Goal: Task Accomplishment & Management: Manage account settings

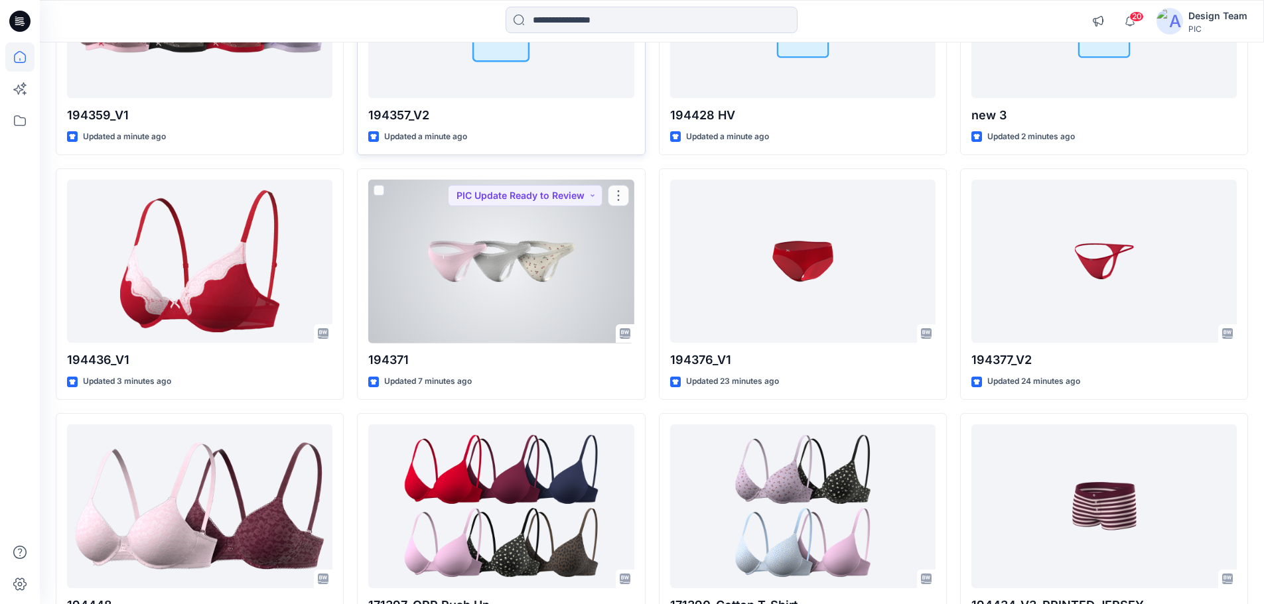
scroll to position [265, 0]
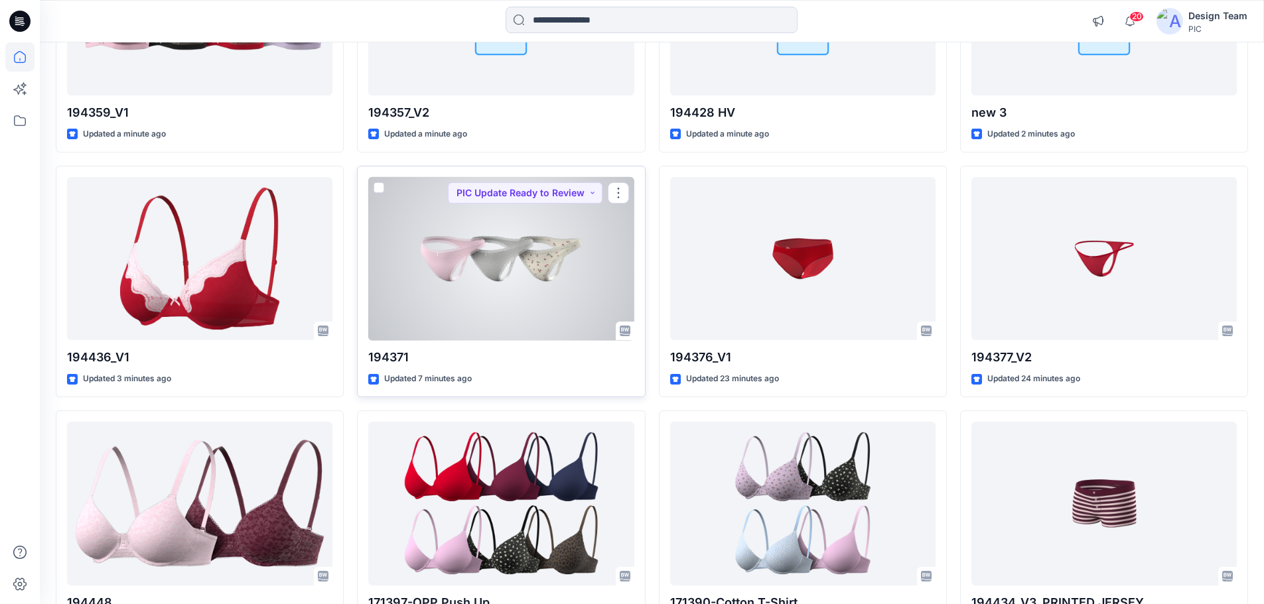
click at [469, 289] on div at bounding box center [500, 259] width 265 height 164
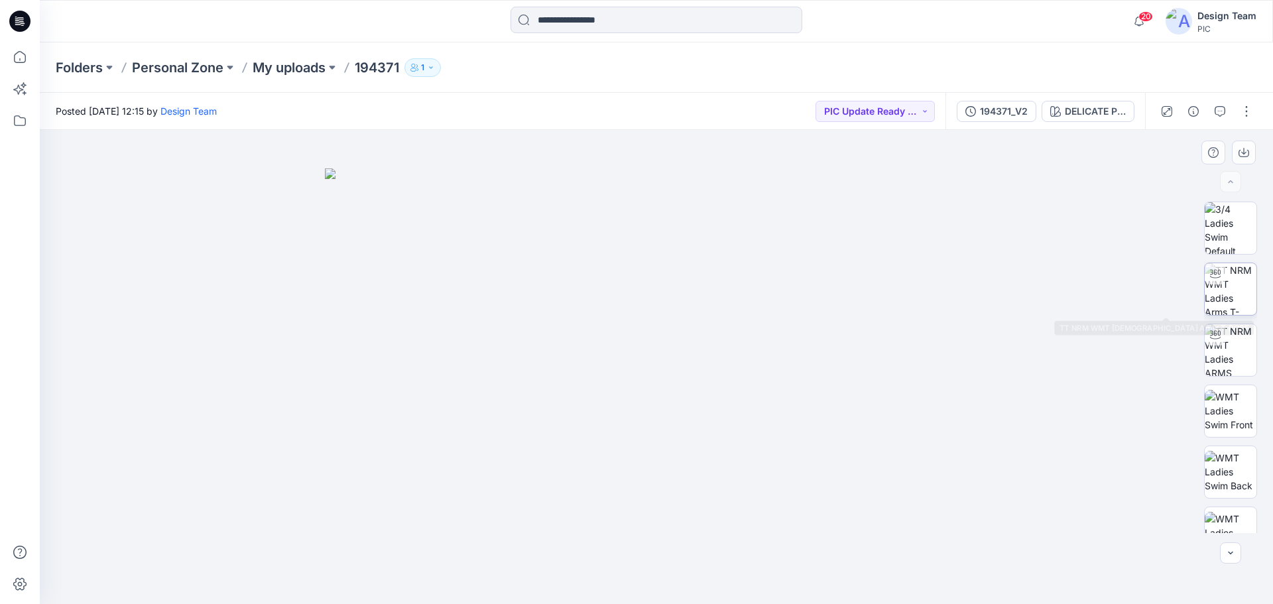
click at [1238, 291] on img at bounding box center [1231, 289] width 52 height 52
click at [1025, 111] on div "194371_V2" at bounding box center [1004, 111] width 48 height 15
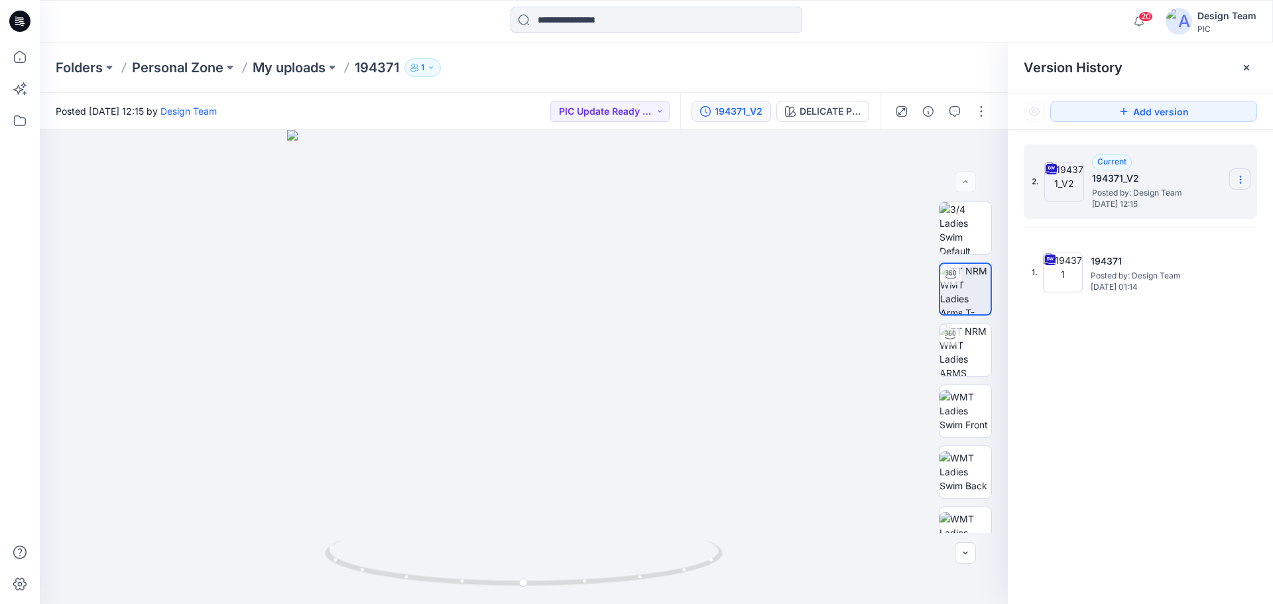
click at [1242, 180] on icon at bounding box center [1241, 179] width 11 height 11
click at [1151, 296] on span "Delete Version" at bounding box center [1149, 291] width 62 height 16
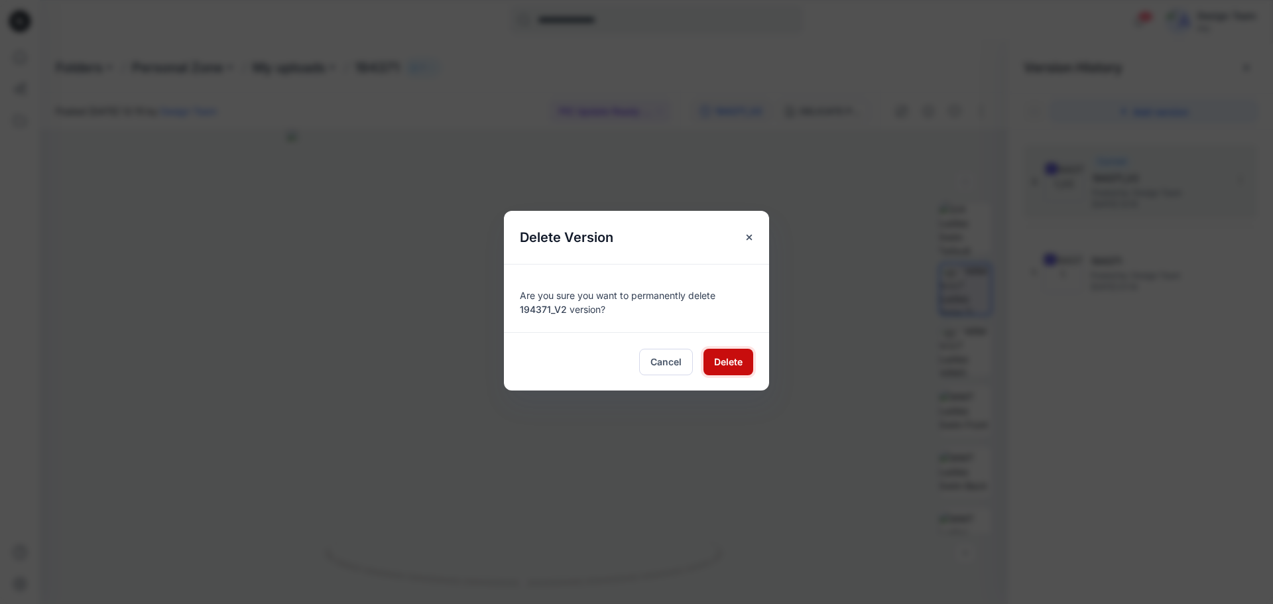
click at [725, 358] on span "Delete" at bounding box center [728, 362] width 29 height 14
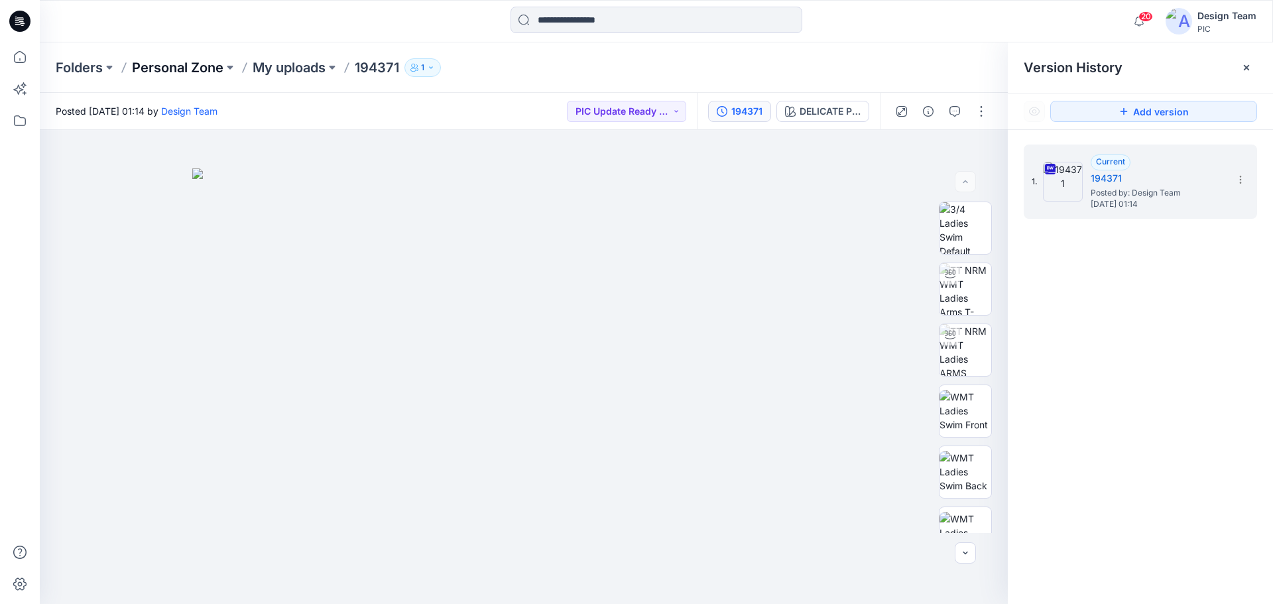
click at [178, 62] on p "Personal Zone" at bounding box center [178, 67] width 92 height 19
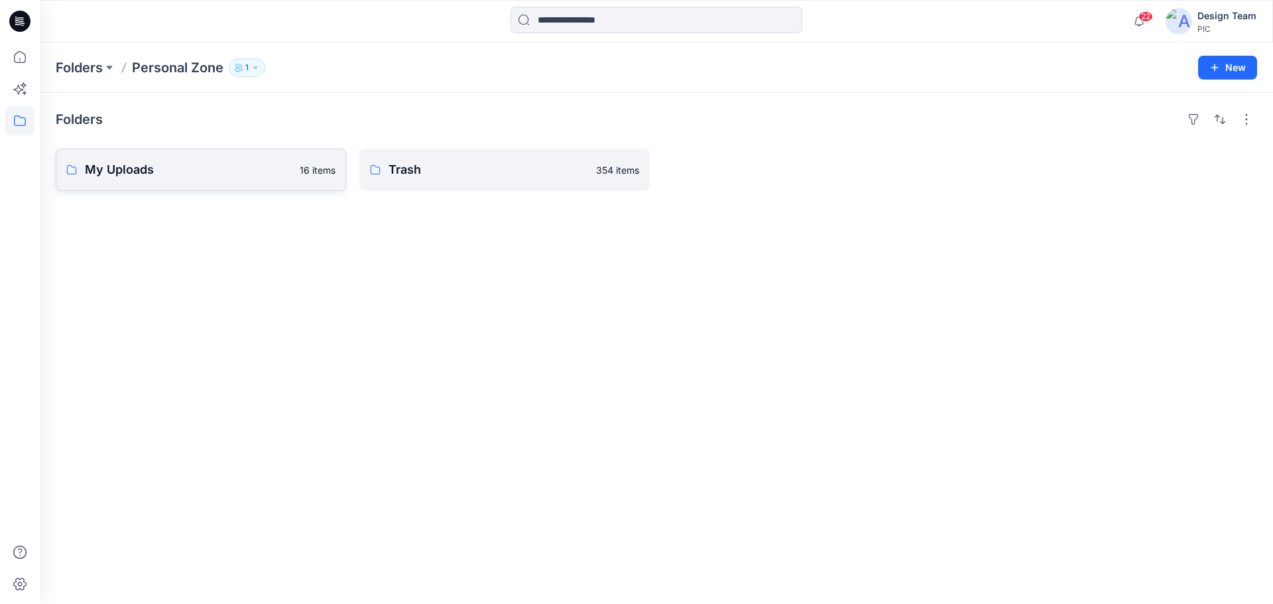
click at [195, 172] on p "My Uploads" at bounding box center [188, 170] width 207 height 19
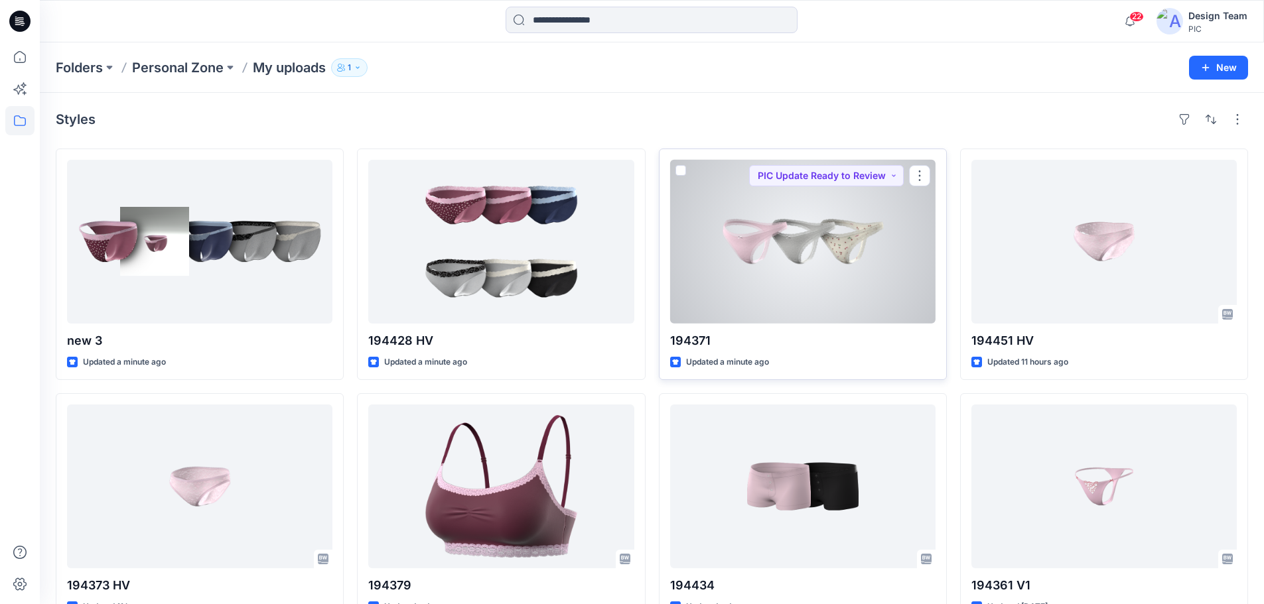
click at [811, 247] on div at bounding box center [802, 242] width 265 height 164
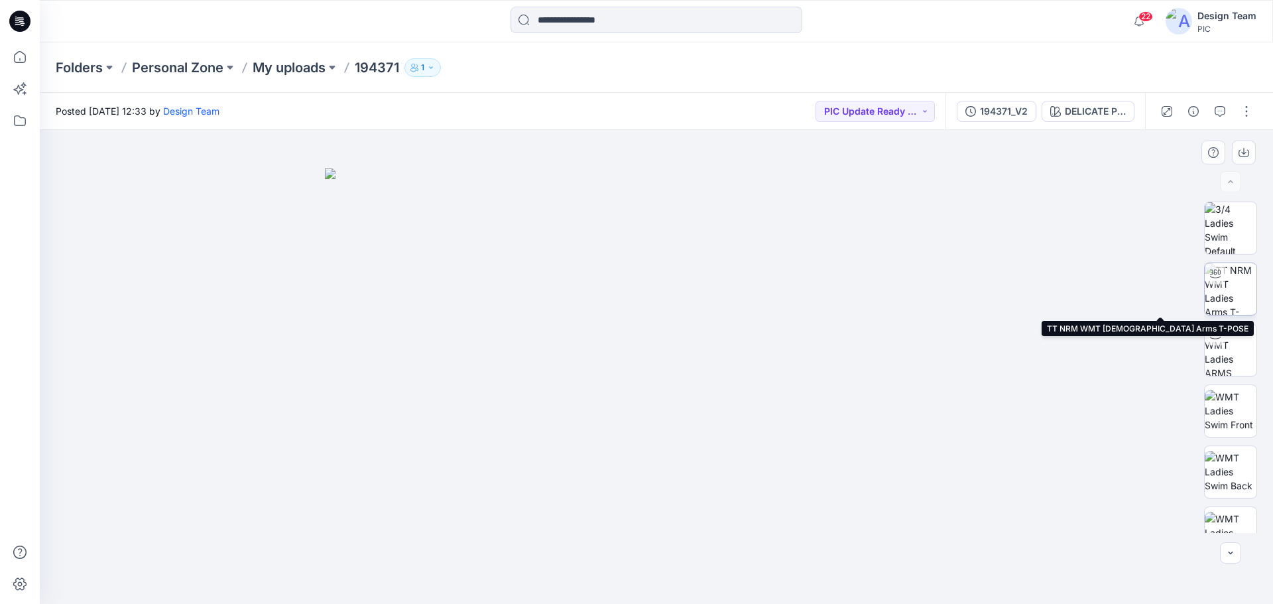
click at [1235, 297] on img at bounding box center [1231, 289] width 52 height 52
drag, startPoint x: 811, startPoint y: 572, endPoint x: 851, endPoint y: 593, distance: 45.1
click at [851, 593] on div at bounding box center [657, 571] width 398 height 66
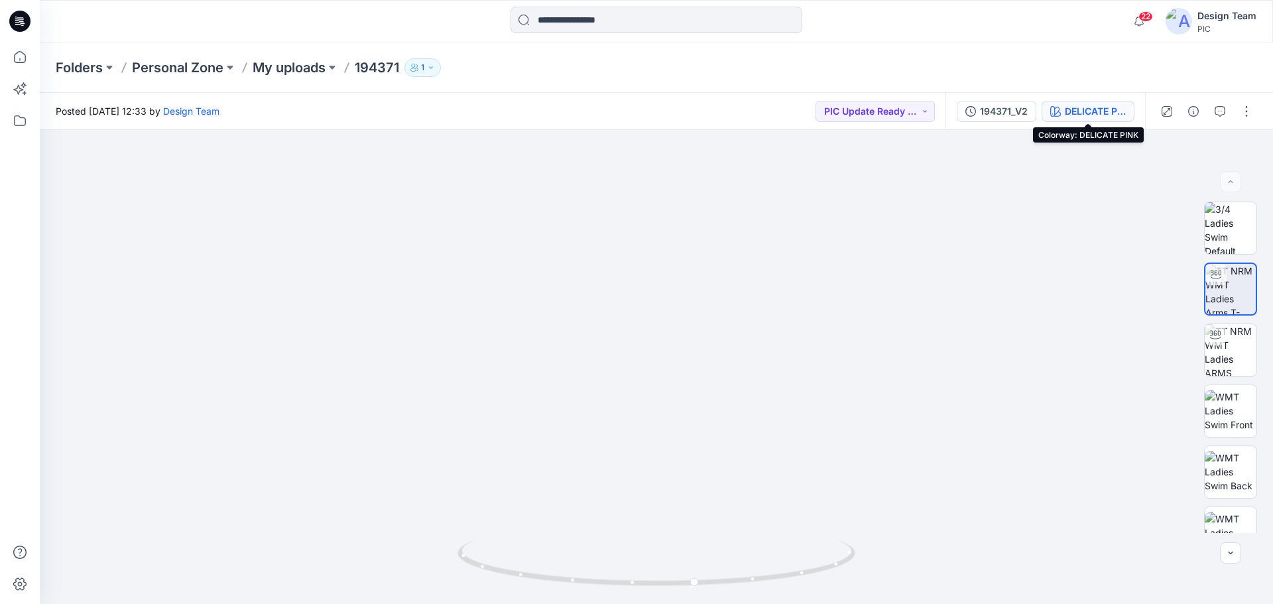
click at [1086, 115] on div "DELICATE PINK" at bounding box center [1095, 111] width 61 height 15
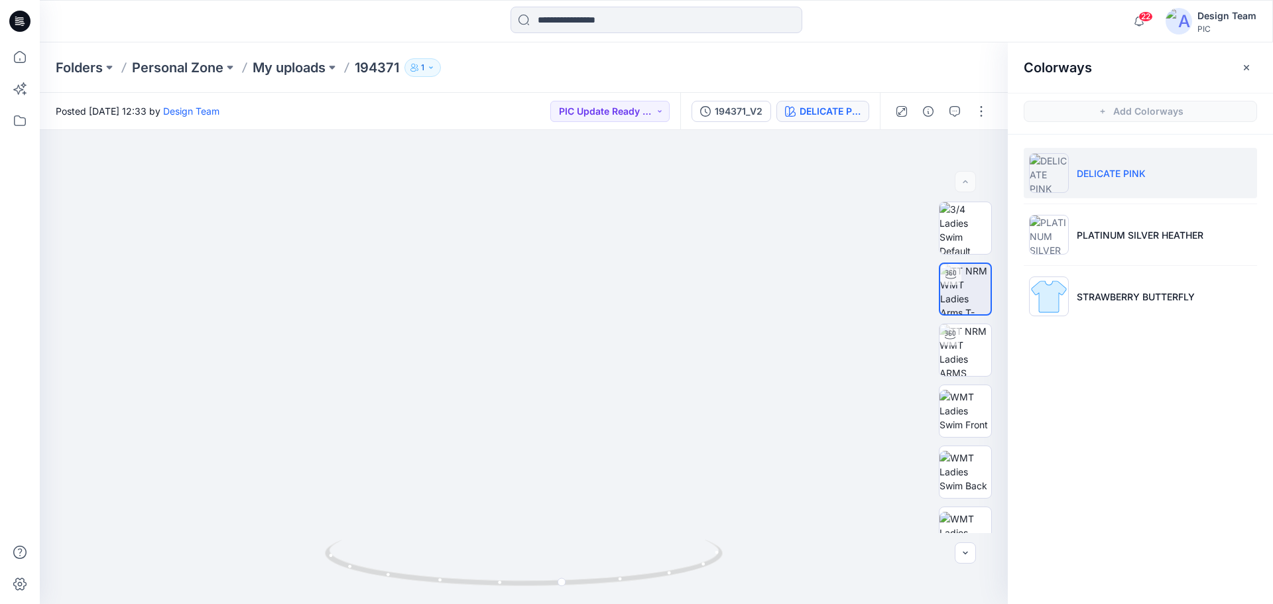
click at [1131, 373] on div "Colorways Add Colorways DELICATE PINK PLATINUM SILVER HEATHER STRAWBERRY BUTTER…" at bounding box center [1140, 323] width 265 height 562
click at [184, 55] on div "Folders Personal Zone My uploads 194371 1" at bounding box center [657, 67] width 1234 height 50
click at [187, 68] on p "Personal Zone" at bounding box center [178, 67] width 92 height 19
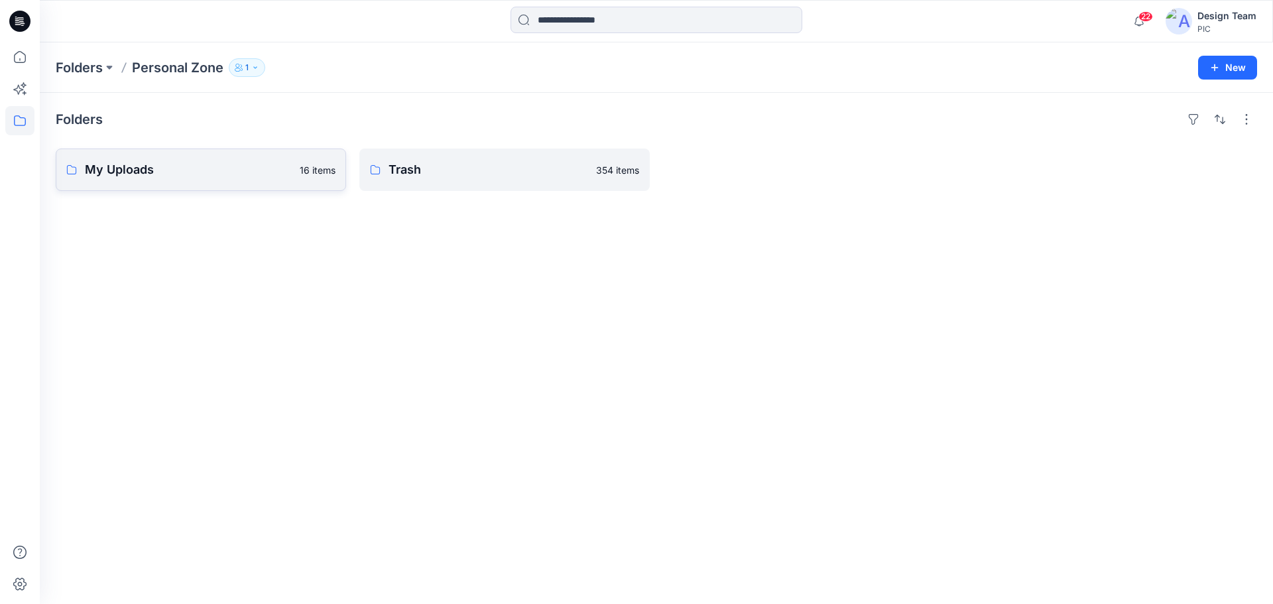
click at [166, 165] on p "My Uploads" at bounding box center [188, 170] width 207 height 19
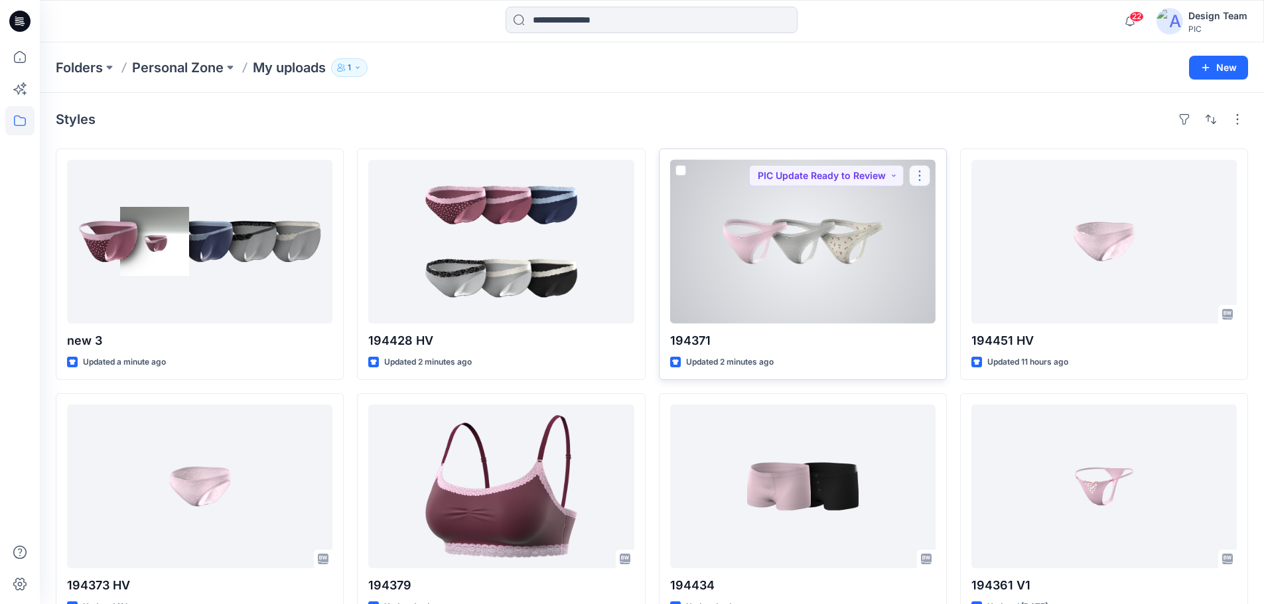
click at [929, 175] on button "button" at bounding box center [919, 175] width 21 height 21
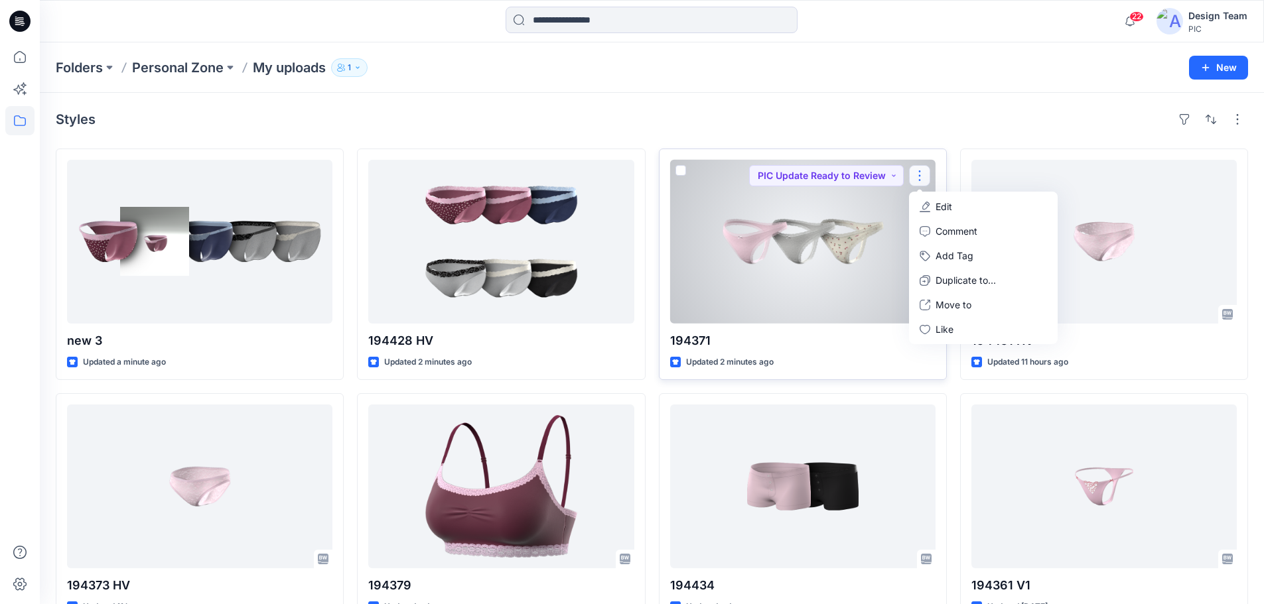
click at [790, 243] on div at bounding box center [802, 242] width 265 height 164
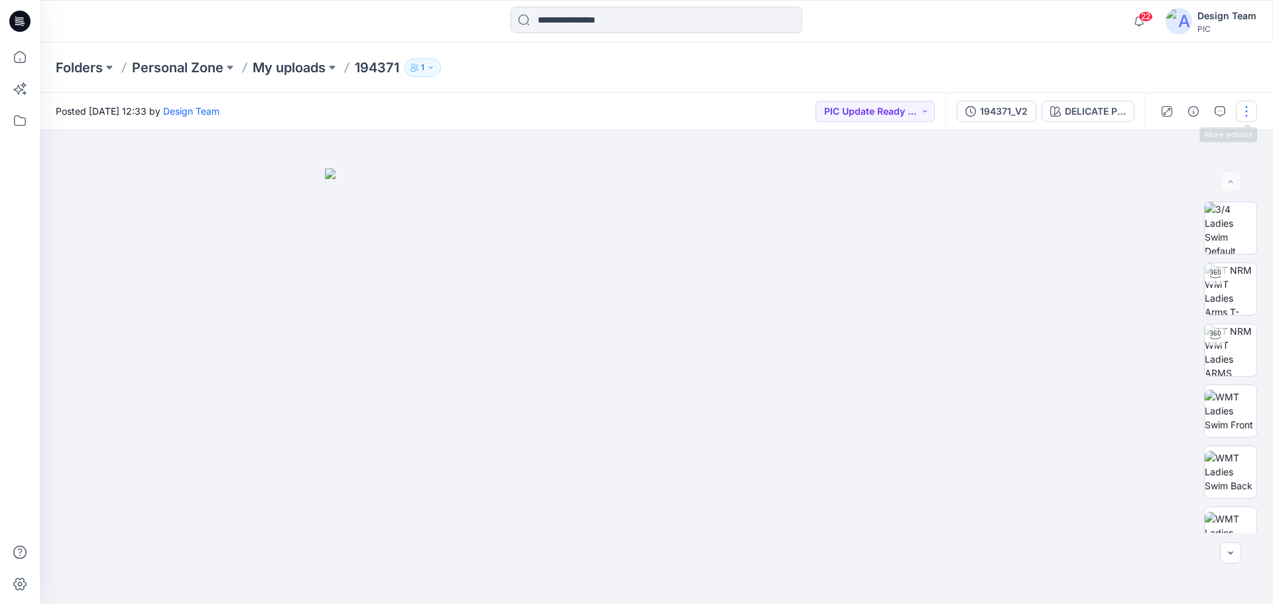
click at [1253, 104] on button "button" at bounding box center [1246, 111] width 21 height 21
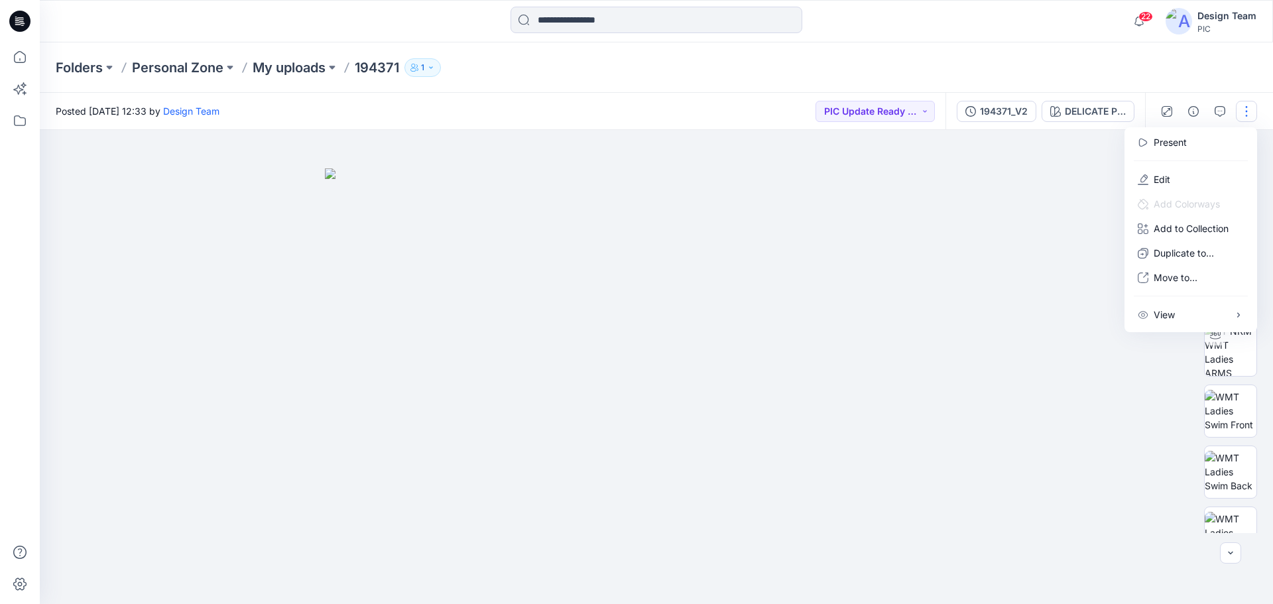
click at [752, 113] on div "Posted Friday, October 03, 2025 12:33 by Design Team PIC Update Ready to Review" at bounding box center [493, 111] width 906 height 36
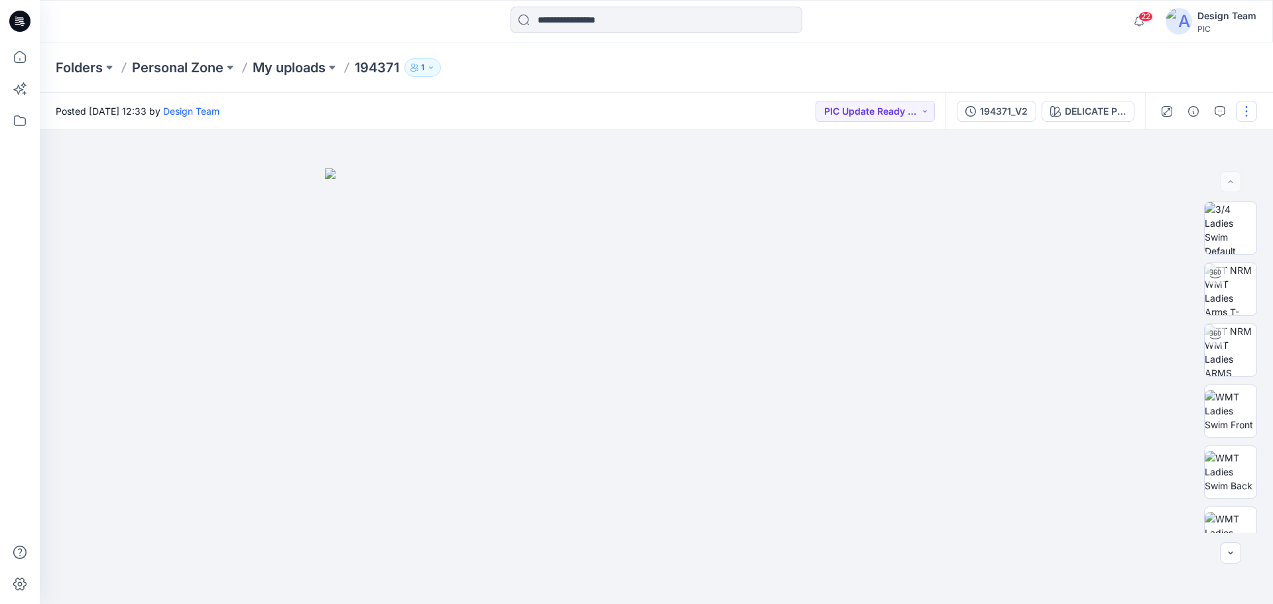
click at [1247, 105] on button "button" at bounding box center [1246, 111] width 21 height 21
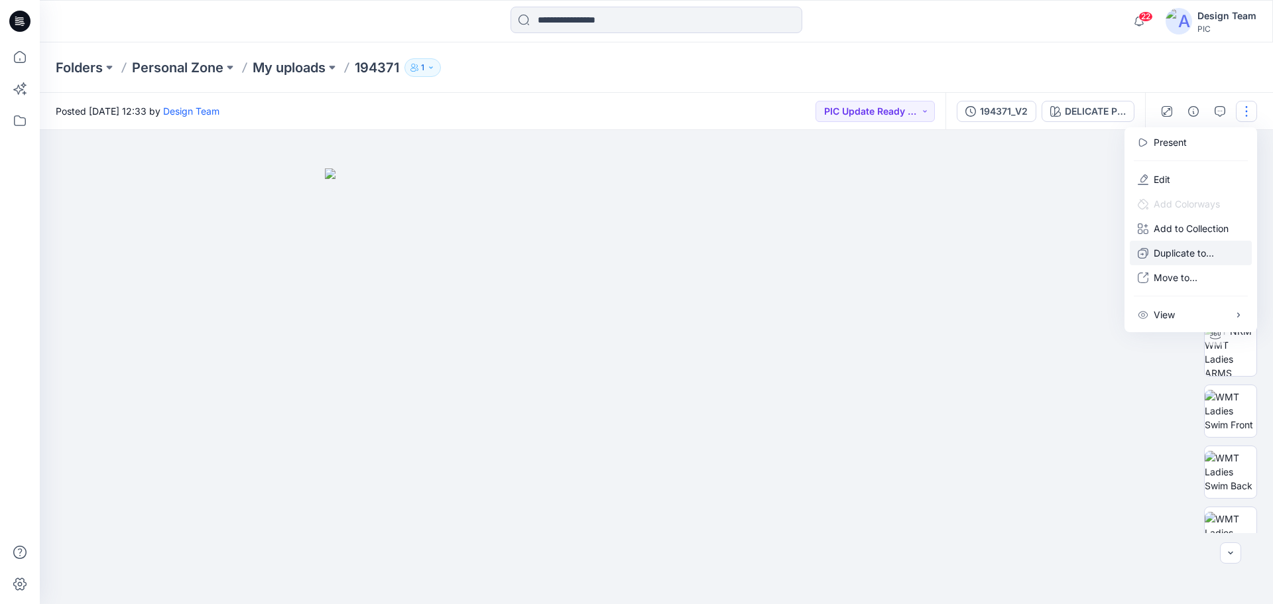
click at [1173, 251] on p "Duplicate to..." at bounding box center [1184, 253] width 60 height 14
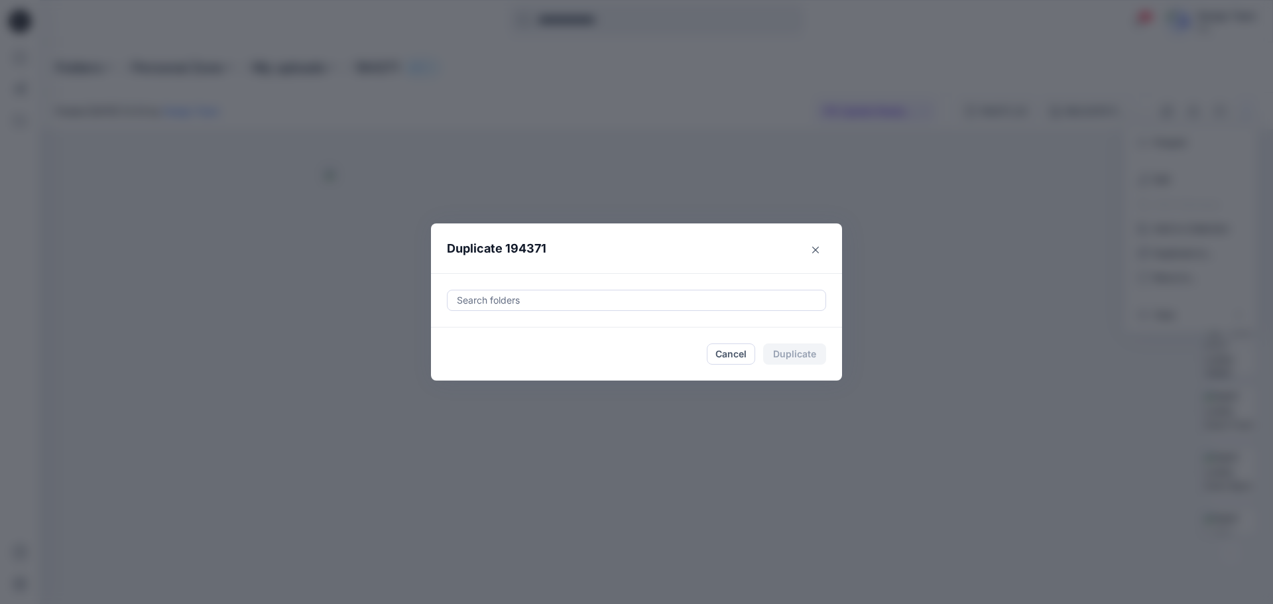
click at [504, 298] on div at bounding box center [637, 301] width 362 height 16
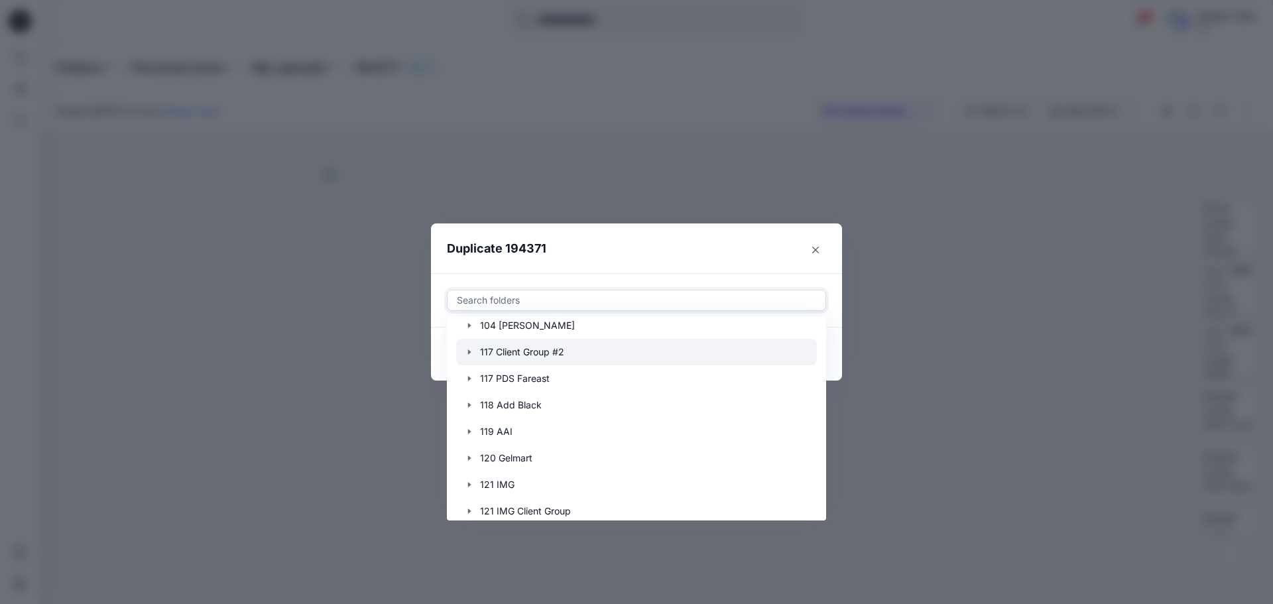
scroll to position [133, 0]
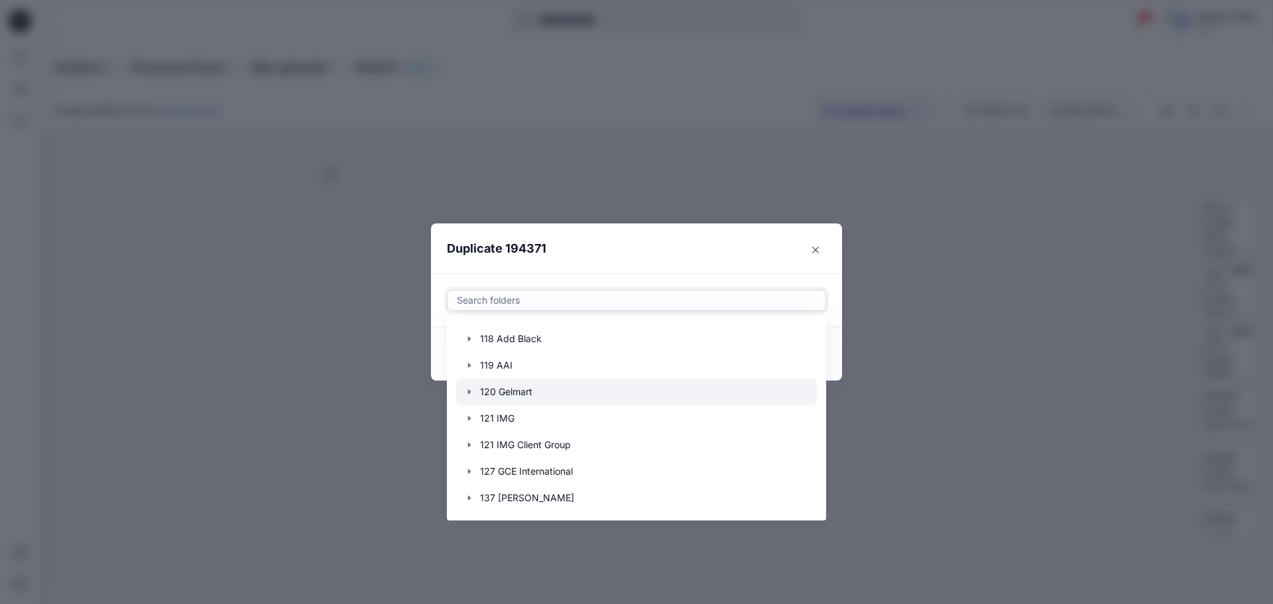
click at [519, 393] on div at bounding box center [636, 392] width 361 height 27
click at [469, 391] on icon "button" at bounding box center [469, 392] width 3 height 5
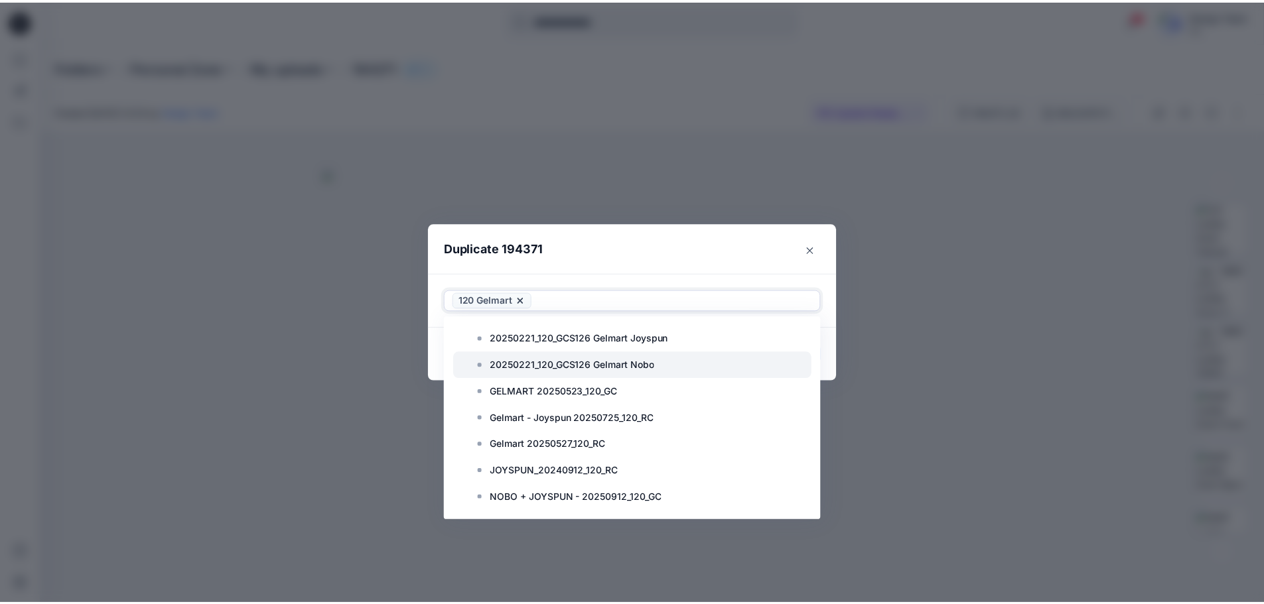
scroll to position [597, 0]
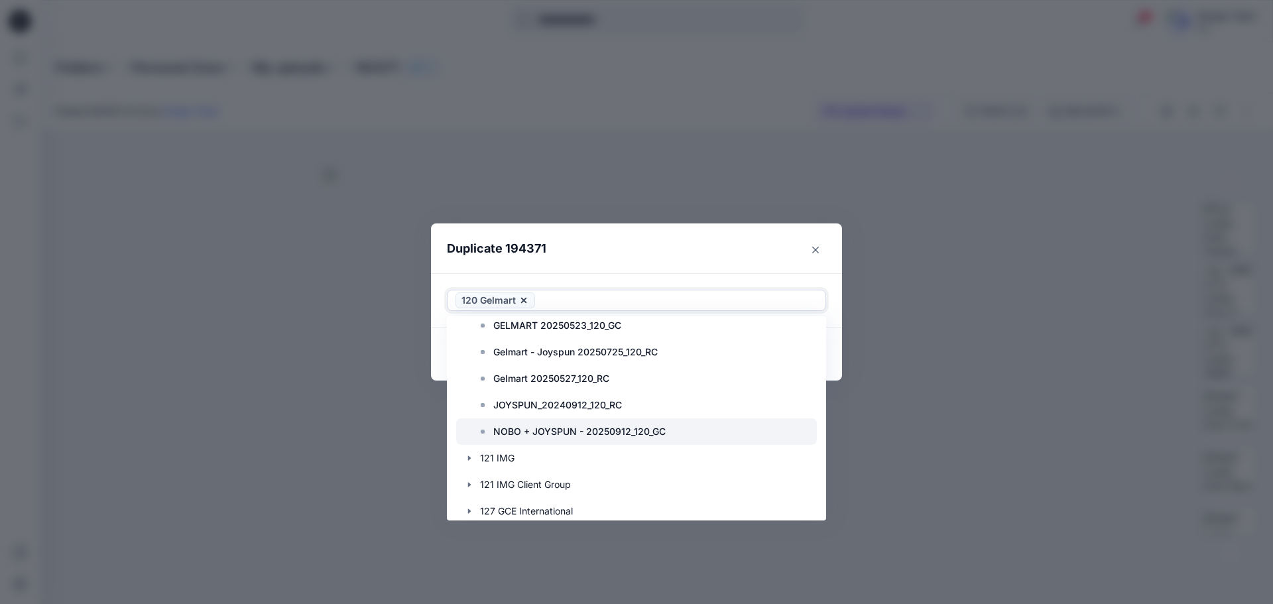
click at [566, 427] on p "NOBO + JOYSPUN - 20250912_120_GC" at bounding box center [579, 432] width 172 height 16
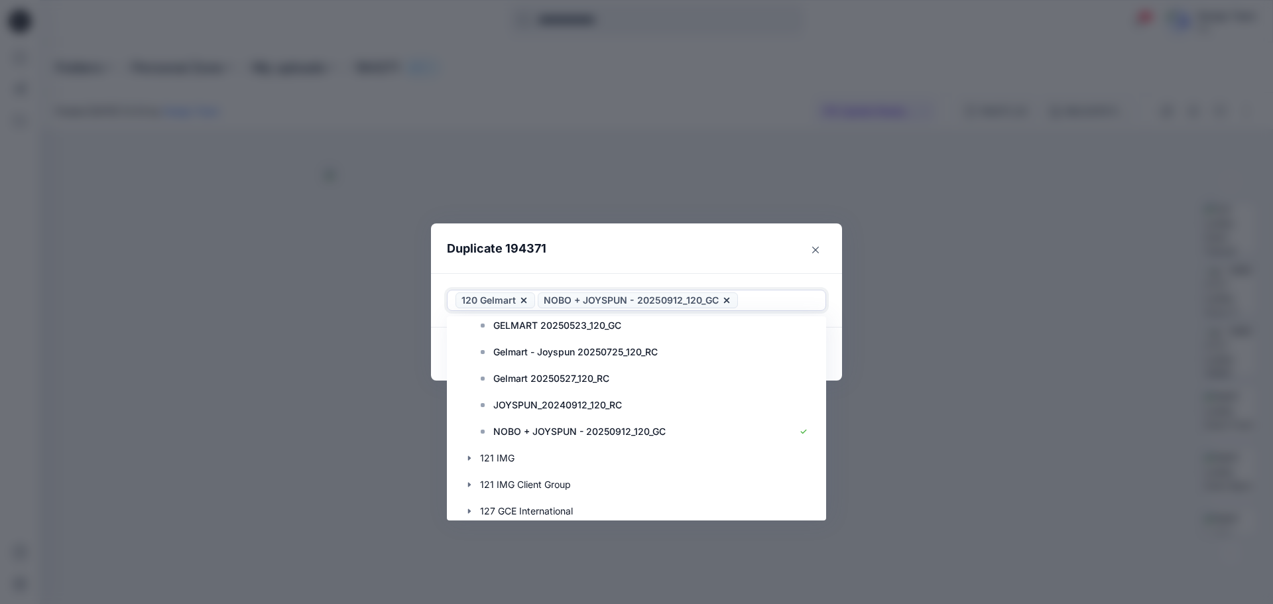
click at [595, 250] on header "Duplicate 194371" at bounding box center [623, 249] width 385 height 50
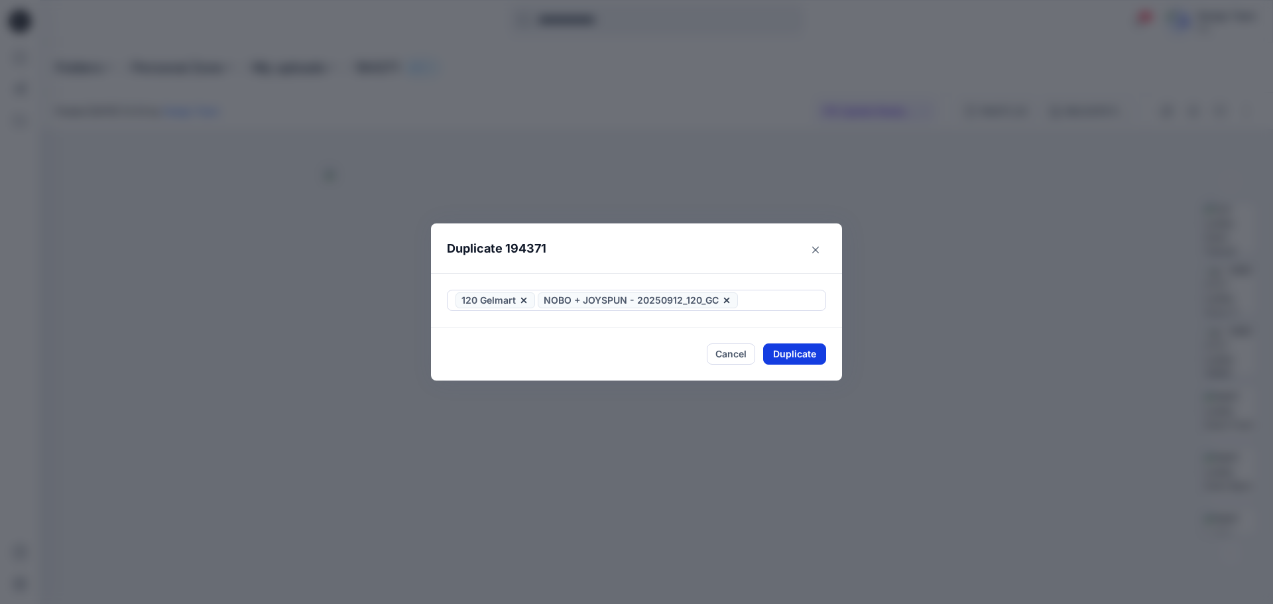
click at [787, 352] on button "Duplicate" at bounding box center [794, 354] width 63 height 21
click at [800, 354] on button "Close" at bounding box center [804, 354] width 43 height 21
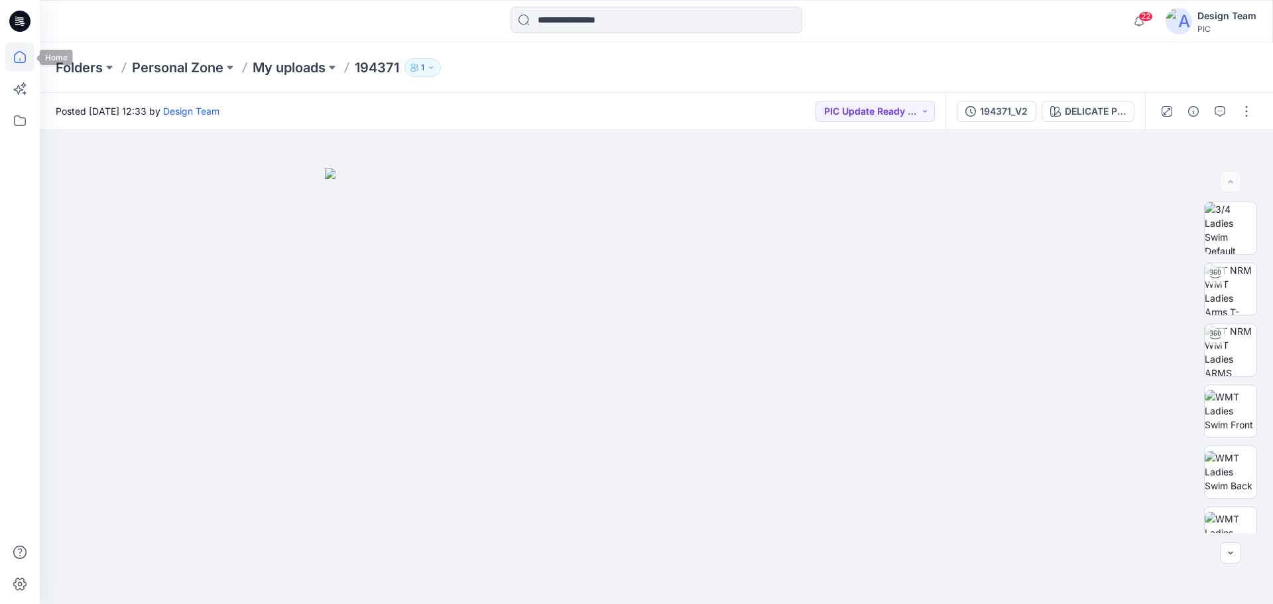
click at [22, 52] on icon at bounding box center [20, 57] width 12 height 12
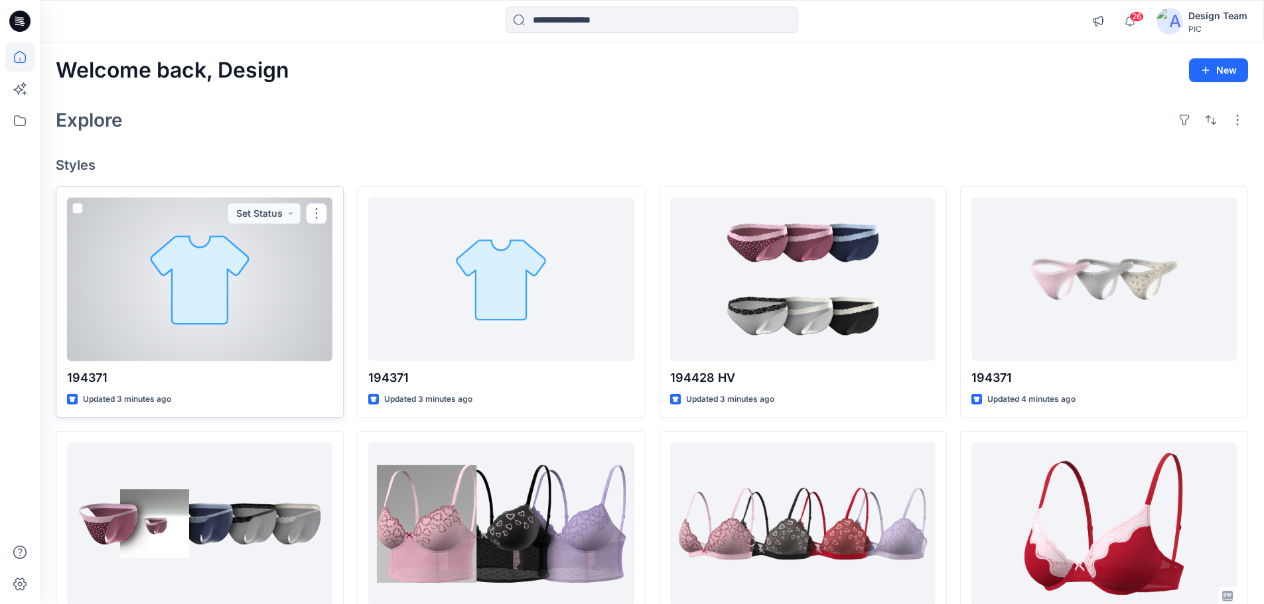
click at [285, 312] on div at bounding box center [199, 280] width 265 height 164
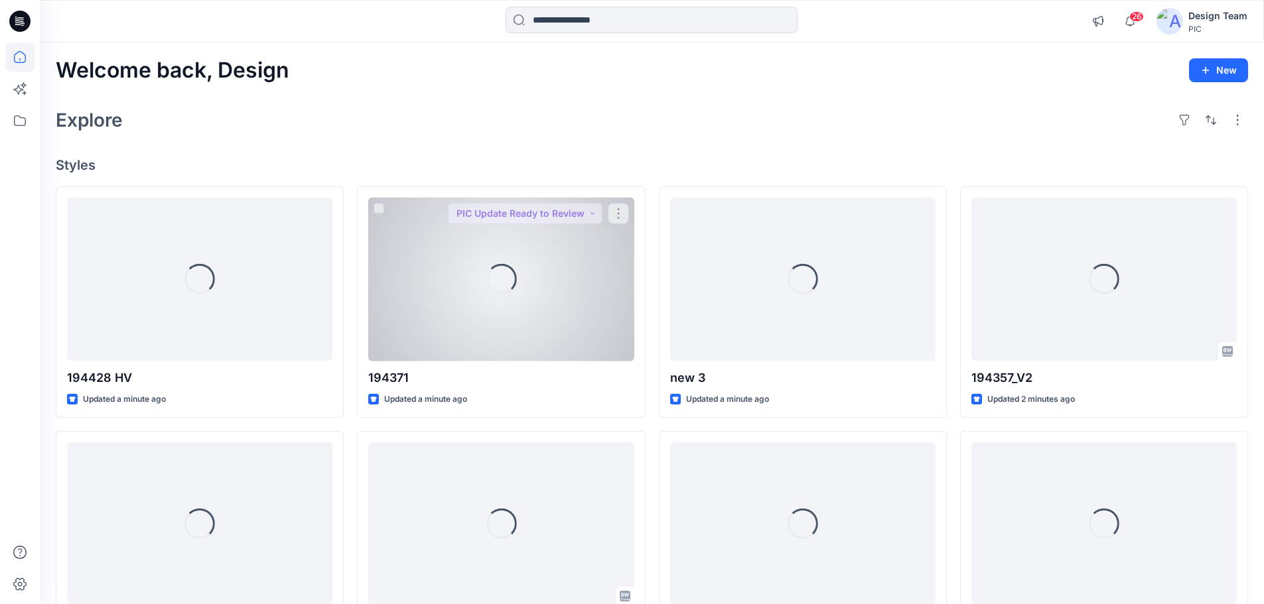
click at [440, 306] on div "Loading..." at bounding box center [500, 280] width 265 height 164
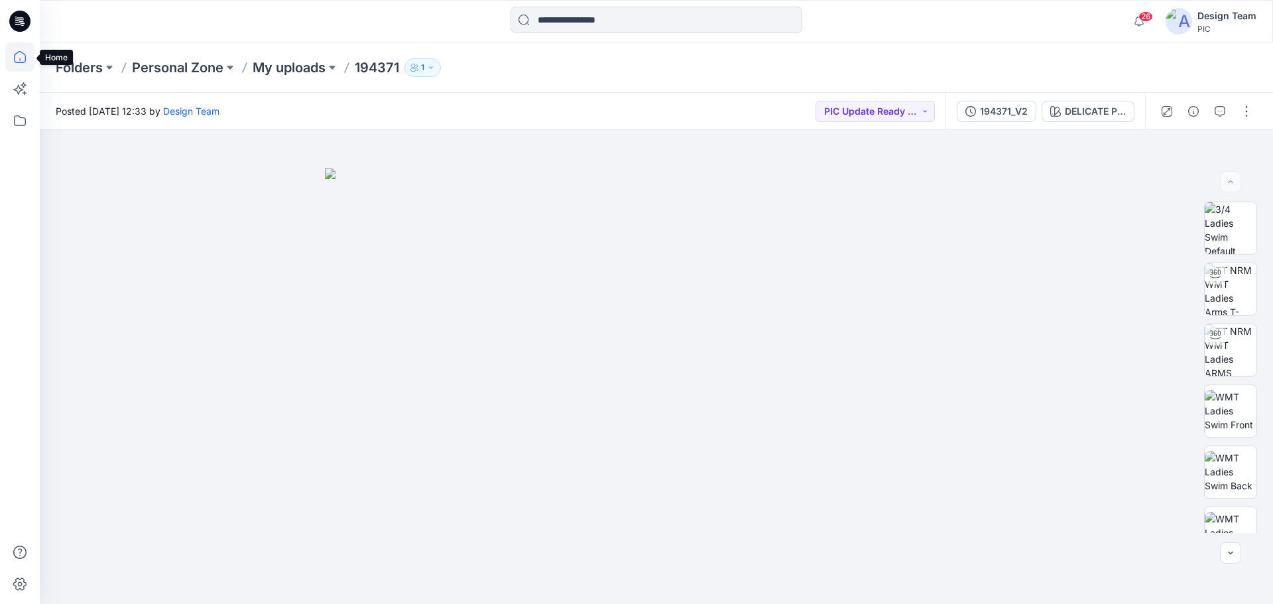
click at [25, 57] on icon at bounding box center [19, 56] width 29 height 29
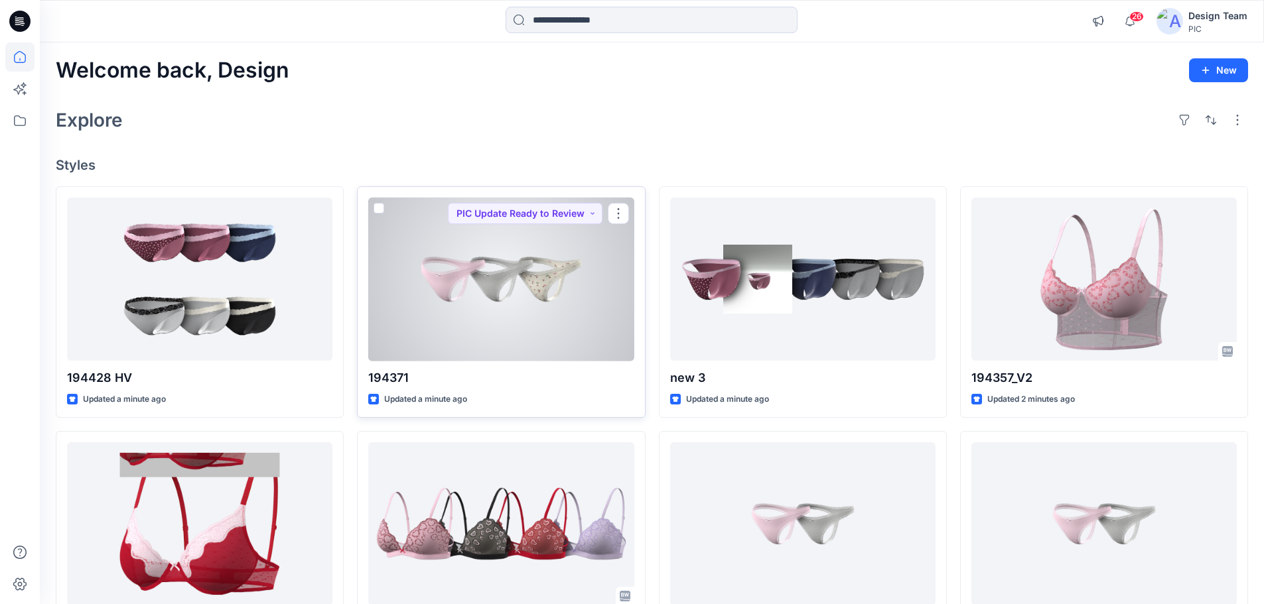
click at [519, 287] on div at bounding box center [500, 280] width 265 height 164
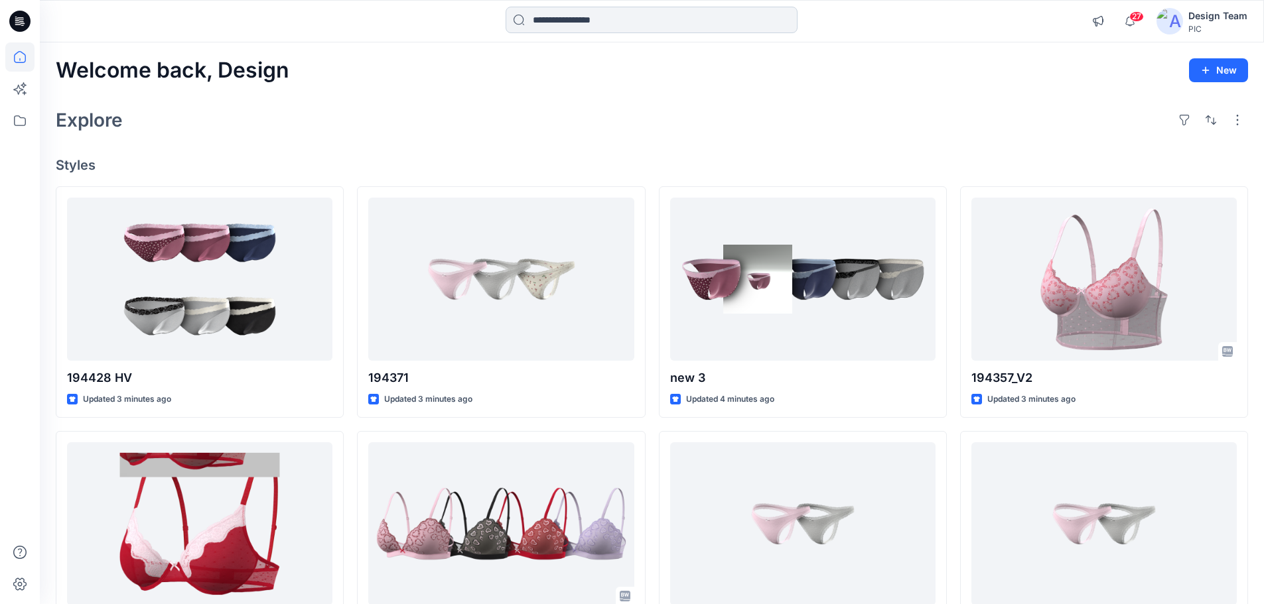
click at [596, 21] on input at bounding box center [651, 20] width 292 height 27
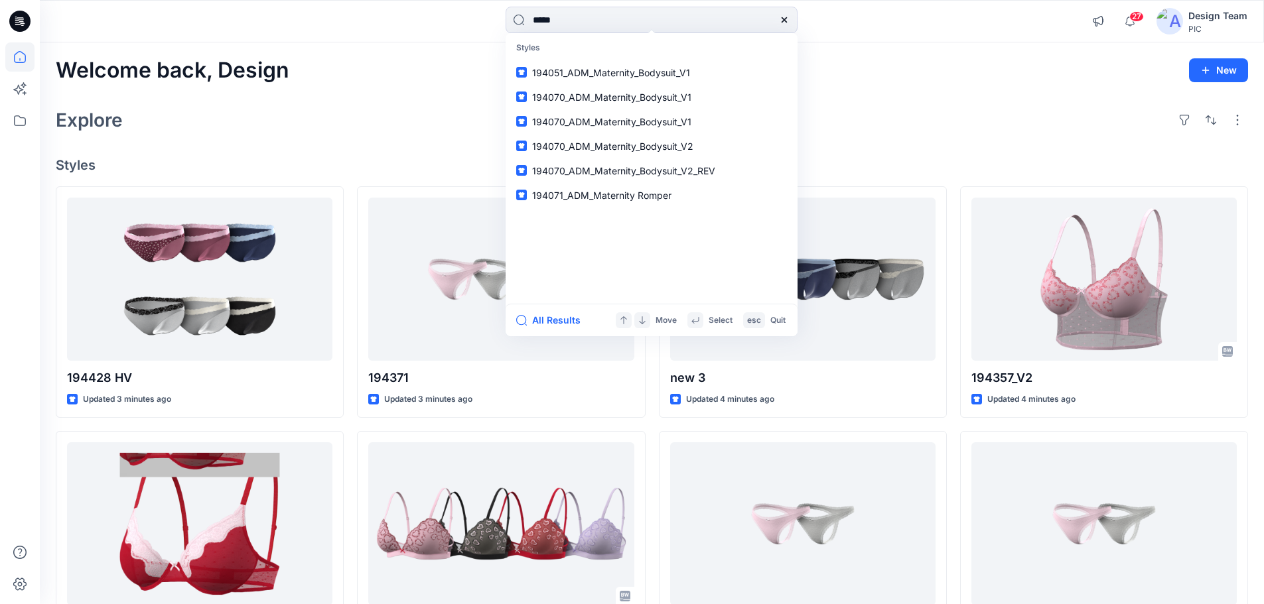
type input "******"
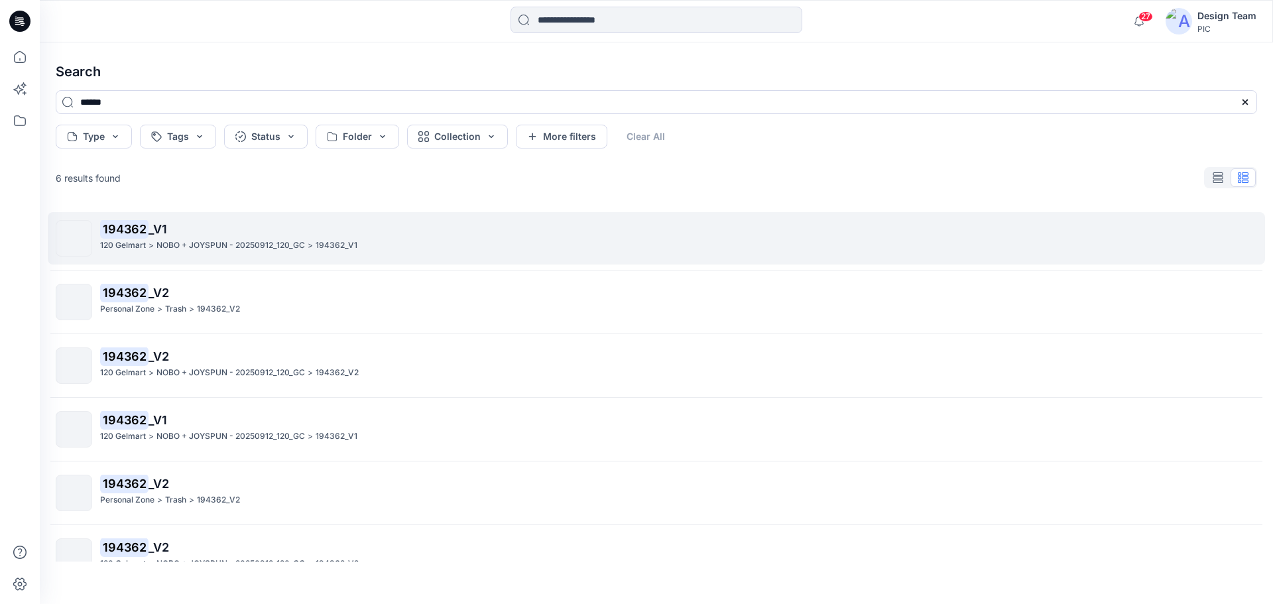
click at [196, 237] on p "194362 _V1" at bounding box center [678, 229] width 1157 height 19
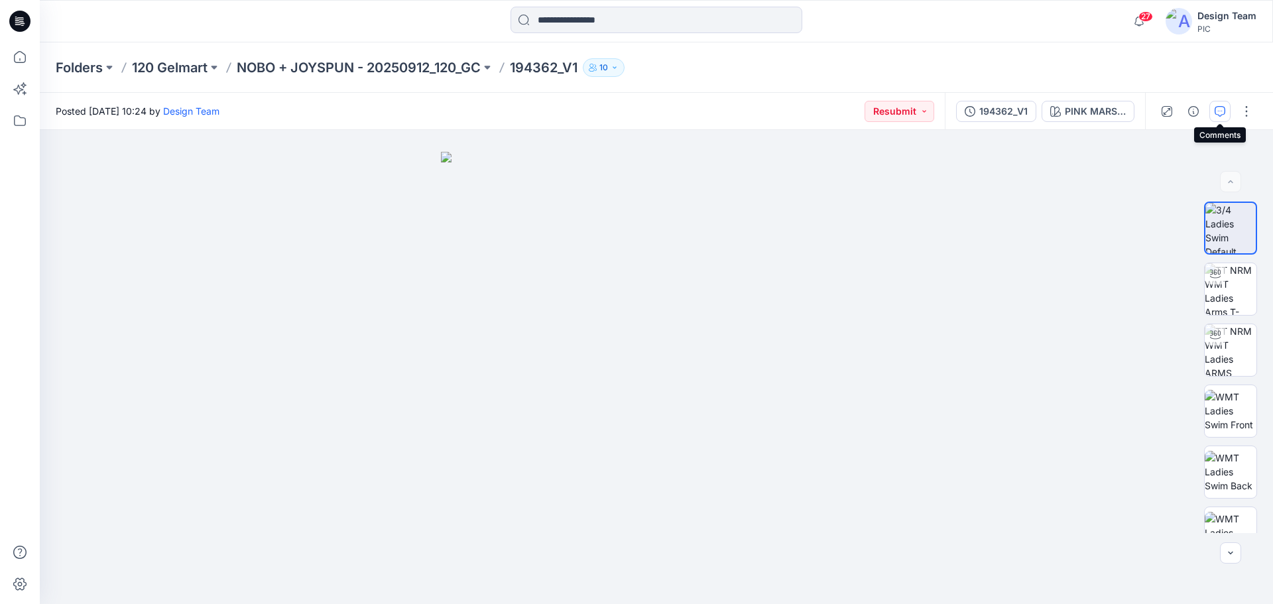
click at [1225, 109] on icon "button" at bounding box center [1220, 111] width 11 height 11
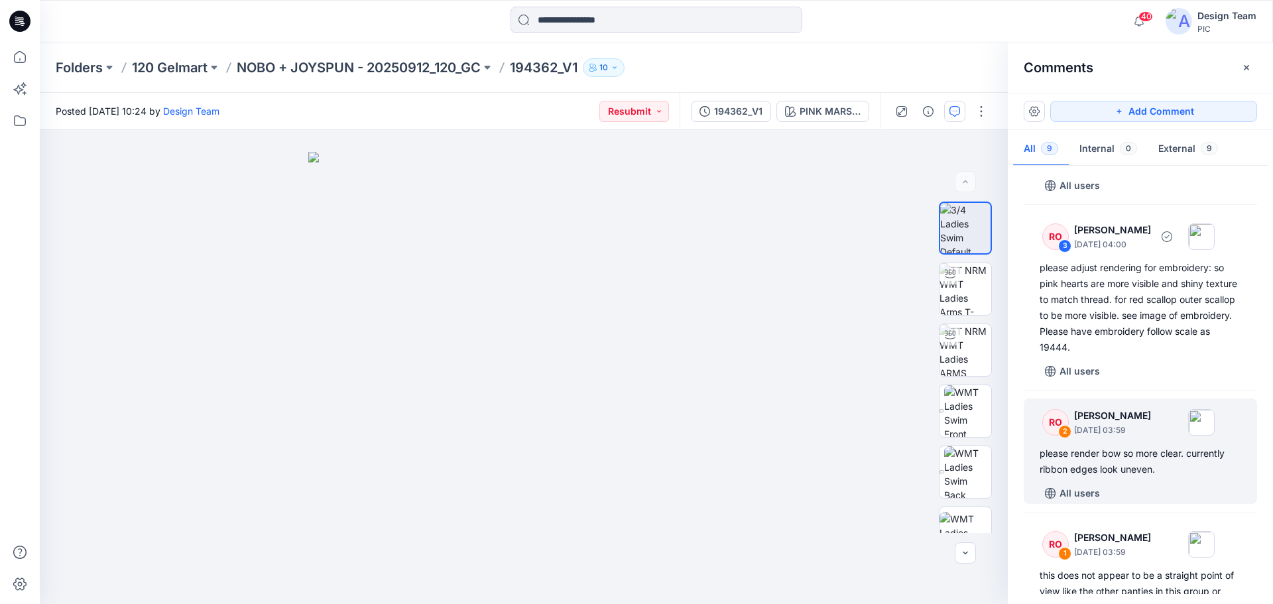
scroll to position [730, 0]
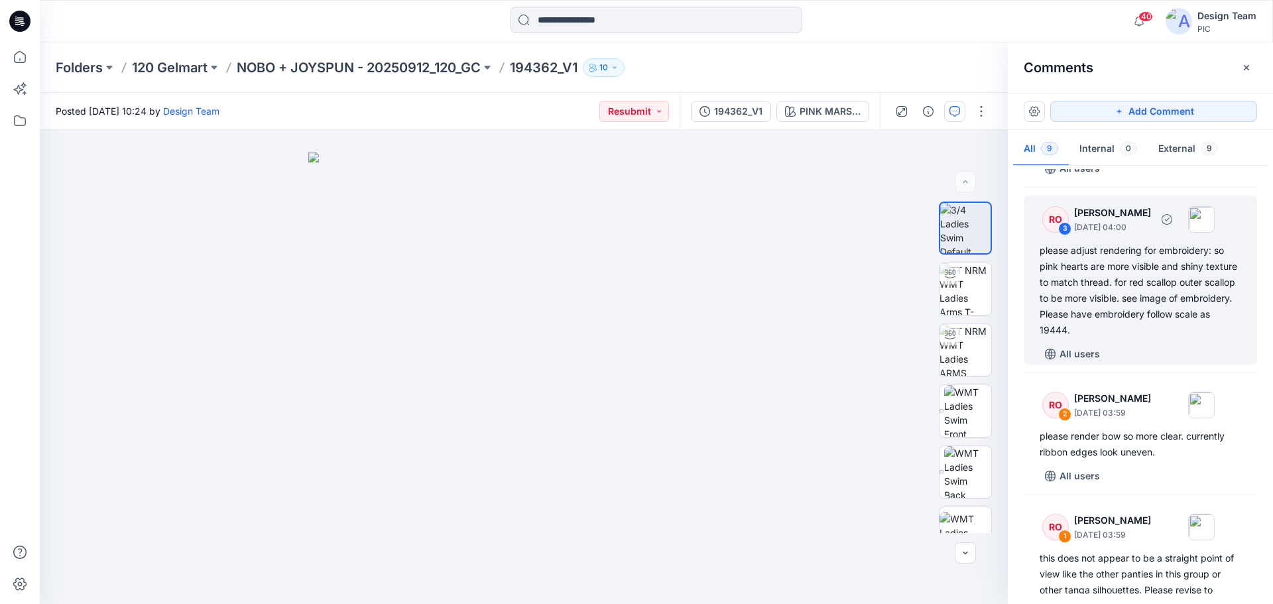
click at [1127, 312] on div "please adjust rendering for embroidery: so pink hearts are more visible and shi…" at bounding box center [1141, 291] width 202 height 96
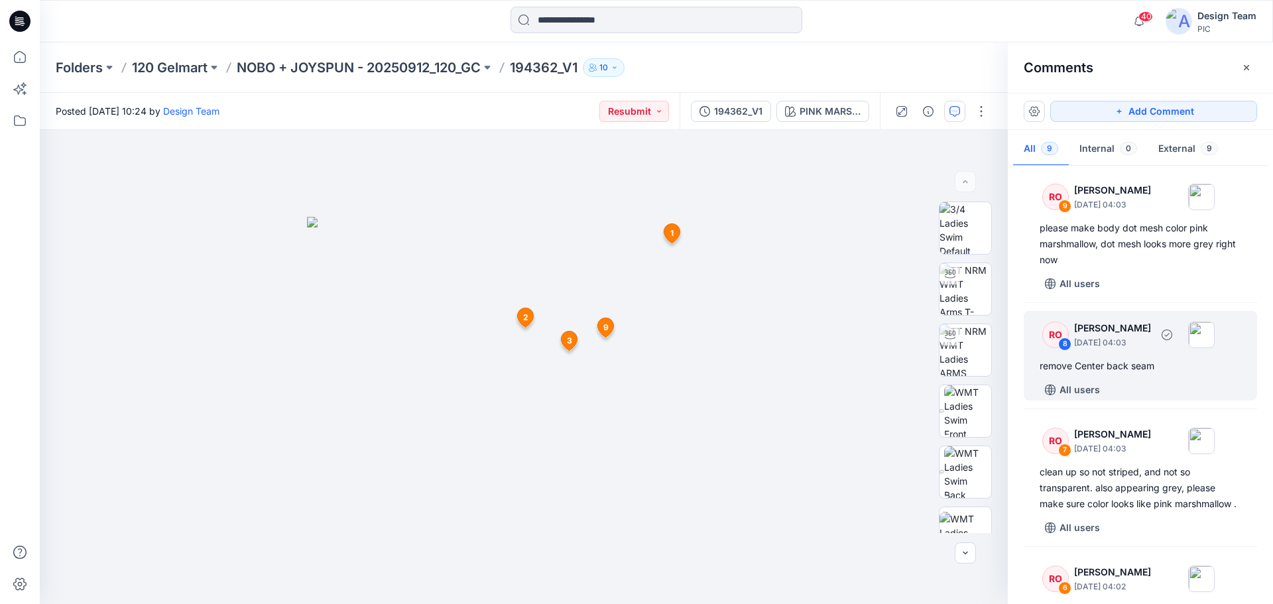
scroll to position [0, 0]
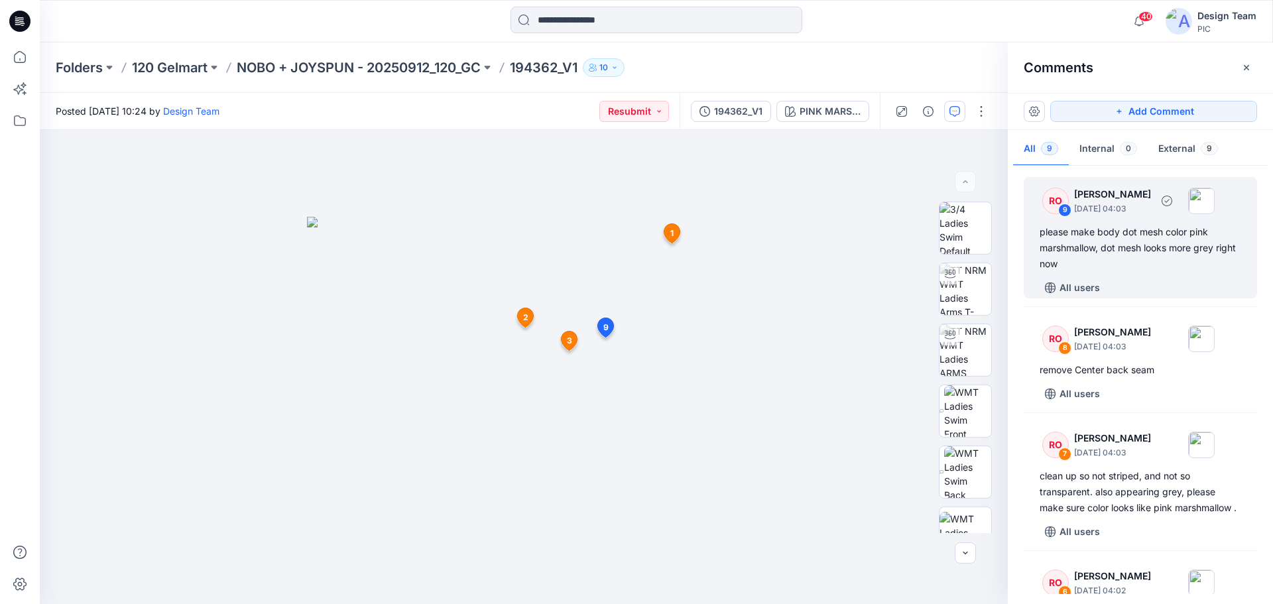
click at [1153, 266] on div "please make body dot mesh color pink marshmallow, dot mesh looks more grey righ…" at bounding box center [1141, 248] width 202 height 48
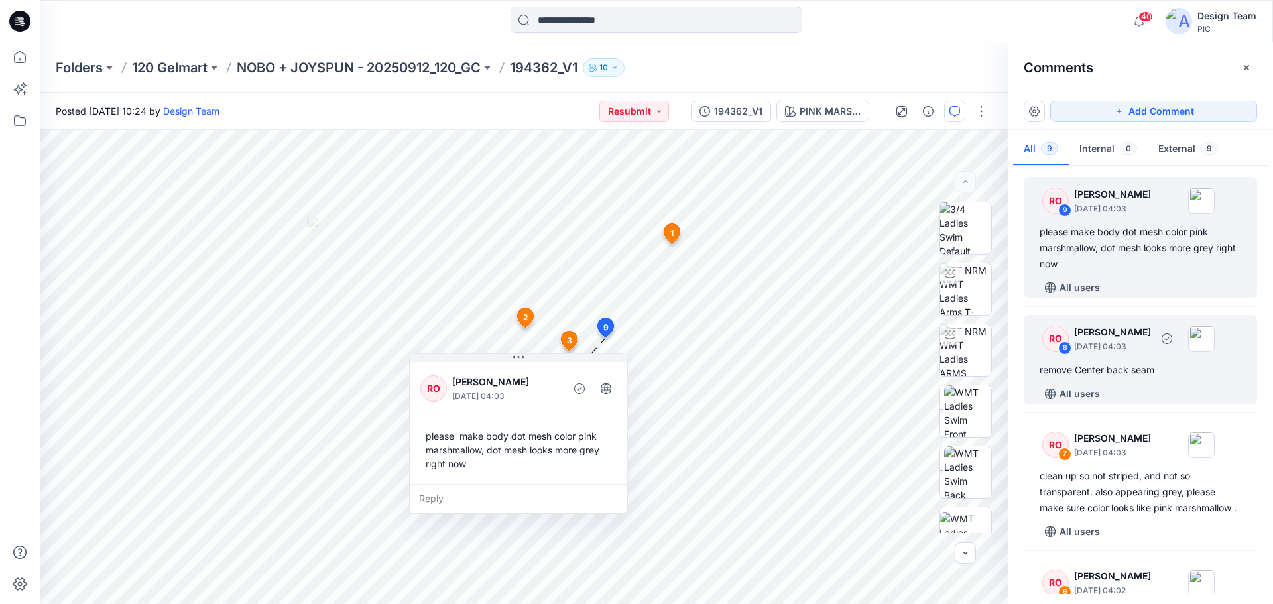
click at [1152, 373] on div "remove Center back seam" at bounding box center [1141, 370] width 202 height 16
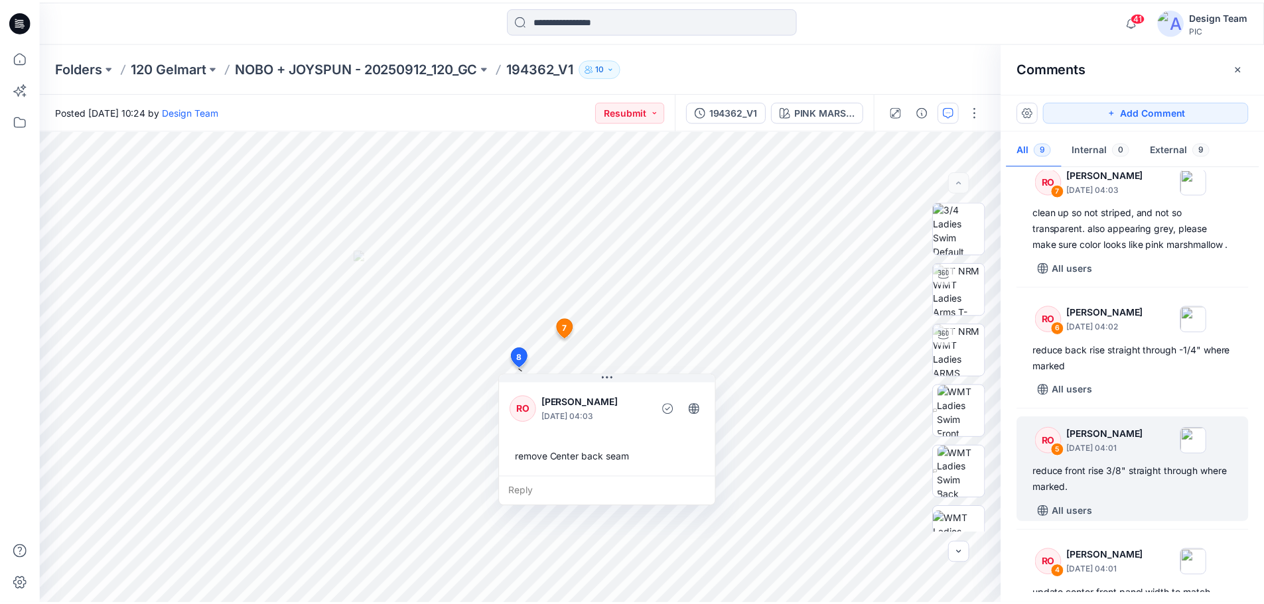
scroll to position [265, 0]
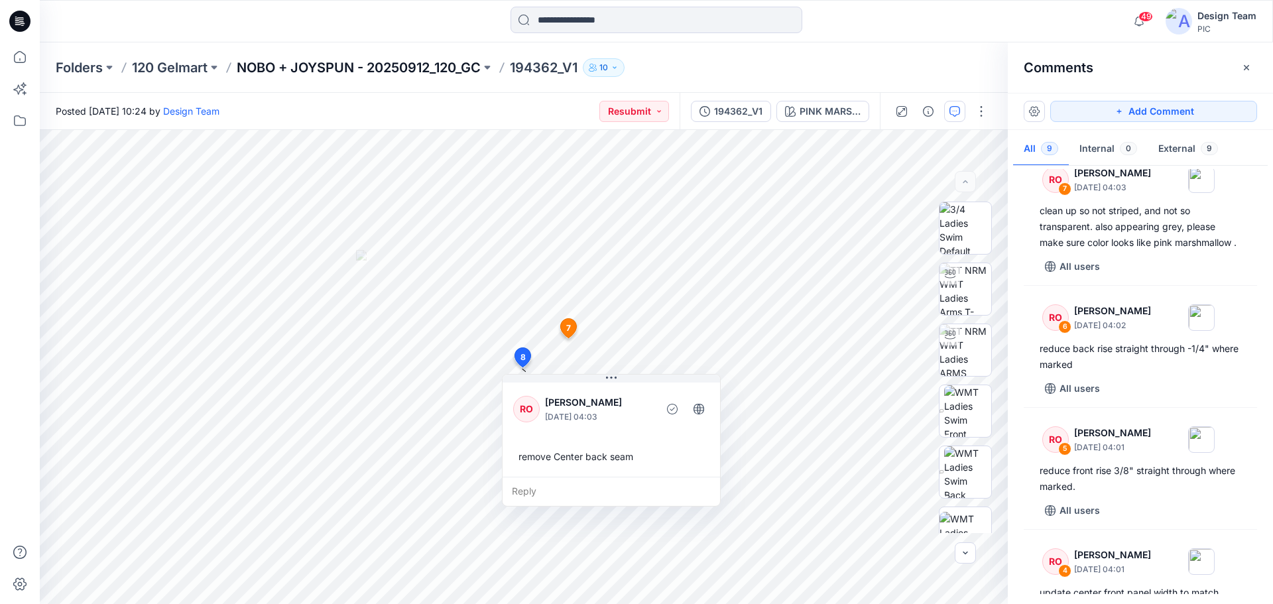
click at [335, 65] on p "NOBO + JOYSPUN - 20250912_120_GC" at bounding box center [359, 67] width 244 height 19
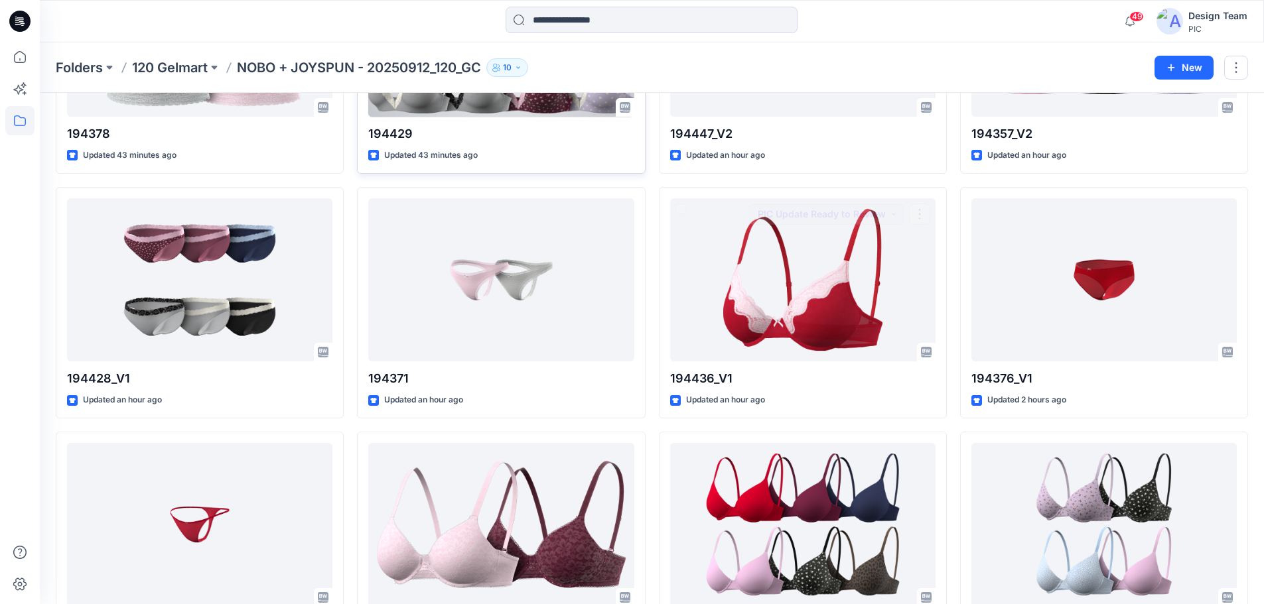
scroll to position [809, 0]
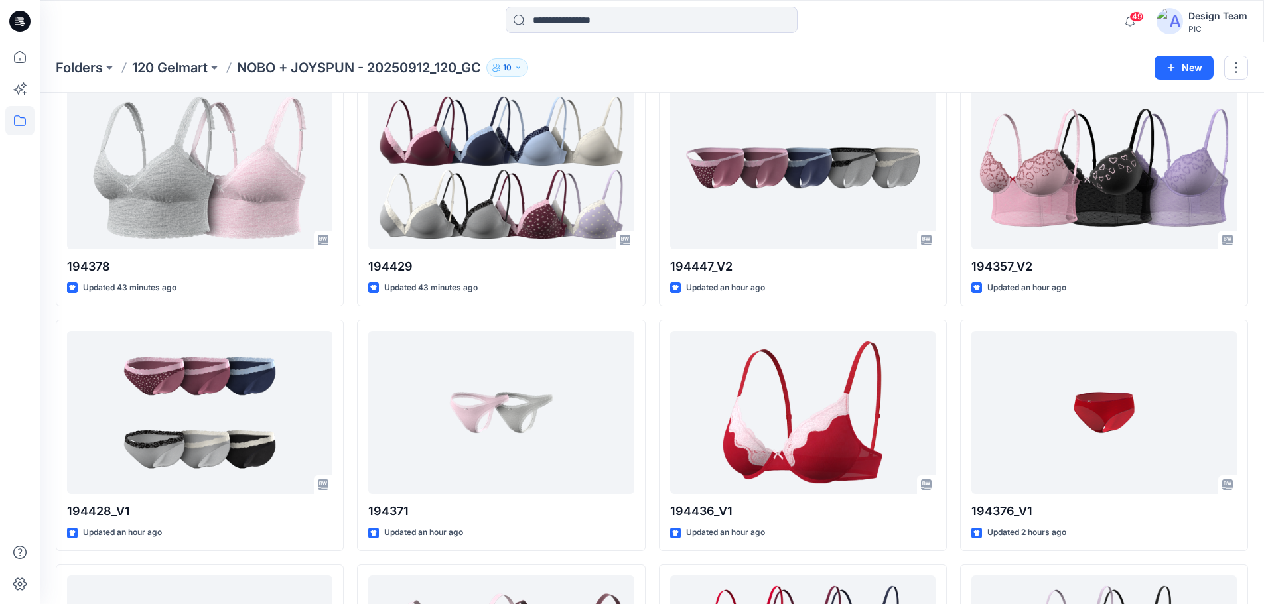
click at [380, 51] on div "Folders 120 Gelmart NOBO + JOYSPUN - 20250912_120_GC 10 New" at bounding box center [652, 67] width 1224 height 50
click at [383, 69] on p "NOBO + JOYSPUN - 20250912_120_GC" at bounding box center [359, 67] width 244 height 19
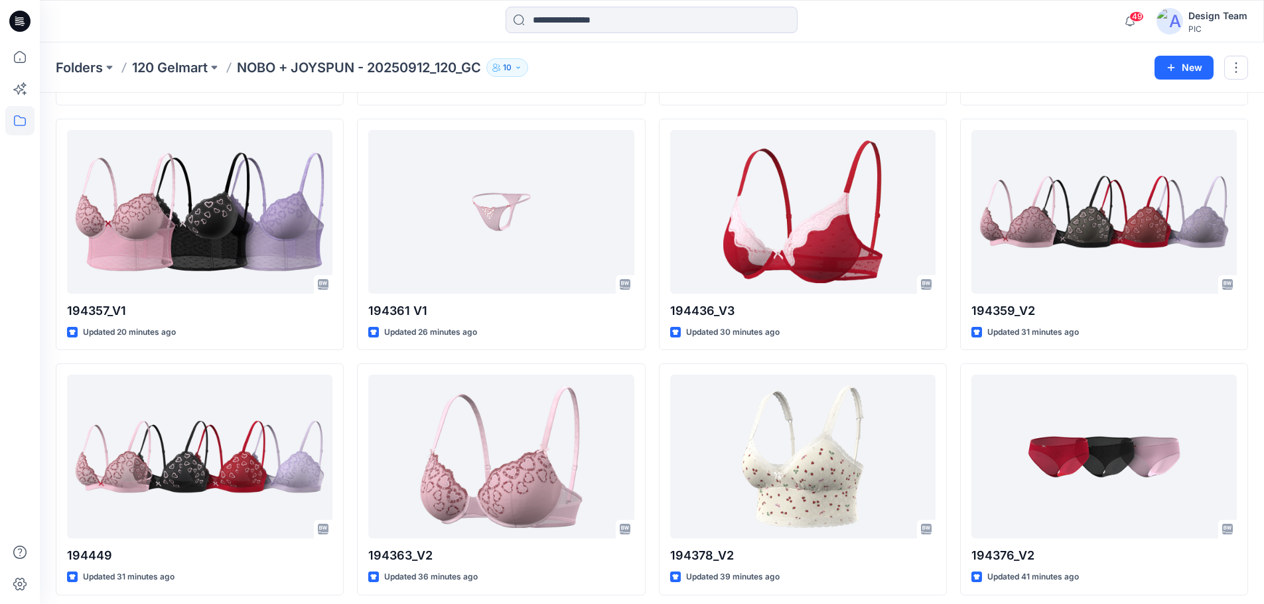
scroll to position [79, 0]
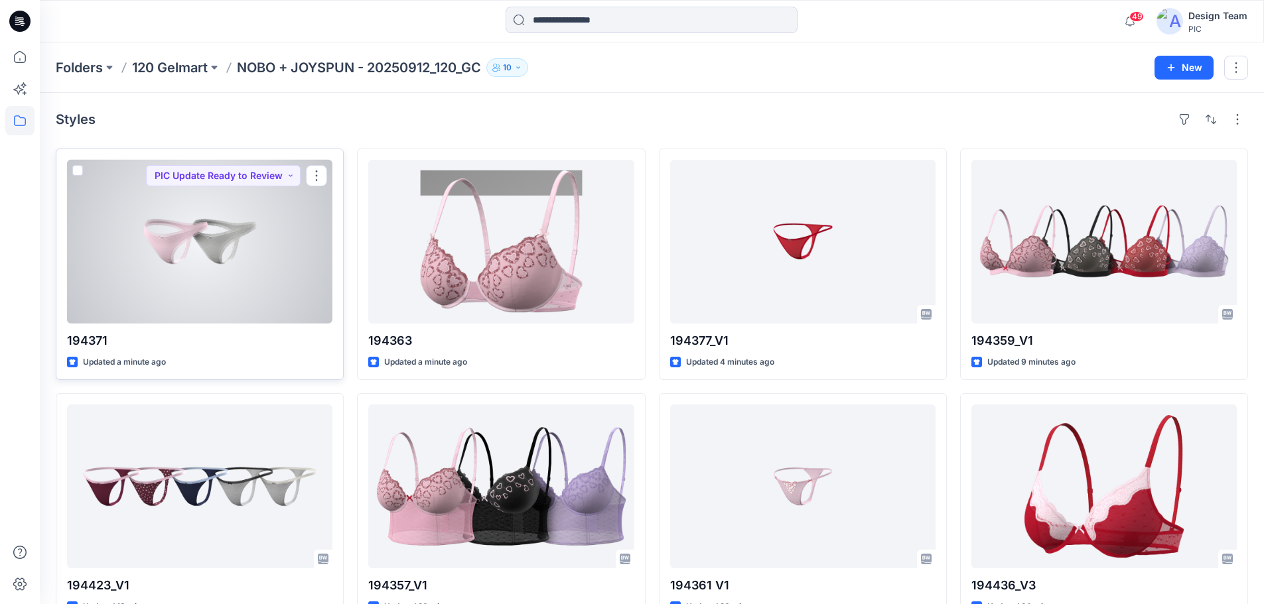
click at [233, 286] on div at bounding box center [199, 242] width 265 height 164
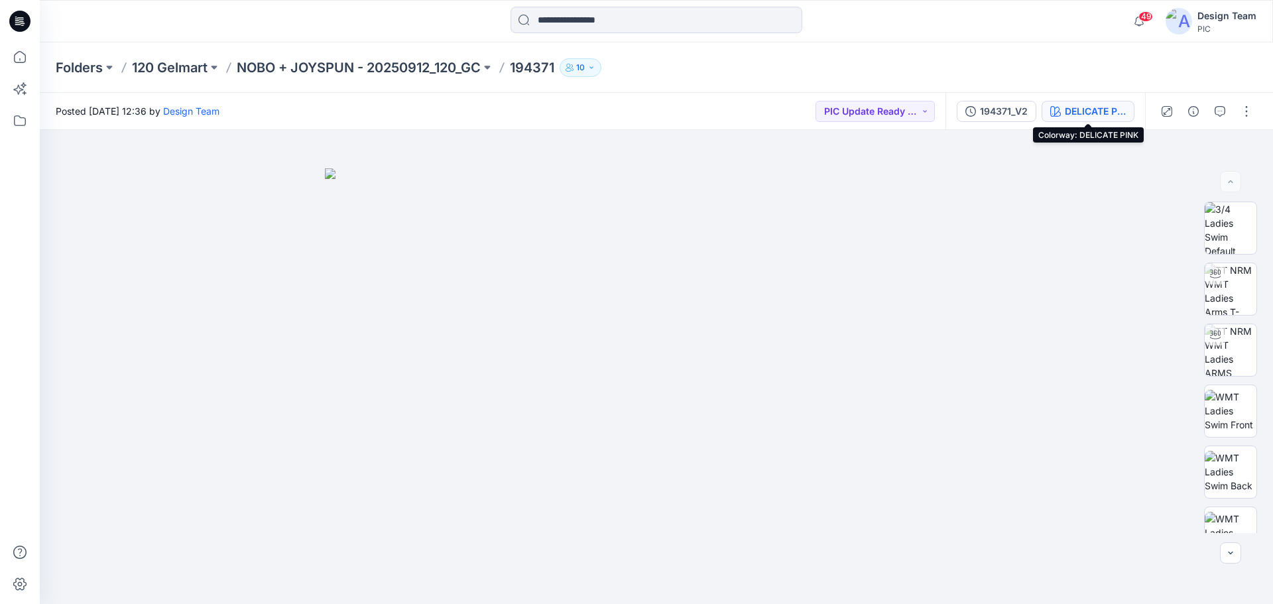
click at [1077, 111] on div "DELICATE PINK" at bounding box center [1095, 111] width 61 height 15
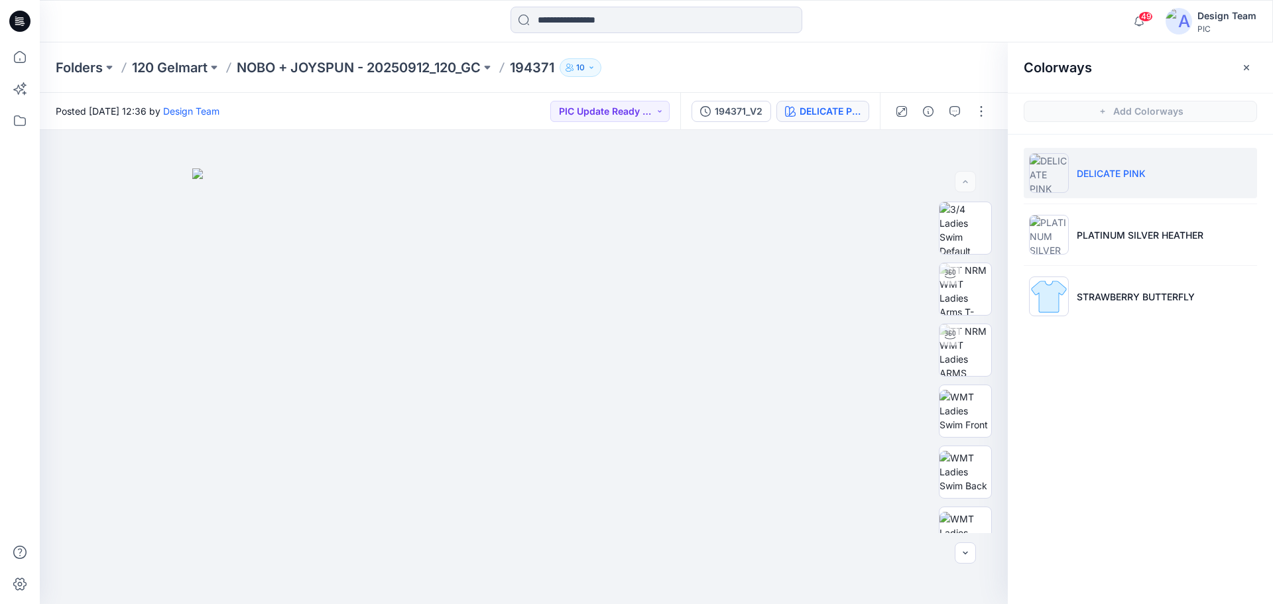
click at [484, 102] on div "Posted Friday, October 03, 2025 12:36 by Design Team PIC Update Ready to Review" at bounding box center [360, 111] width 641 height 36
click at [295, 66] on p "NOBO + JOYSPUN - 20250912_120_GC" at bounding box center [359, 67] width 244 height 19
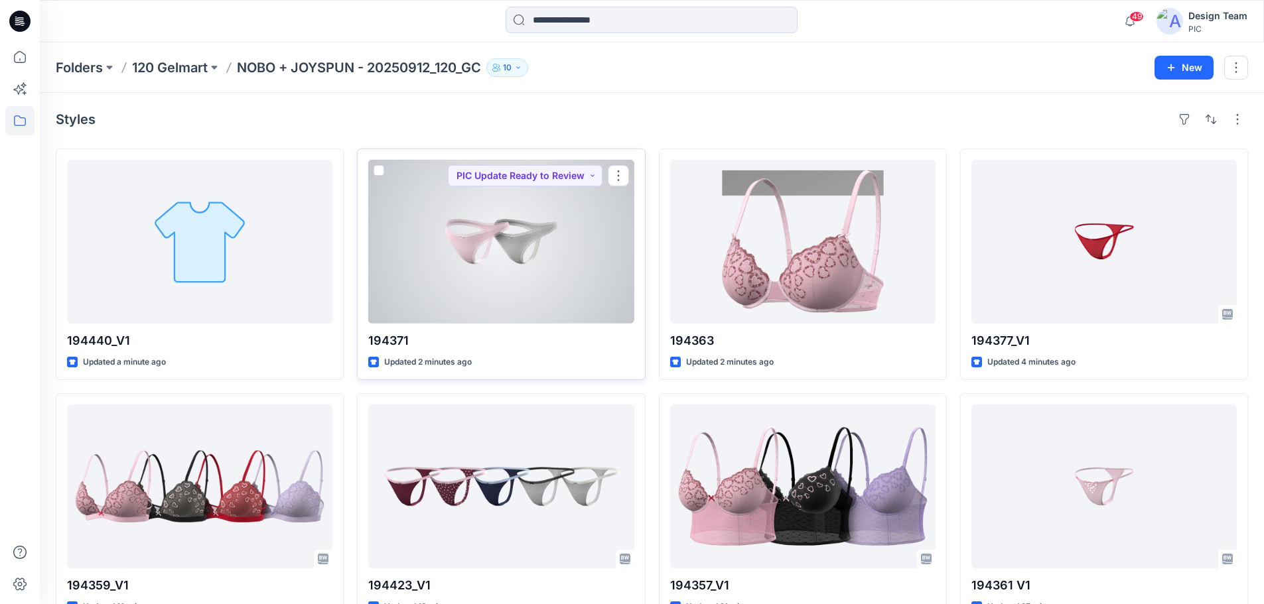
click at [521, 272] on div at bounding box center [500, 242] width 265 height 164
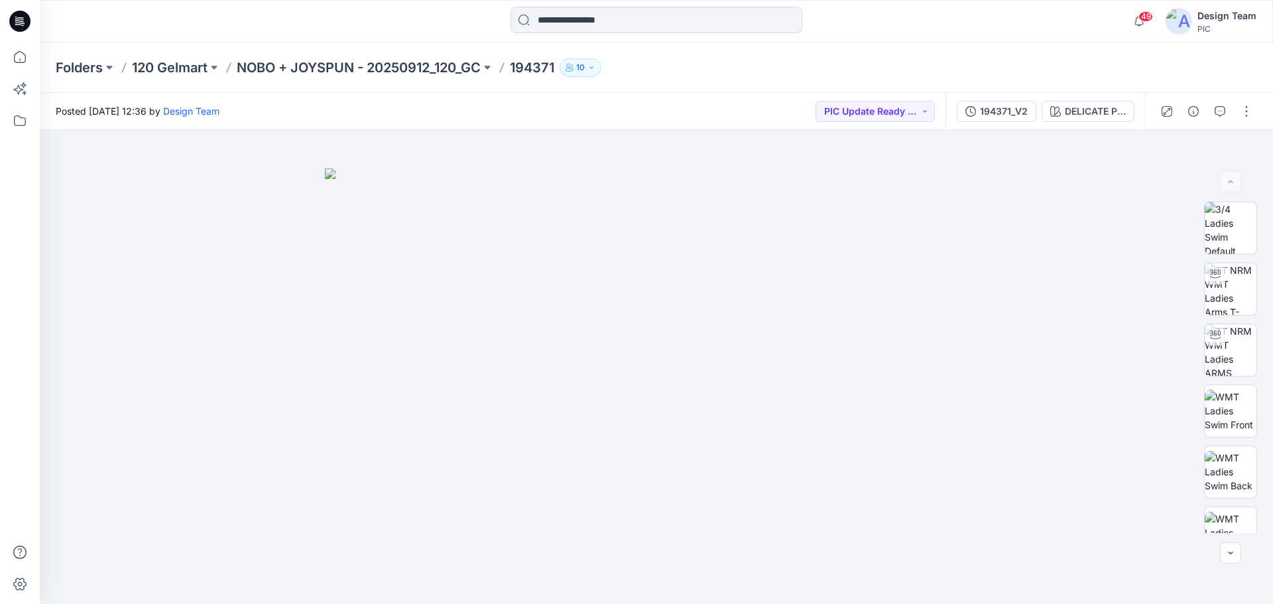
click at [1258, 107] on div at bounding box center [1206, 111] width 123 height 37
click at [1250, 112] on button "button" at bounding box center [1246, 111] width 21 height 21
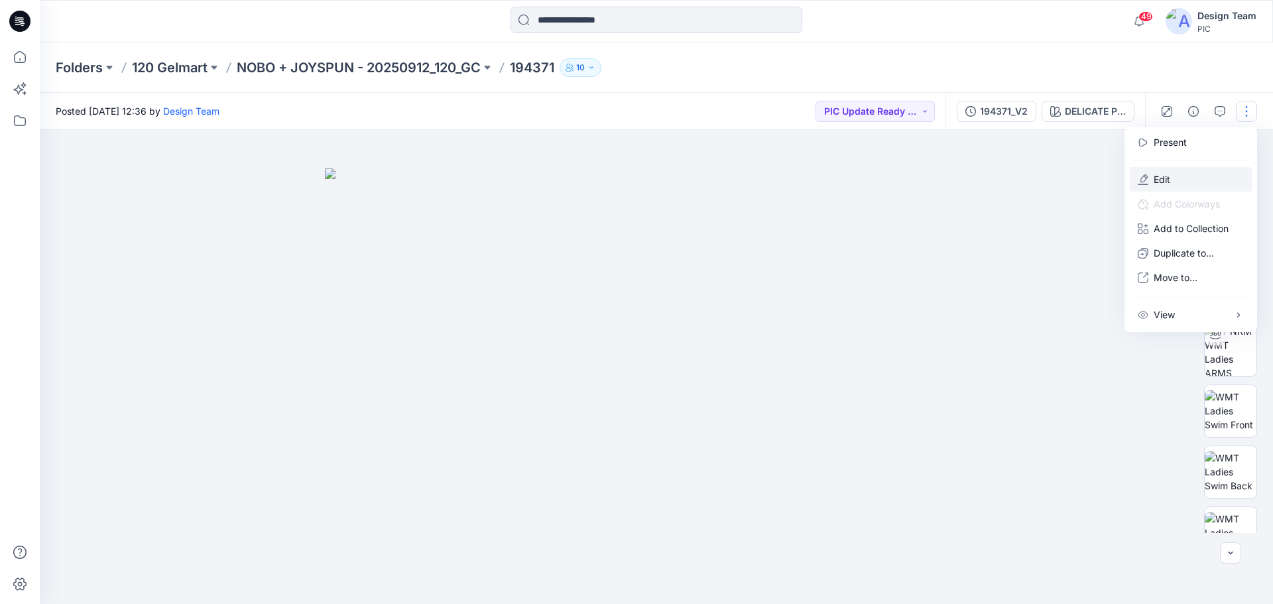
click at [1173, 180] on button "Edit" at bounding box center [1191, 179] width 122 height 25
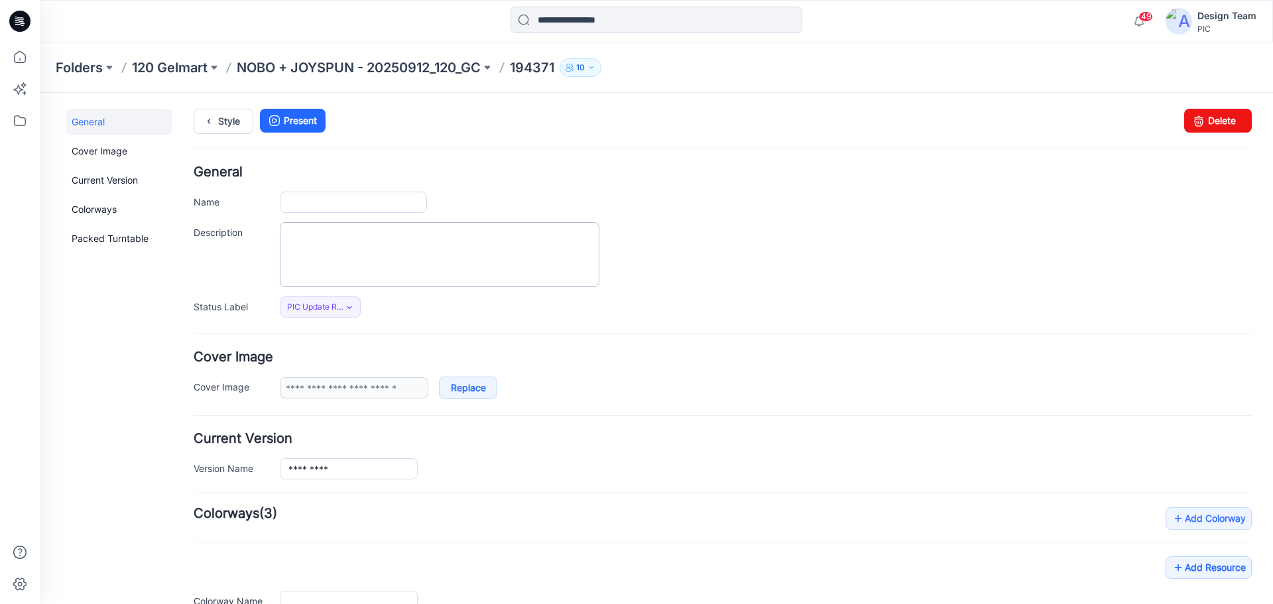
type input "******"
type input "**********"
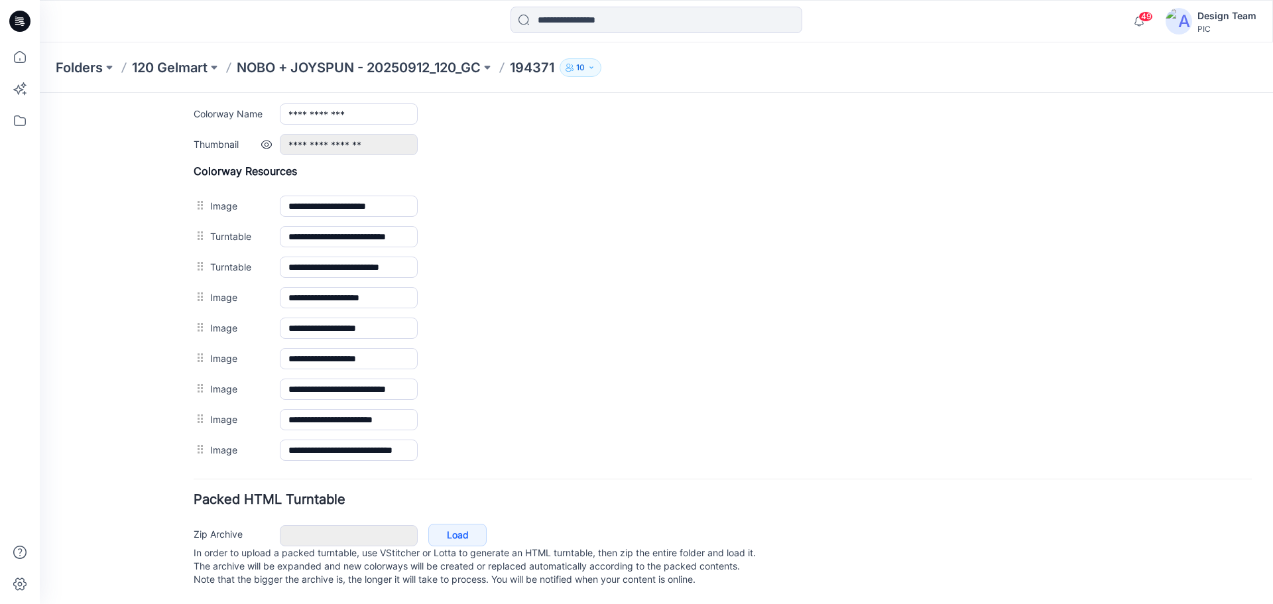
scroll to position [303, 0]
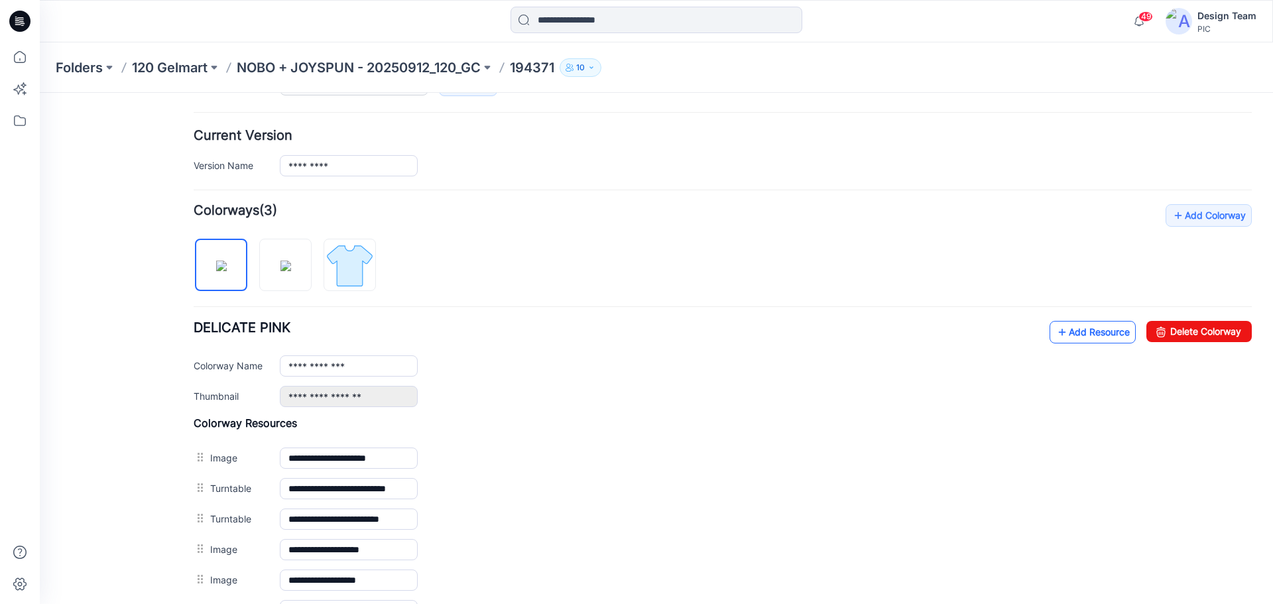
click at [1066, 334] on link "Add Resource" at bounding box center [1093, 332] width 86 height 23
click at [350, 264] on img at bounding box center [350, 266] width 50 height 50
type input "**********"
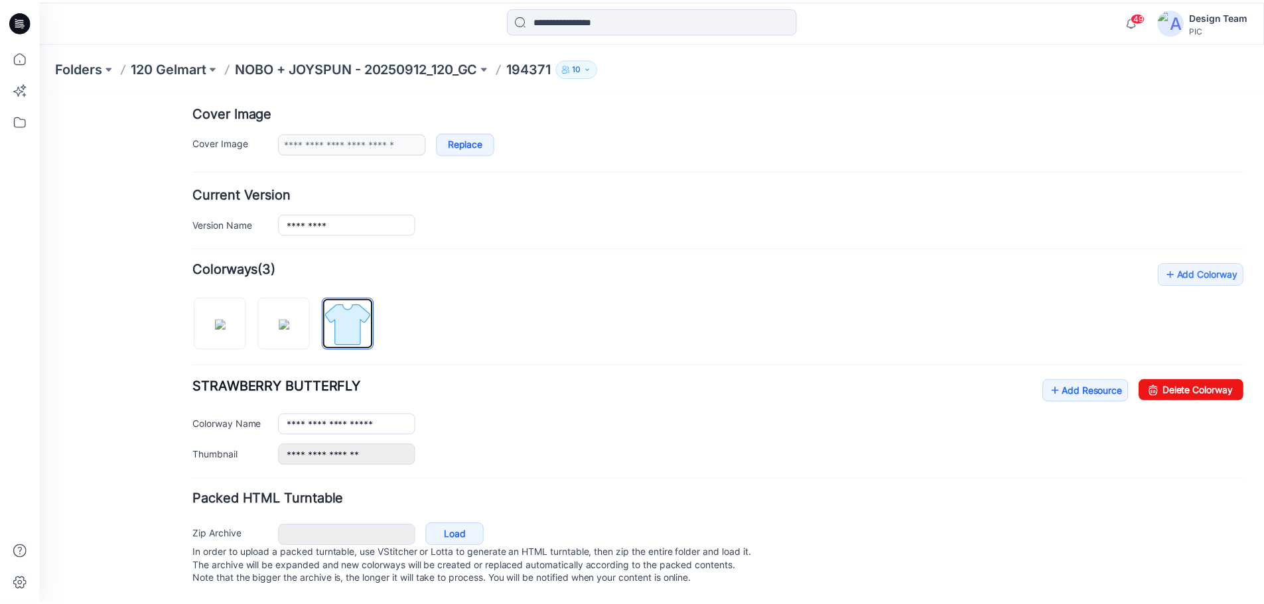
scroll to position [0, 0]
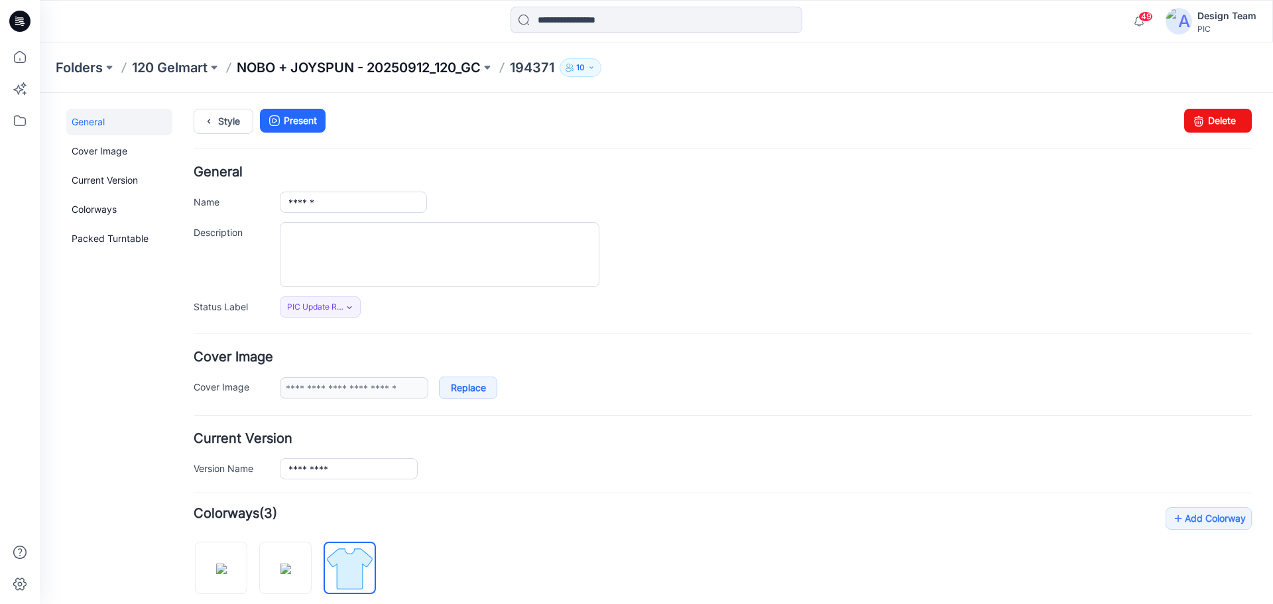
click at [407, 66] on p "NOBO + JOYSPUN - 20250912_120_GC" at bounding box center [359, 67] width 244 height 19
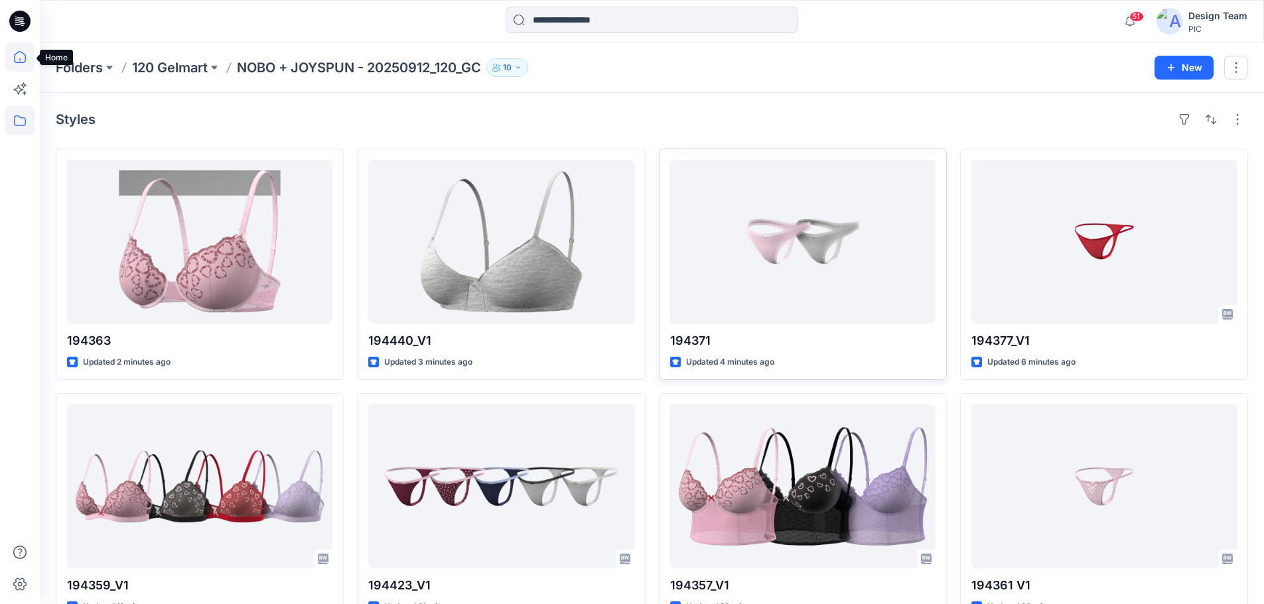
click at [22, 60] on icon at bounding box center [19, 56] width 29 height 29
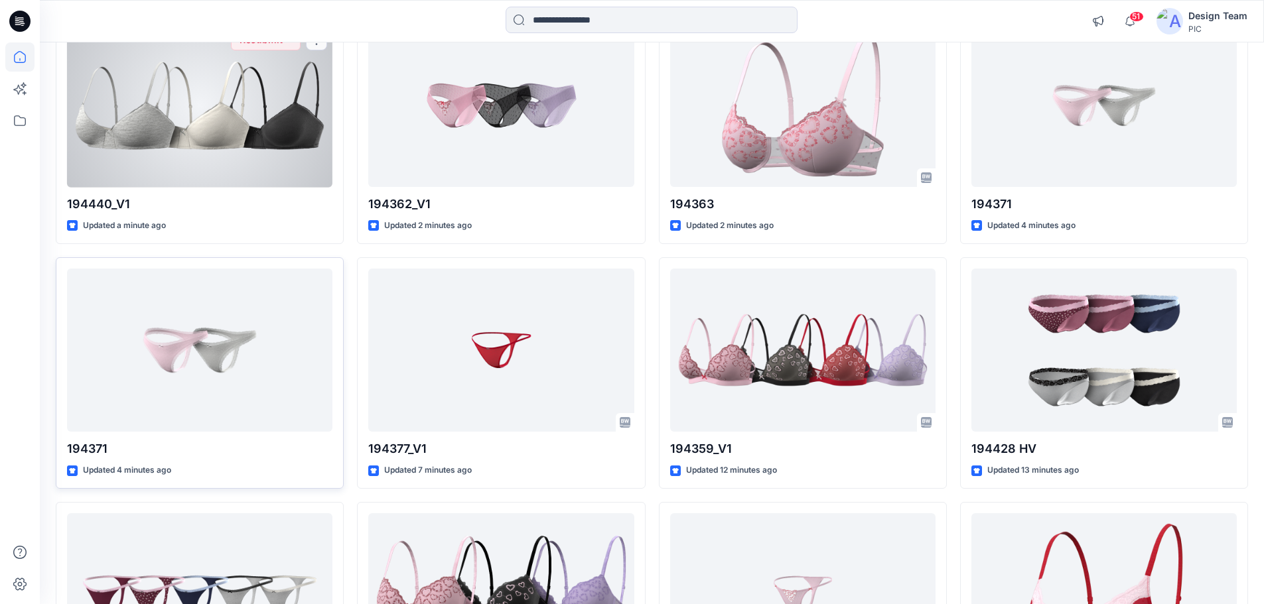
scroll to position [168, 0]
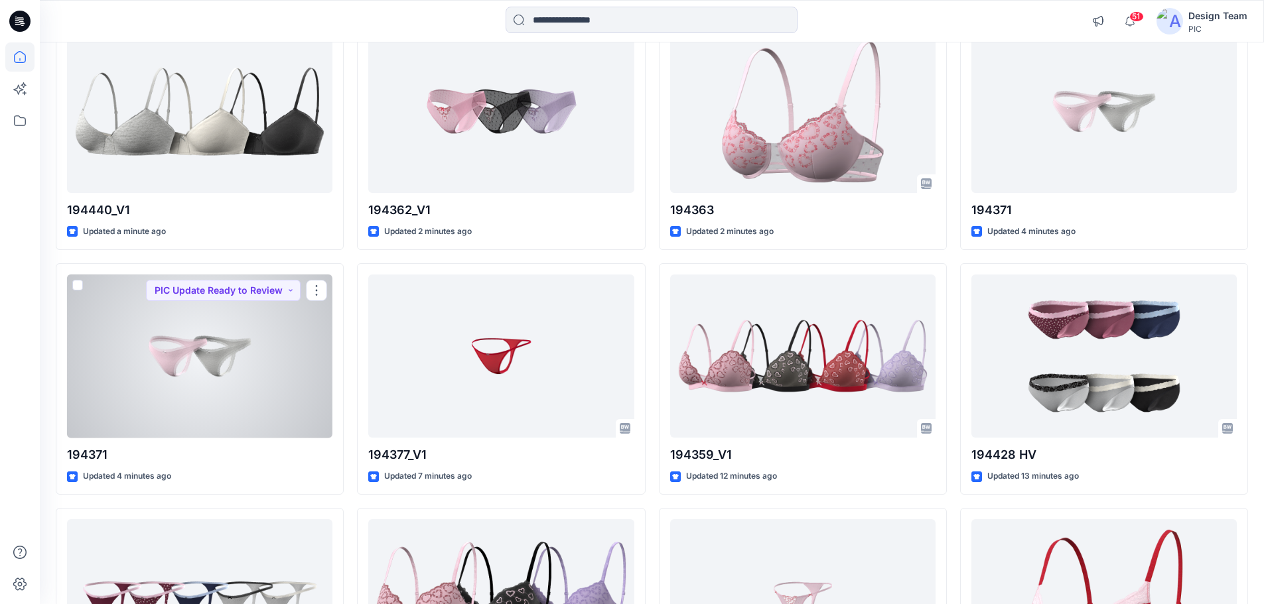
click at [190, 387] on div at bounding box center [199, 357] width 265 height 164
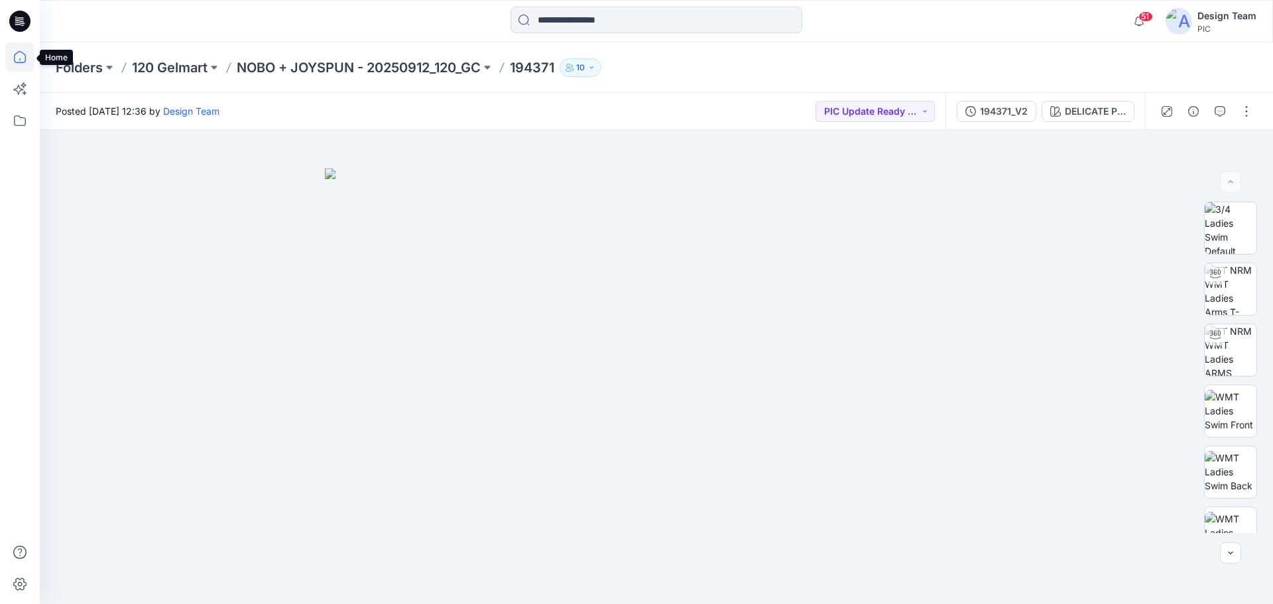
click at [11, 62] on icon at bounding box center [19, 56] width 29 height 29
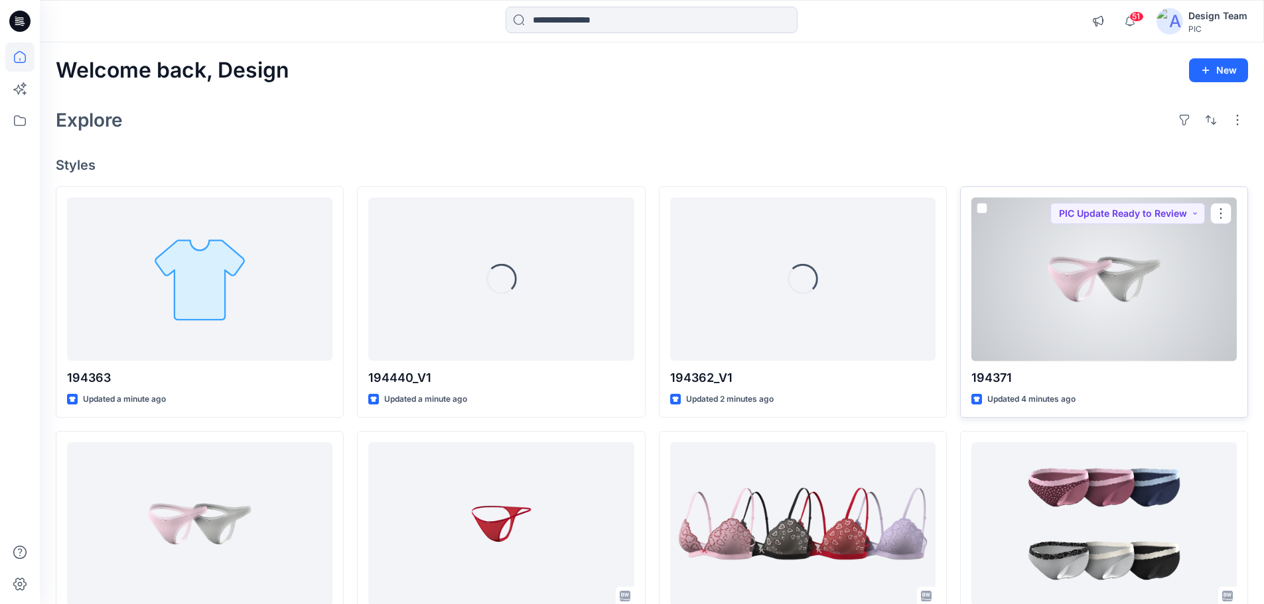
click at [1080, 287] on div at bounding box center [1103, 280] width 265 height 164
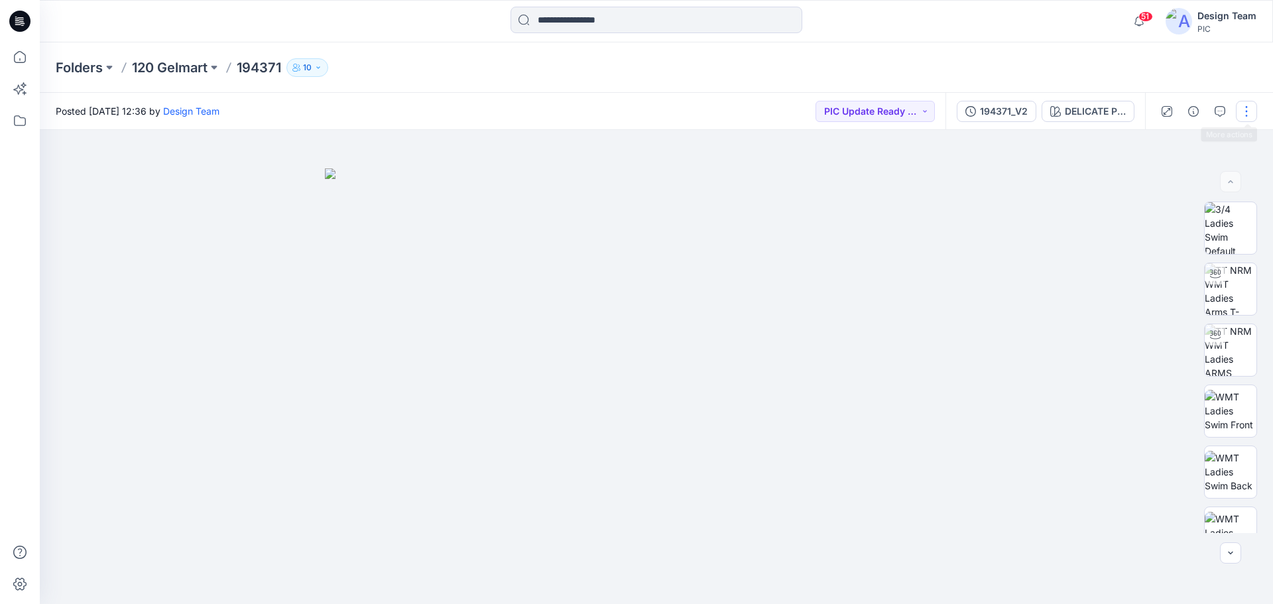
click at [1248, 113] on button "button" at bounding box center [1246, 111] width 21 height 21
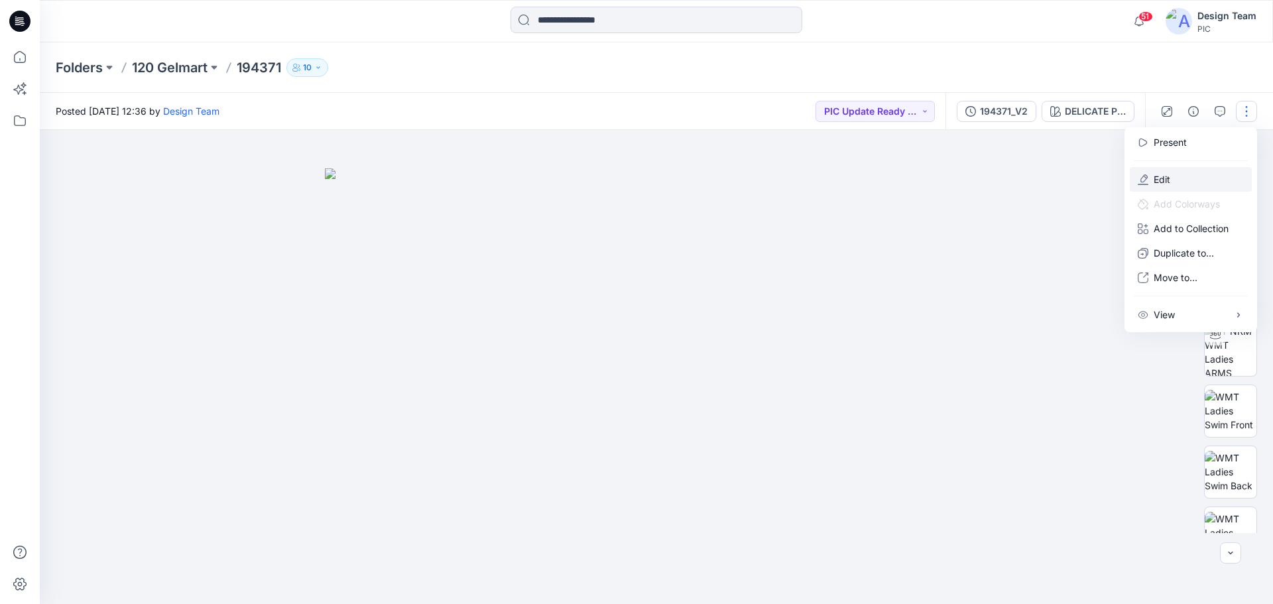
click at [1170, 183] on p "Edit" at bounding box center [1162, 179] width 17 height 14
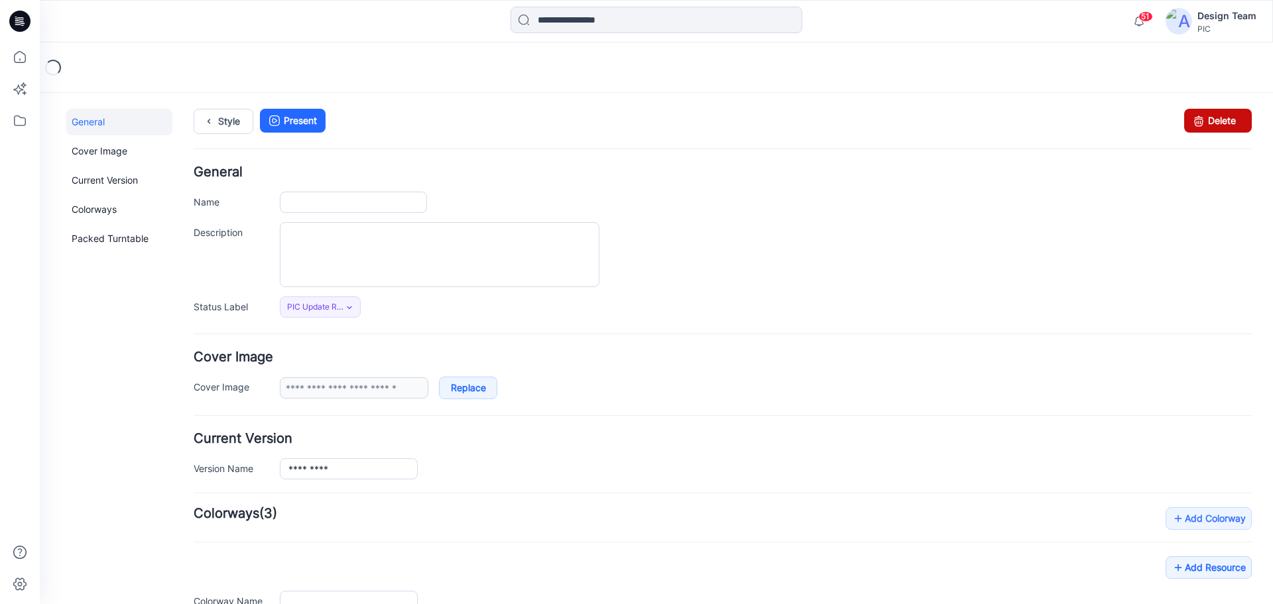
type input "******"
type input "**********"
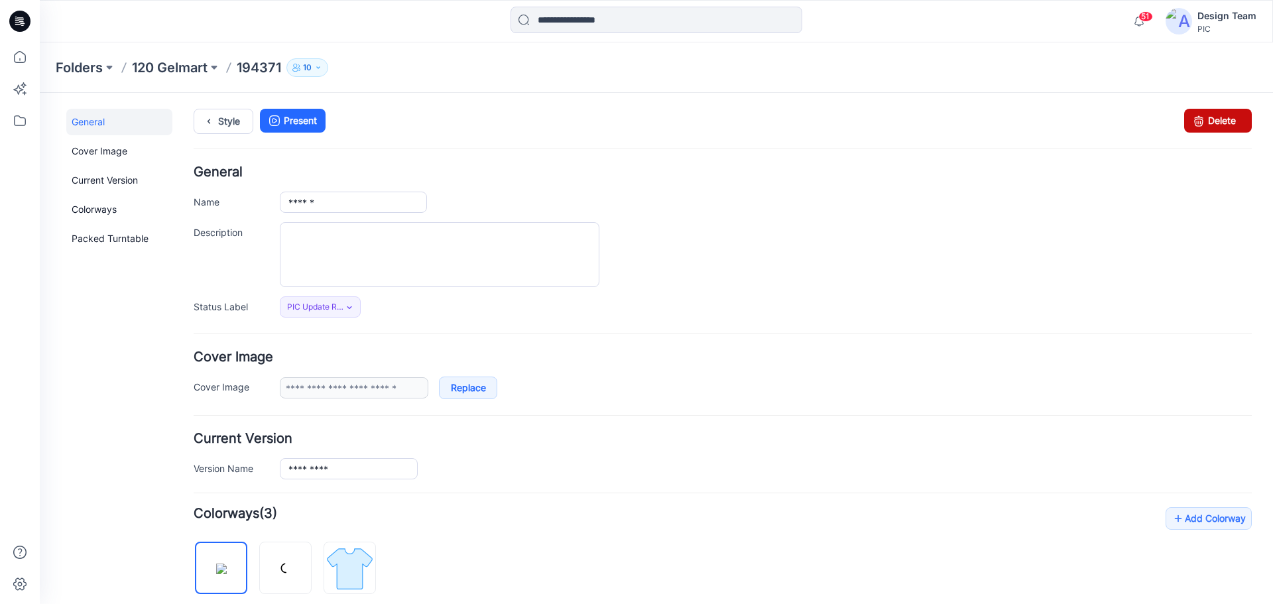
drag, startPoint x: 1190, startPoint y: 117, endPoint x: 735, endPoint y: 138, distance: 455.5
click at [1190, 117] on icon at bounding box center [1199, 121] width 19 height 24
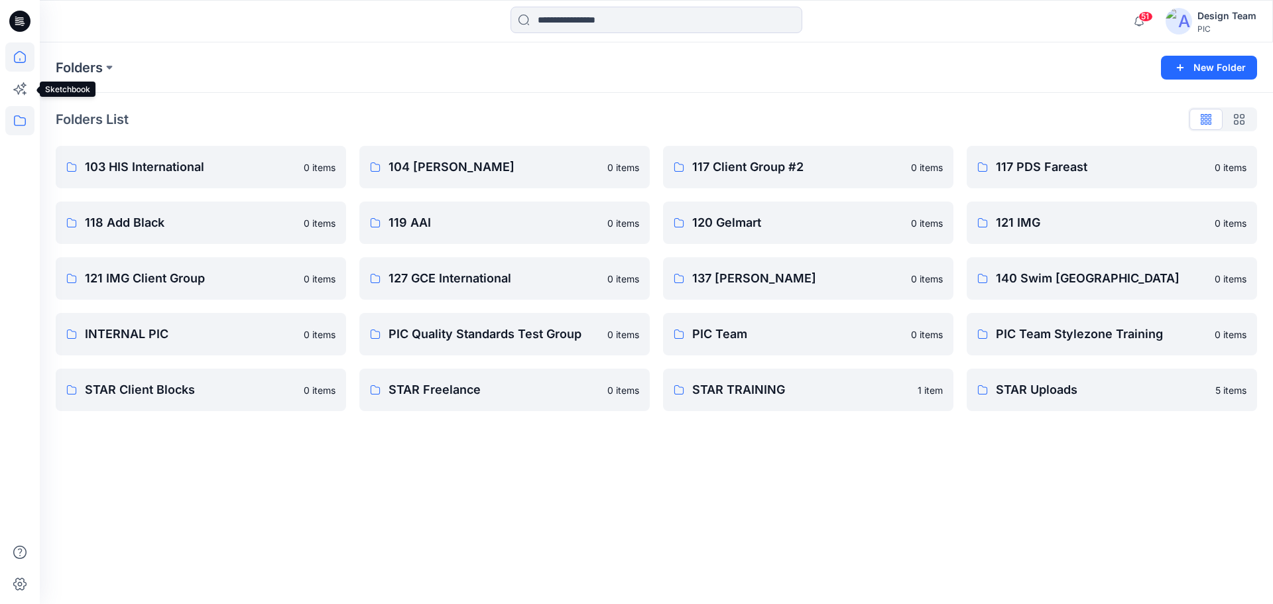
click at [19, 66] on icon at bounding box center [19, 56] width 29 height 29
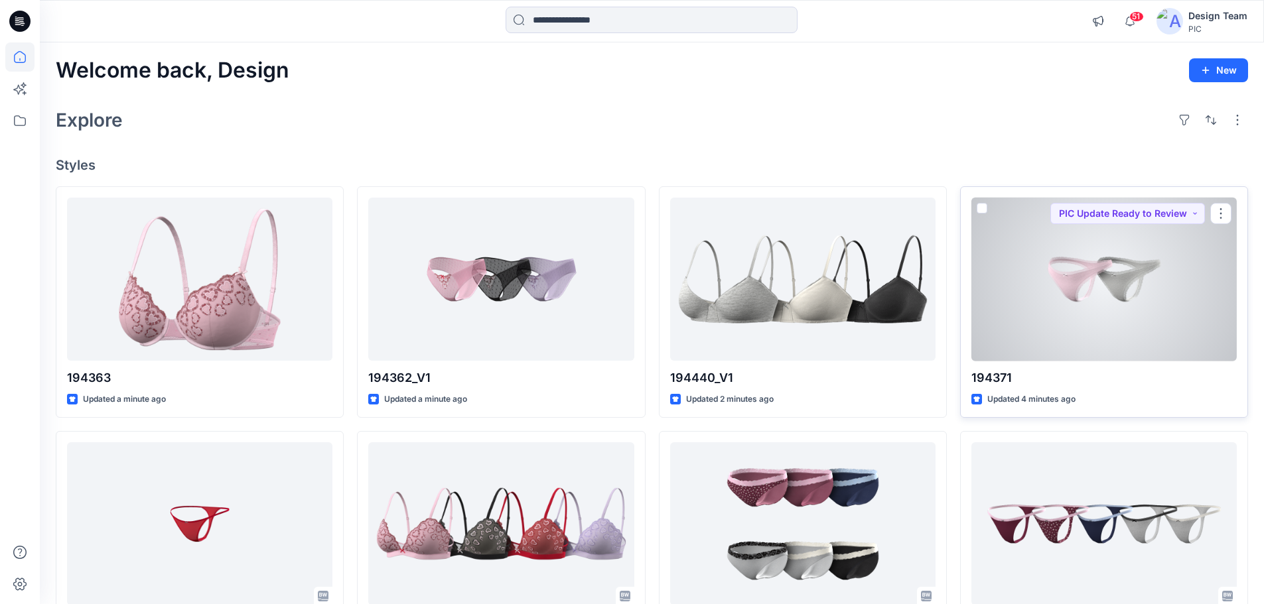
click at [1066, 332] on div at bounding box center [1103, 280] width 265 height 164
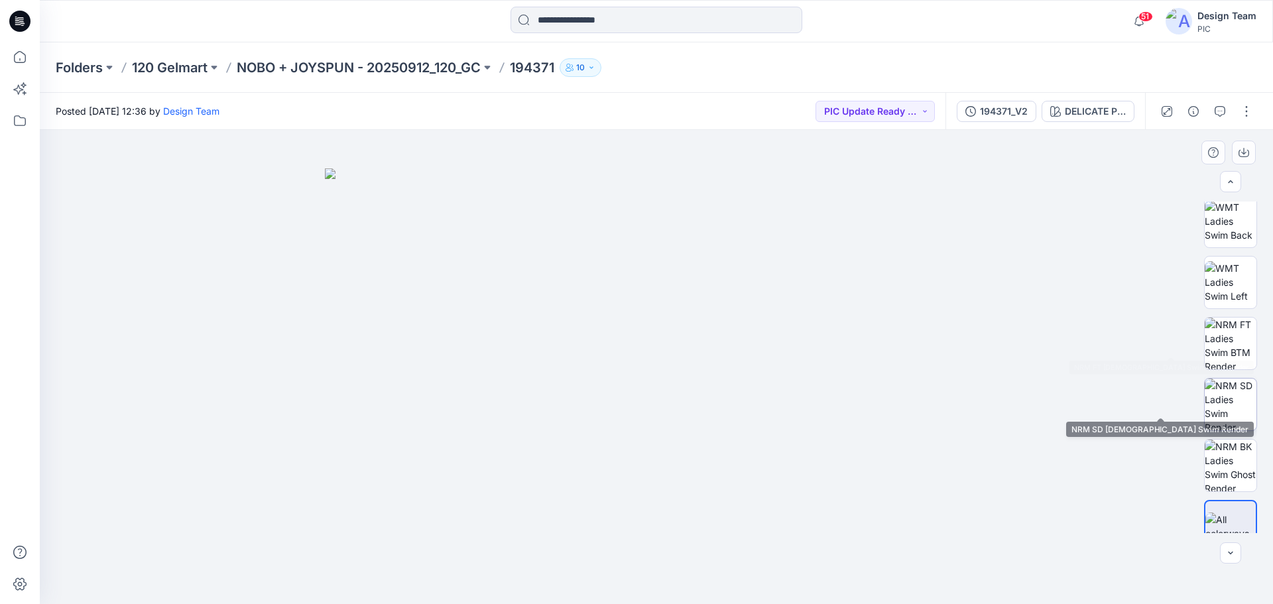
scroll to position [265, 0]
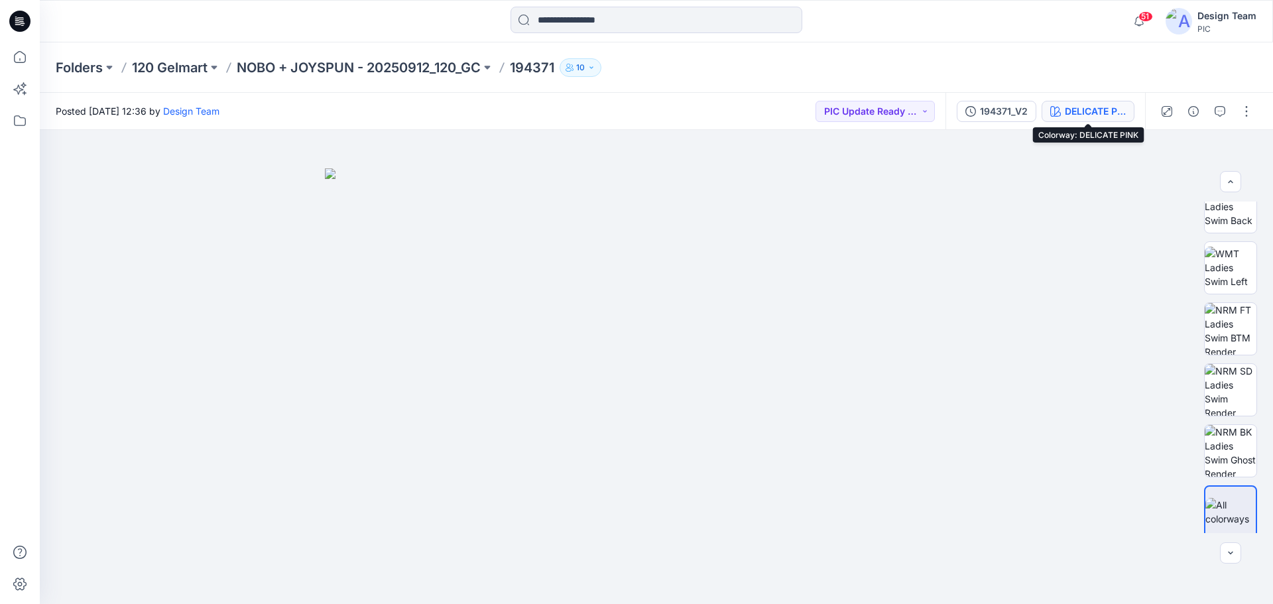
click at [1098, 115] on div "DELICATE PINK" at bounding box center [1095, 111] width 61 height 15
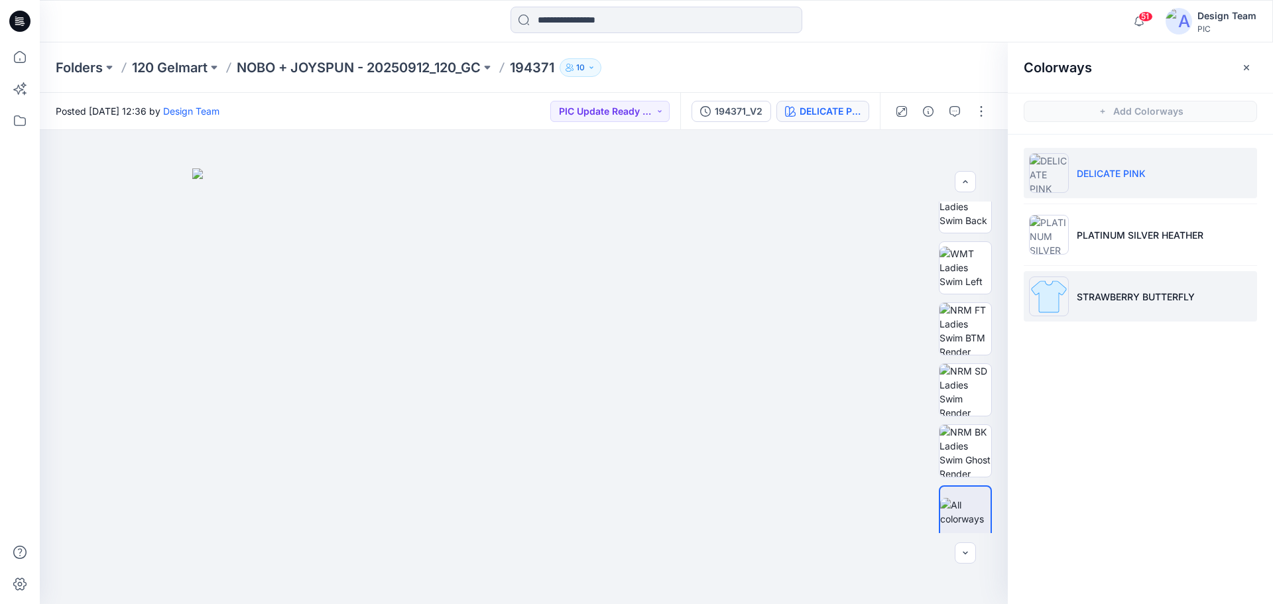
click at [1070, 304] on li "STRAWBERRY BUTTERFLY" at bounding box center [1140, 296] width 233 height 50
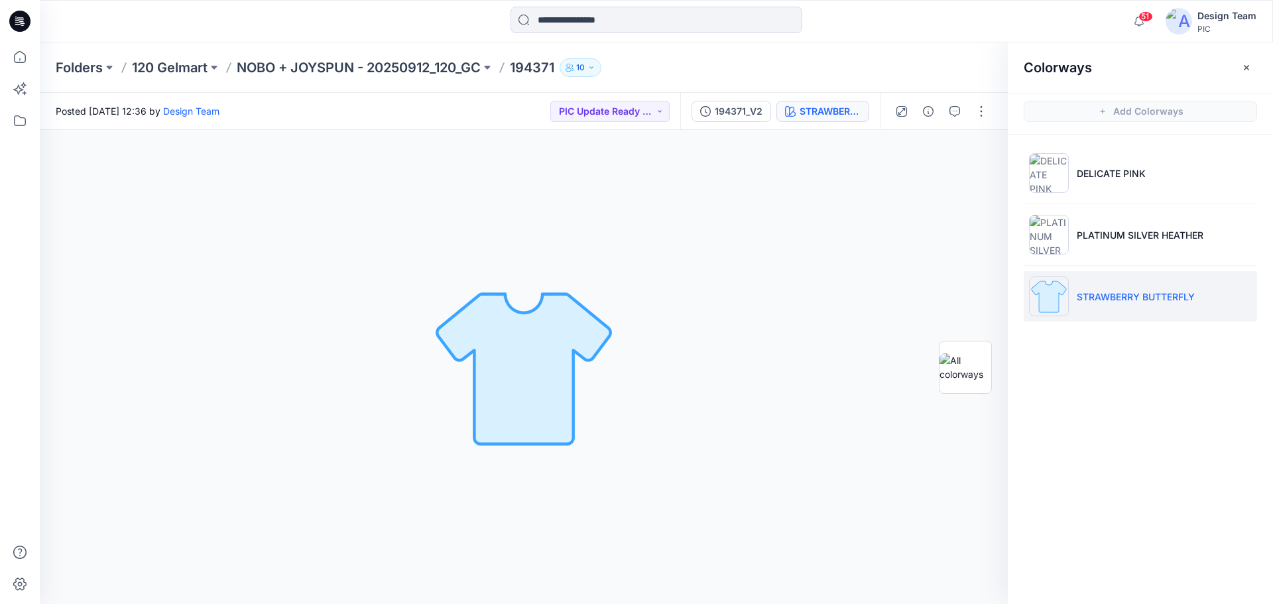
click at [1139, 367] on div "Colorways Add Colorways DELICATE PINK PLATINUM SILVER HEATHER STRAWBERRY BUTTER…" at bounding box center [1140, 323] width 265 height 562
click at [721, 111] on div "194371_V2" at bounding box center [739, 111] width 48 height 15
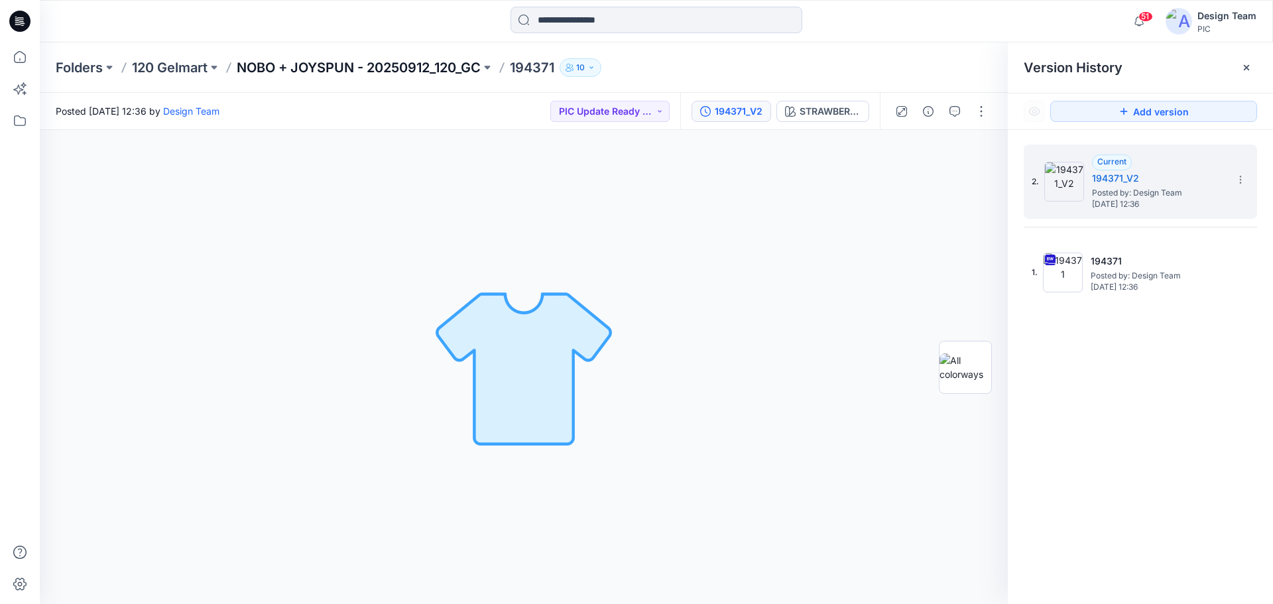
click at [352, 70] on p "NOBO + JOYSPUN - 20250912_120_GC" at bounding box center [359, 67] width 244 height 19
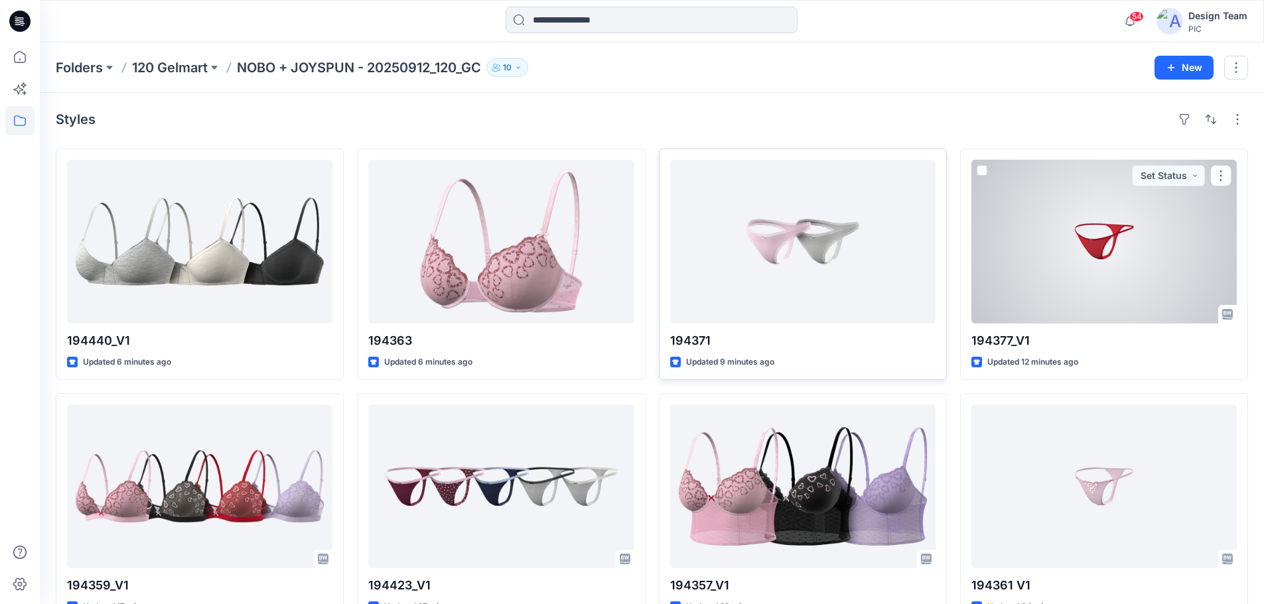
scroll to position [66, 0]
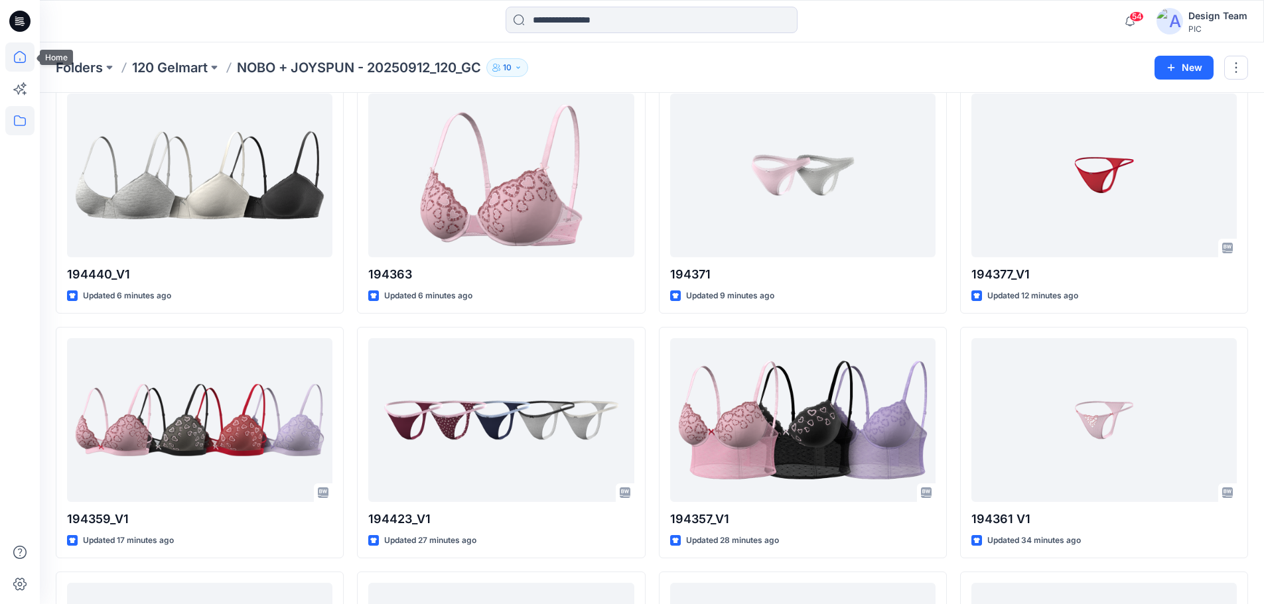
click at [19, 58] on icon at bounding box center [19, 56] width 29 height 29
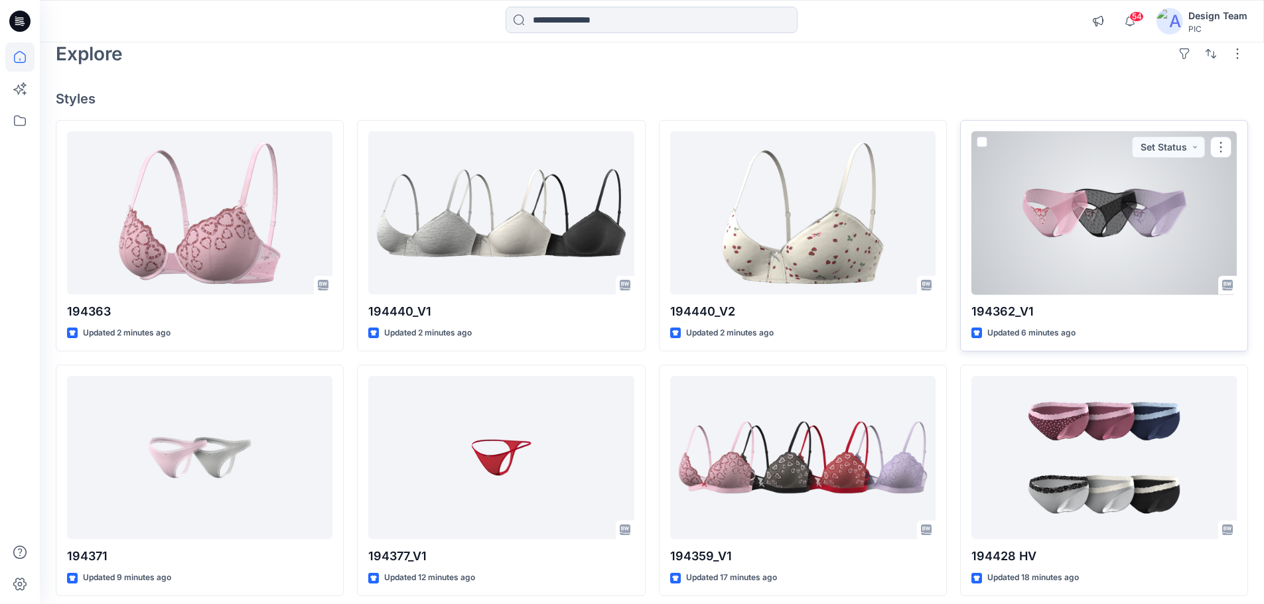
click at [1033, 233] on div at bounding box center [1103, 213] width 265 height 164
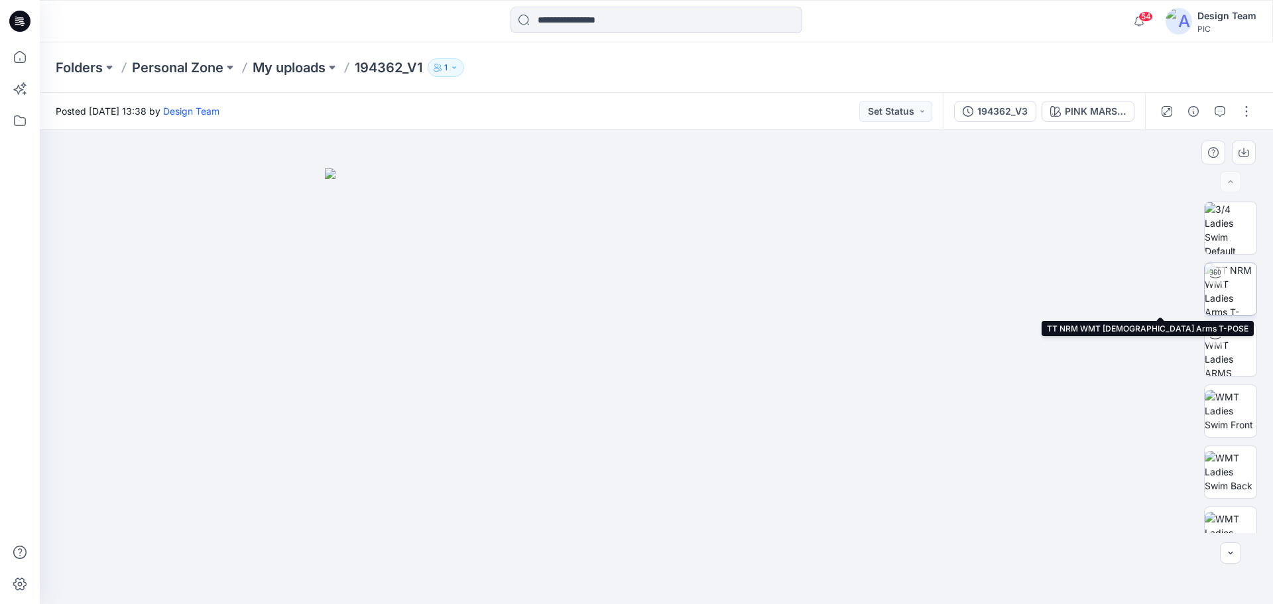
click at [1220, 291] on img at bounding box center [1231, 289] width 52 height 52
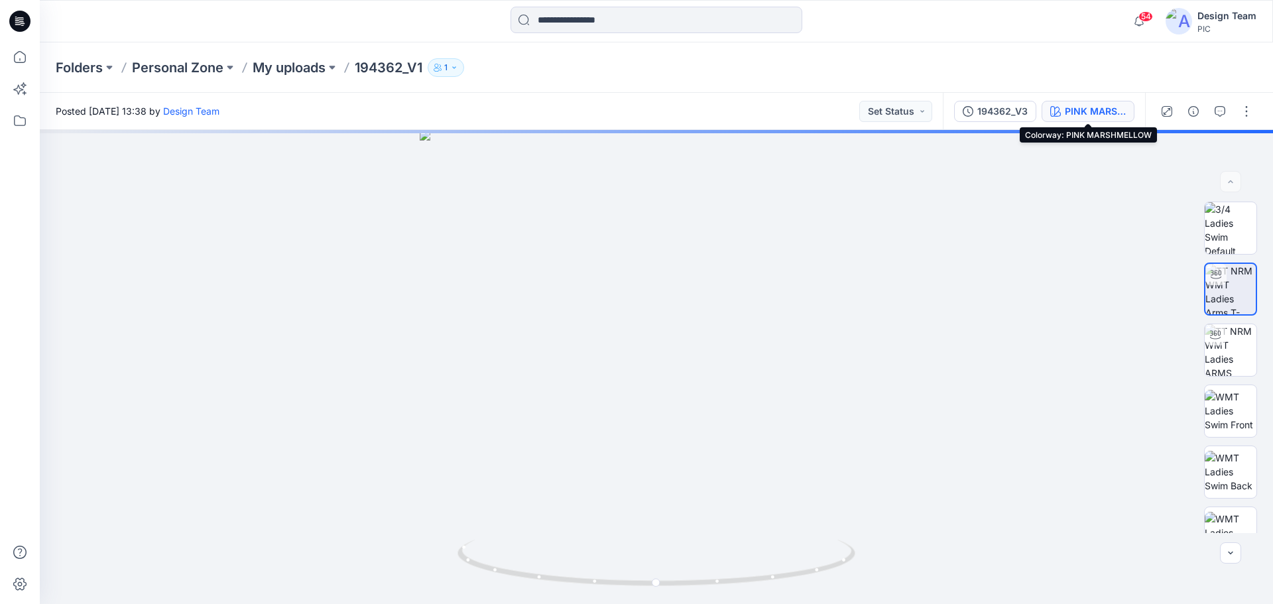
click at [1083, 111] on div "PINK MARSHMELLOW" at bounding box center [1095, 111] width 61 height 15
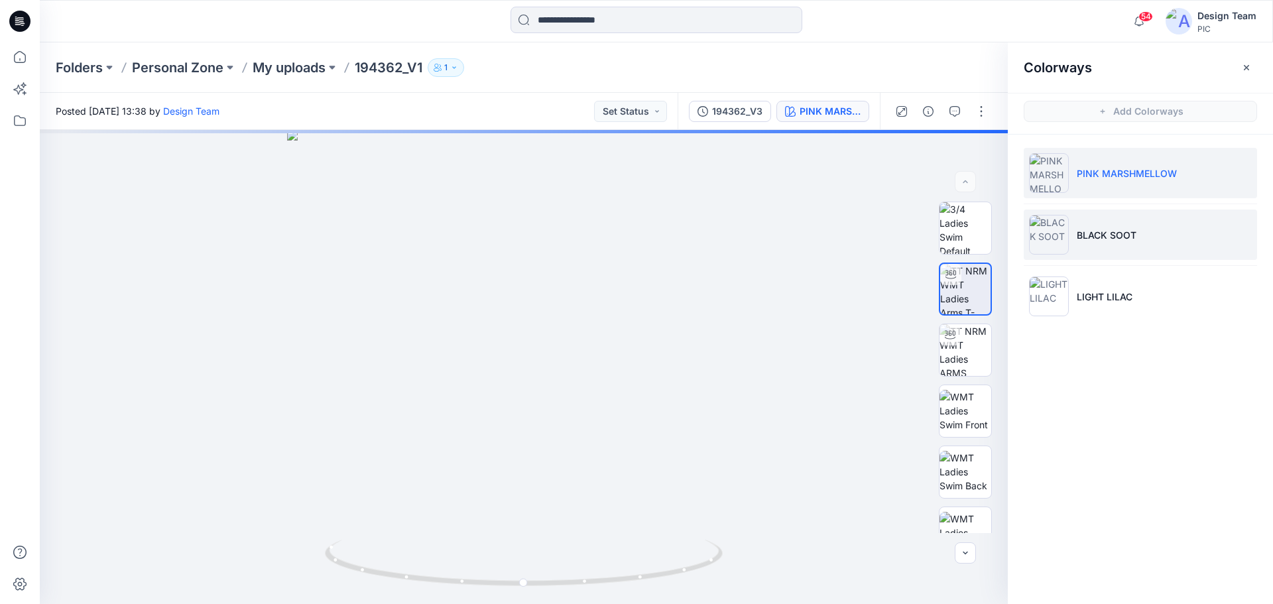
click at [1101, 241] on p "BLACK SOOT" at bounding box center [1107, 235] width 60 height 14
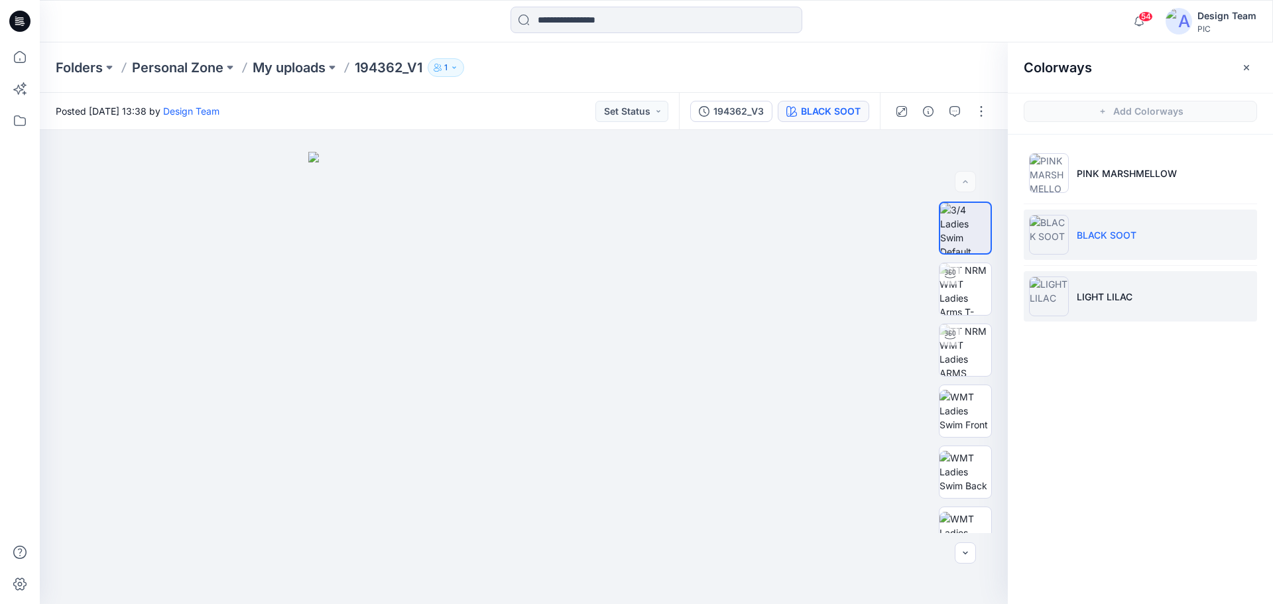
click at [1103, 285] on li "LIGHT LILAC" at bounding box center [1140, 296] width 233 height 50
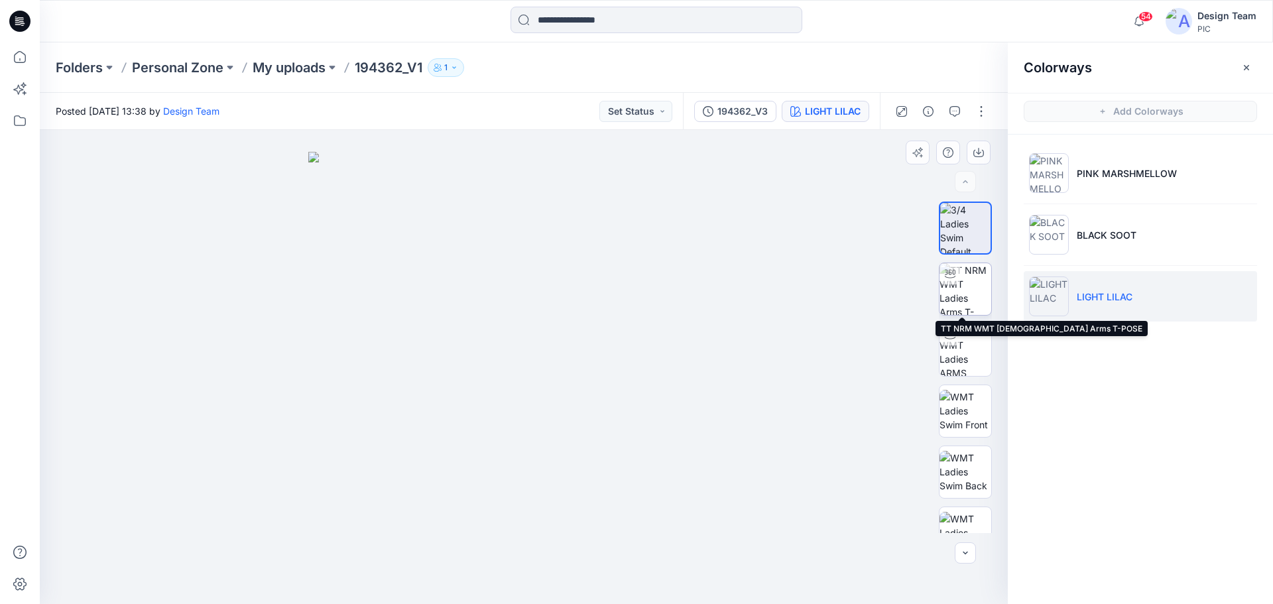
click at [952, 298] on img at bounding box center [966, 289] width 52 height 52
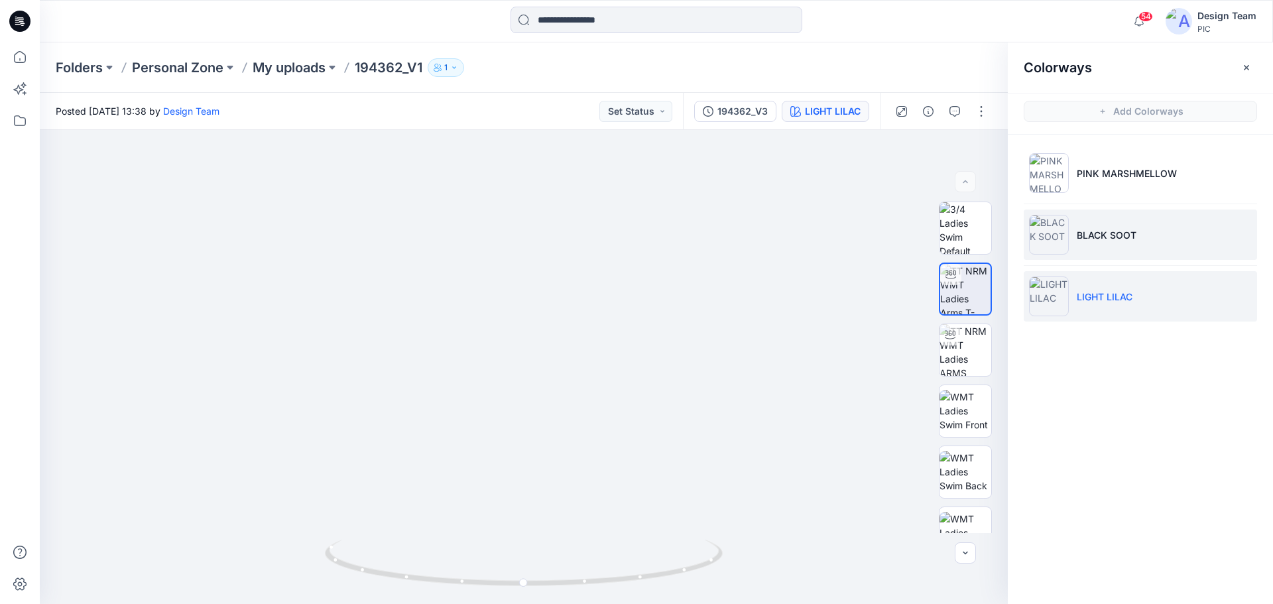
click at [1125, 245] on li "BLACK SOOT" at bounding box center [1140, 235] width 233 height 50
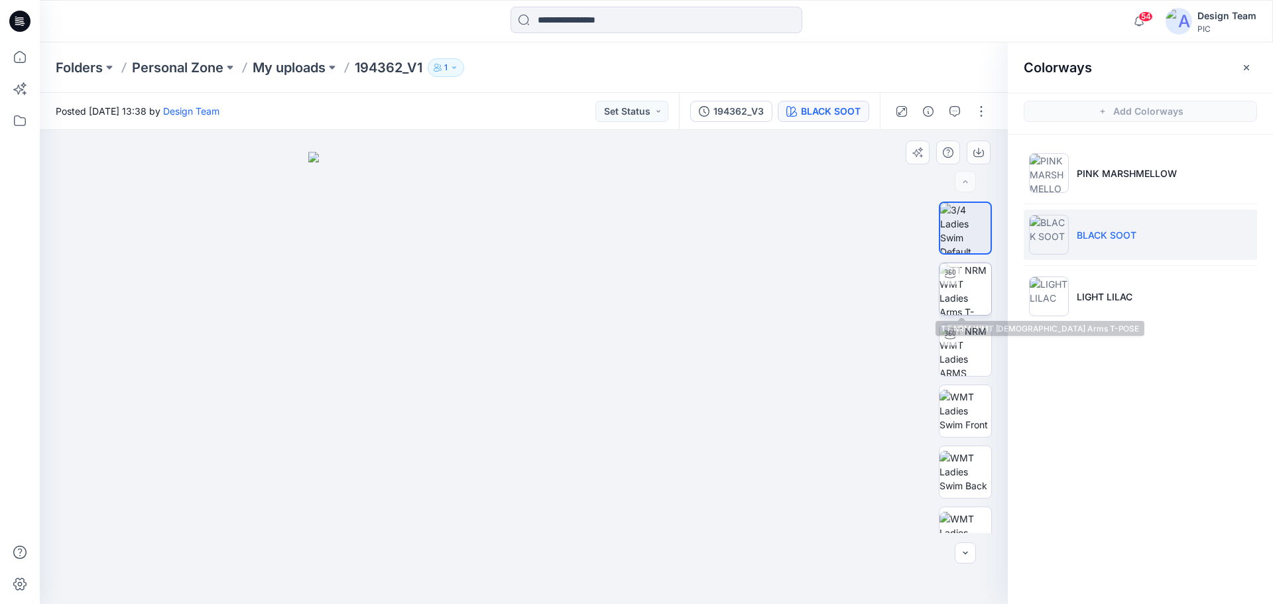
click at [960, 294] on img at bounding box center [966, 289] width 52 height 52
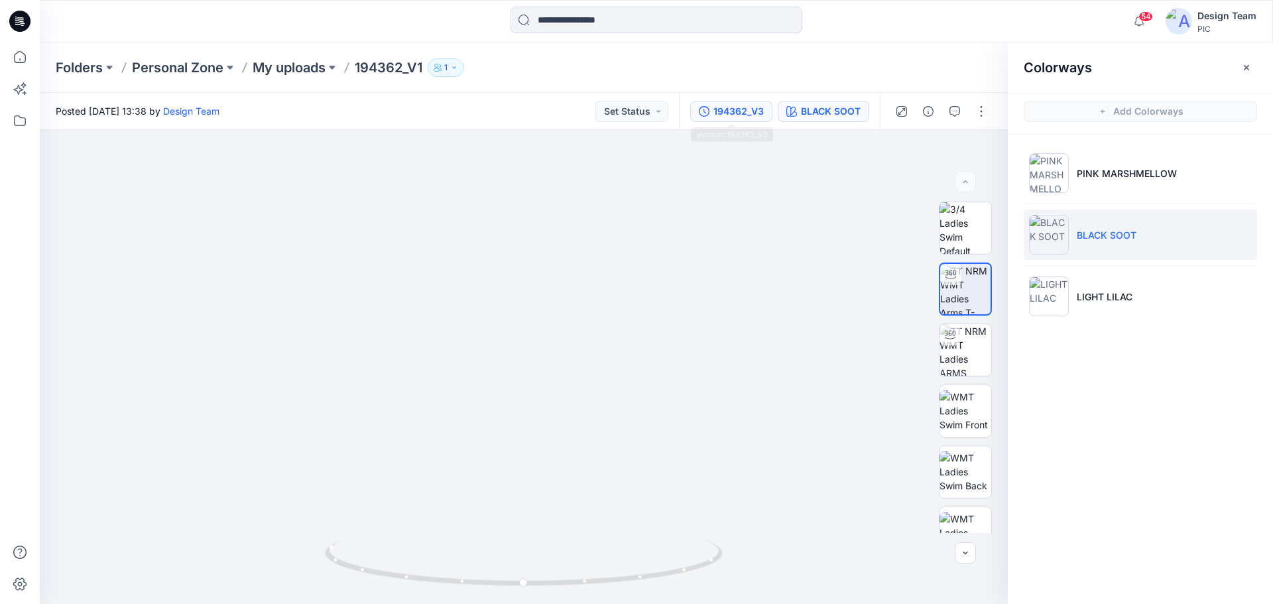
click at [744, 105] on div "194362_V3" at bounding box center [739, 111] width 50 height 15
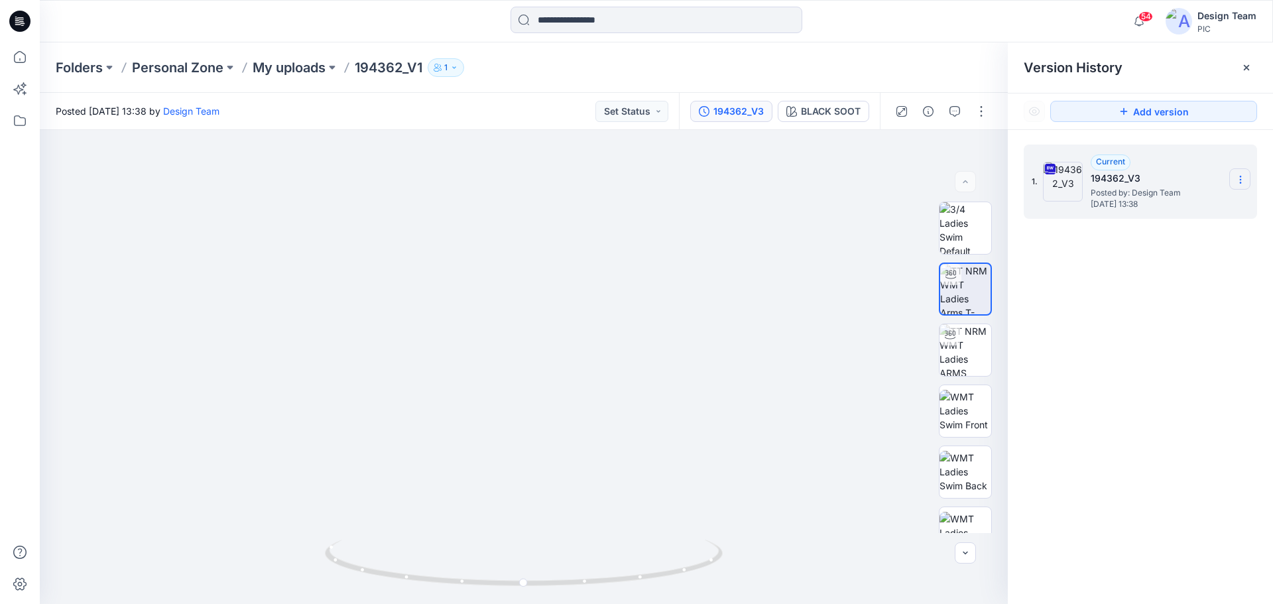
click at [1246, 176] on icon at bounding box center [1241, 179] width 11 height 11
click at [1153, 322] on div "1. Current 194362_V3 Posted by: Design Team Friday, October 03, 2025 13:38 Down…" at bounding box center [1140, 376] width 265 height 493
click at [1242, 180] on icon at bounding box center [1241, 179] width 11 height 11
click at [1168, 293] on div "1. Current 194362_V3 Posted by: Design Team Friday, October 03, 2025 13:38" at bounding box center [1140, 376] width 265 height 493
click at [308, 67] on p "My uploads" at bounding box center [289, 67] width 73 height 19
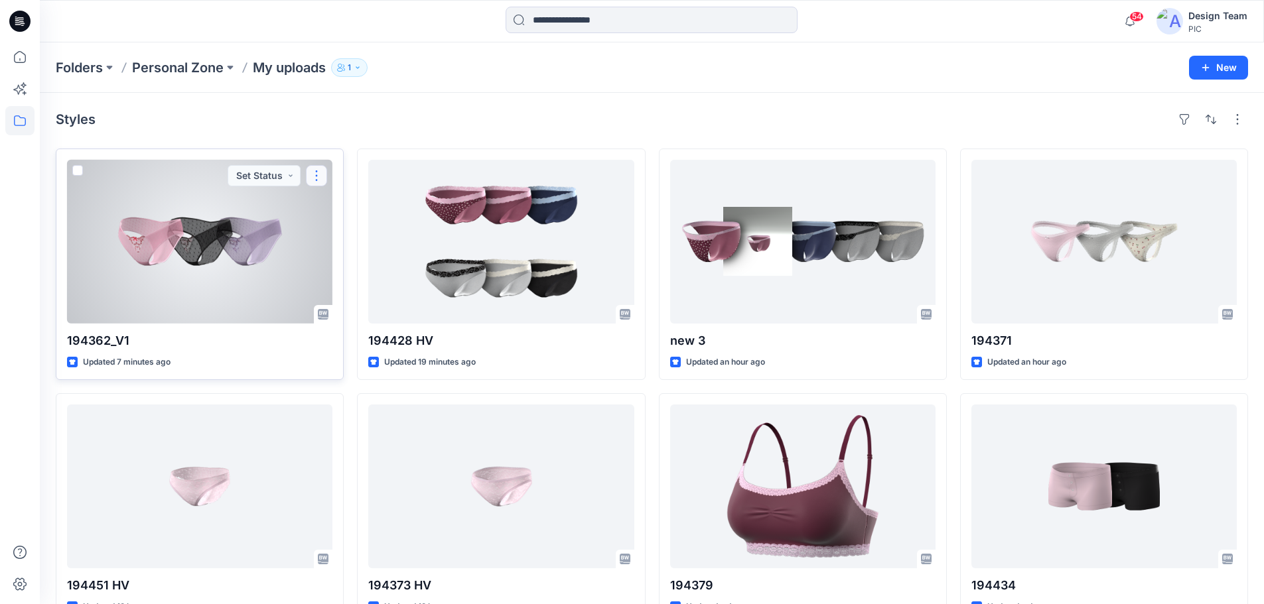
click at [317, 170] on button "button" at bounding box center [316, 175] width 21 height 21
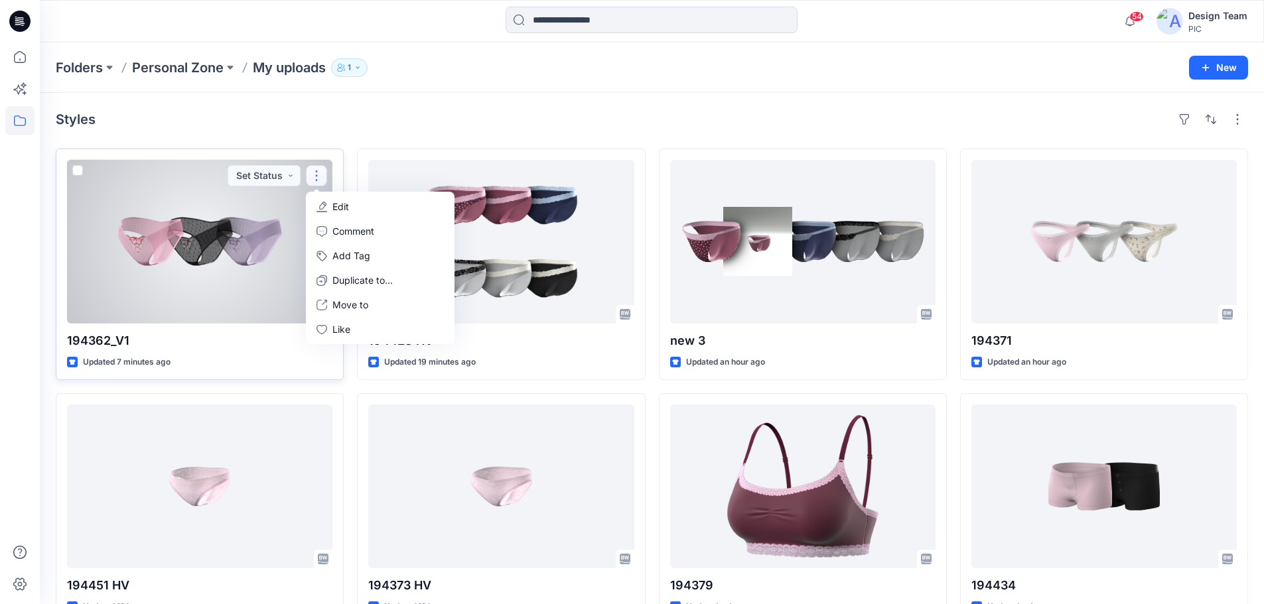
click at [336, 205] on p "Edit" at bounding box center [340, 207] width 17 height 14
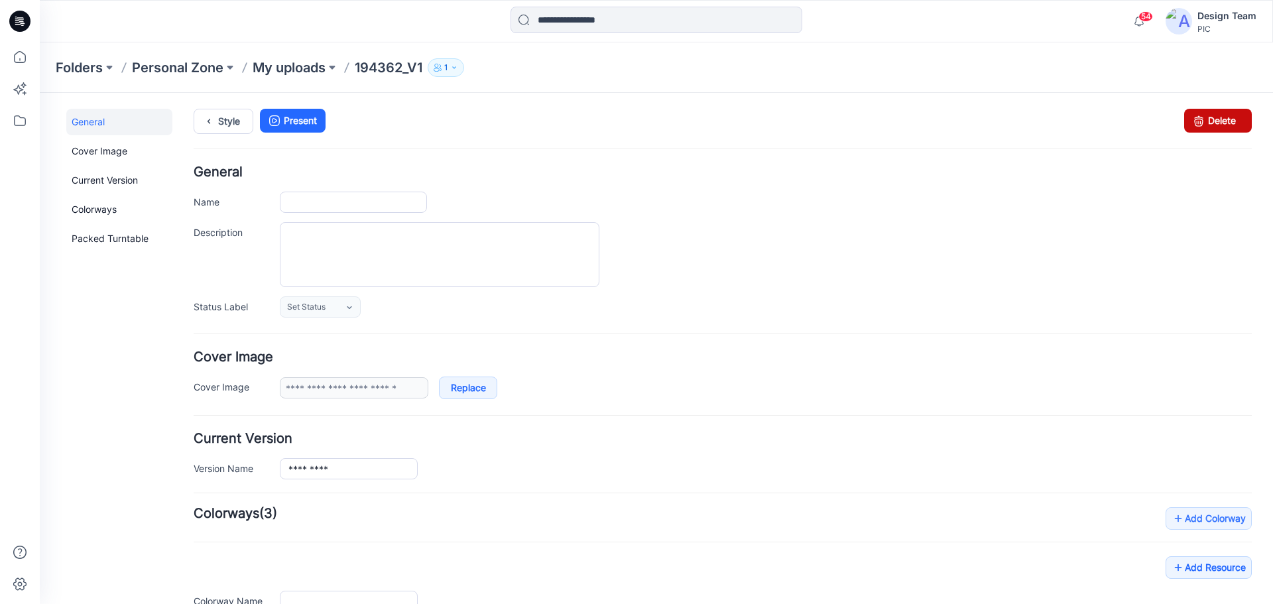
click at [1199, 117] on link "Delete" at bounding box center [1219, 121] width 68 height 24
type input "*********"
type input "**********"
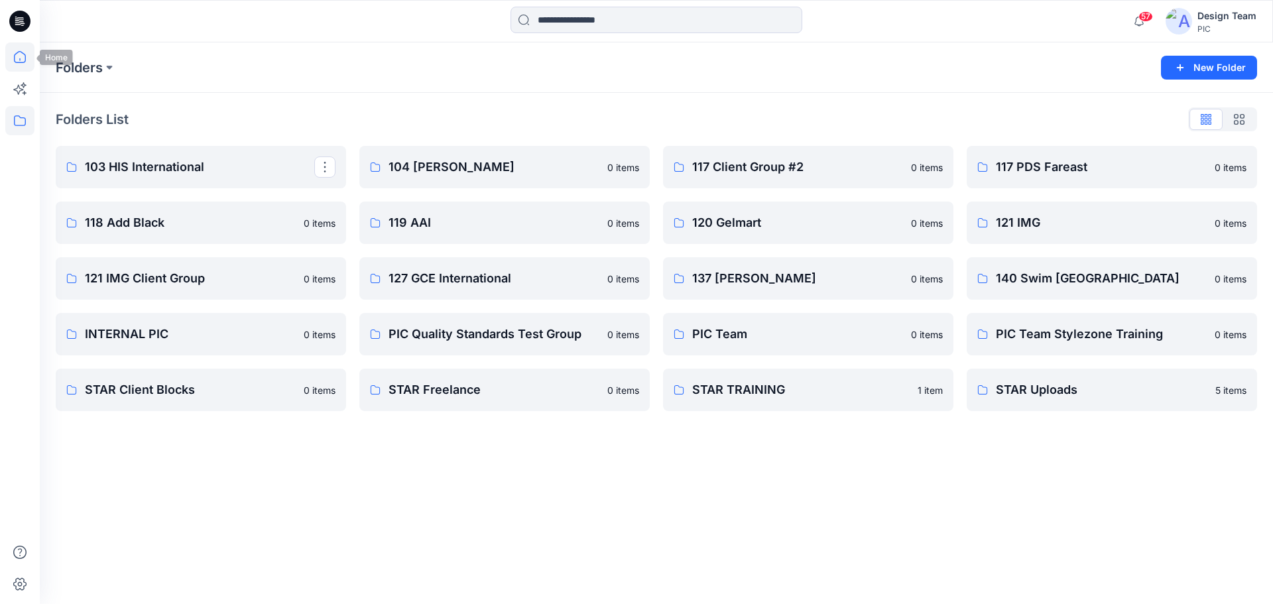
click at [23, 52] on icon at bounding box center [19, 56] width 29 height 29
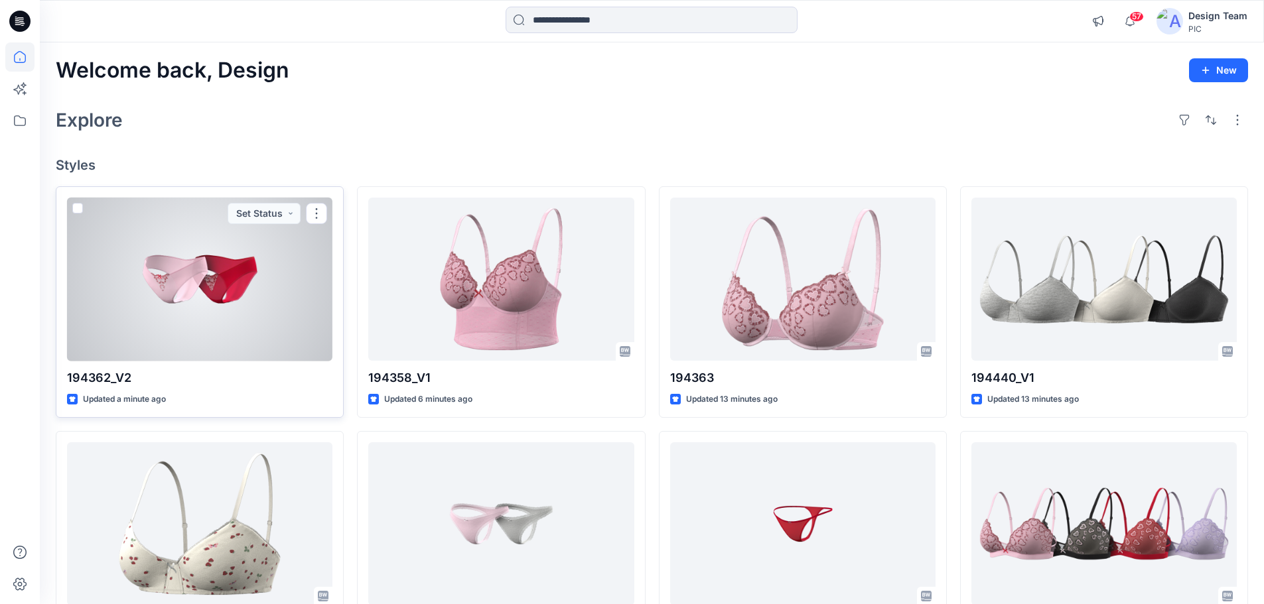
click at [213, 330] on div at bounding box center [199, 280] width 265 height 164
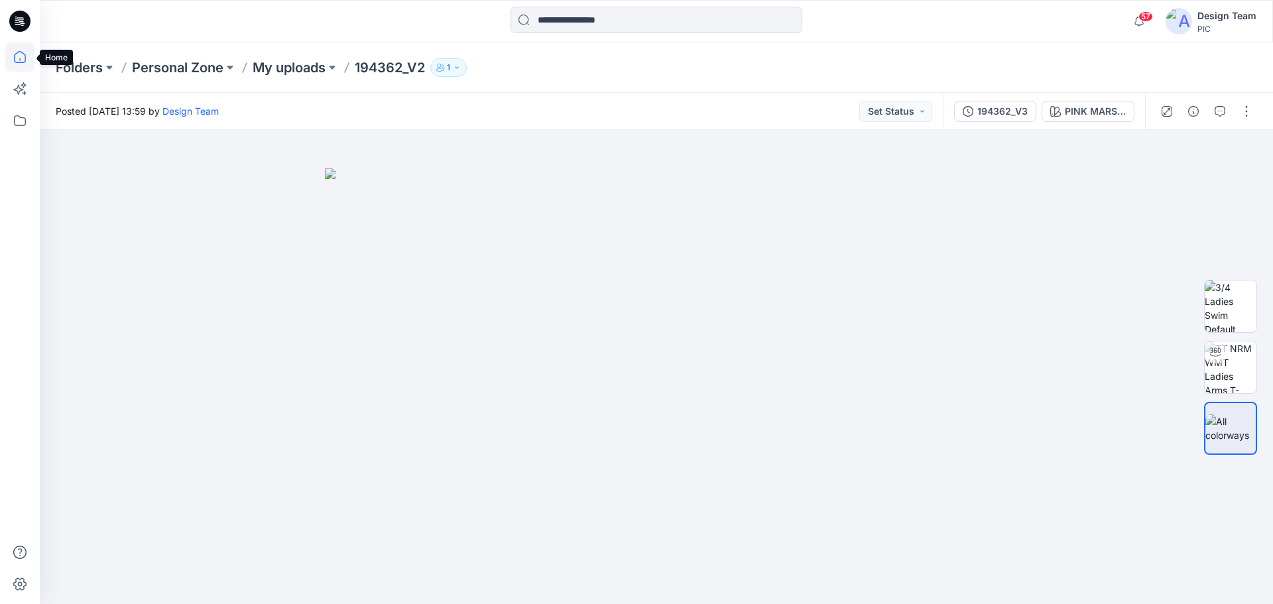
click at [12, 62] on icon at bounding box center [19, 56] width 29 height 29
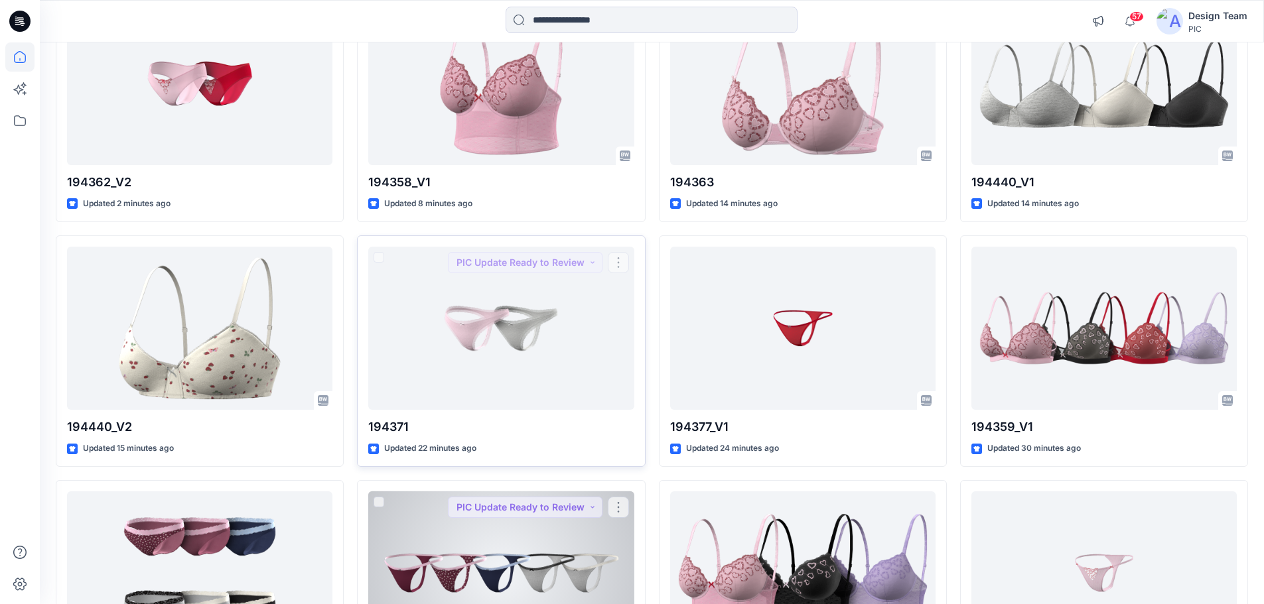
scroll to position [199, 0]
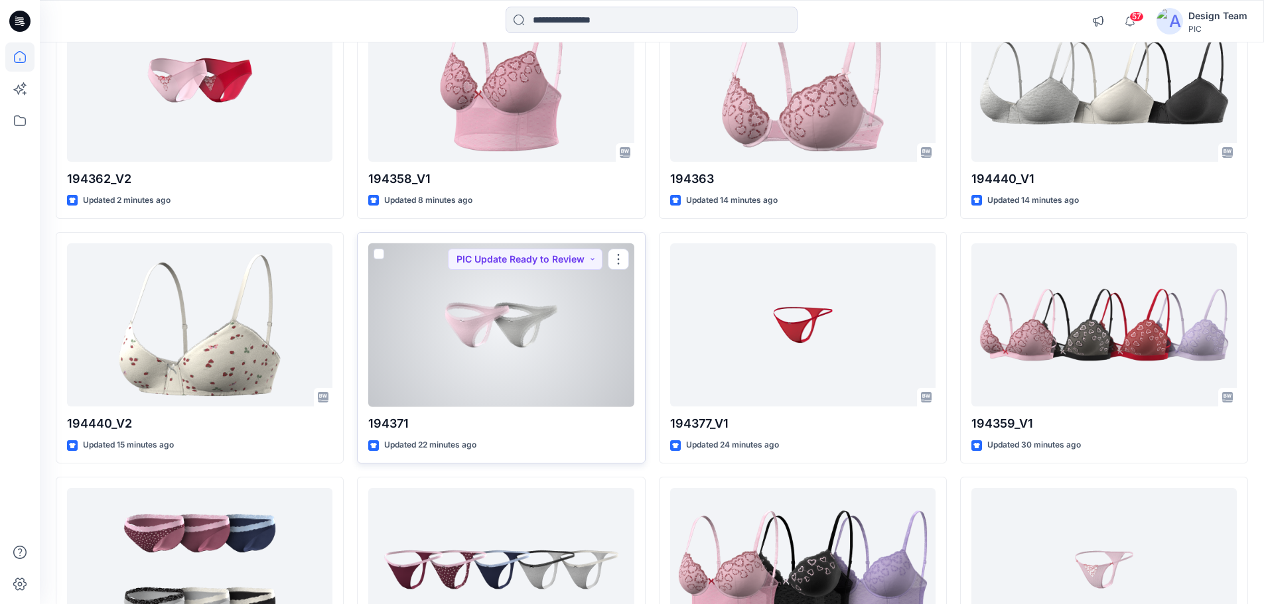
click at [504, 383] on div at bounding box center [500, 325] width 265 height 164
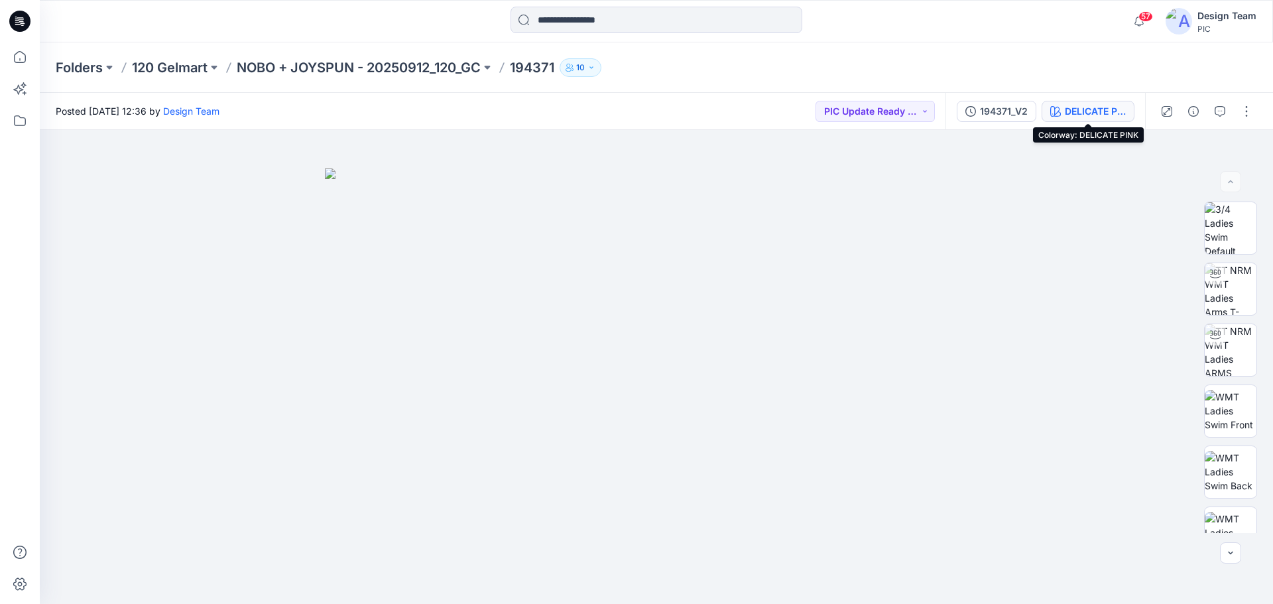
click at [1082, 108] on div "DELICATE PINK" at bounding box center [1095, 111] width 61 height 15
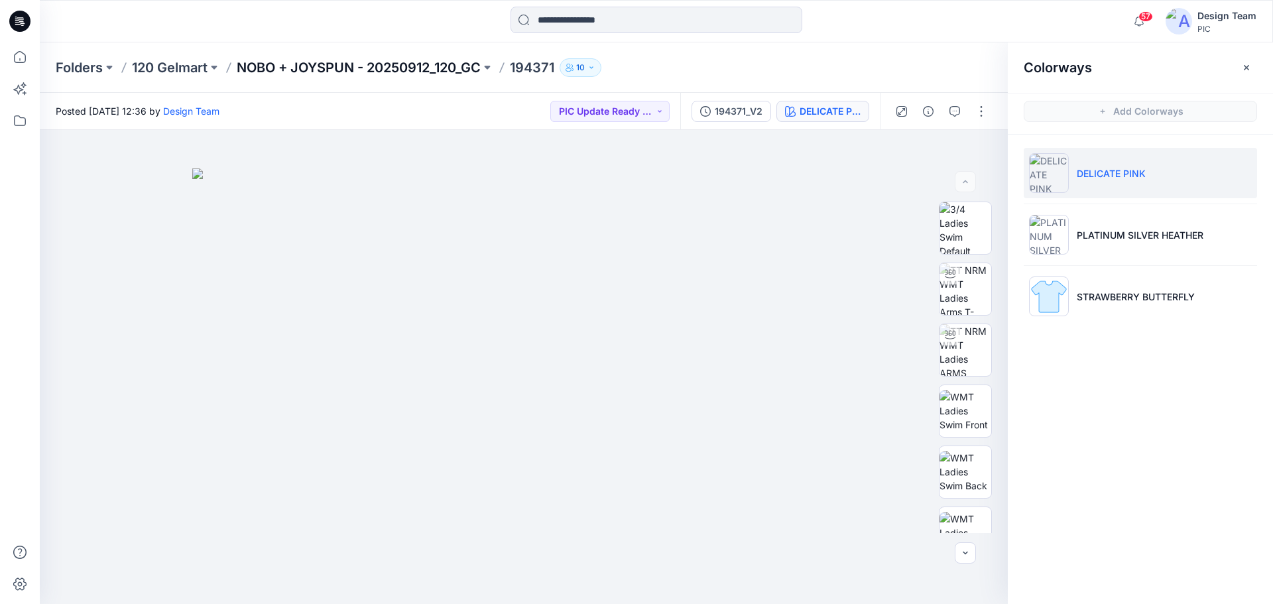
click at [349, 64] on p "NOBO + JOYSPUN - 20250912_120_GC" at bounding box center [359, 67] width 244 height 19
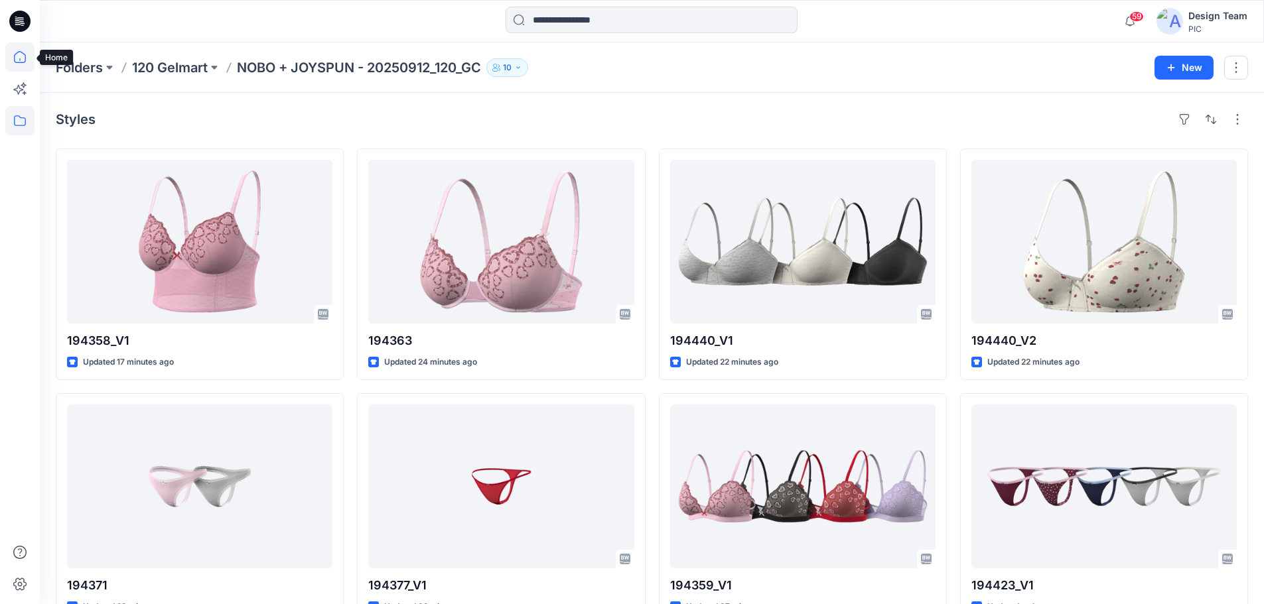
click at [15, 52] on icon at bounding box center [19, 56] width 29 height 29
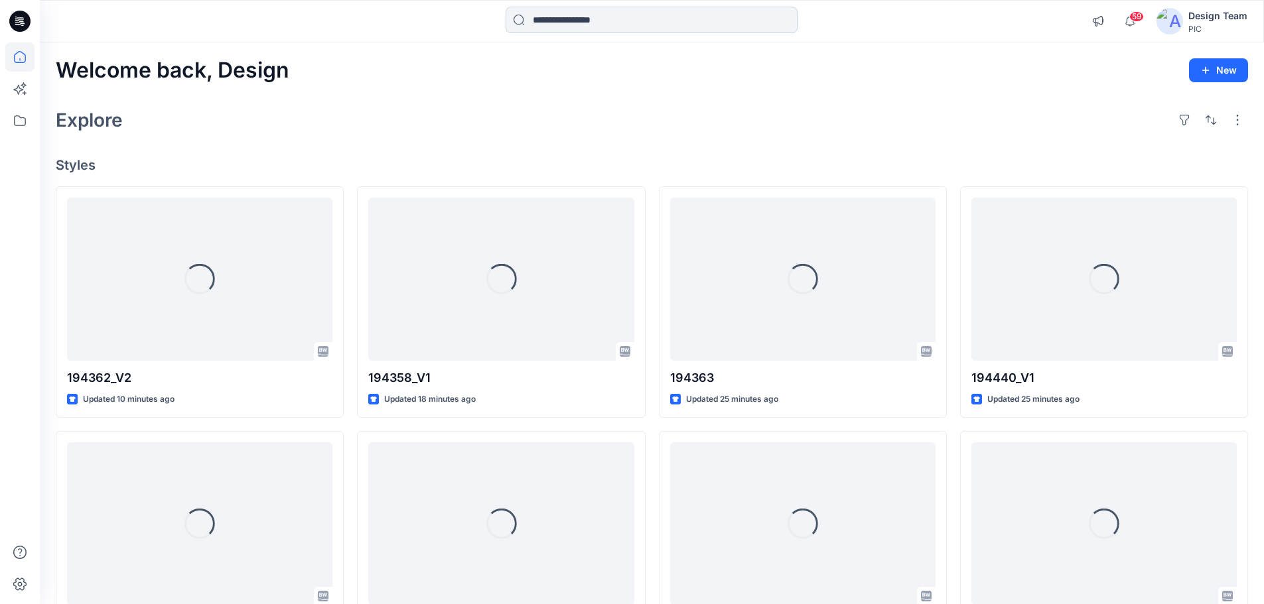
click at [621, 17] on input at bounding box center [651, 20] width 292 height 27
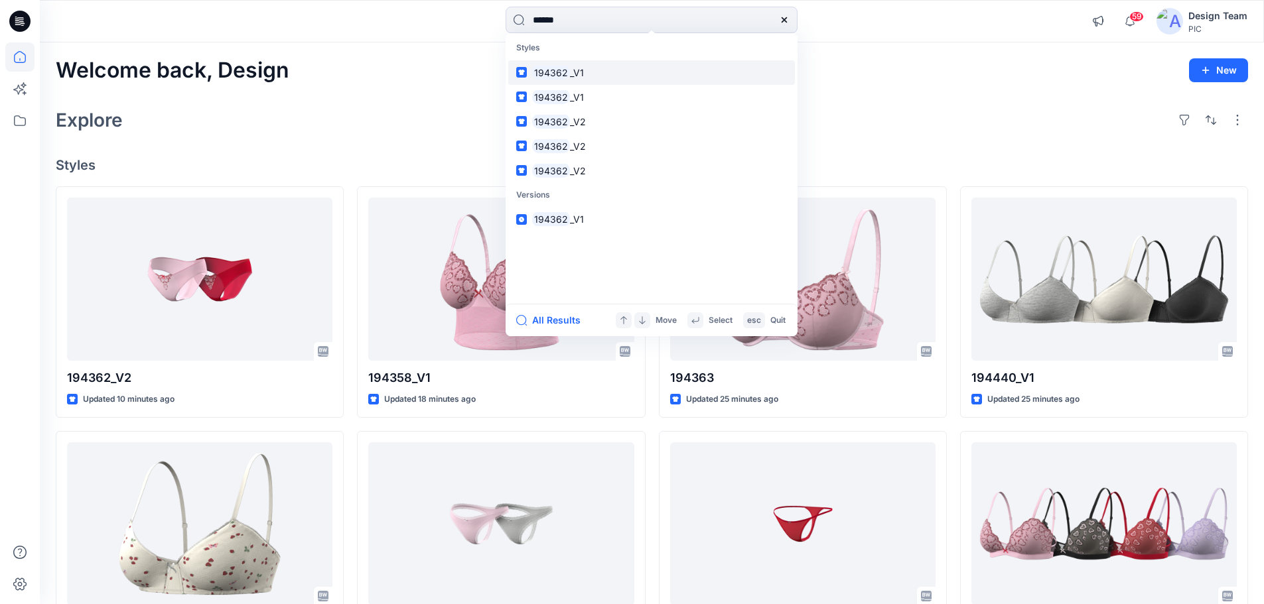
type input "******"
click at [588, 76] on link "194362 _V1" at bounding box center [651, 72] width 287 height 25
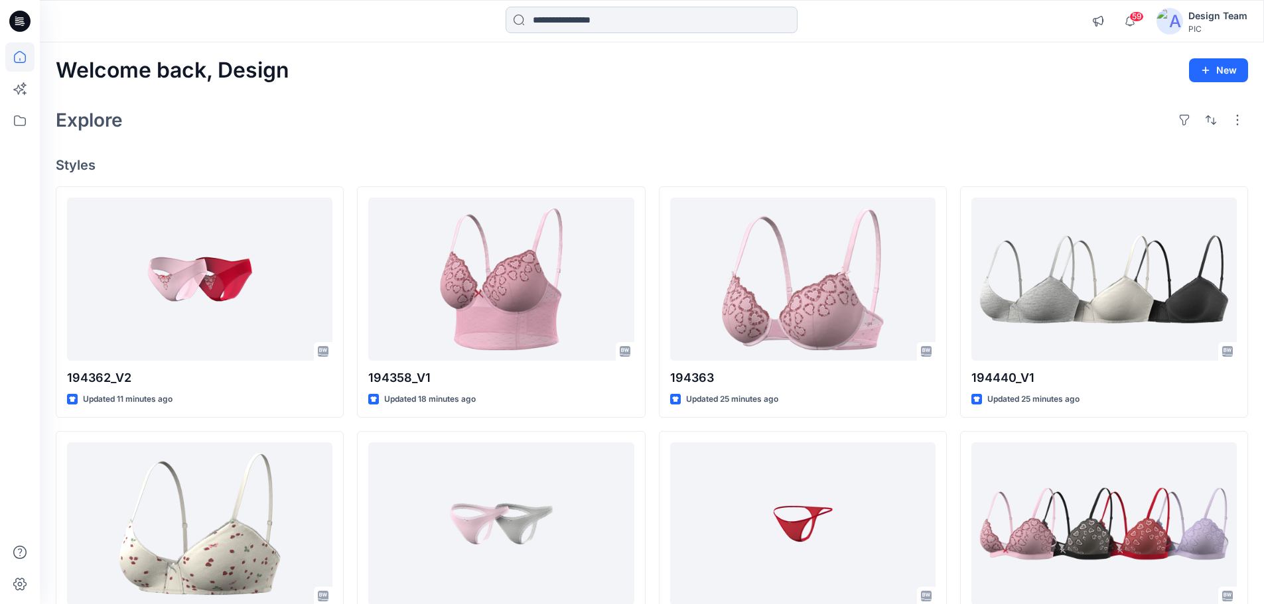
click at [588, 27] on input at bounding box center [651, 20] width 292 height 27
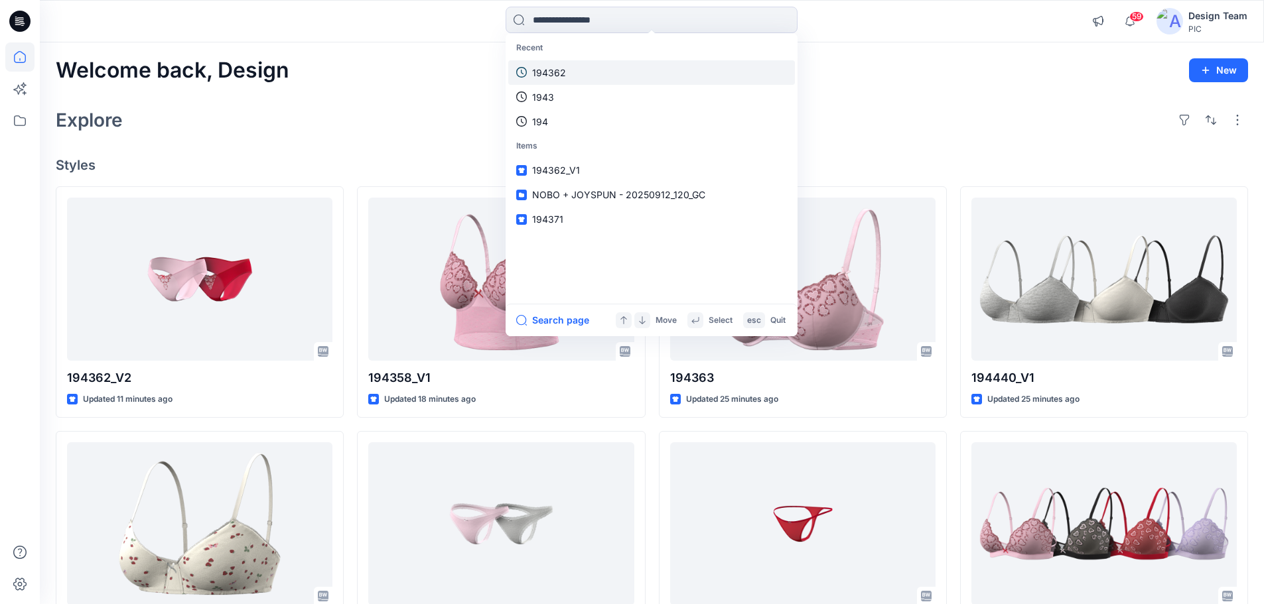
click at [551, 73] on p "194362" at bounding box center [549, 73] width 34 height 14
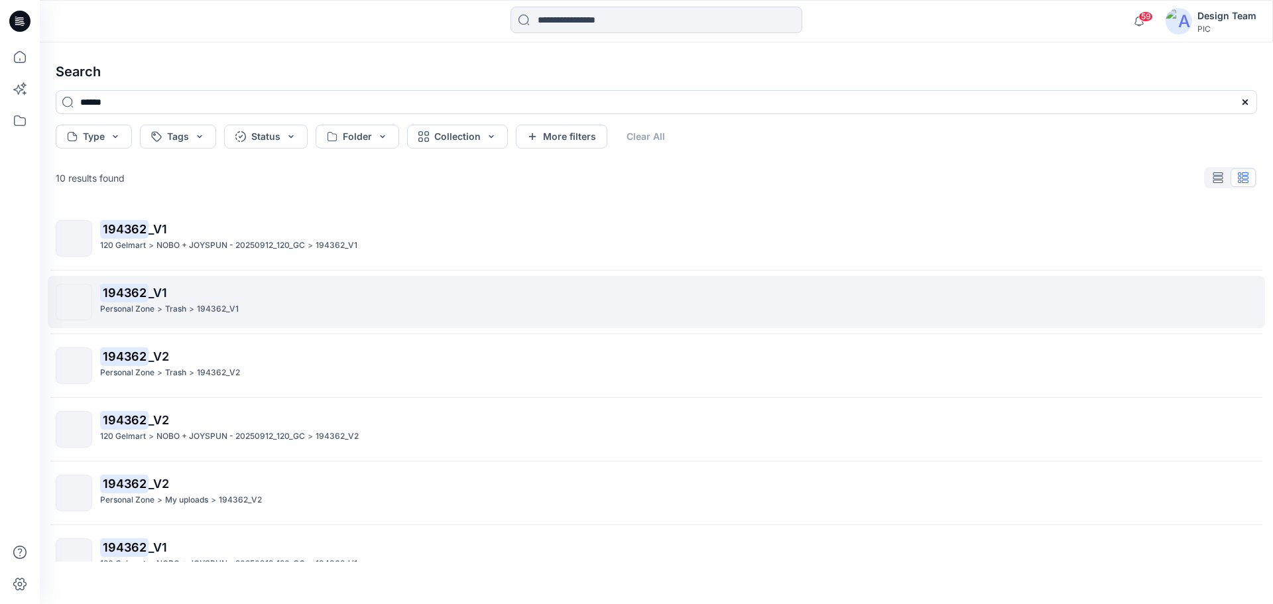
click at [113, 300] on mark "194362" at bounding box center [124, 292] width 48 height 19
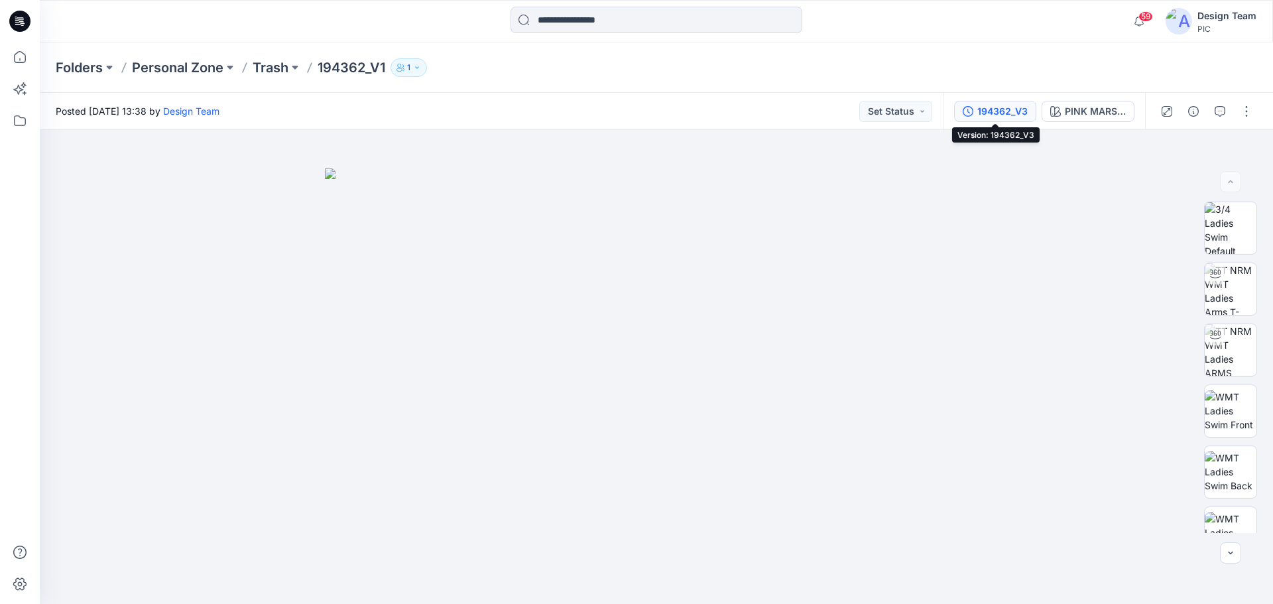
click at [995, 113] on div "194362_V3" at bounding box center [1003, 111] width 50 height 15
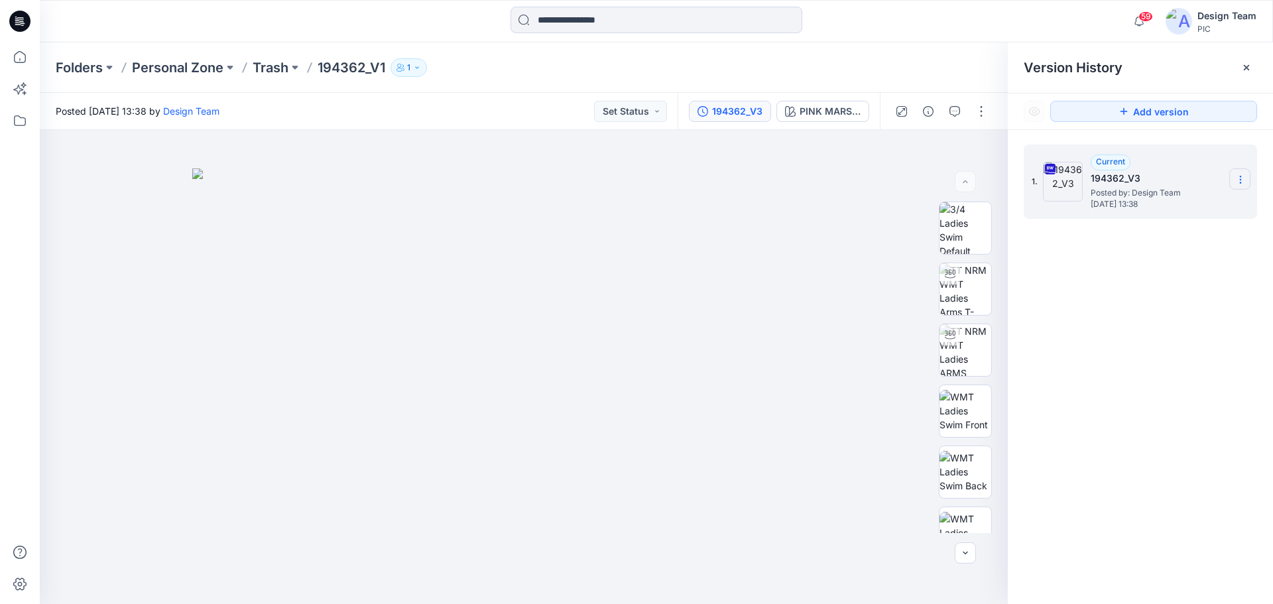
click at [1246, 179] on section at bounding box center [1240, 178] width 21 height 21
click at [1167, 206] on span "Download Source BW File" at bounding box center [1173, 206] width 111 height 16
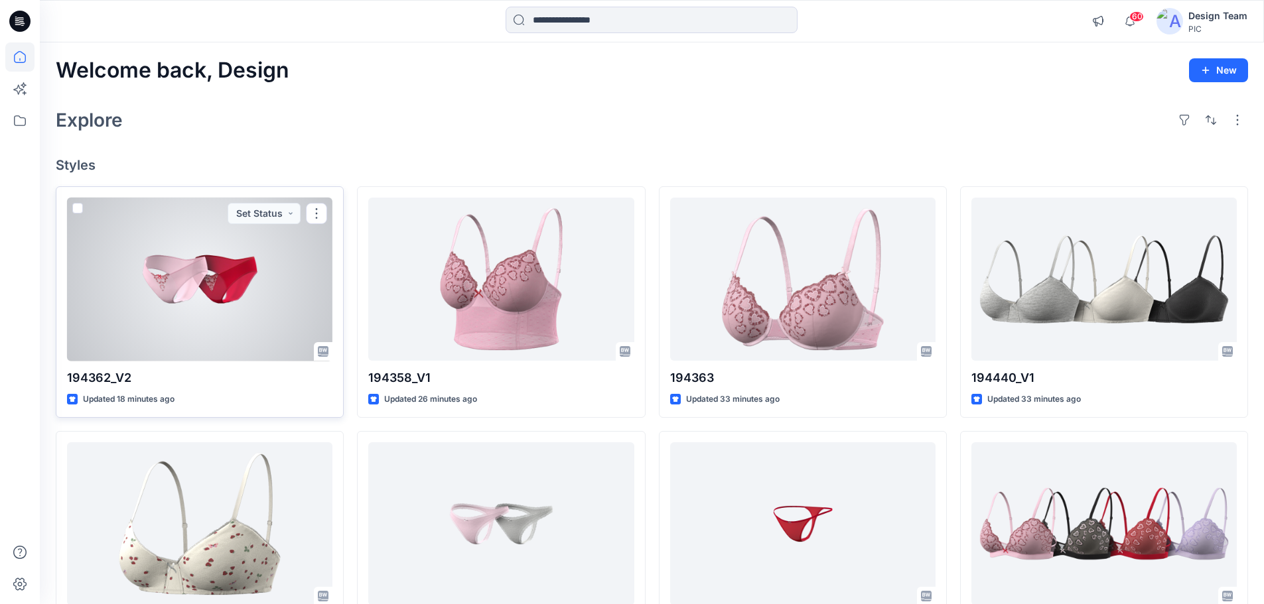
click at [220, 306] on div at bounding box center [199, 280] width 265 height 164
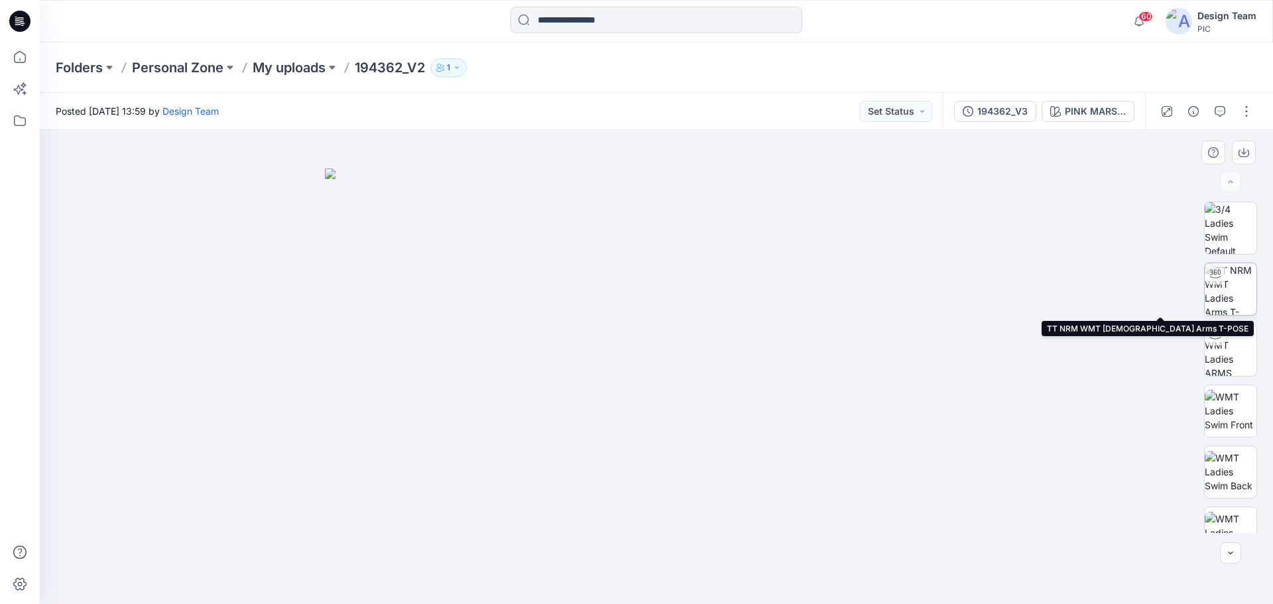
click at [1236, 300] on img at bounding box center [1231, 289] width 52 height 52
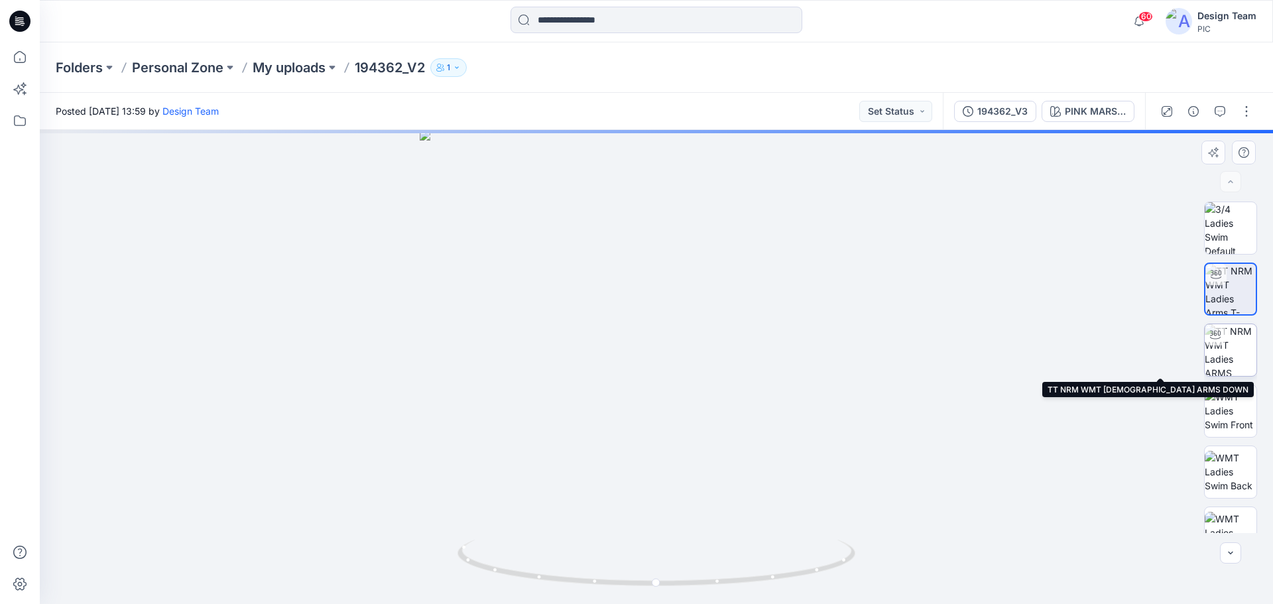
click at [1232, 360] on img at bounding box center [1231, 350] width 52 height 52
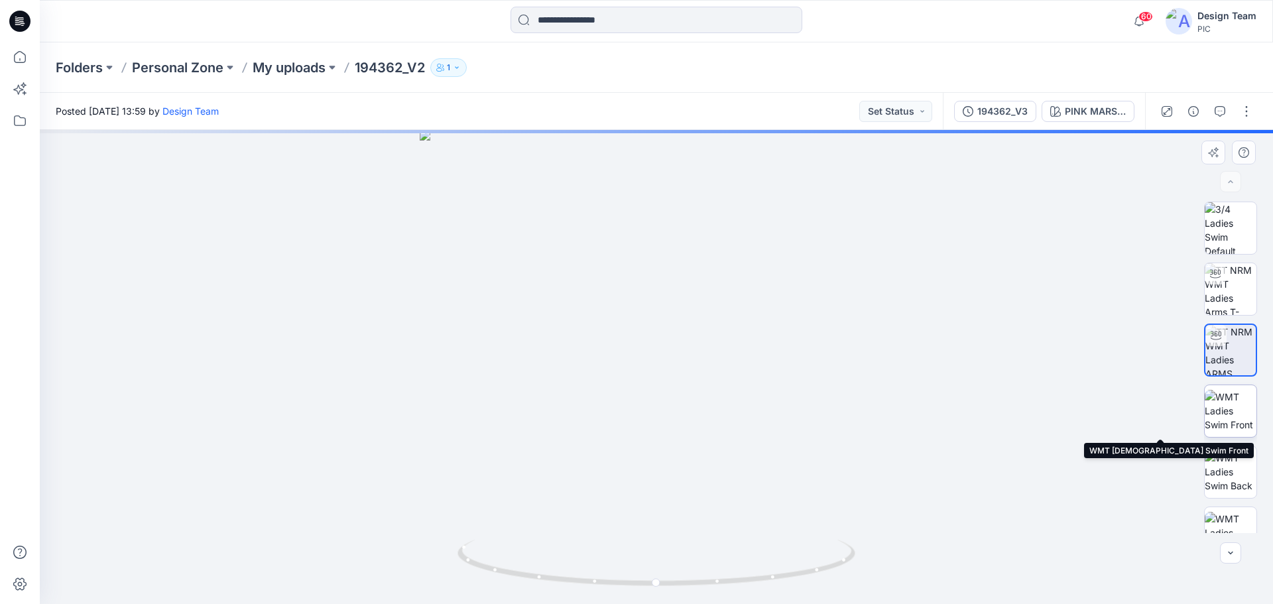
click at [1225, 416] on img at bounding box center [1231, 411] width 52 height 42
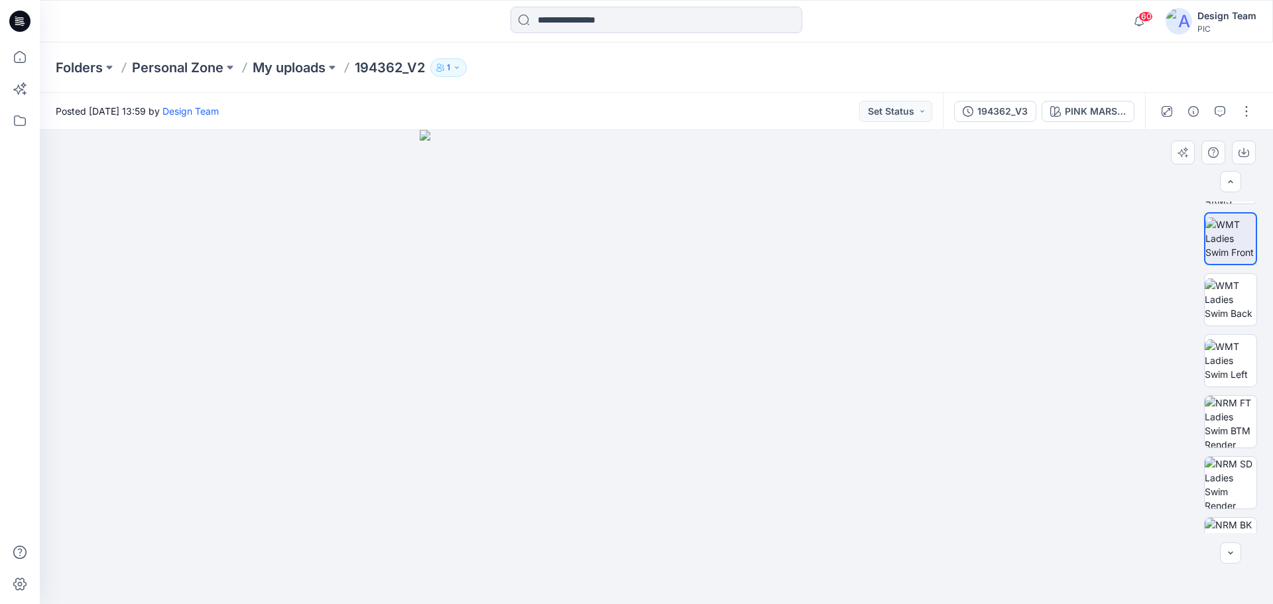
scroll to position [265, 0]
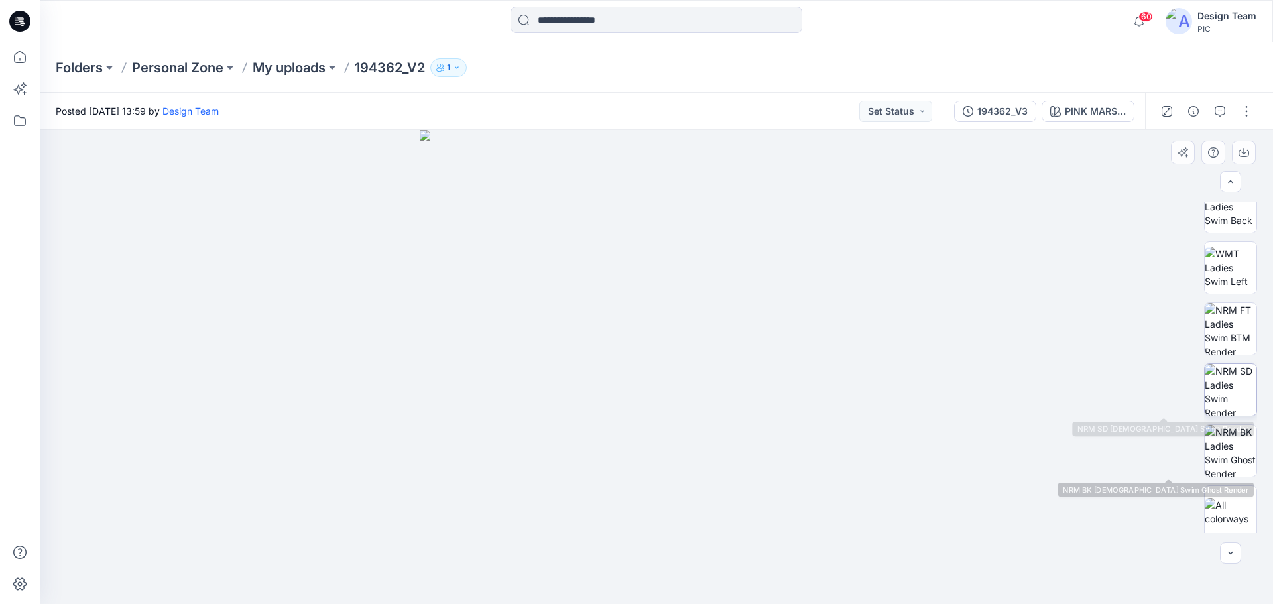
click at [1240, 377] on img at bounding box center [1231, 390] width 52 height 52
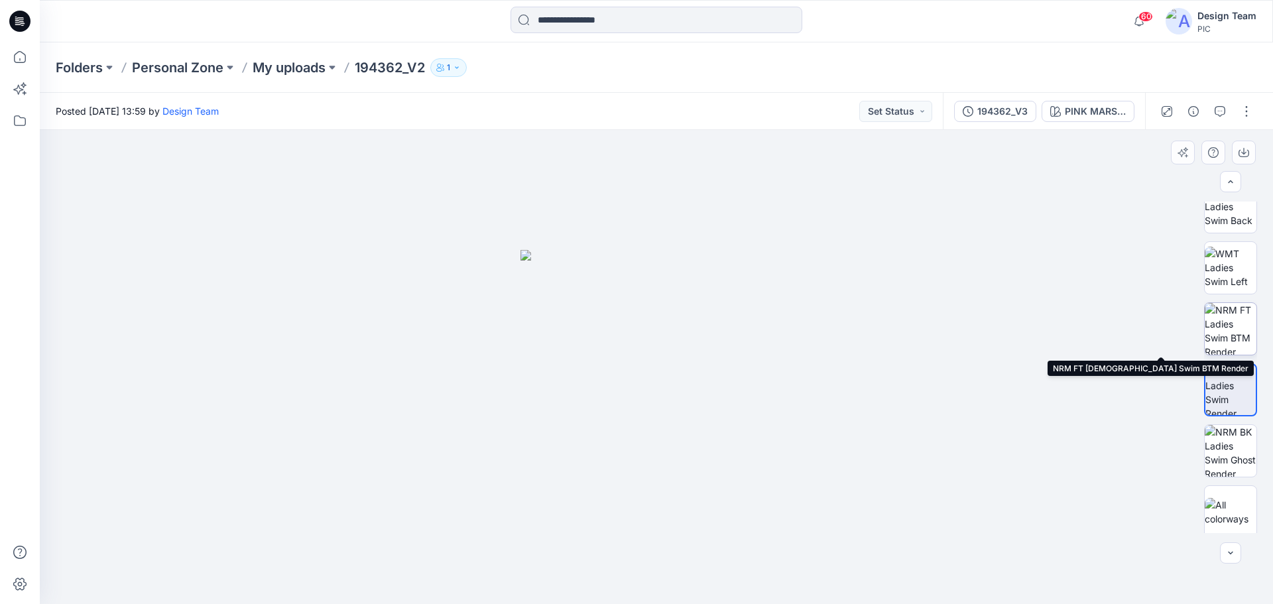
click at [1234, 334] on img at bounding box center [1231, 329] width 52 height 52
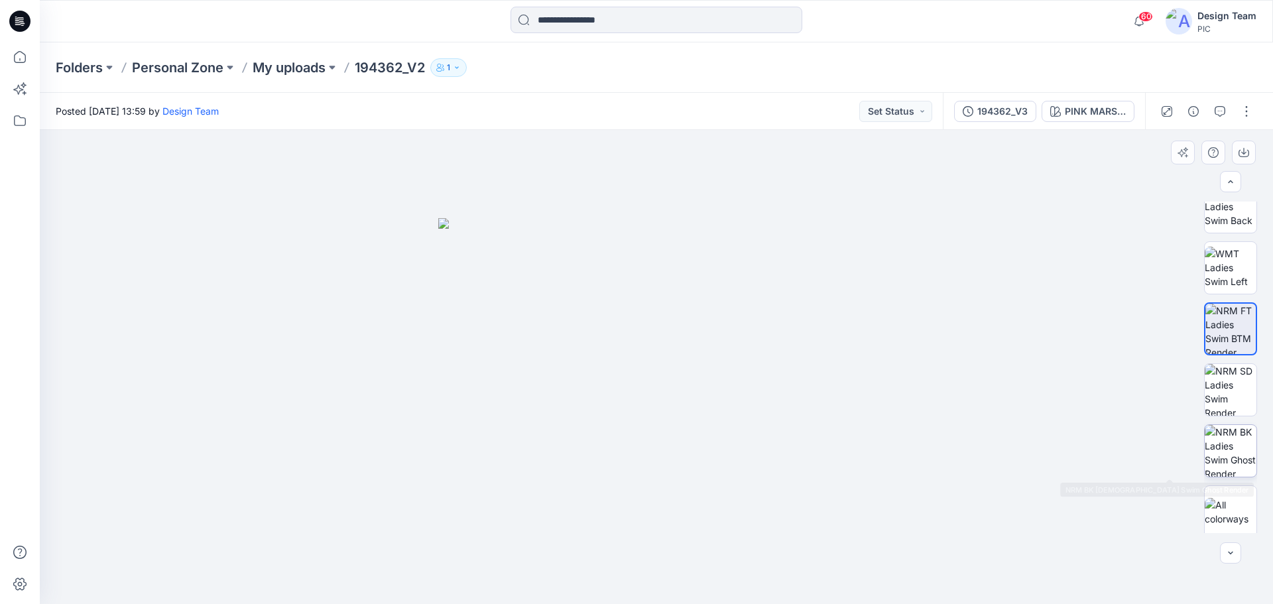
click at [1228, 458] on img at bounding box center [1231, 451] width 52 height 52
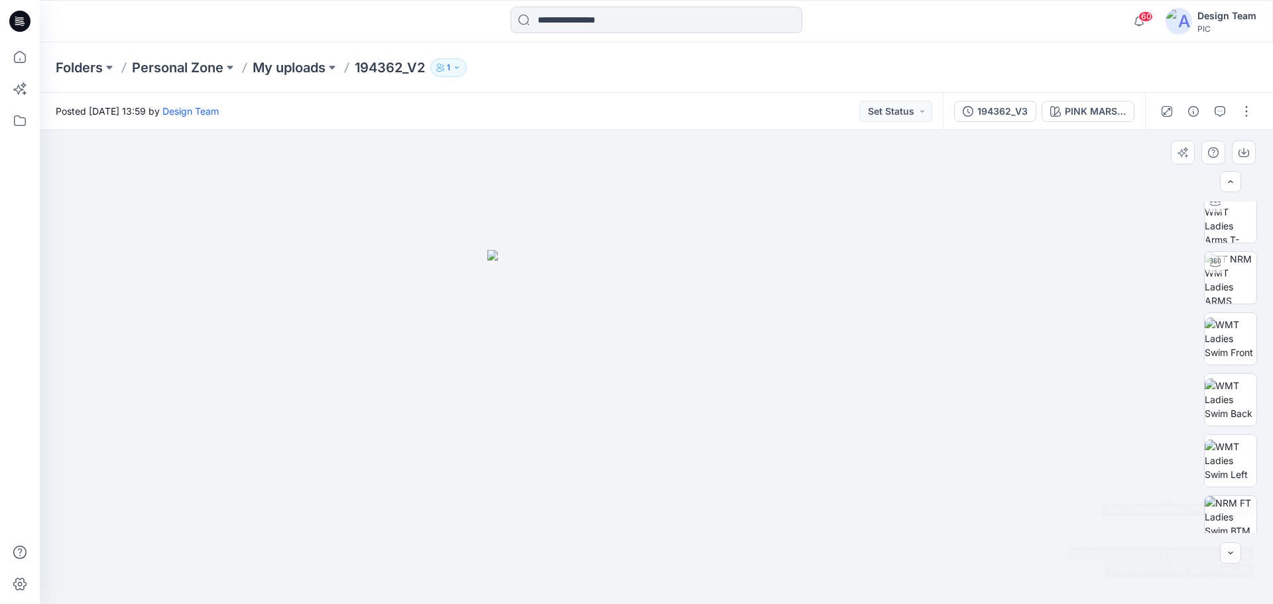
scroll to position [0, 0]
click at [382, 112] on div "Posted [DATE] 13:59 by Design Team Set Status" at bounding box center [491, 111] width 903 height 36
click at [330, 66] on button at bounding box center [332, 67] width 13 height 19
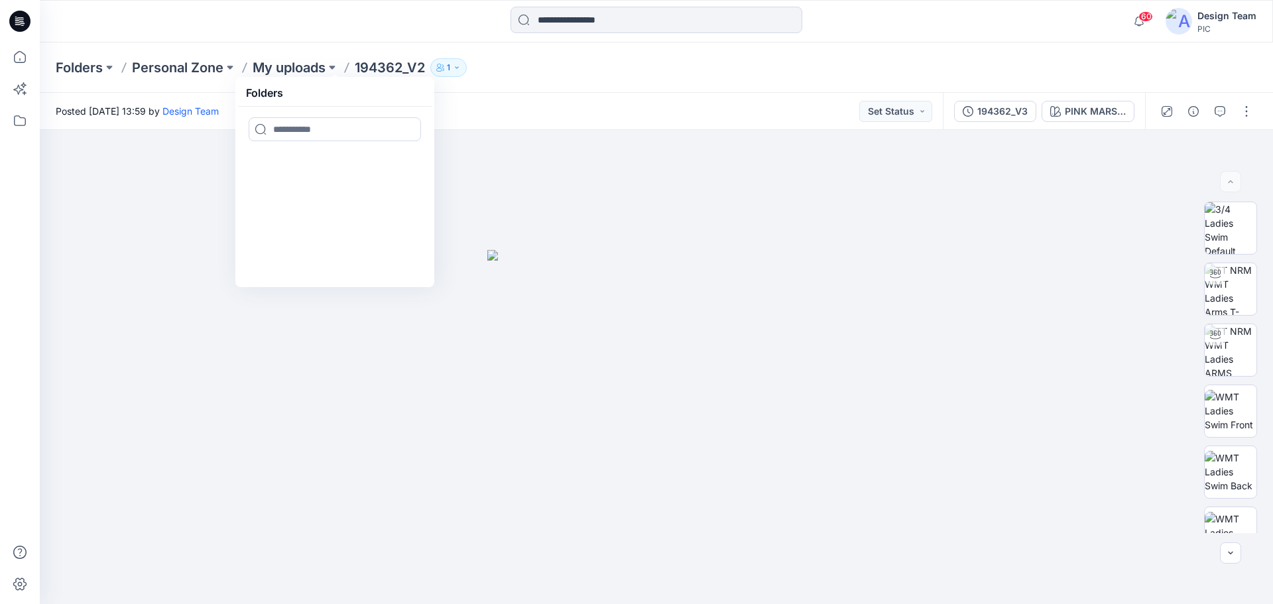
click at [525, 101] on div "Posted [DATE] 13:59 by Design Team Set Status" at bounding box center [491, 111] width 903 height 36
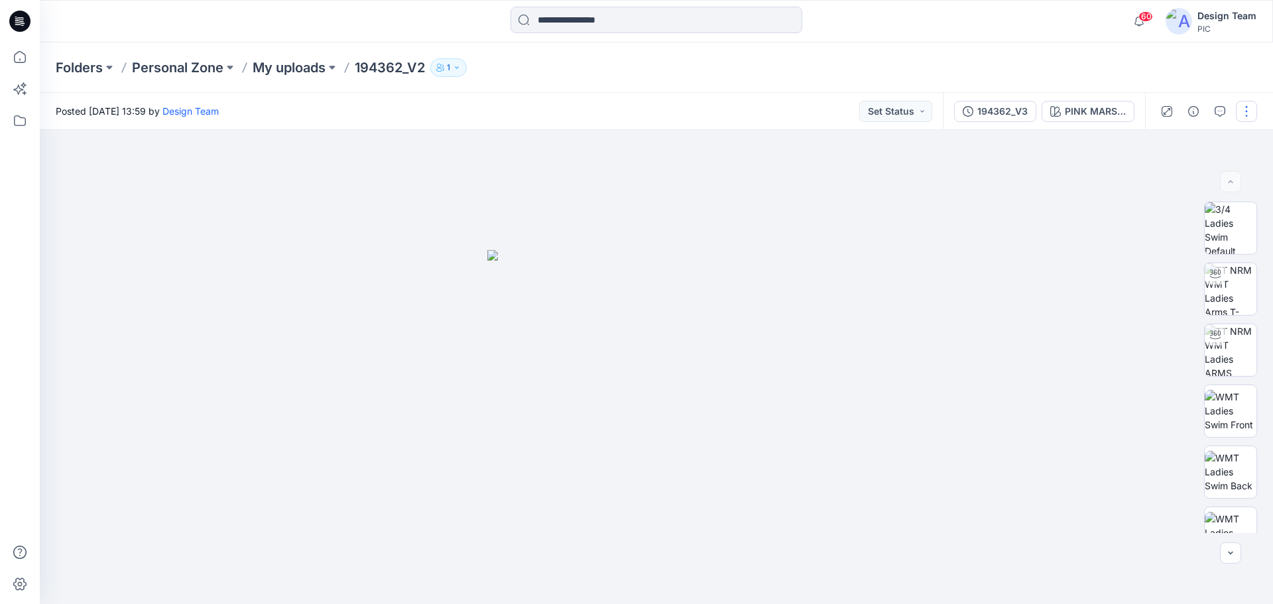
click at [1245, 115] on button "button" at bounding box center [1246, 111] width 21 height 21
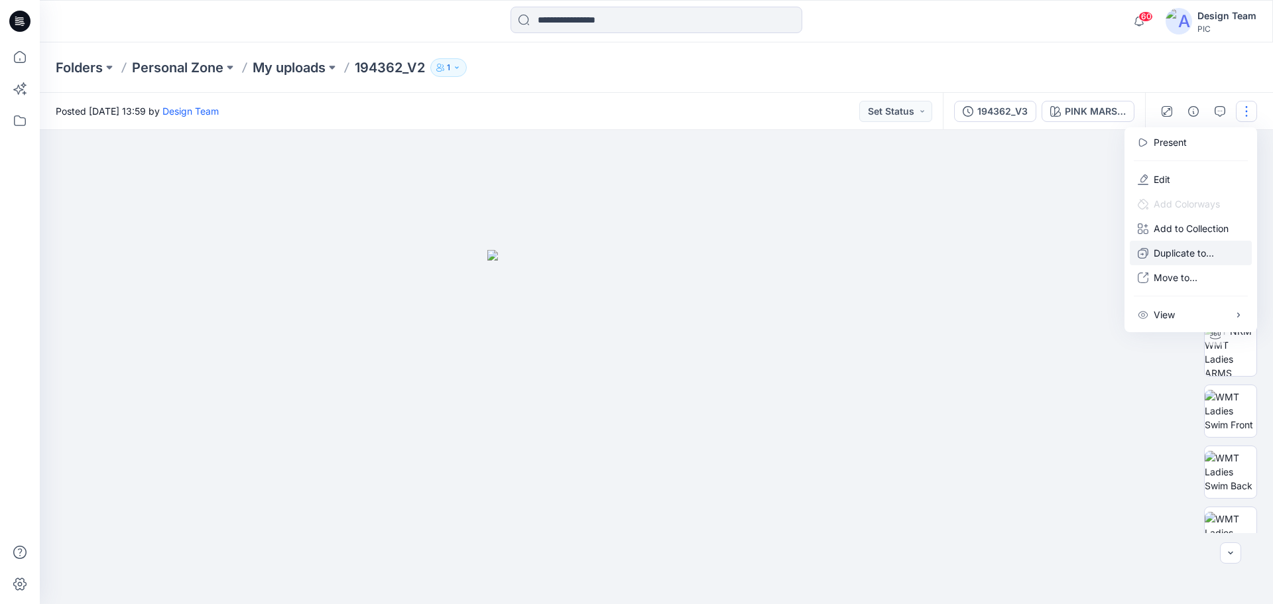
click at [1176, 255] on p "Duplicate to..." at bounding box center [1184, 253] width 60 height 14
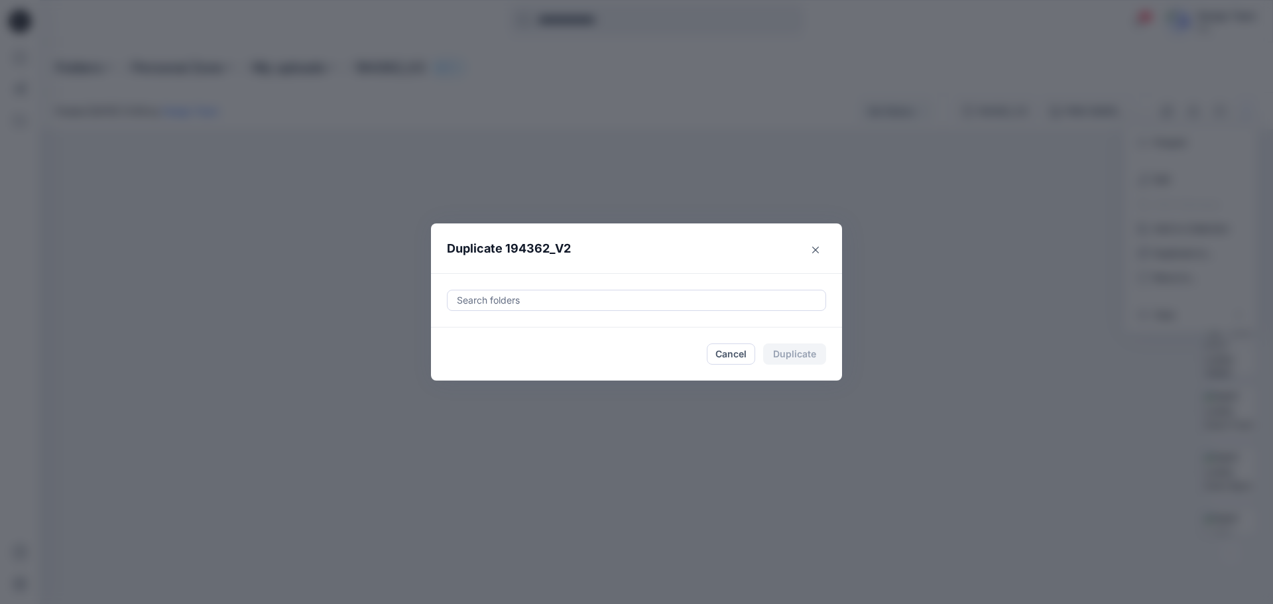
click at [490, 304] on div at bounding box center [637, 301] width 362 height 16
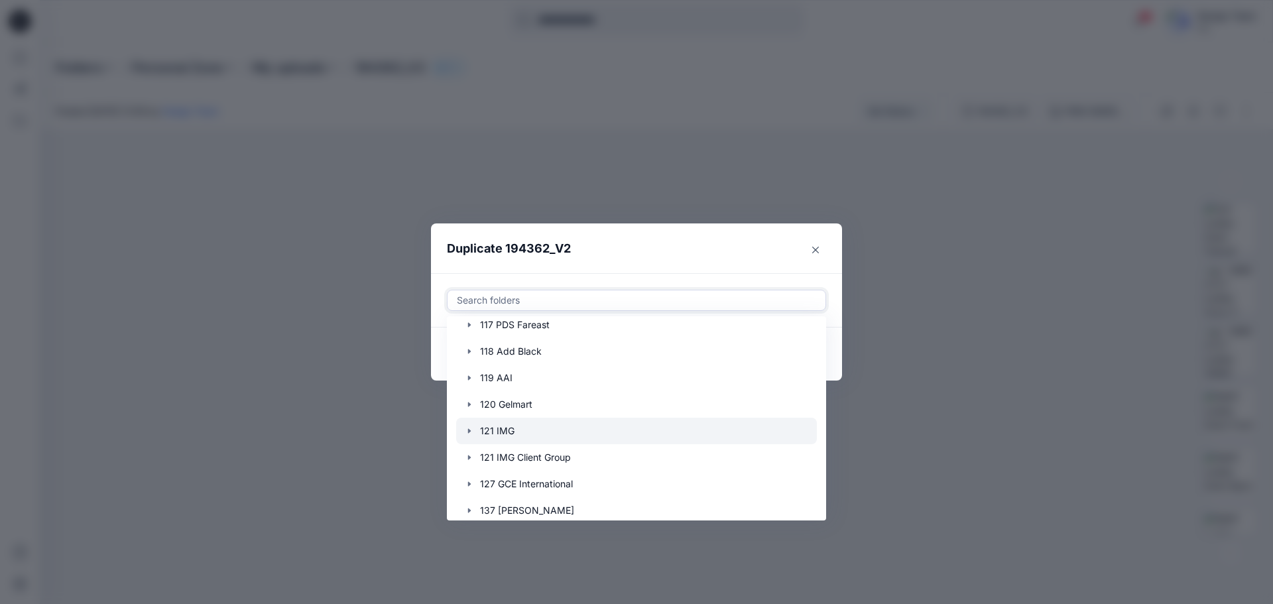
scroll to position [133, 0]
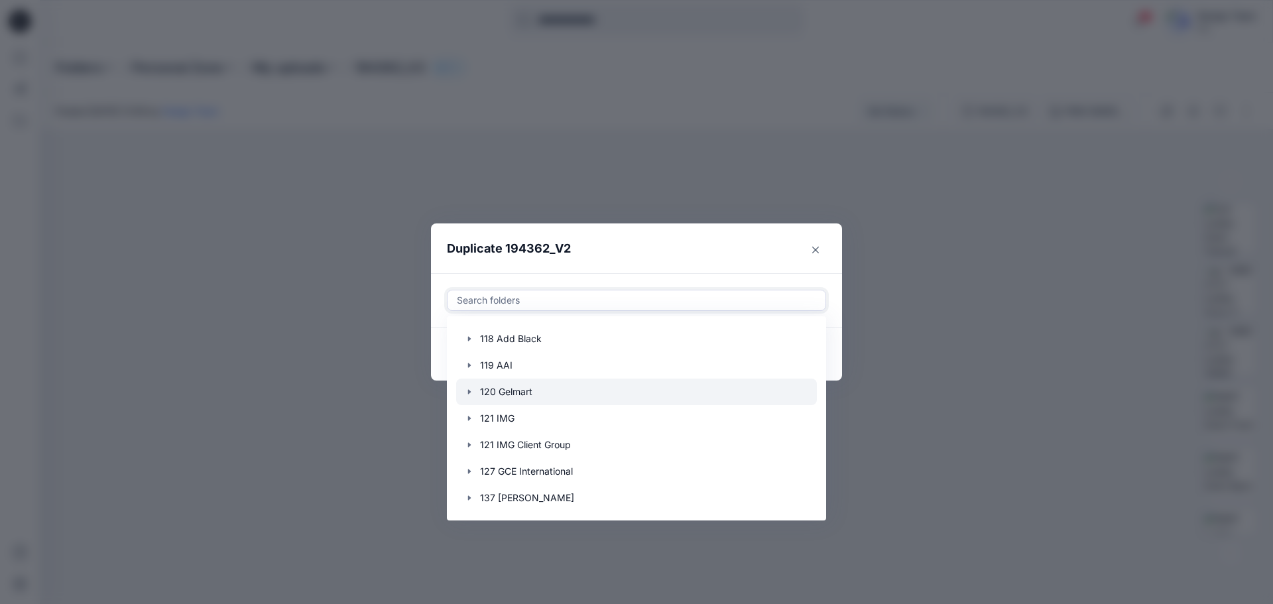
click at [466, 390] on icon "button" at bounding box center [469, 392] width 11 height 11
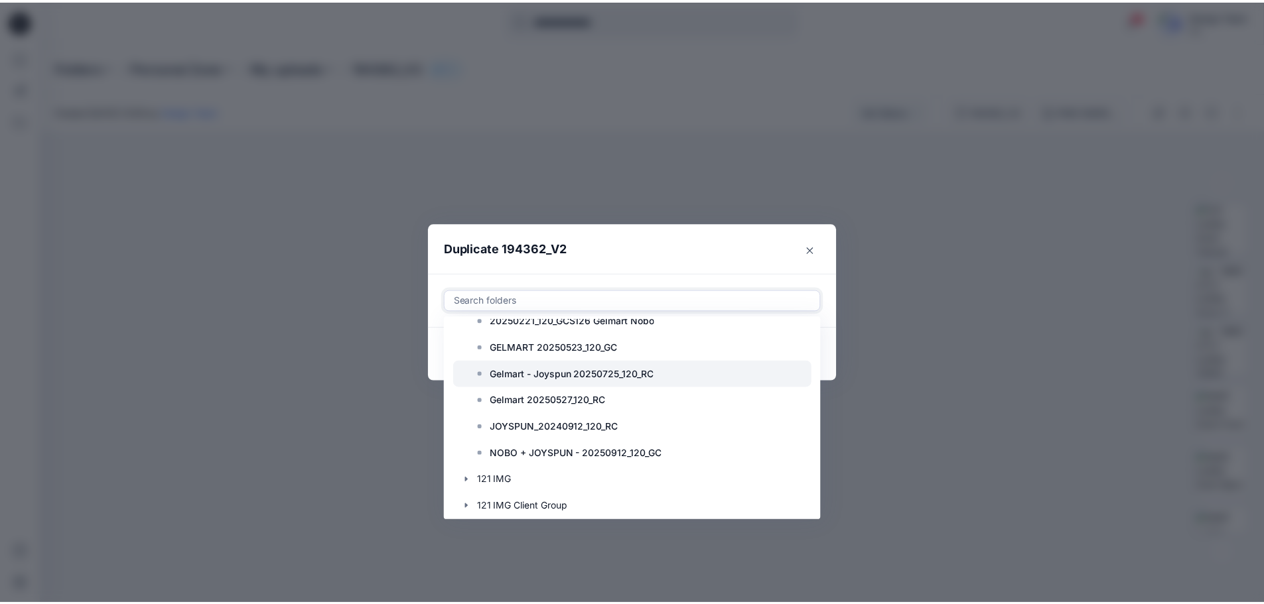
scroll to position [597, 0]
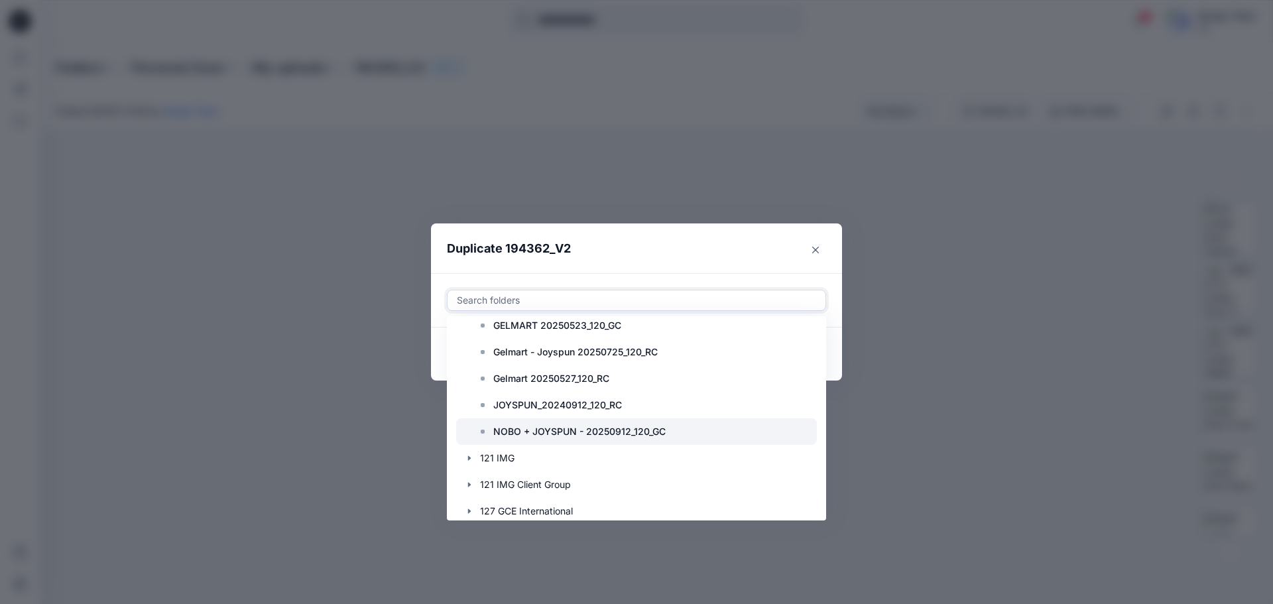
click at [536, 425] on p "NOBO + JOYSPUN - 20250912_120_GC" at bounding box center [579, 432] width 172 height 16
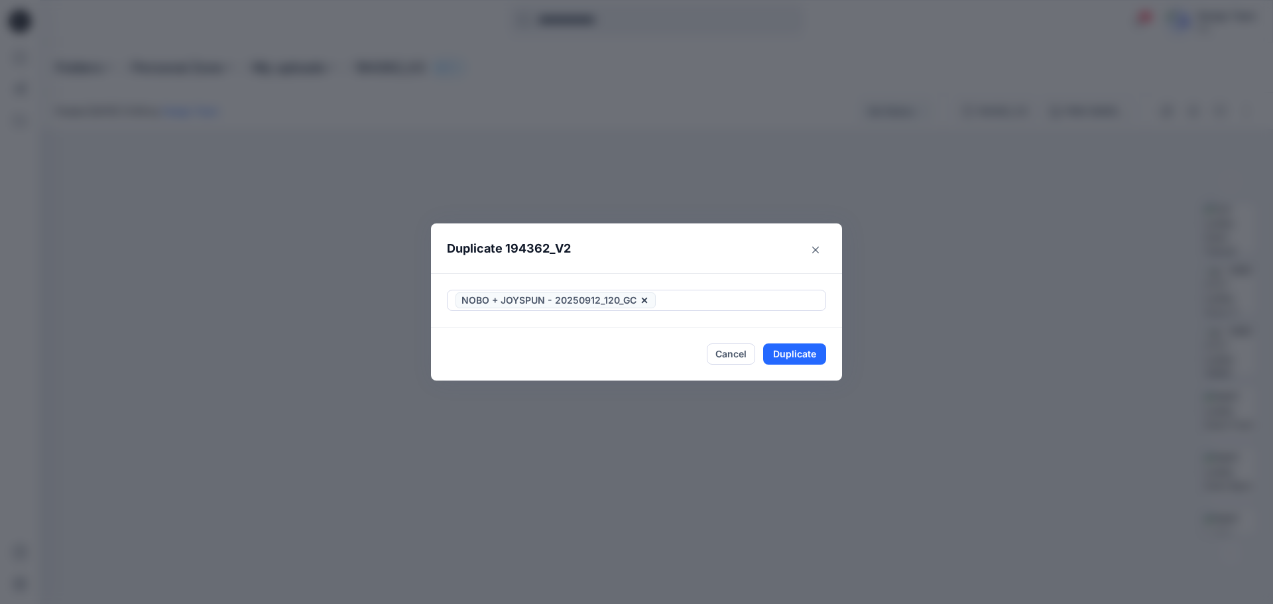
click at [657, 261] on header "Duplicate 194362_V2" at bounding box center [623, 249] width 385 height 50
click at [795, 356] on button "Duplicate" at bounding box center [794, 354] width 63 height 21
click at [813, 352] on button "Close" at bounding box center [804, 354] width 43 height 21
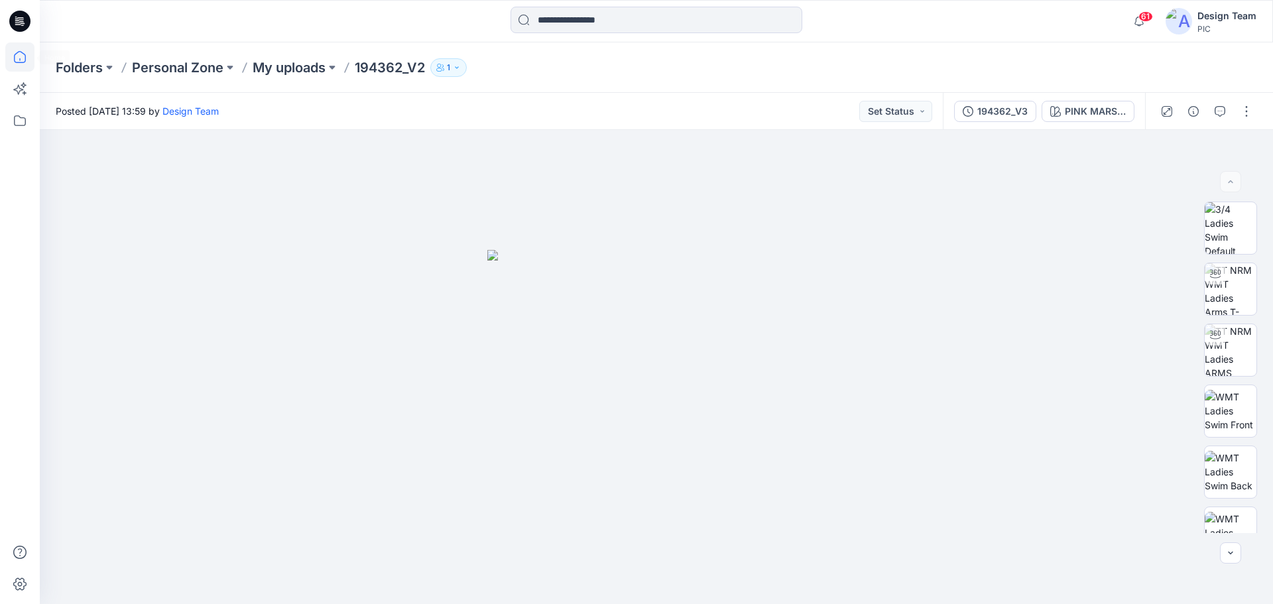
click at [26, 58] on icon at bounding box center [20, 57] width 12 height 12
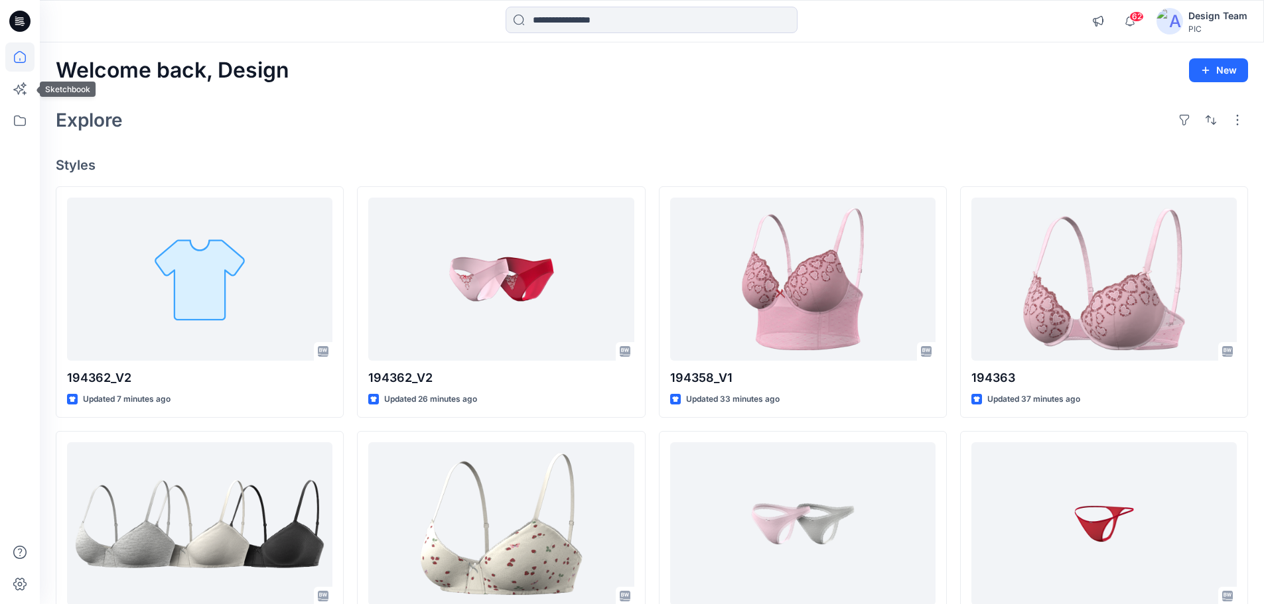
click at [12, 58] on icon at bounding box center [19, 56] width 29 height 29
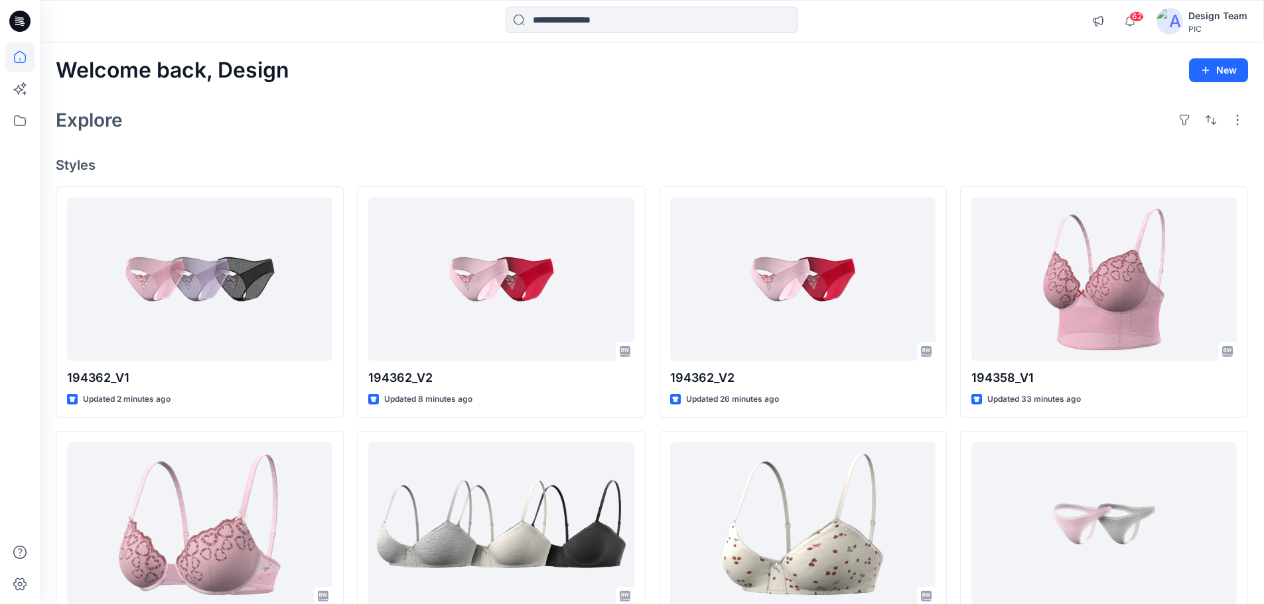
click at [406, 113] on div "Explore" at bounding box center [652, 120] width 1192 height 32
click at [19, 54] on icon at bounding box center [19, 56] width 29 height 29
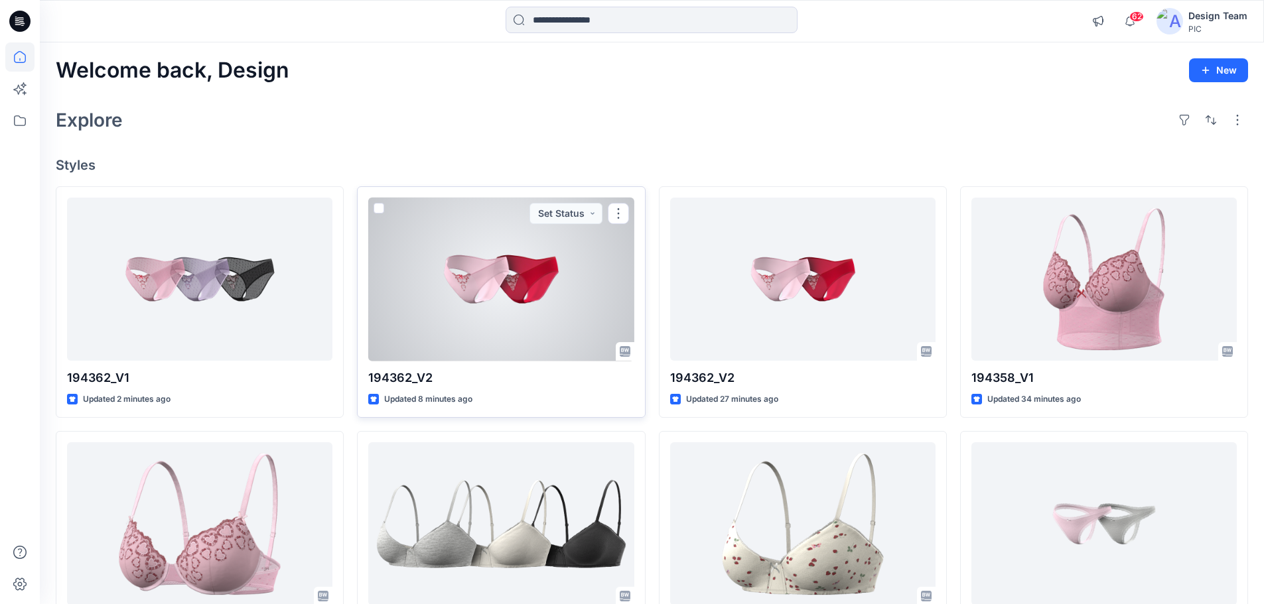
click at [455, 310] on div at bounding box center [500, 280] width 265 height 164
click at [594, 217] on button "Set Status" at bounding box center [565, 213] width 73 height 21
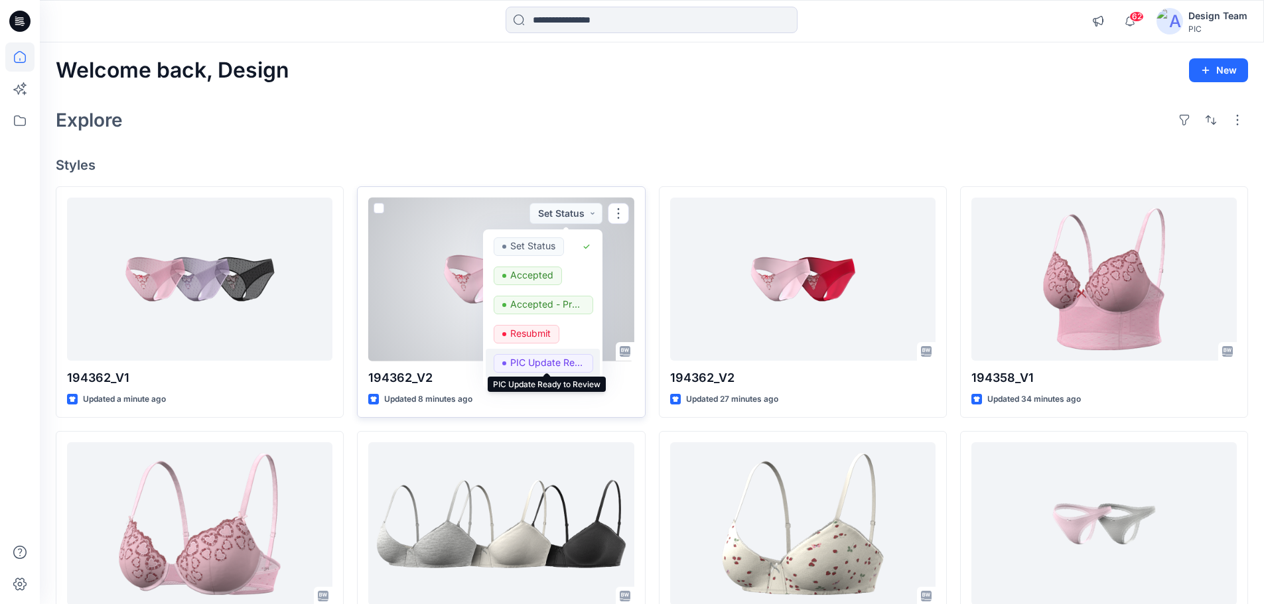
click at [537, 363] on p "PIC Update Ready to Review" at bounding box center [547, 362] width 74 height 17
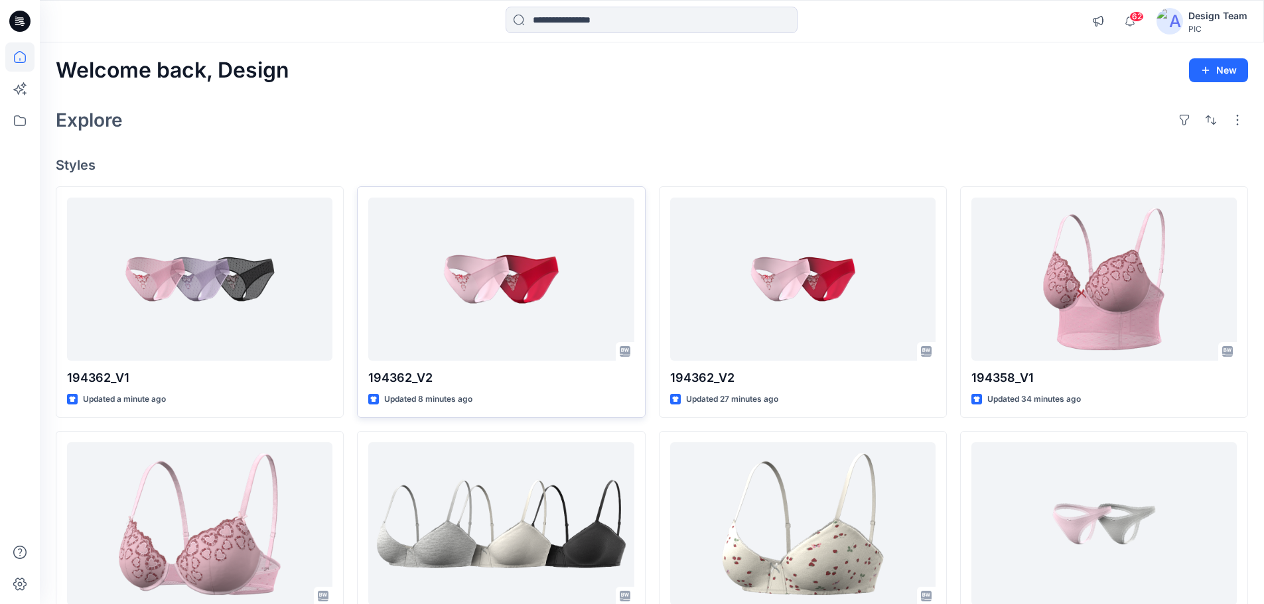
click at [581, 160] on h4 "Styles" at bounding box center [652, 165] width 1192 height 16
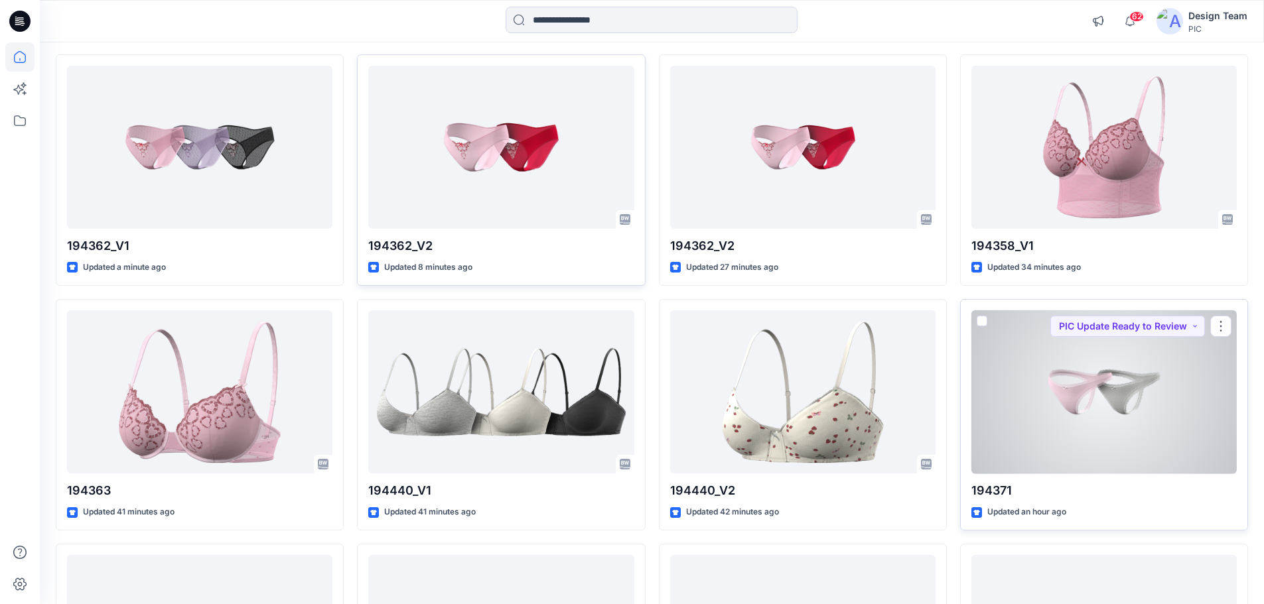
scroll to position [133, 0]
click at [1112, 395] on div at bounding box center [1103, 392] width 265 height 164
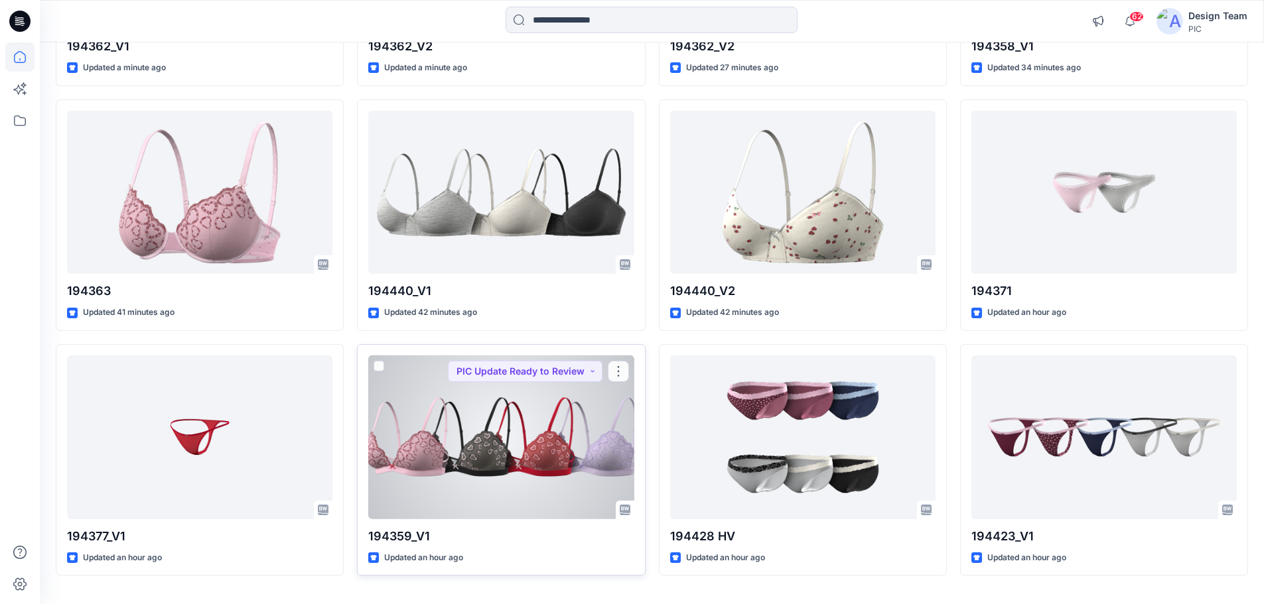
scroll to position [66, 0]
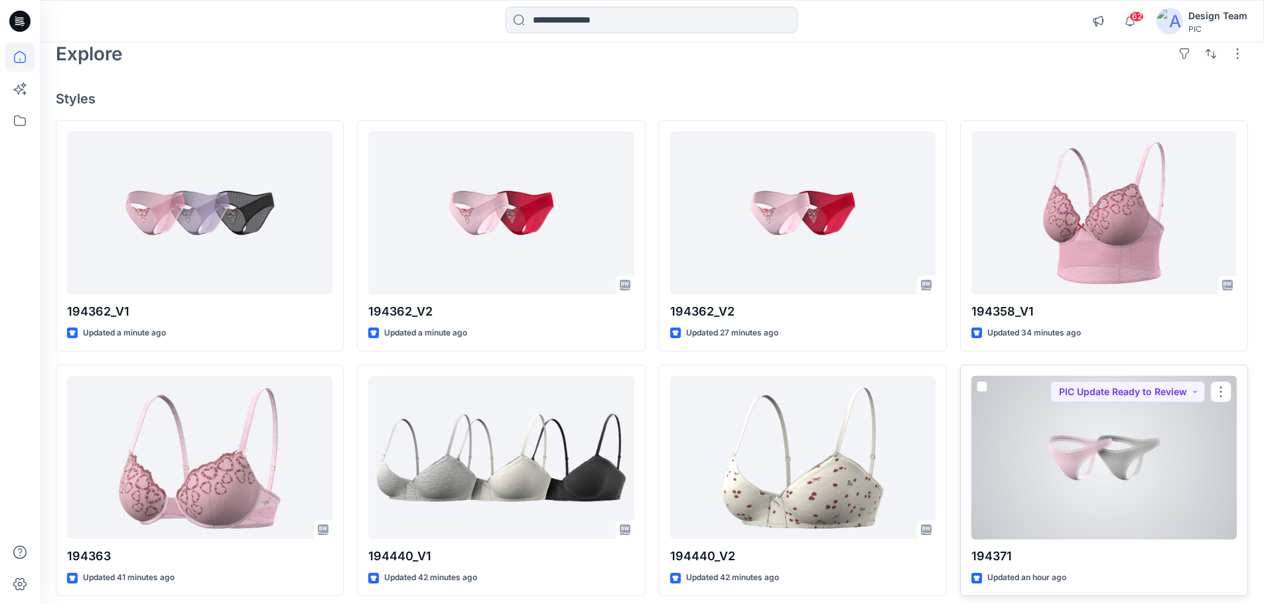
click at [1132, 505] on div at bounding box center [1103, 458] width 265 height 164
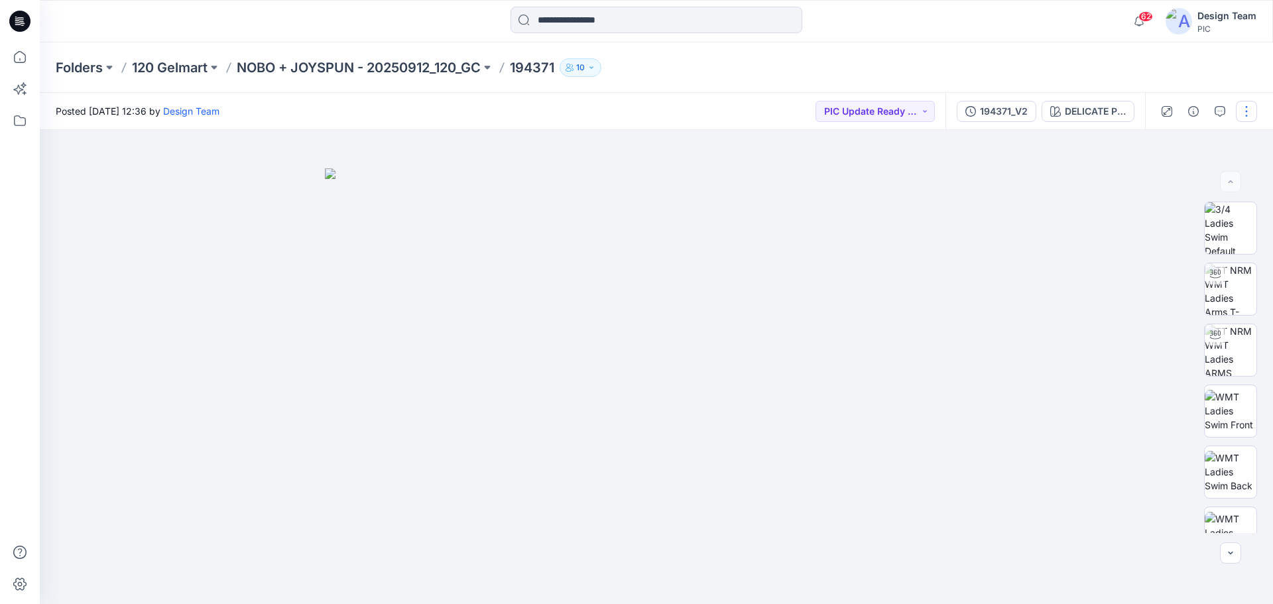
click at [1247, 107] on button "button" at bounding box center [1246, 111] width 21 height 21
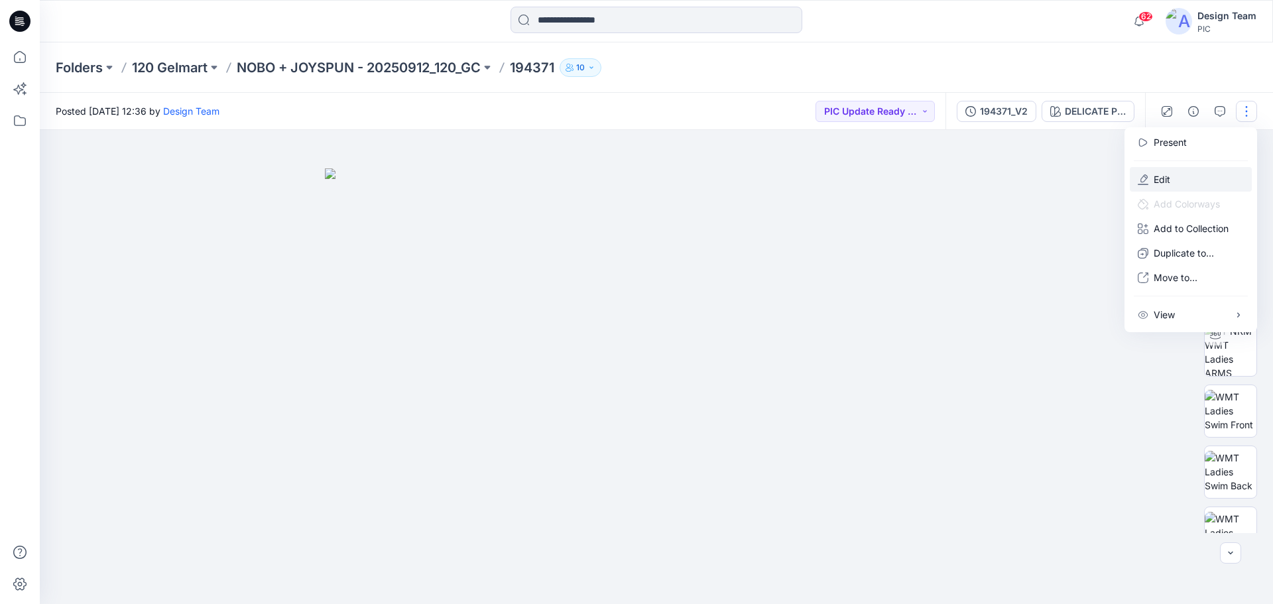
click at [1172, 179] on button "Edit" at bounding box center [1191, 179] width 122 height 25
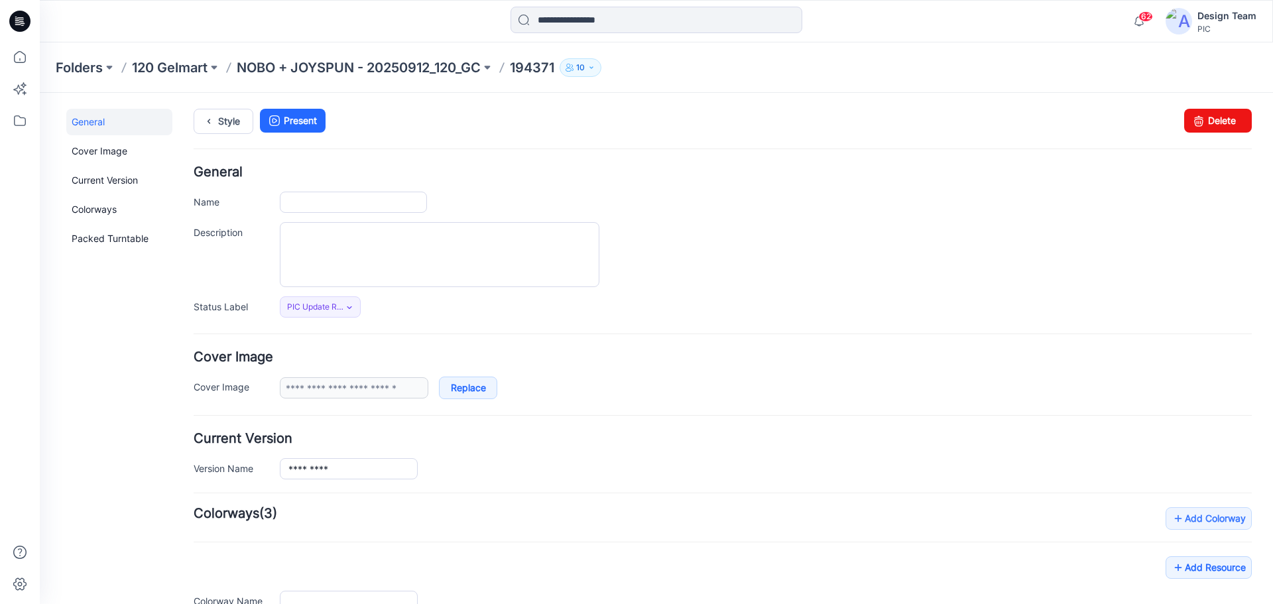
type input "******"
type input "**********"
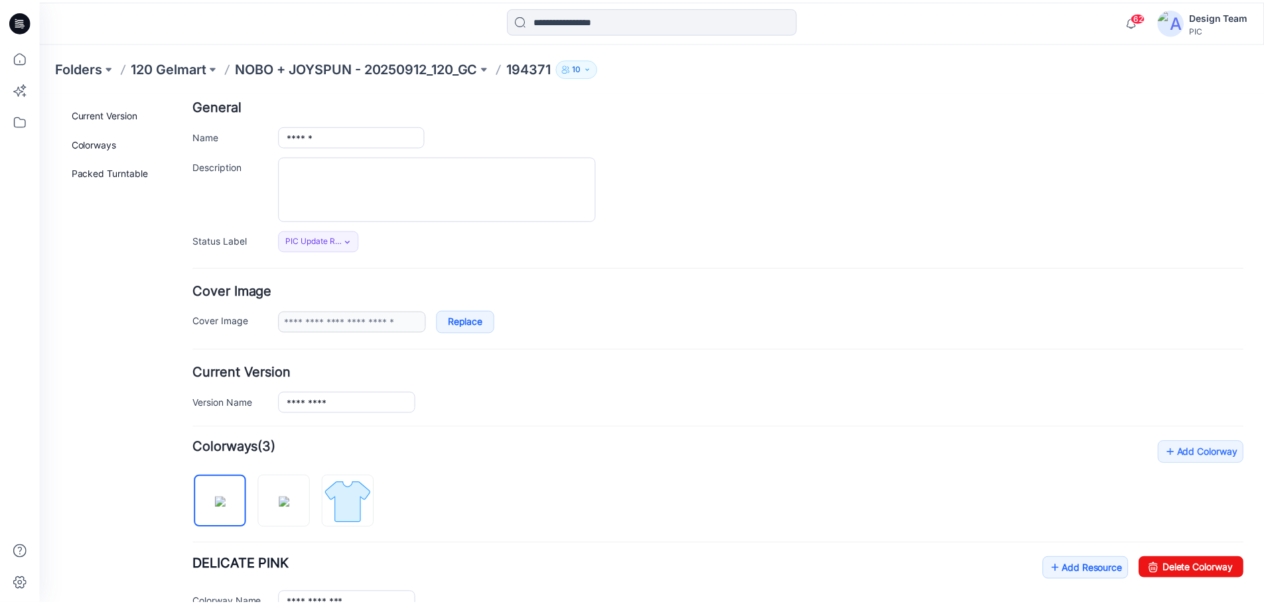
scroll to position [332, 0]
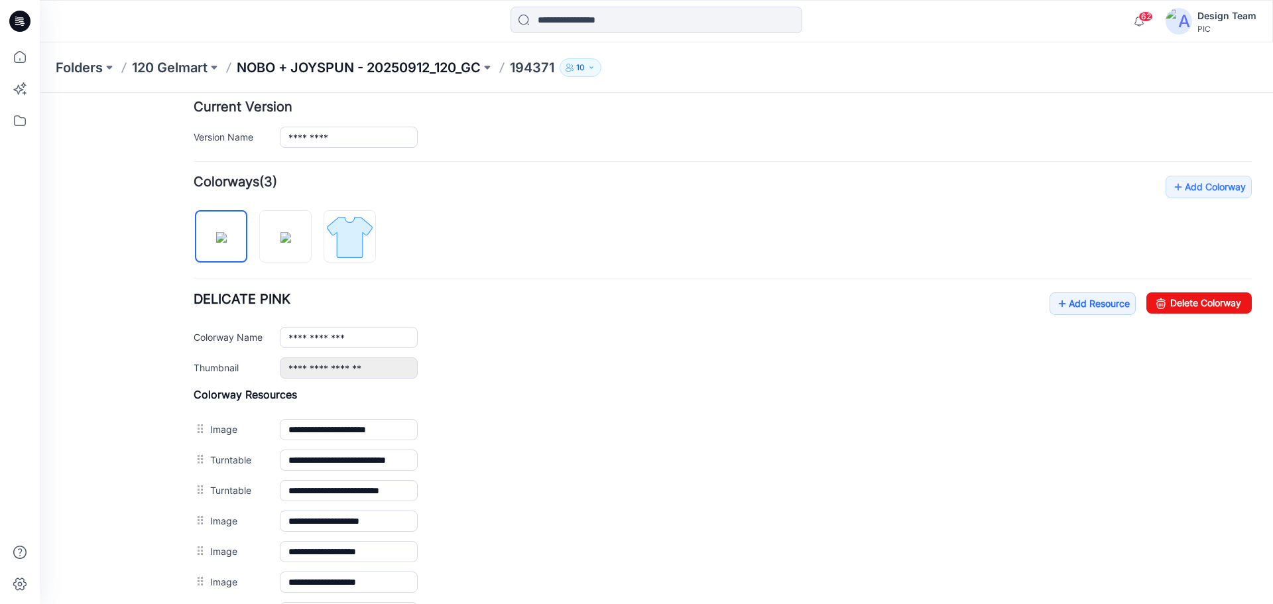
click at [273, 67] on p "NOBO + JOYSPUN - 20250912_120_GC" at bounding box center [359, 67] width 244 height 19
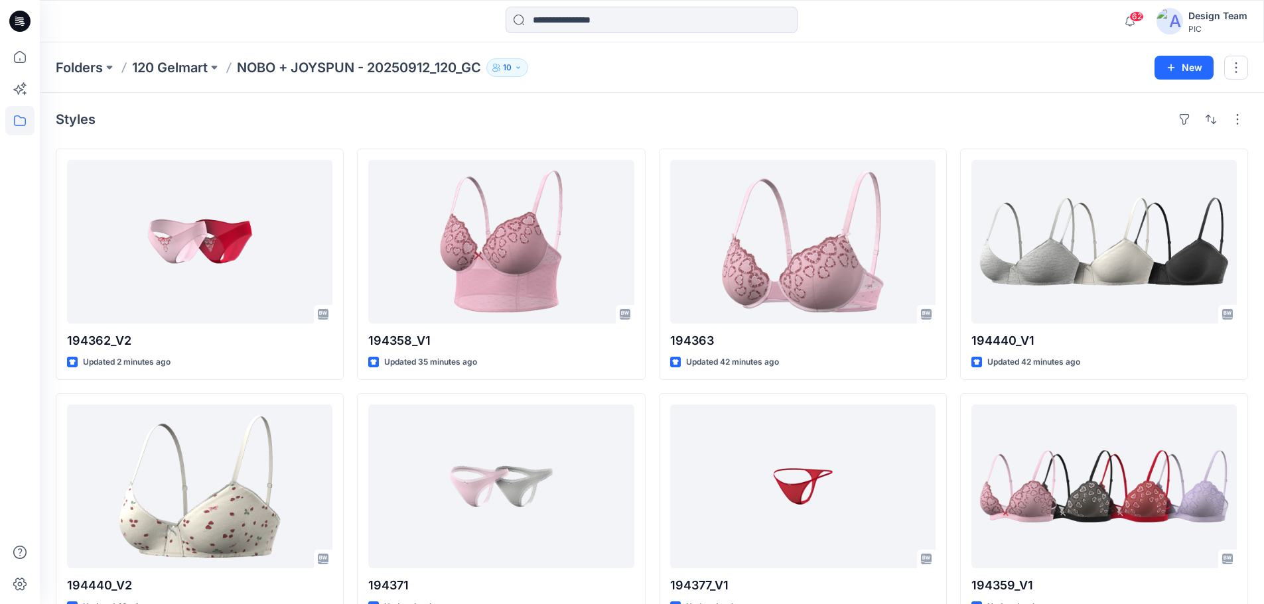
click at [334, 63] on p "NOBO + JOYSPUN - 20250912_120_GC" at bounding box center [359, 67] width 244 height 19
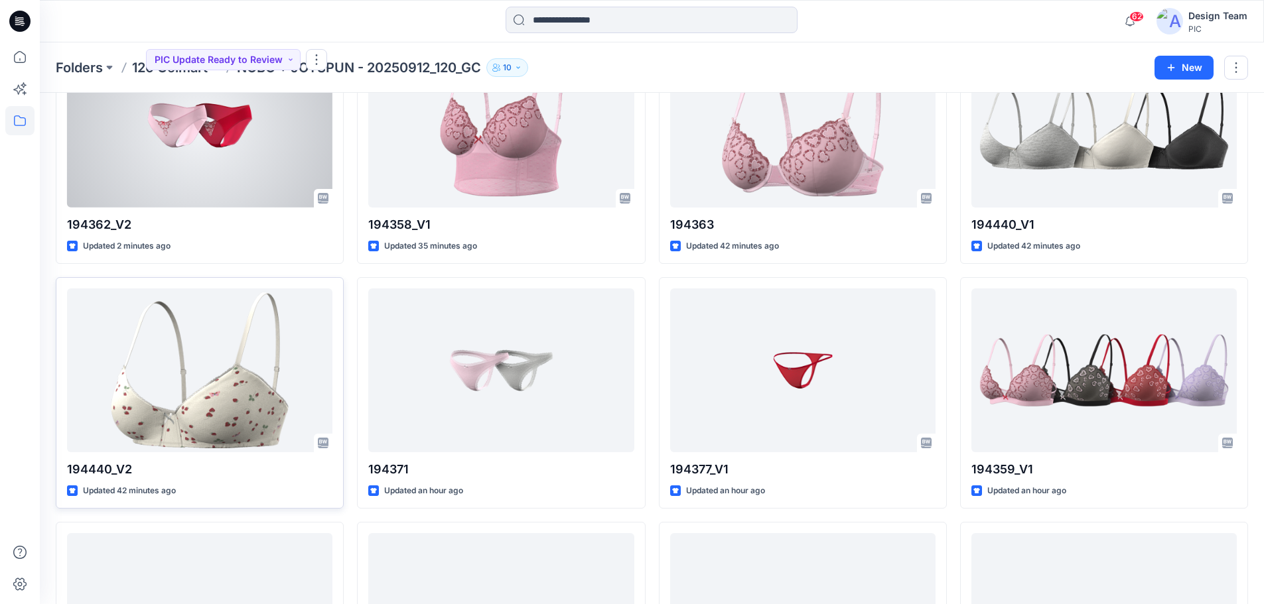
scroll to position [265, 0]
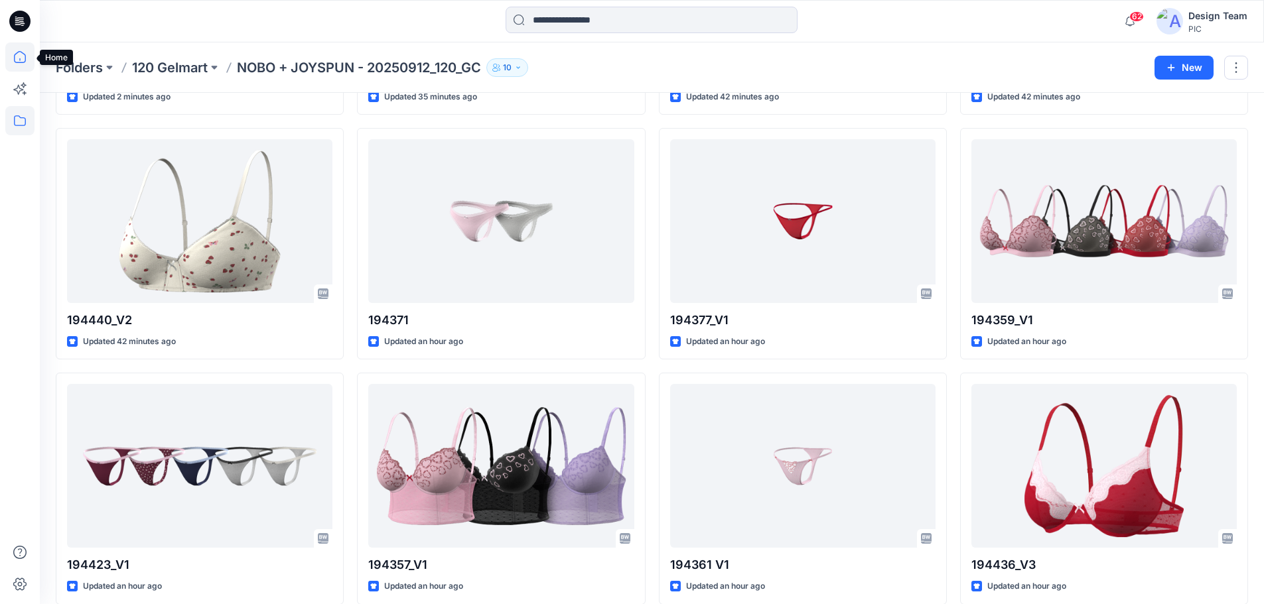
click at [17, 60] on icon at bounding box center [19, 56] width 29 height 29
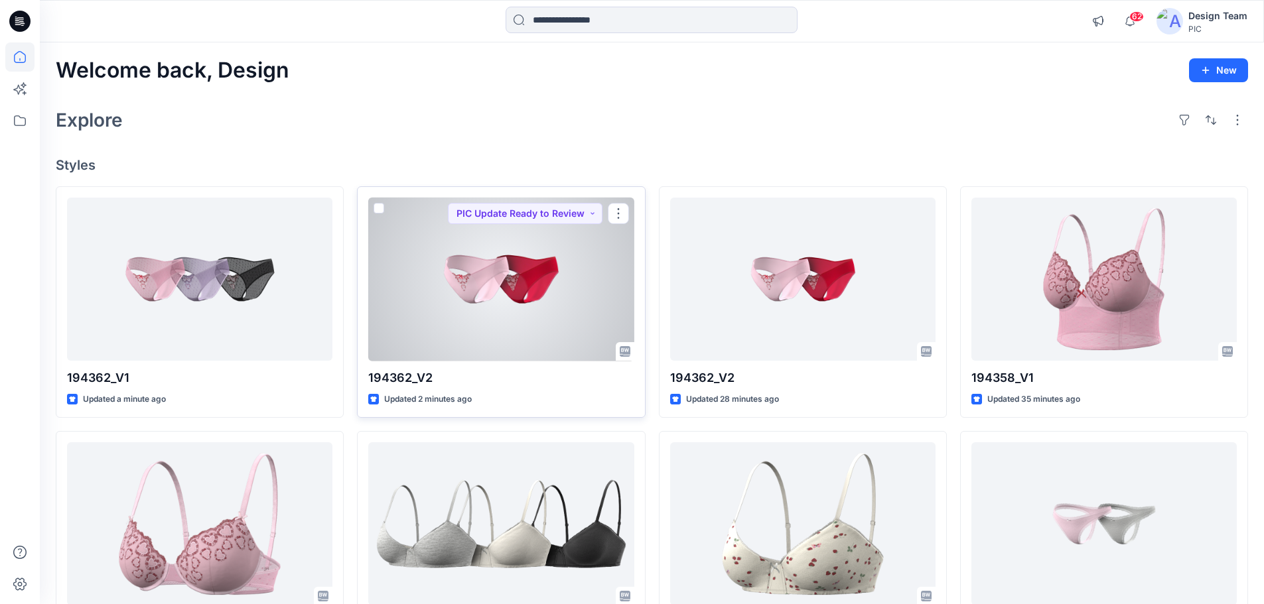
click at [529, 284] on div at bounding box center [500, 280] width 265 height 164
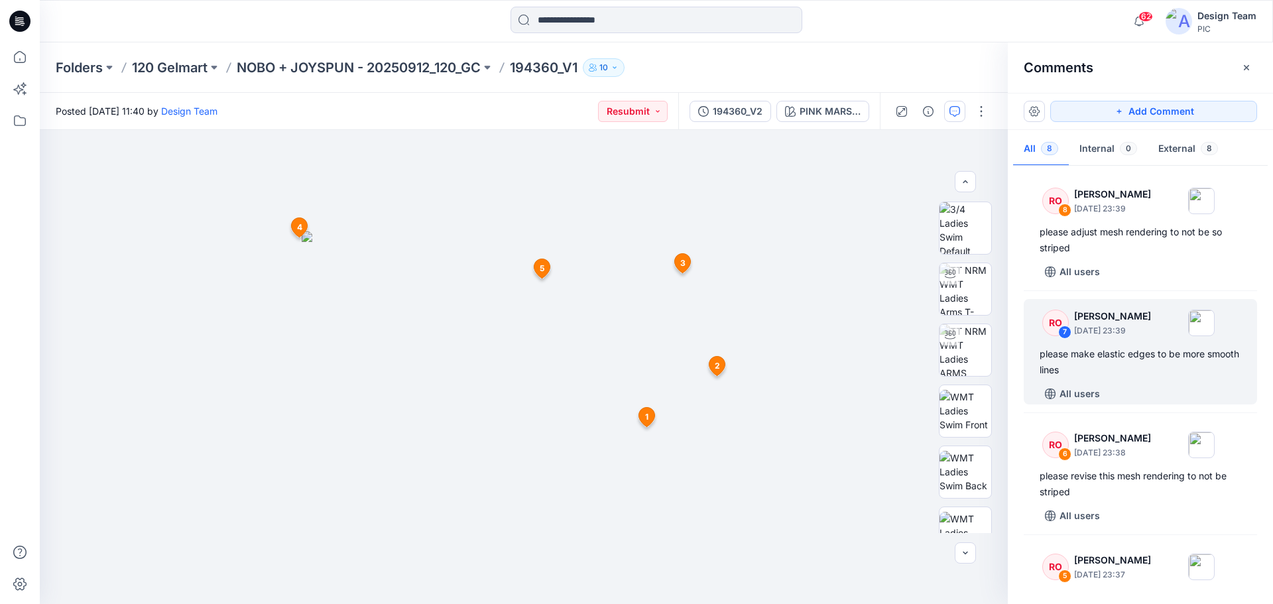
scroll to position [694, 0]
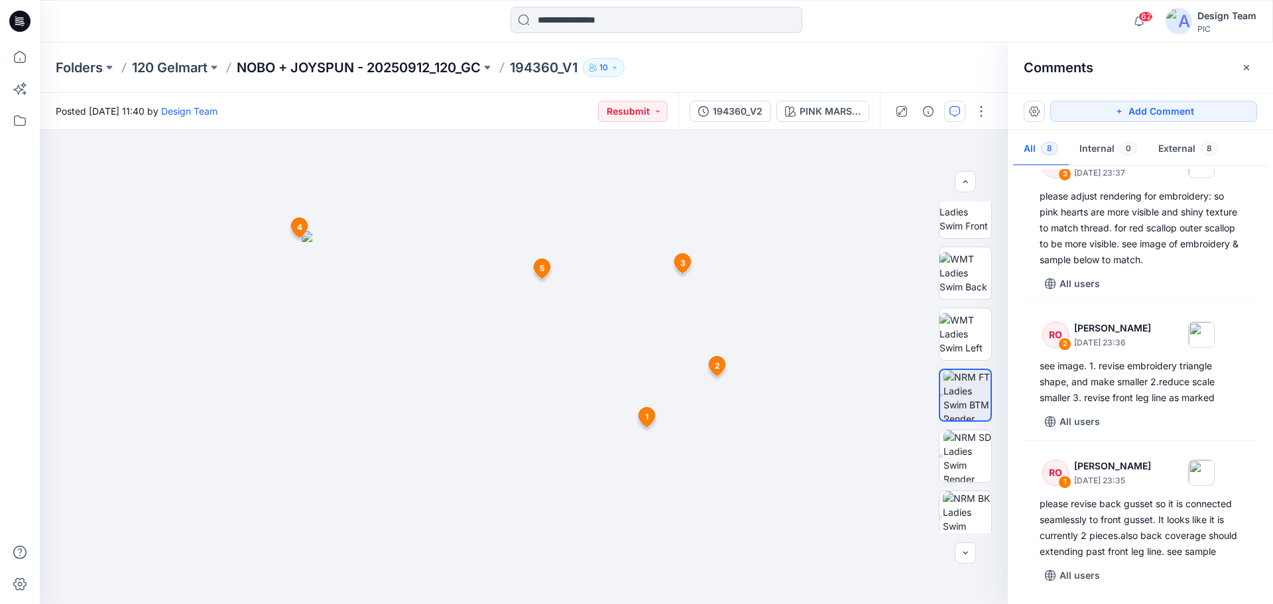
click at [401, 63] on p "NOBO + JOYSPUN - 20250912_120_GC" at bounding box center [359, 67] width 244 height 19
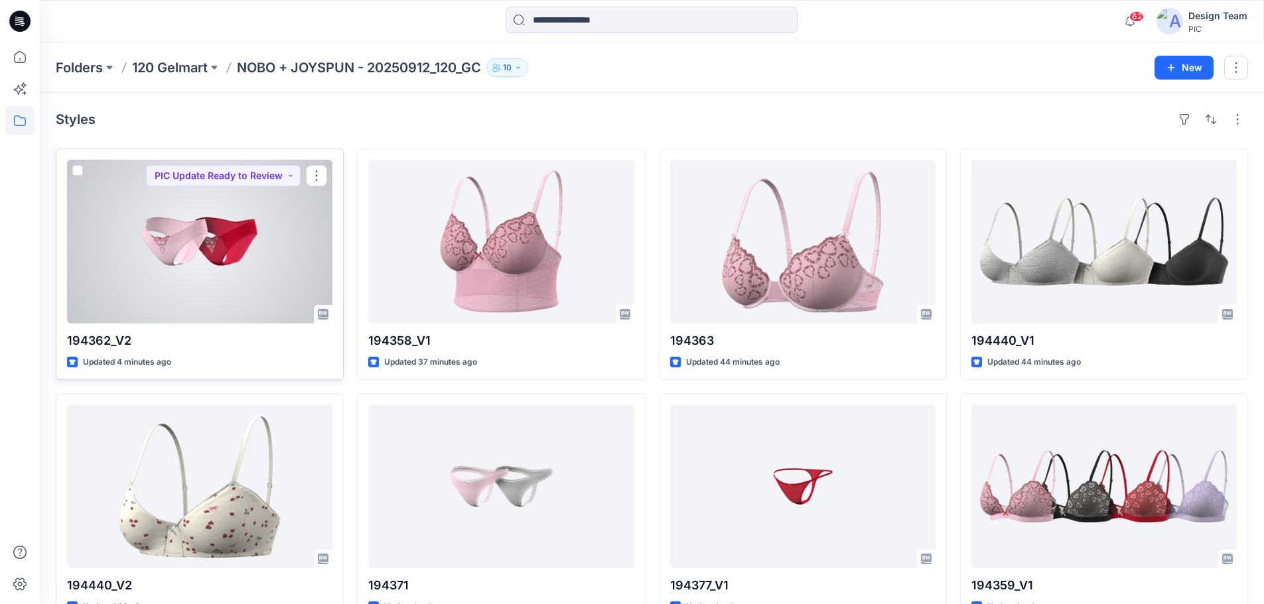
click at [222, 263] on div at bounding box center [199, 242] width 265 height 164
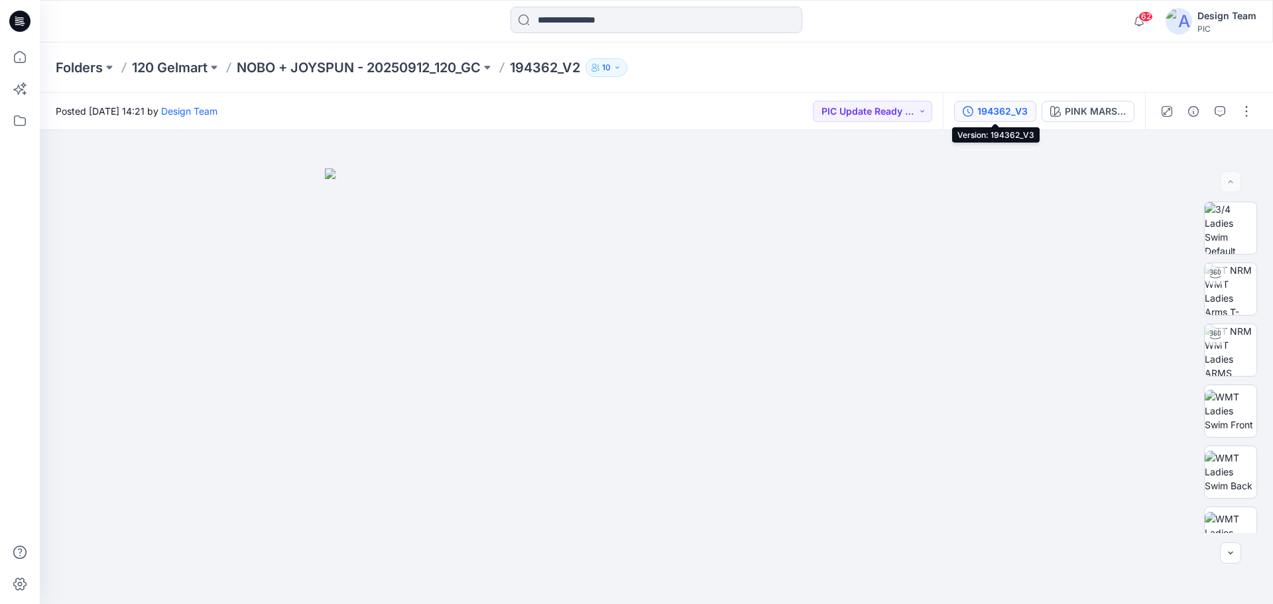
click at [1014, 114] on div "194362_V3" at bounding box center [1003, 111] width 50 height 15
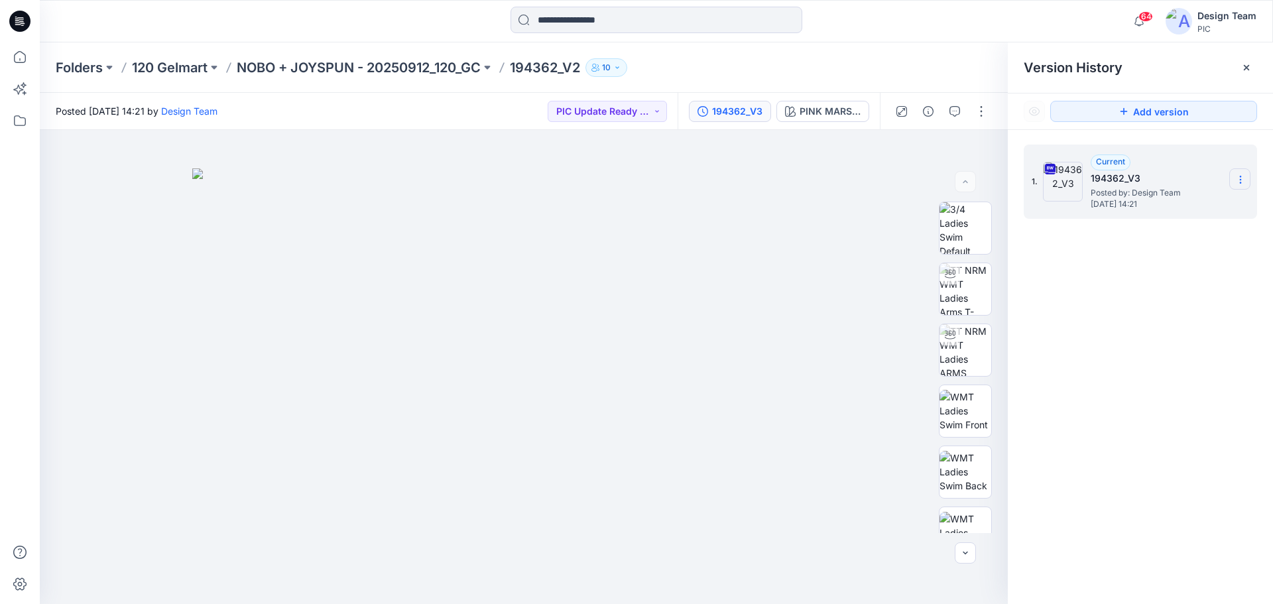
click at [1241, 177] on icon at bounding box center [1240, 176] width 1 height 1
click at [1133, 338] on div "1. Current 194362_V3 Posted by: Design Team [DATE] 14:21 Download Source BW Fil…" at bounding box center [1140, 376] width 265 height 493
click at [1239, 173] on section at bounding box center [1240, 178] width 21 height 21
click at [1151, 302] on div "1. Current 194362_V3 Posted by: Design Team [DATE] 14:21" at bounding box center [1140, 376] width 265 height 493
click at [984, 107] on button "button" at bounding box center [981, 111] width 21 height 21
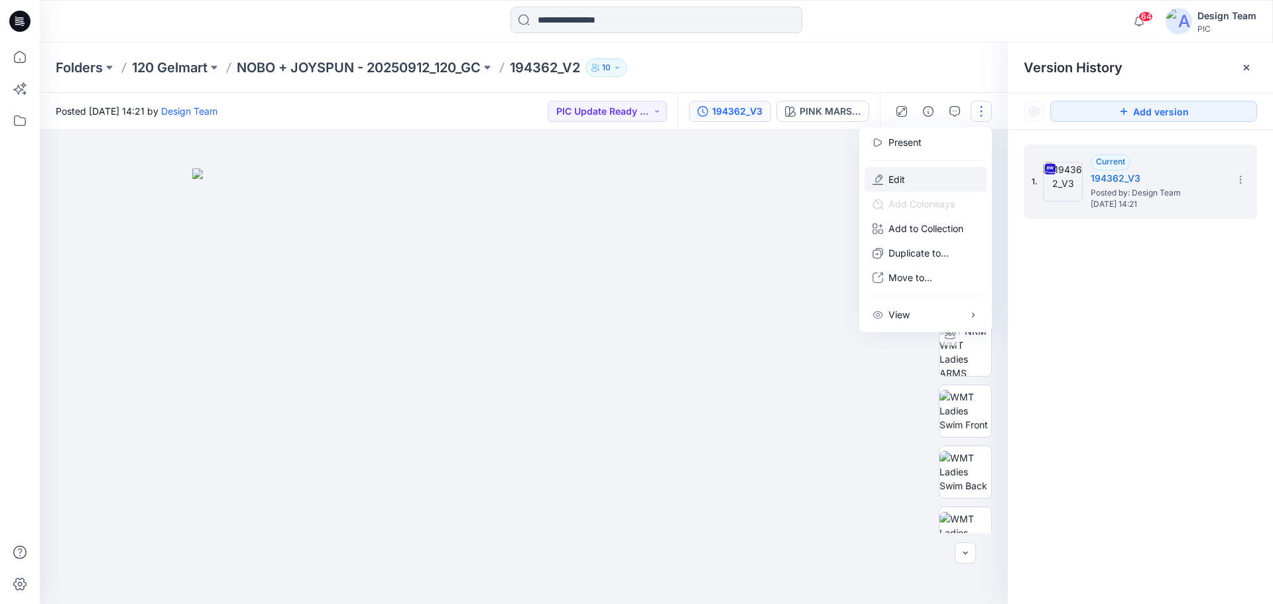
click at [911, 179] on button "Edit" at bounding box center [926, 179] width 122 height 25
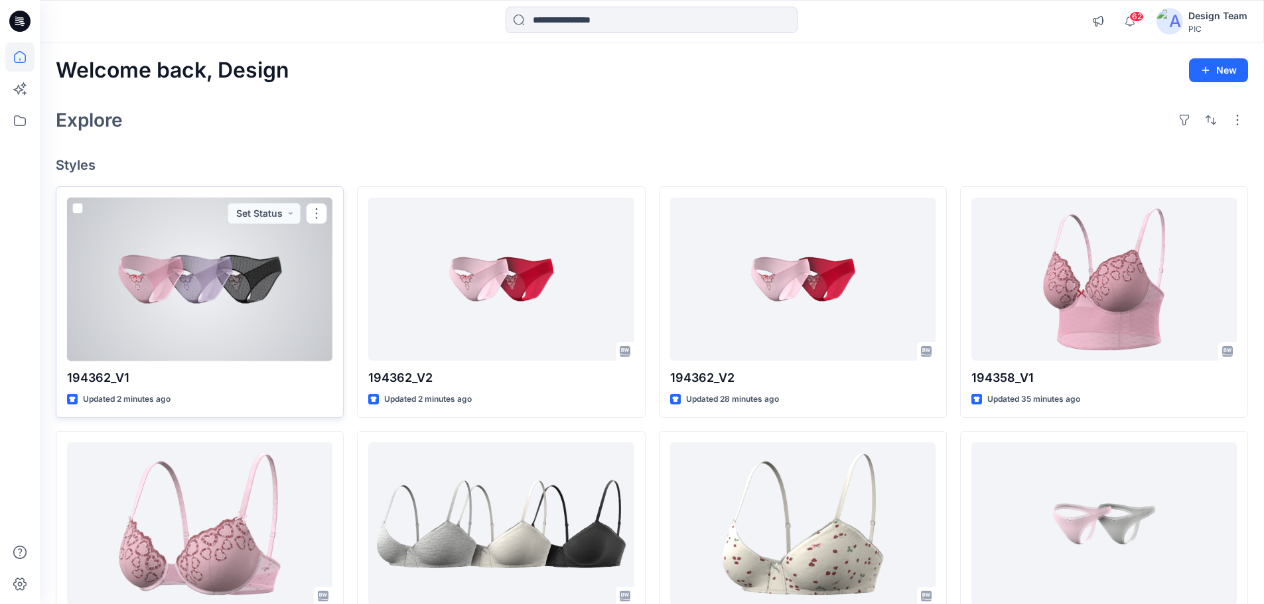
click at [186, 264] on div at bounding box center [199, 280] width 265 height 164
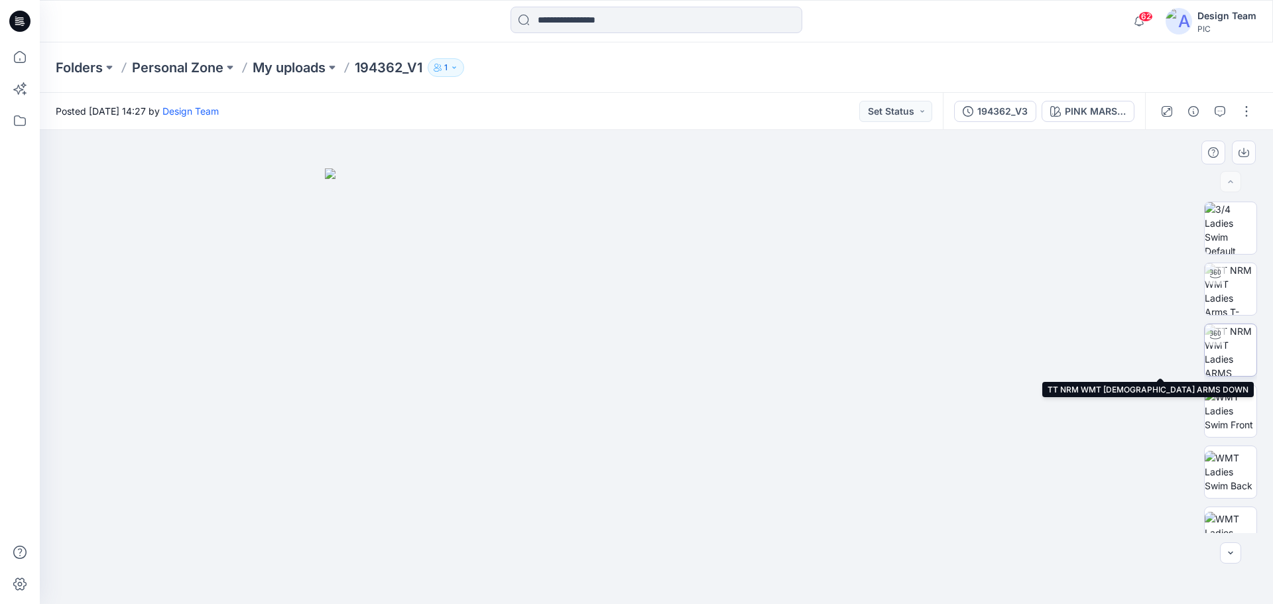
click at [1238, 352] on img at bounding box center [1231, 350] width 52 height 52
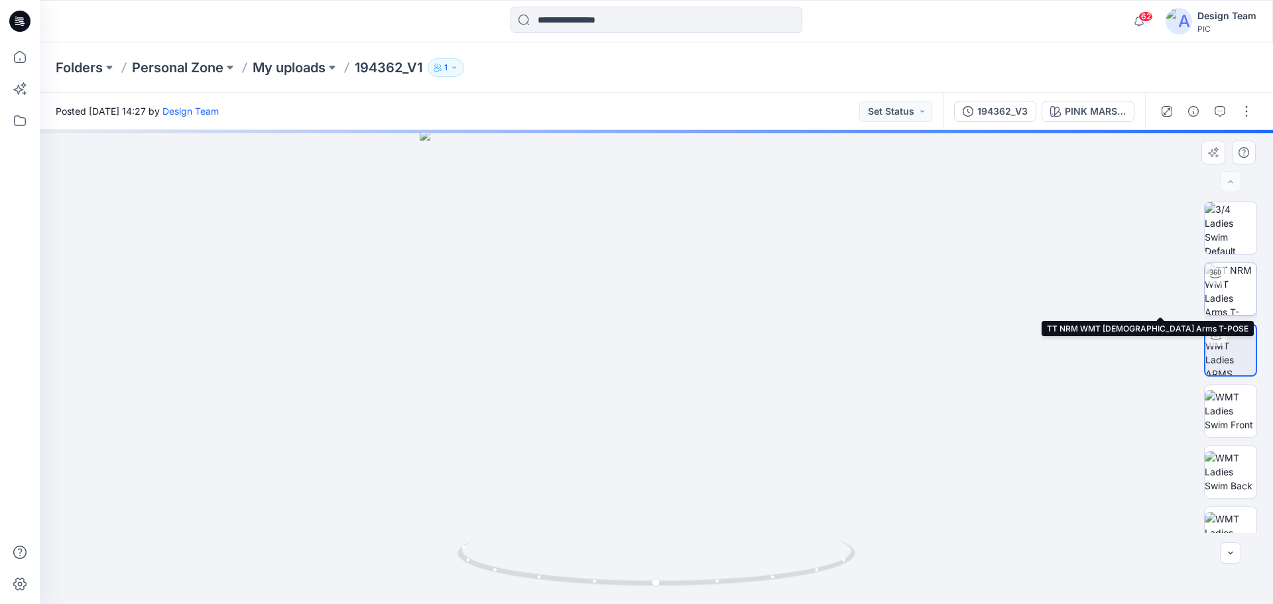
drag, startPoint x: 1224, startPoint y: 286, endPoint x: 1231, endPoint y: 296, distance: 12.5
click at [1227, 290] on img at bounding box center [1231, 289] width 52 height 52
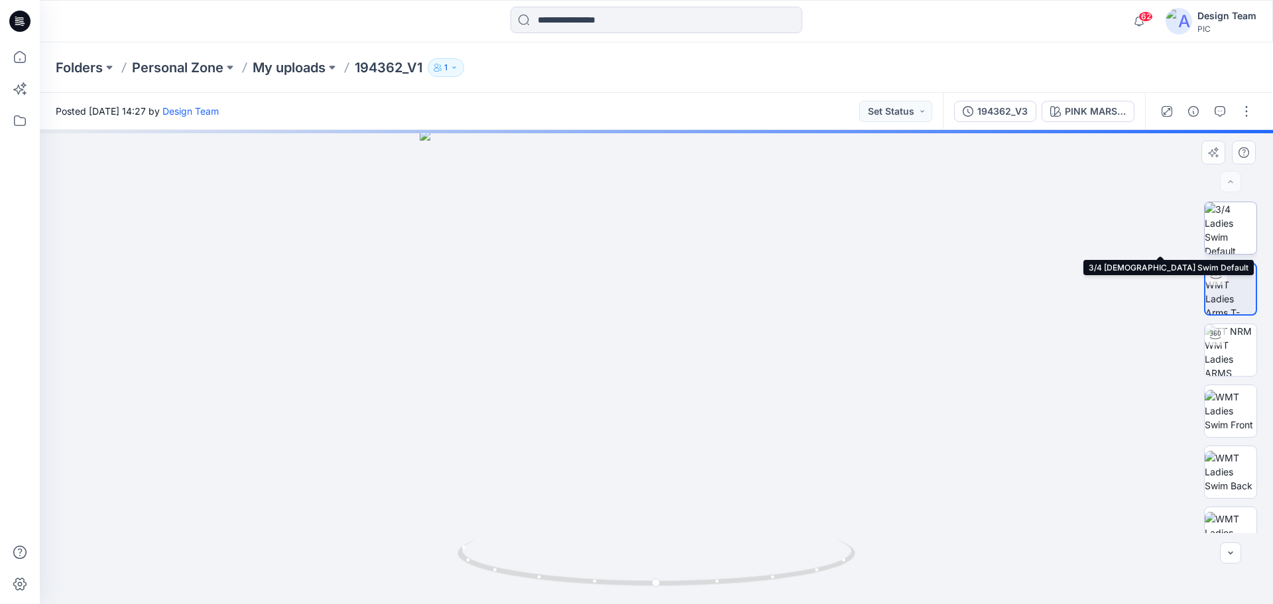
click at [1230, 223] on img at bounding box center [1231, 228] width 52 height 52
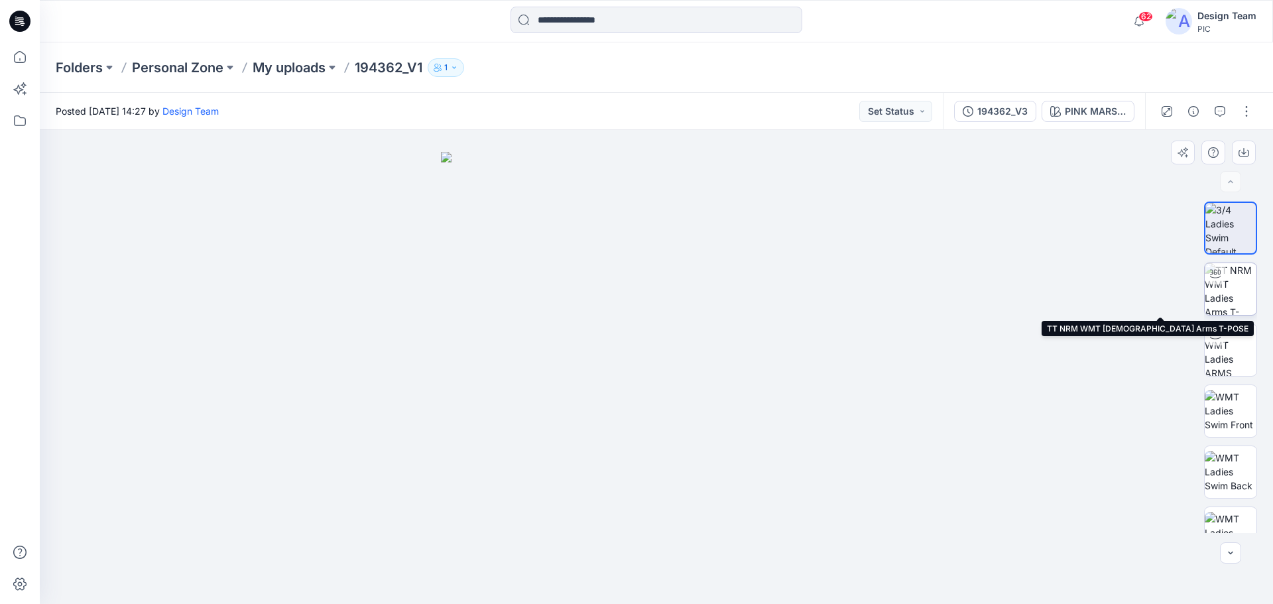
click at [1236, 293] on img at bounding box center [1231, 289] width 52 height 52
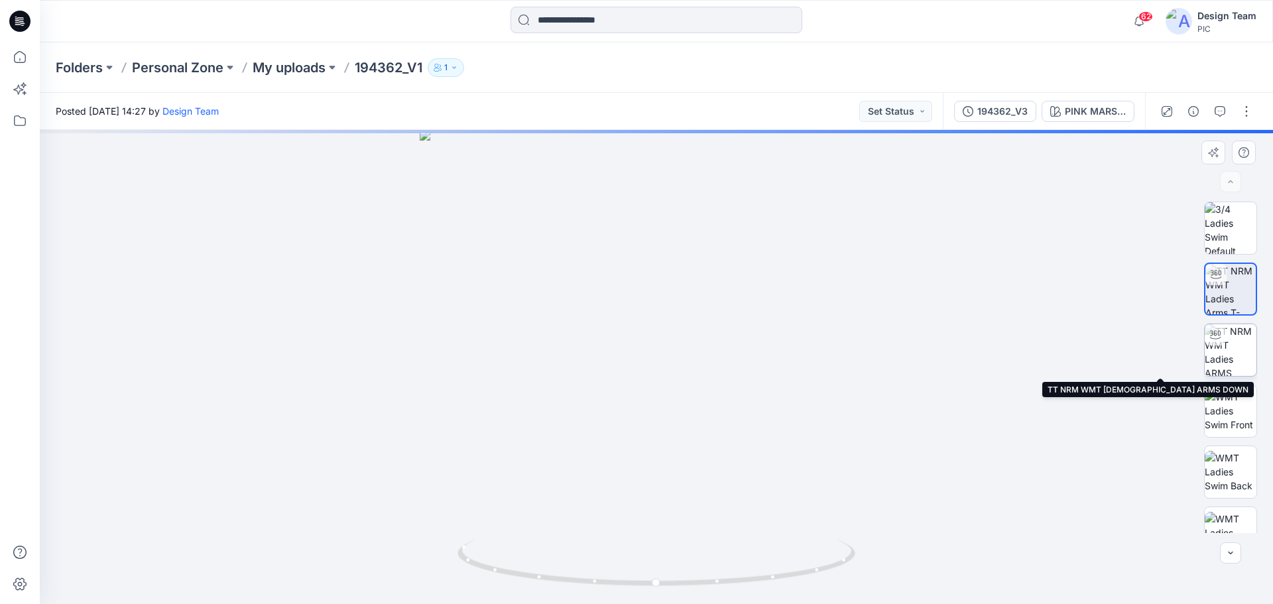
click at [1232, 341] on img at bounding box center [1231, 350] width 52 height 52
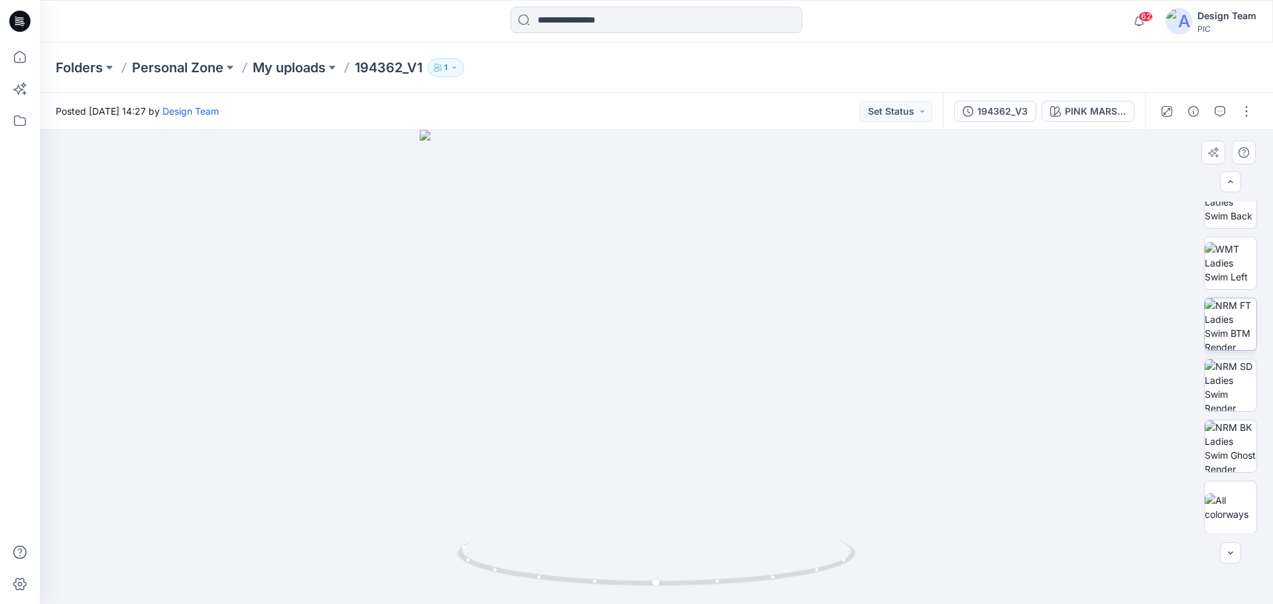
scroll to position [271, 0]
click at [1229, 322] on img at bounding box center [1231, 324] width 52 height 52
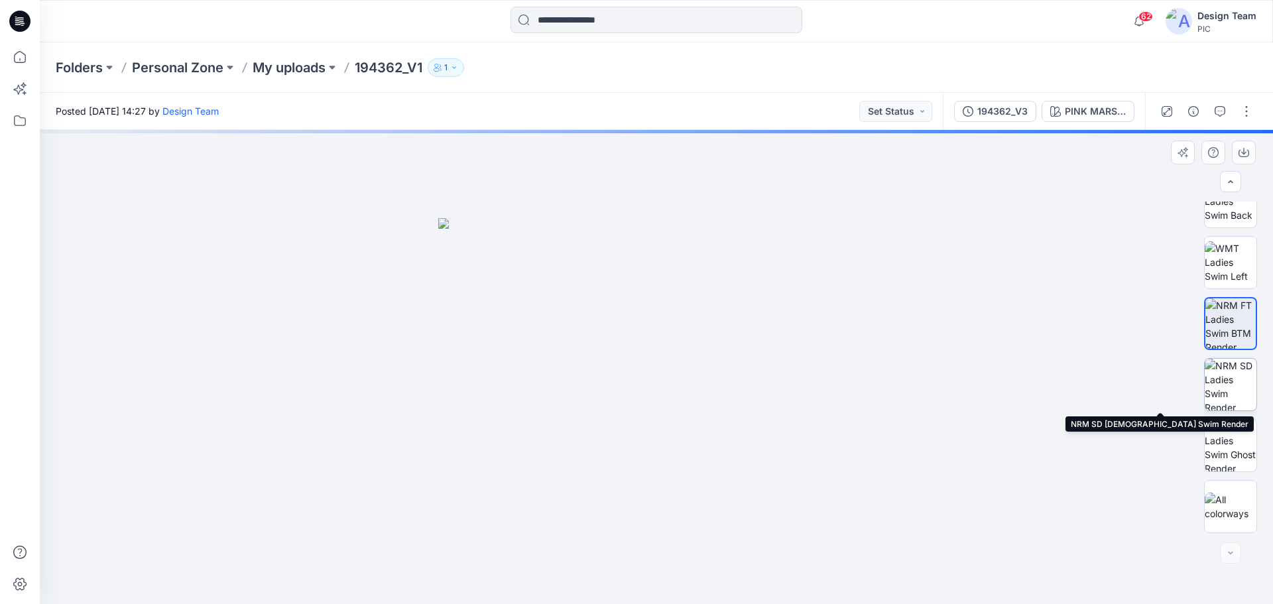
click at [1232, 368] on img at bounding box center [1231, 385] width 52 height 52
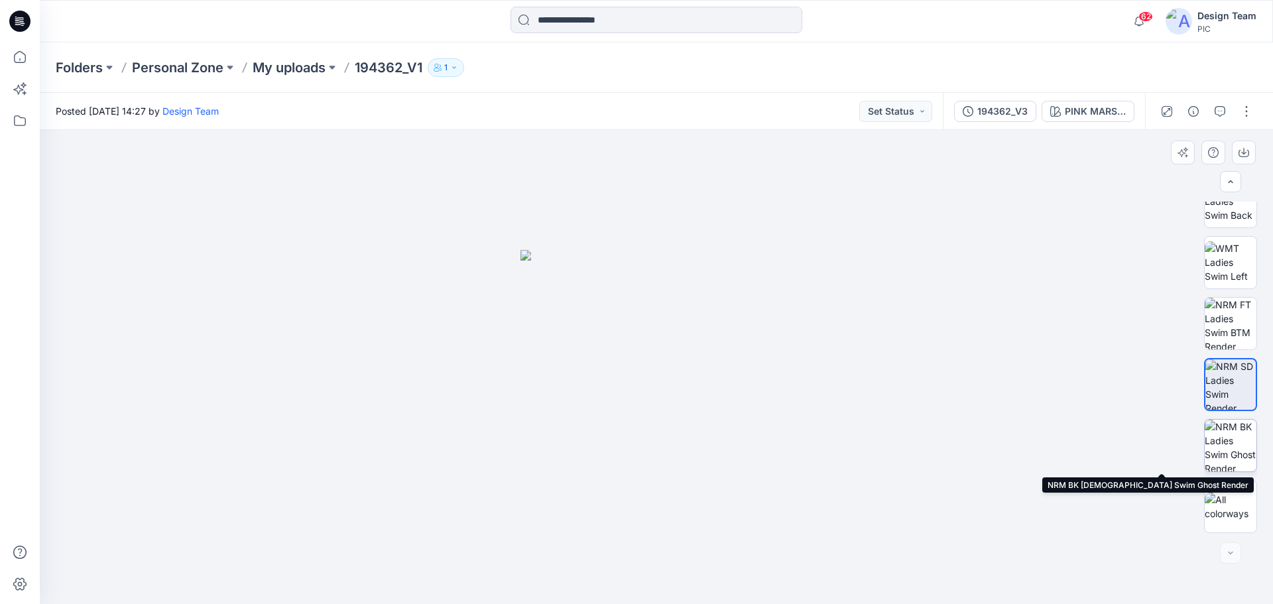
click at [1225, 428] on img at bounding box center [1231, 446] width 52 height 52
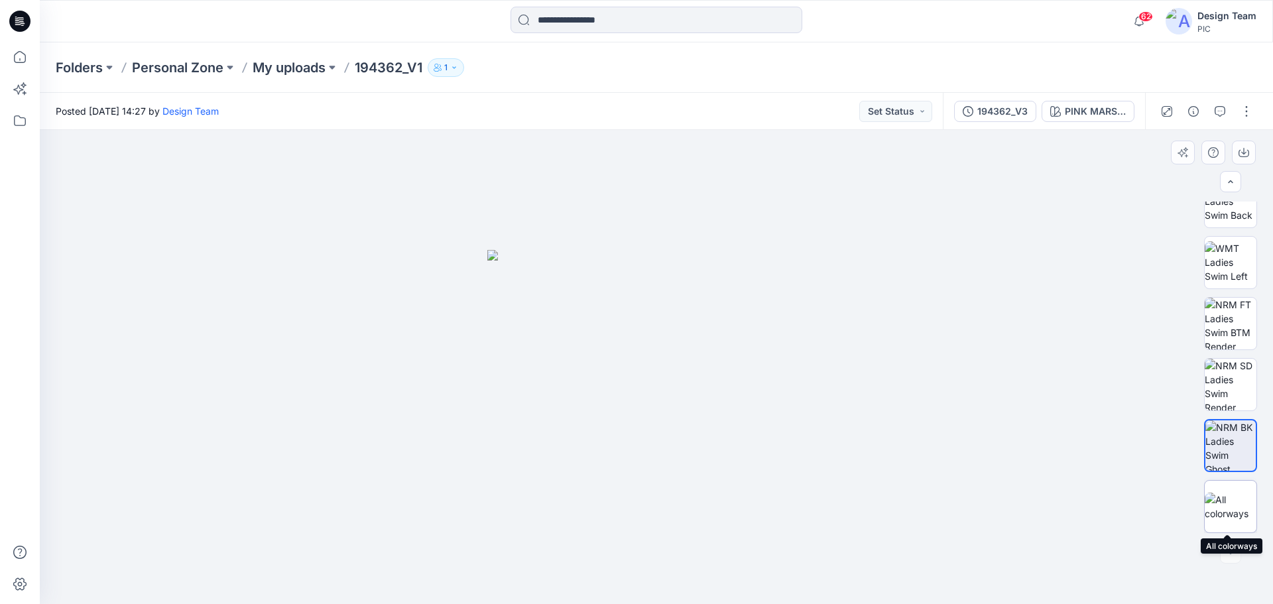
click at [1217, 490] on div at bounding box center [1231, 506] width 53 height 53
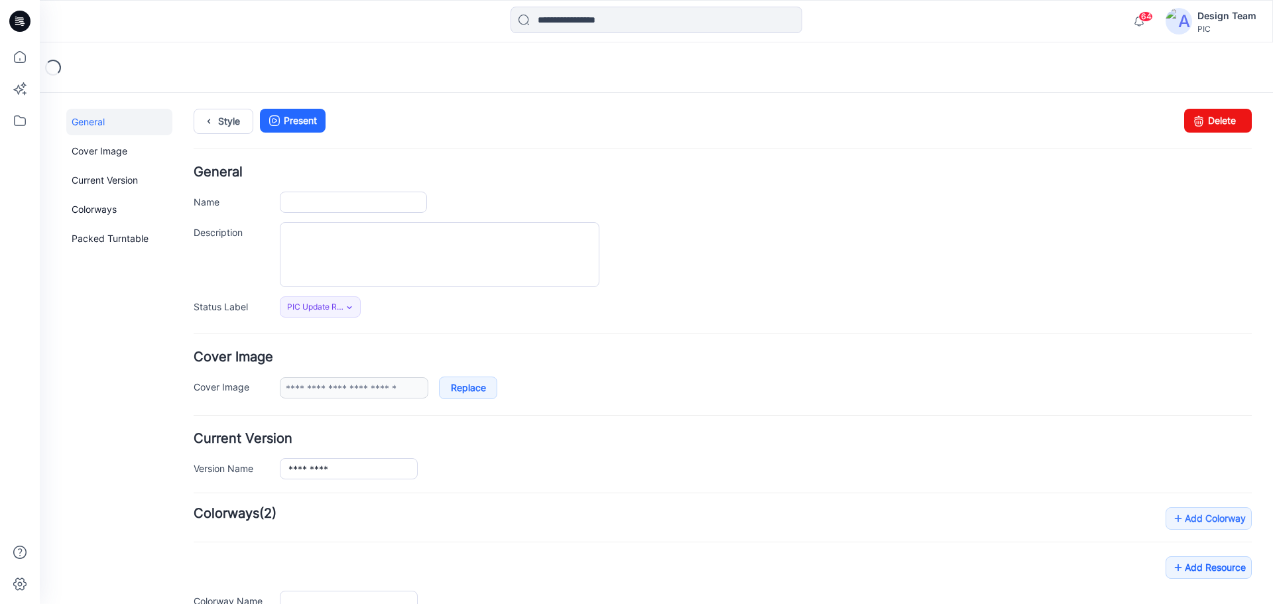
type input "*********"
type input "**********"
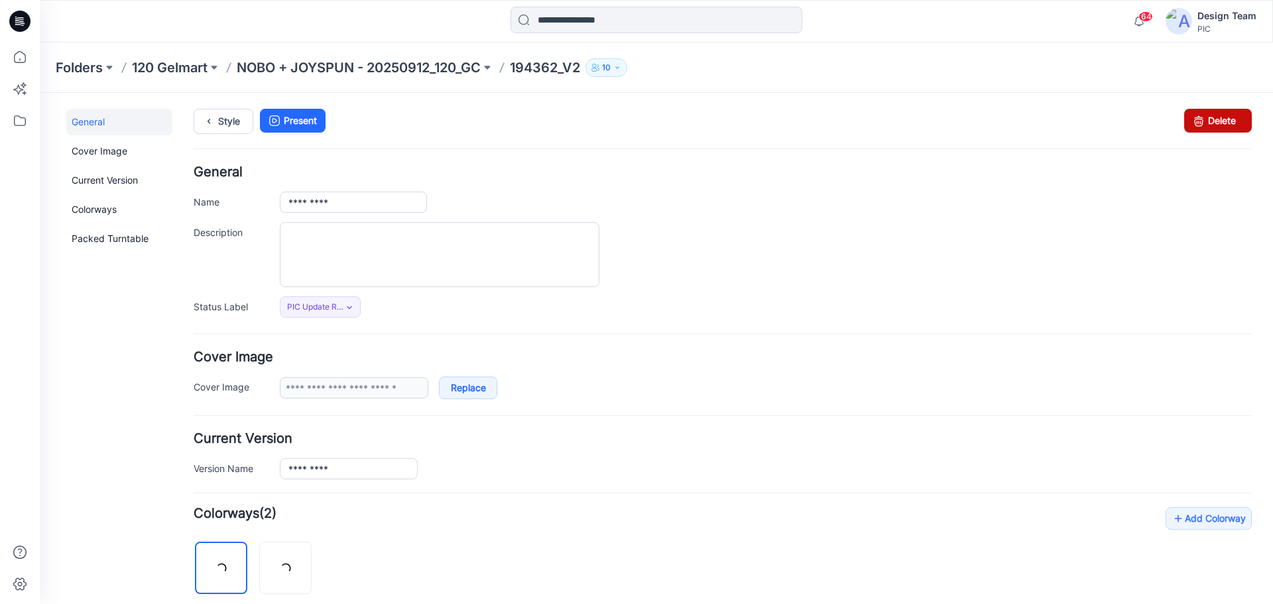
drag, startPoint x: 1197, startPoint y: 122, endPoint x: 726, endPoint y: 141, distance: 470.6
click at [1197, 122] on icon at bounding box center [1199, 121] width 19 height 24
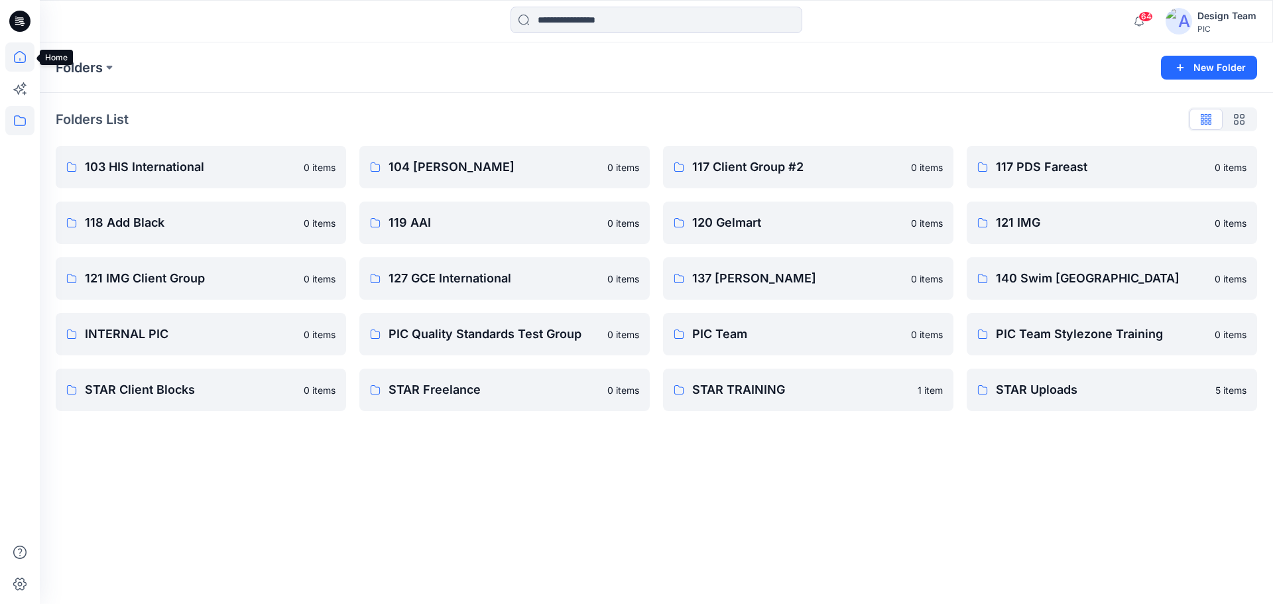
click at [27, 58] on icon at bounding box center [19, 56] width 29 height 29
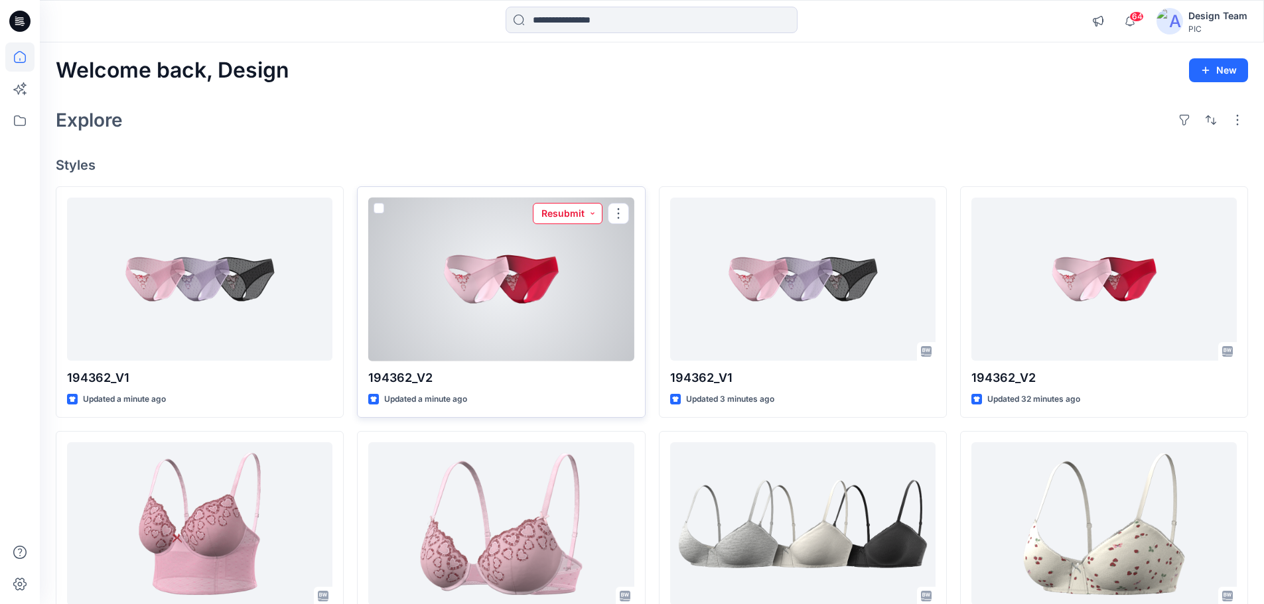
click at [570, 214] on button "Resubmit" at bounding box center [568, 213] width 70 height 21
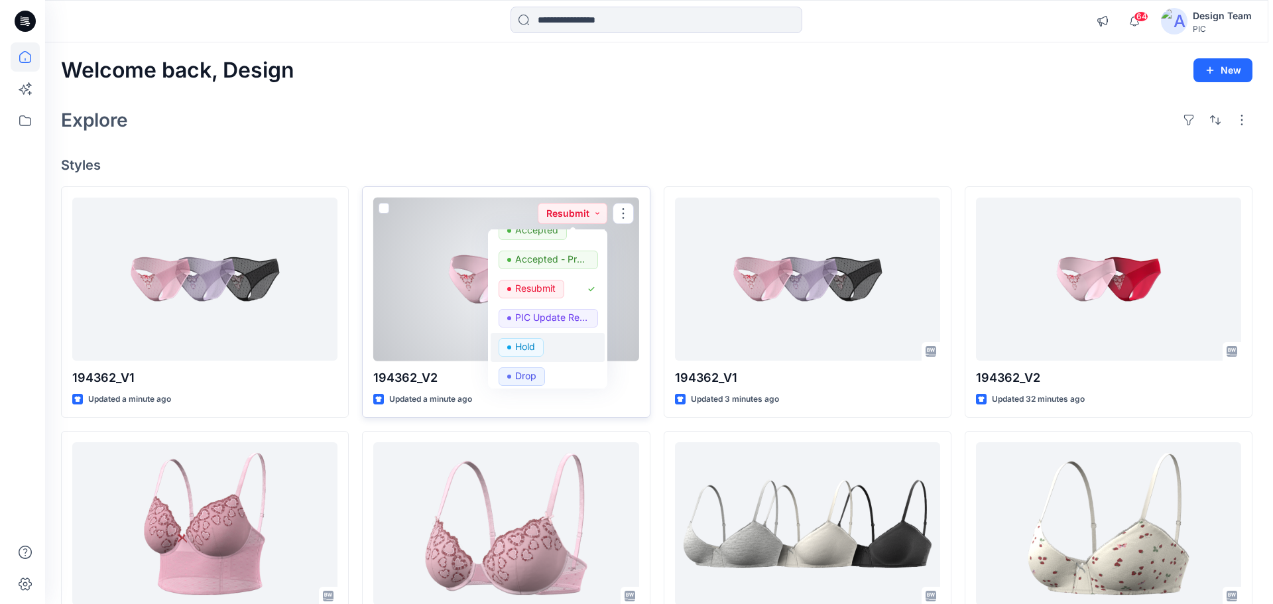
scroll to position [66, 0]
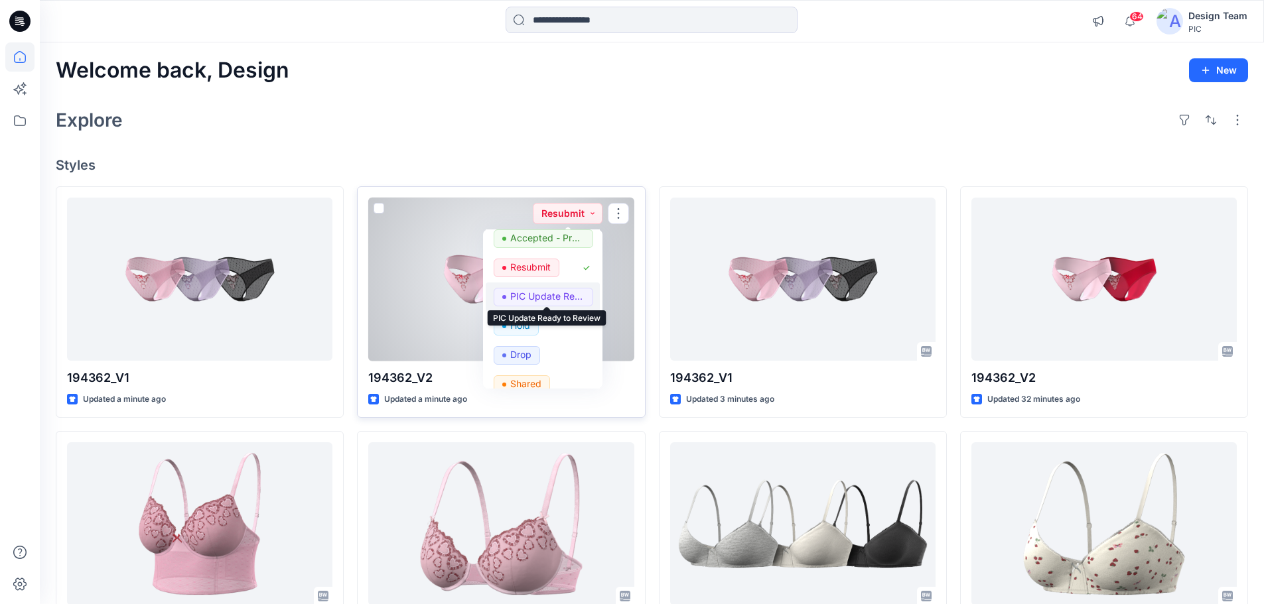
click at [554, 296] on p "PIC Update Ready to Review" at bounding box center [547, 296] width 74 height 17
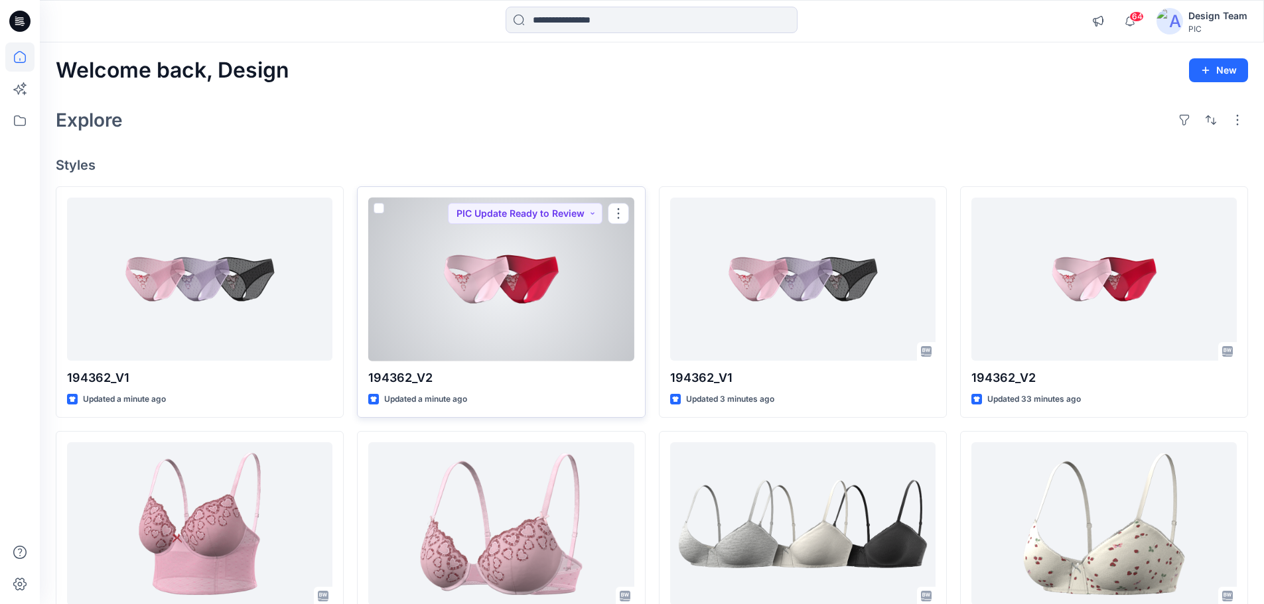
click at [517, 302] on div at bounding box center [500, 280] width 265 height 164
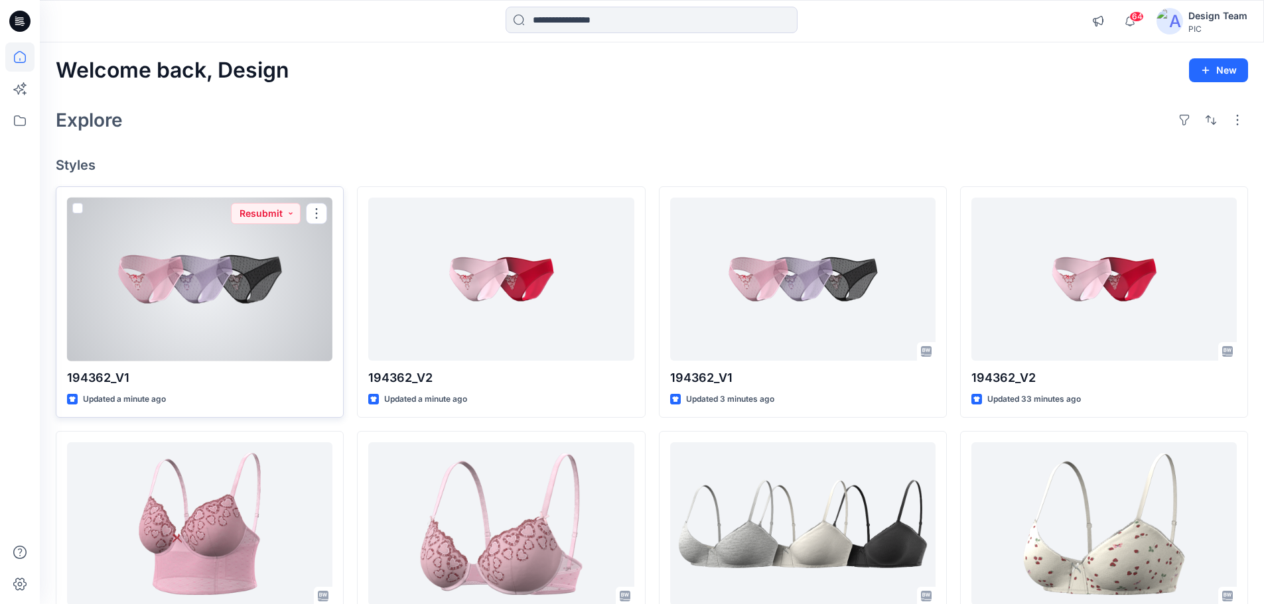
click at [200, 285] on div at bounding box center [199, 280] width 265 height 164
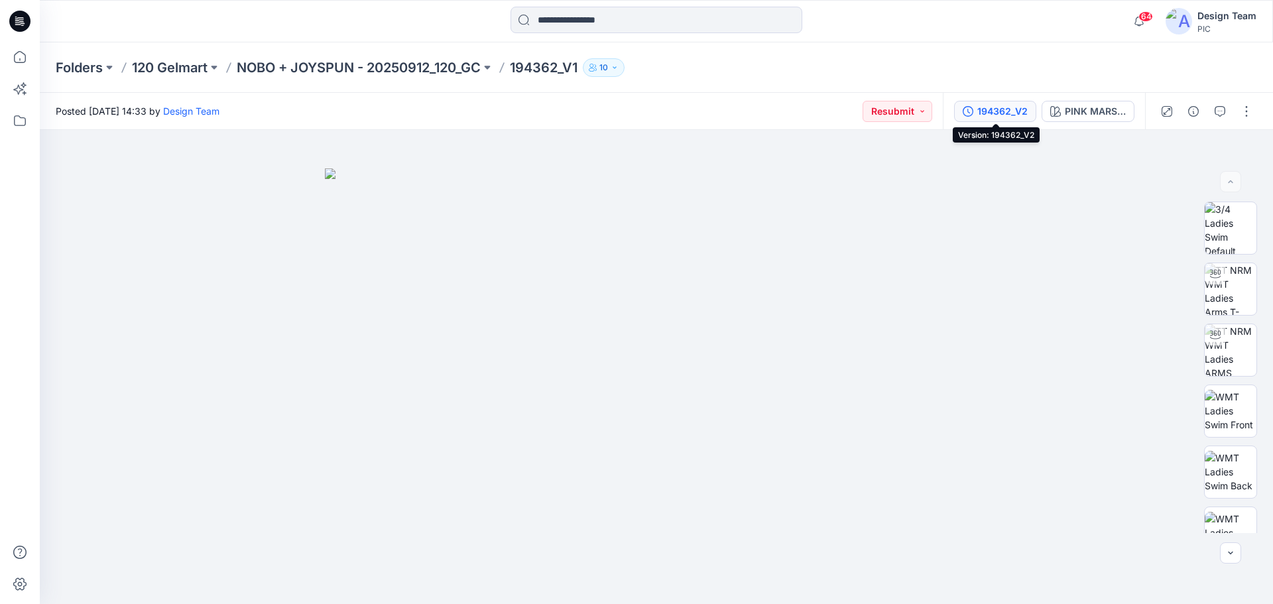
click at [999, 111] on div "194362_V2" at bounding box center [1003, 111] width 50 height 15
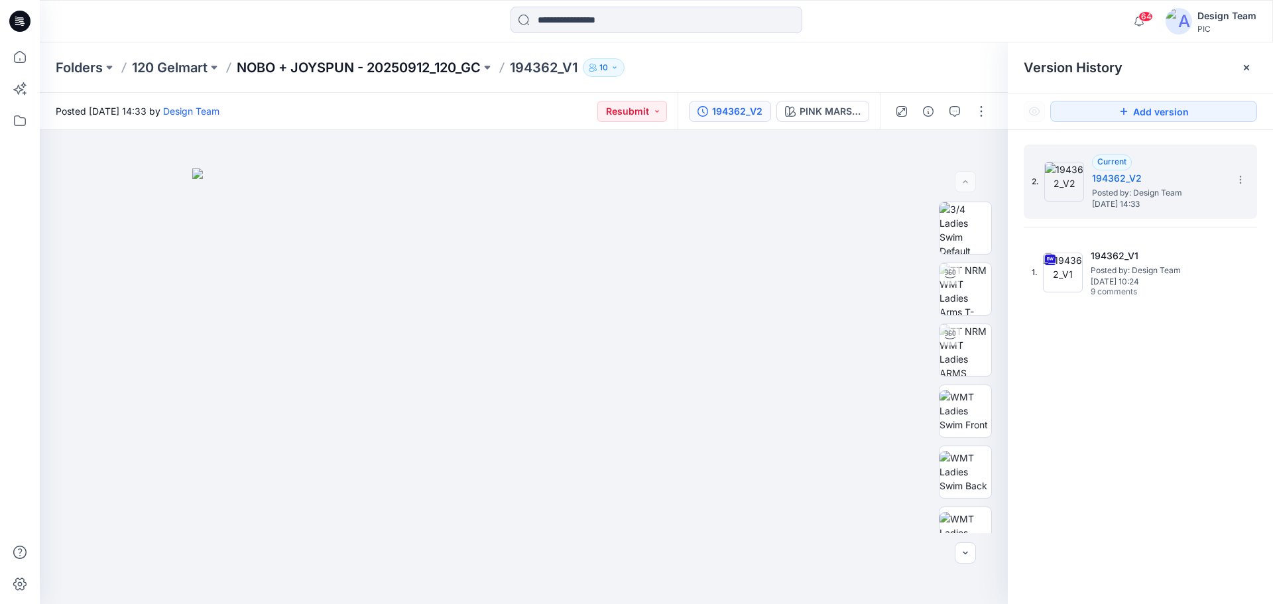
click at [352, 70] on p "NOBO + JOYSPUN - 20250912_120_GC" at bounding box center [359, 67] width 244 height 19
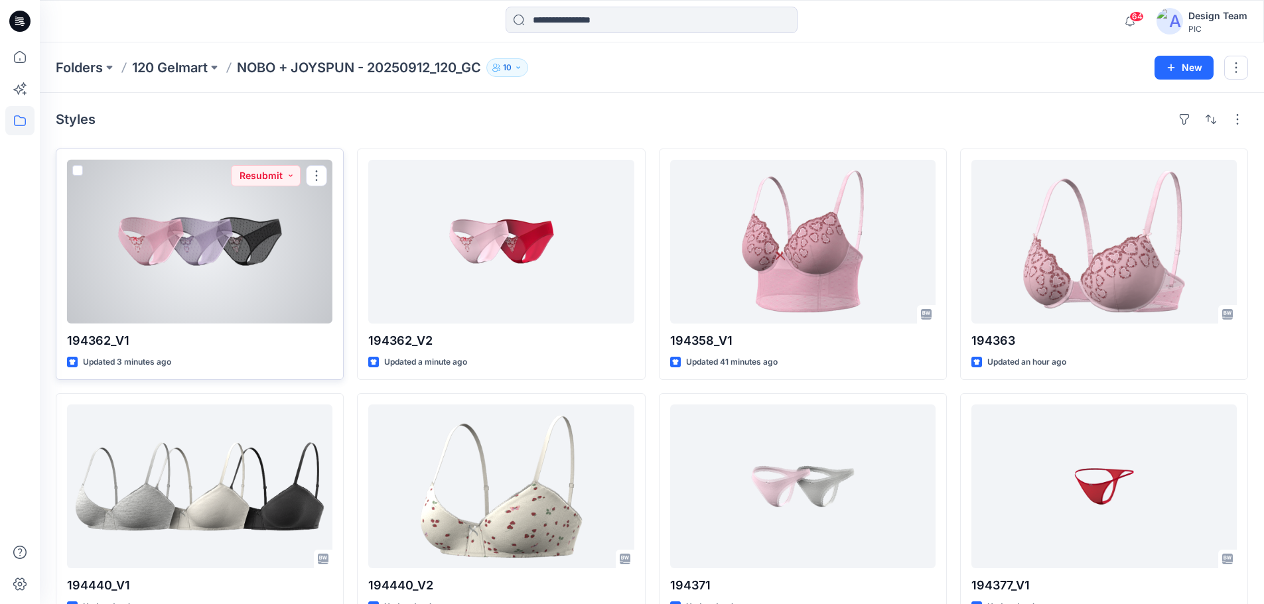
click at [233, 212] on div at bounding box center [199, 242] width 265 height 164
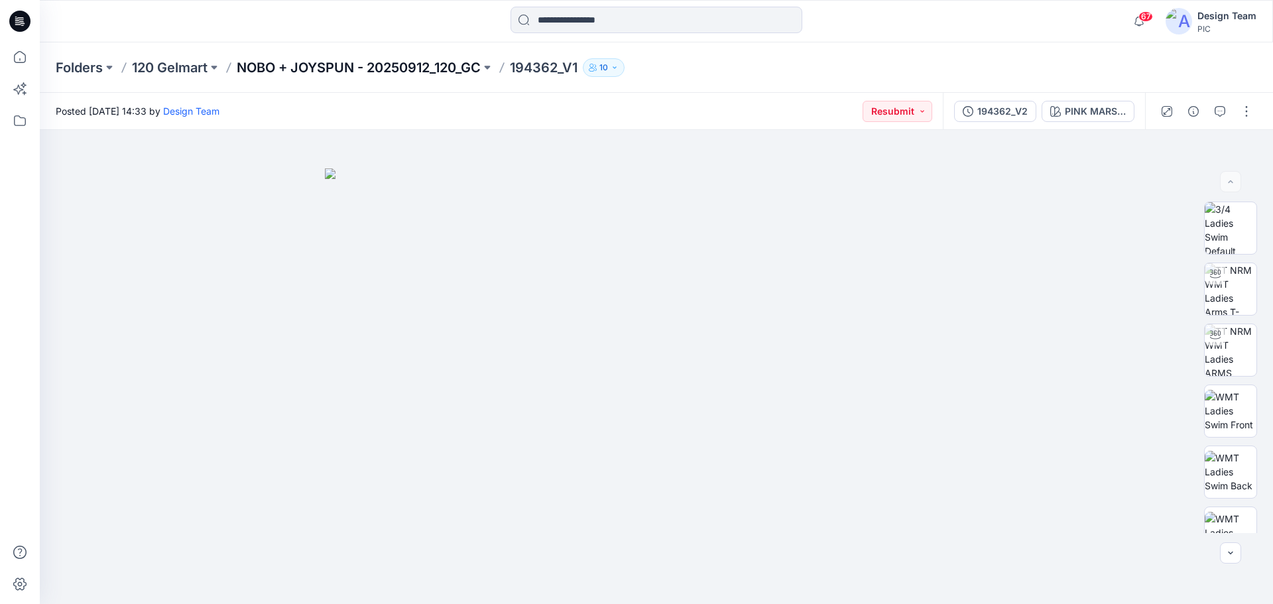
click at [294, 69] on p "NOBO + JOYSPUN - 20250912_120_GC" at bounding box center [359, 67] width 244 height 19
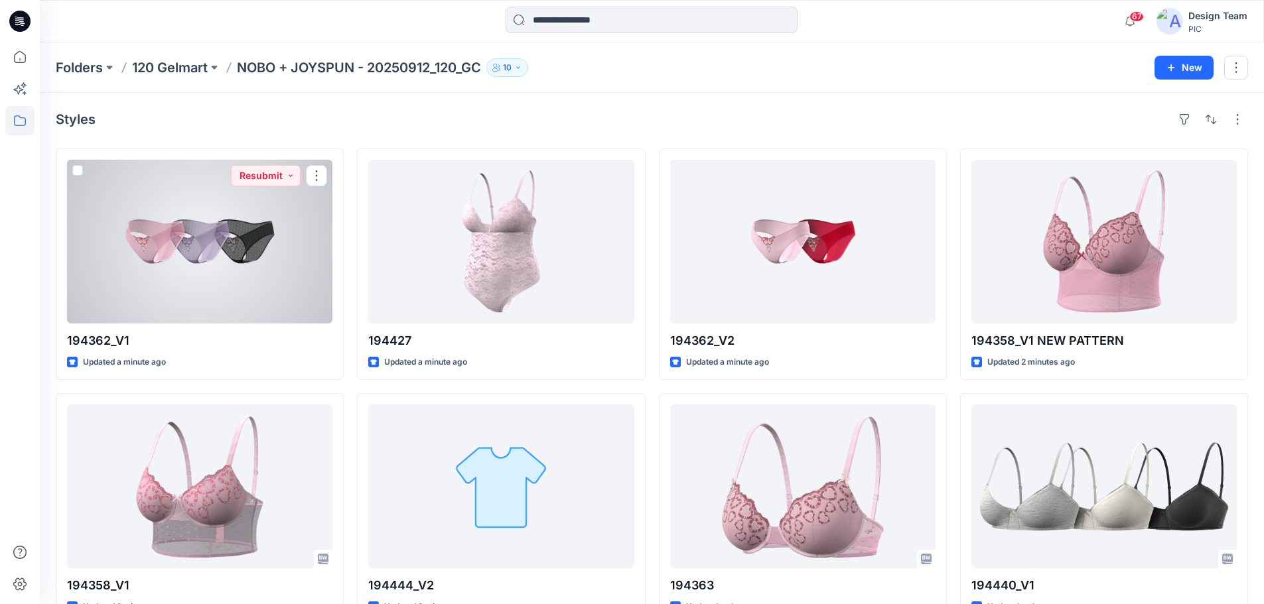
drag, startPoint x: 182, startPoint y: 243, endPoint x: 139, endPoint y: 243, distance: 42.4
click at [182, 243] on div at bounding box center [199, 242] width 265 height 164
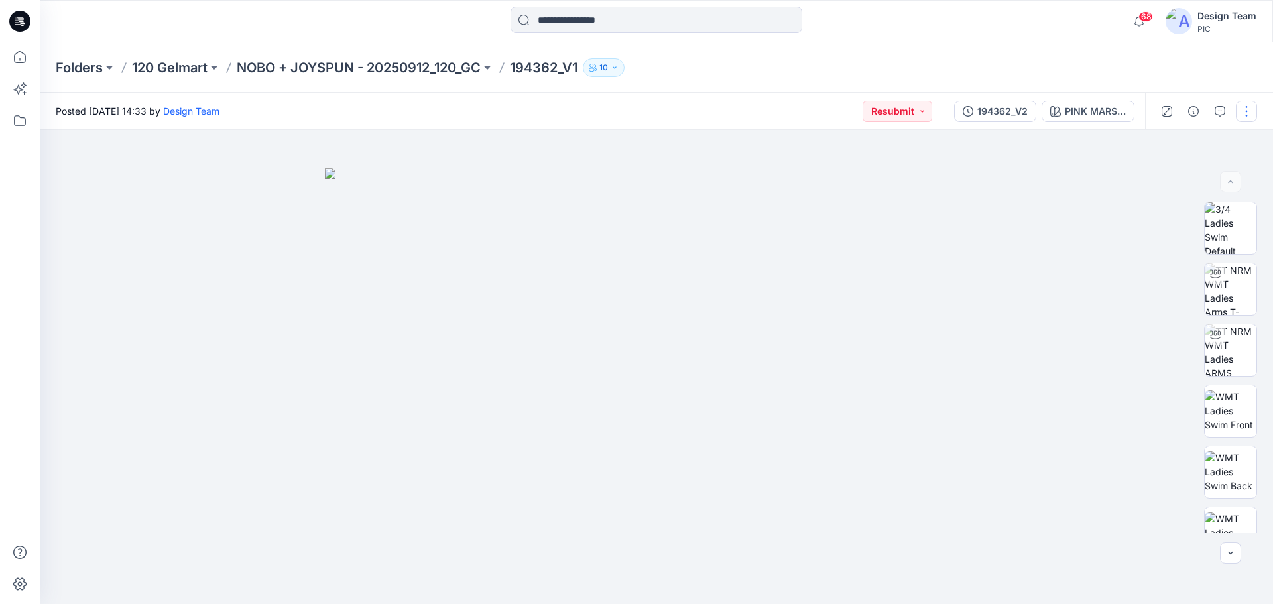
click at [1246, 121] on button "button" at bounding box center [1246, 111] width 21 height 21
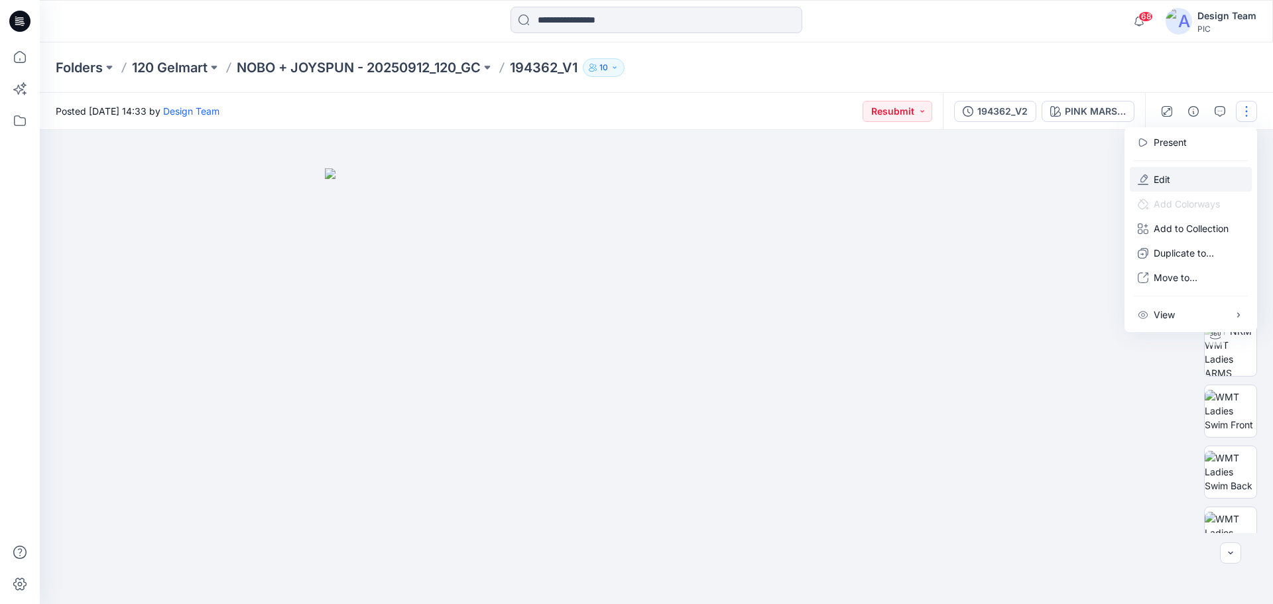
click at [1208, 174] on button "Edit" at bounding box center [1191, 179] width 122 height 25
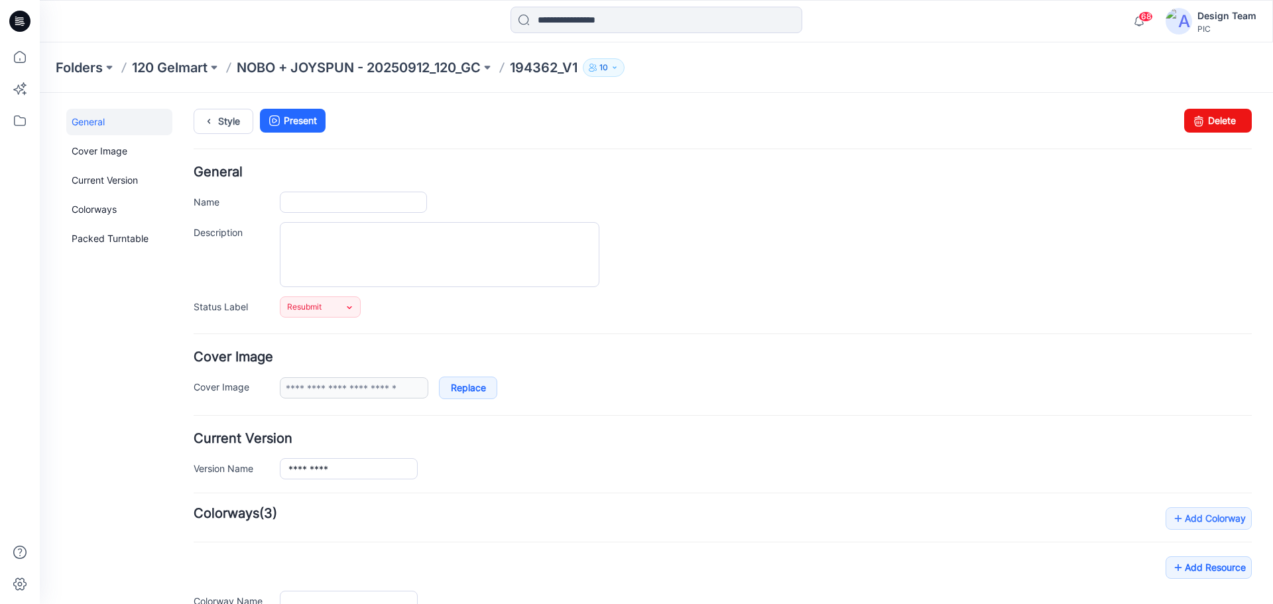
type input "*********"
type input "**********"
click at [349, 310] on icon at bounding box center [349, 307] width 11 height 11
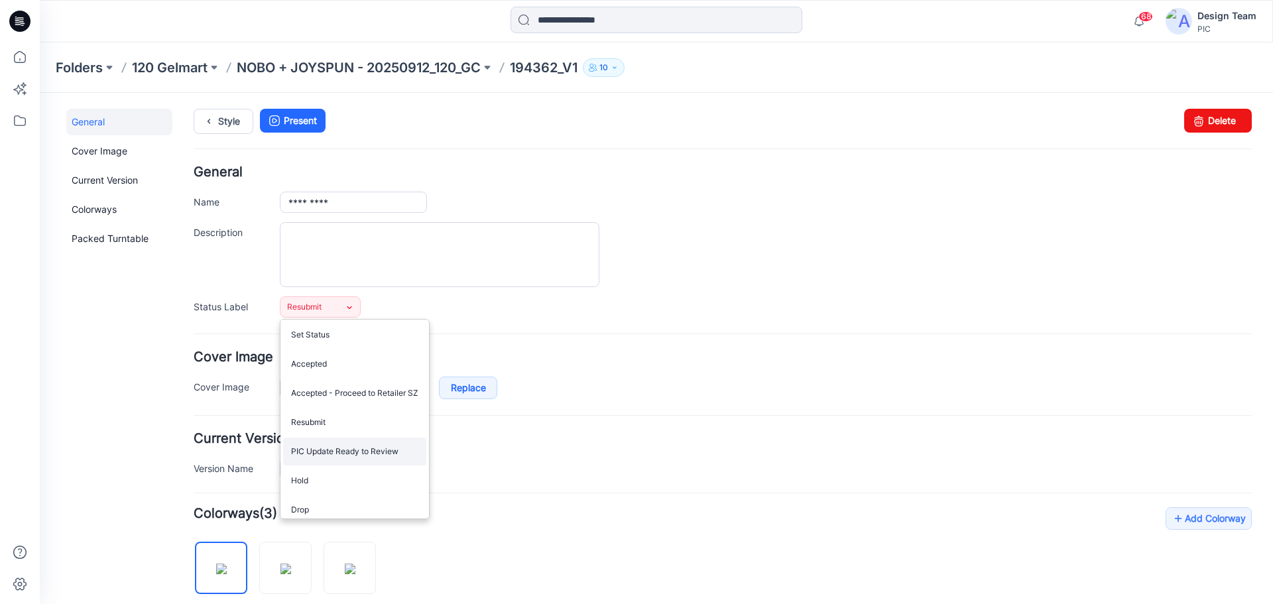
click at [357, 456] on link "PIC Update Ready to Review" at bounding box center [354, 452] width 143 height 28
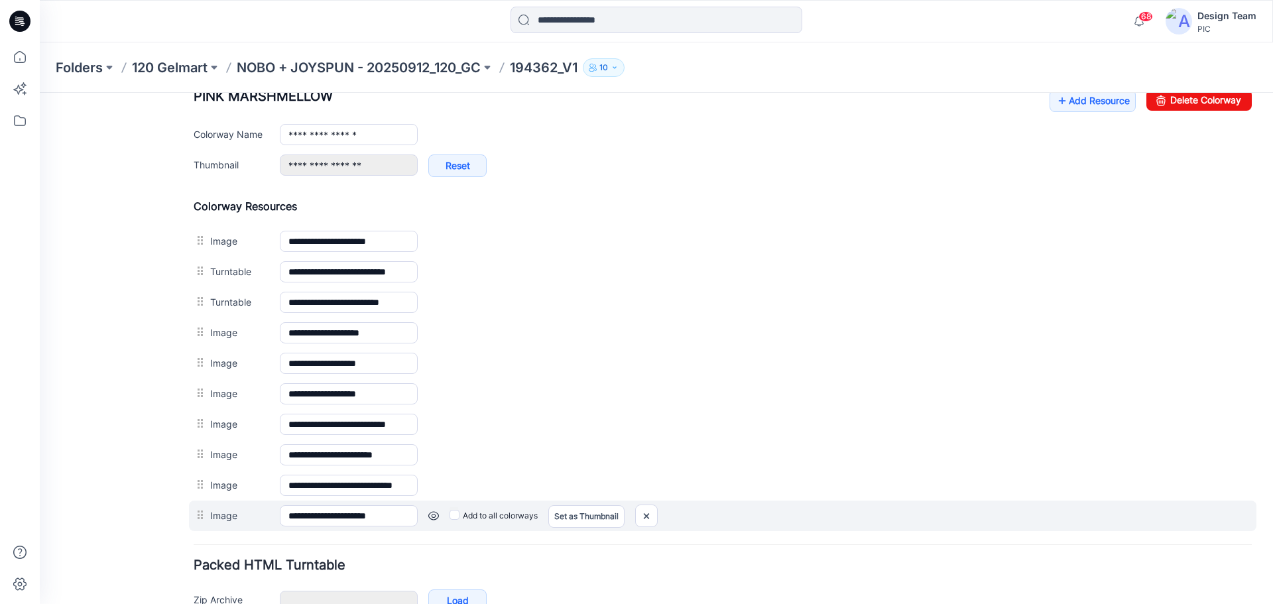
scroll to position [614, 0]
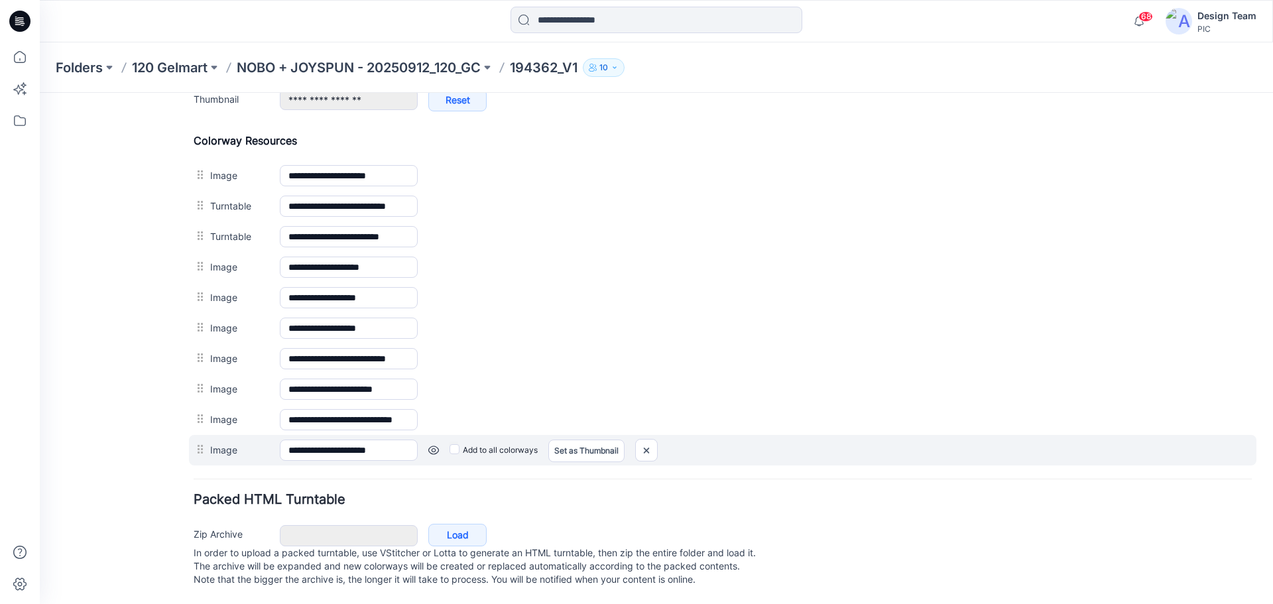
click at [434, 445] on link at bounding box center [433, 450] width 11 height 11
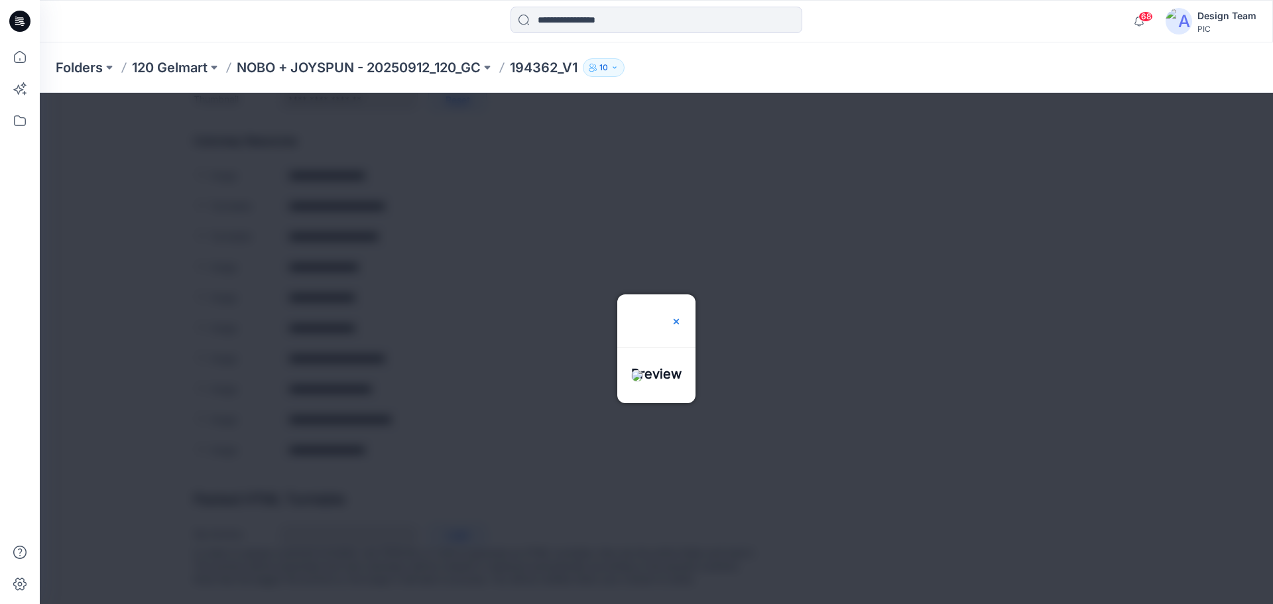
click at [682, 316] on img at bounding box center [676, 321] width 11 height 11
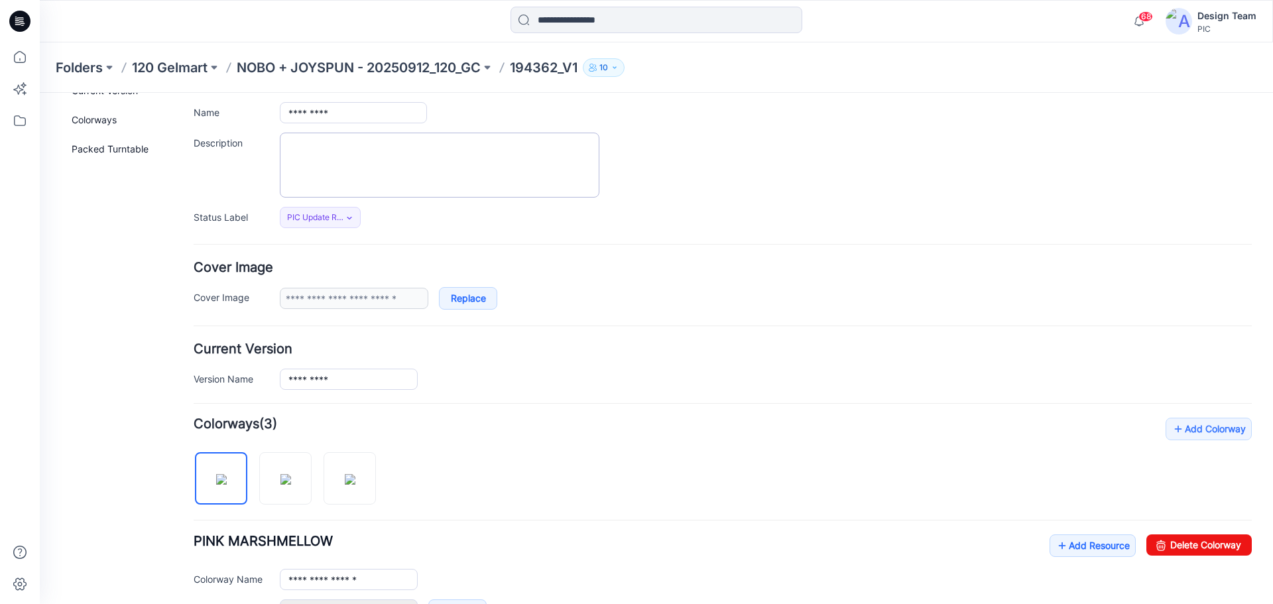
scroll to position [83, 0]
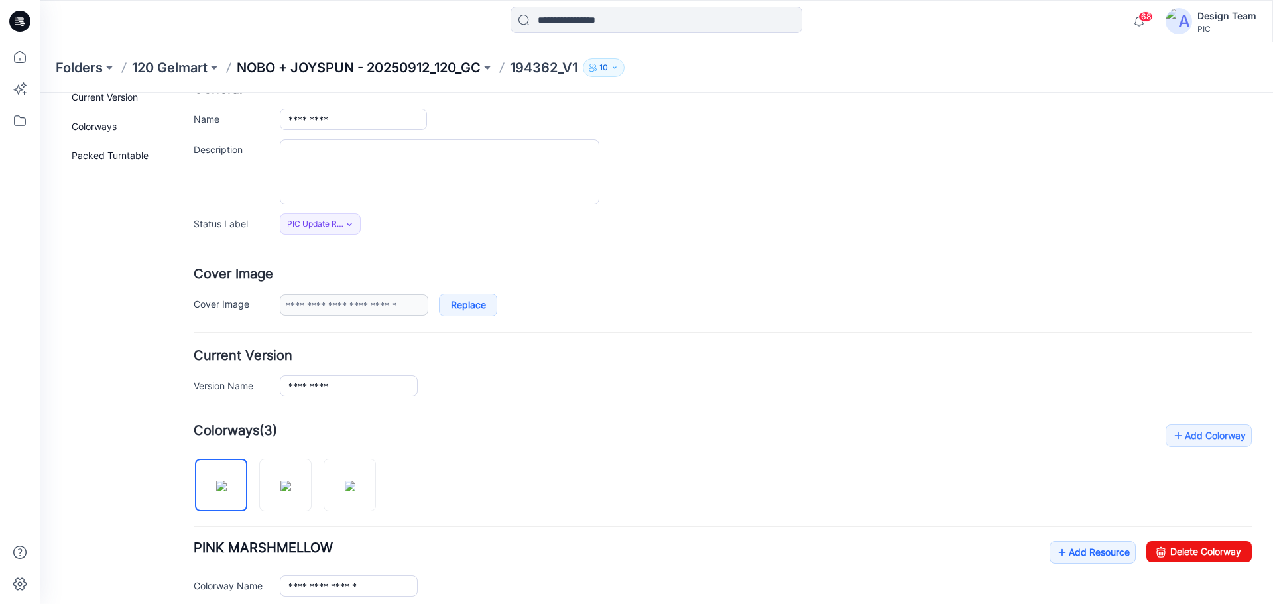
click at [452, 68] on p "NOBO + JOYSPUN - 20250912_120_GC" at bounding box center [359, 67] width 244 height 19
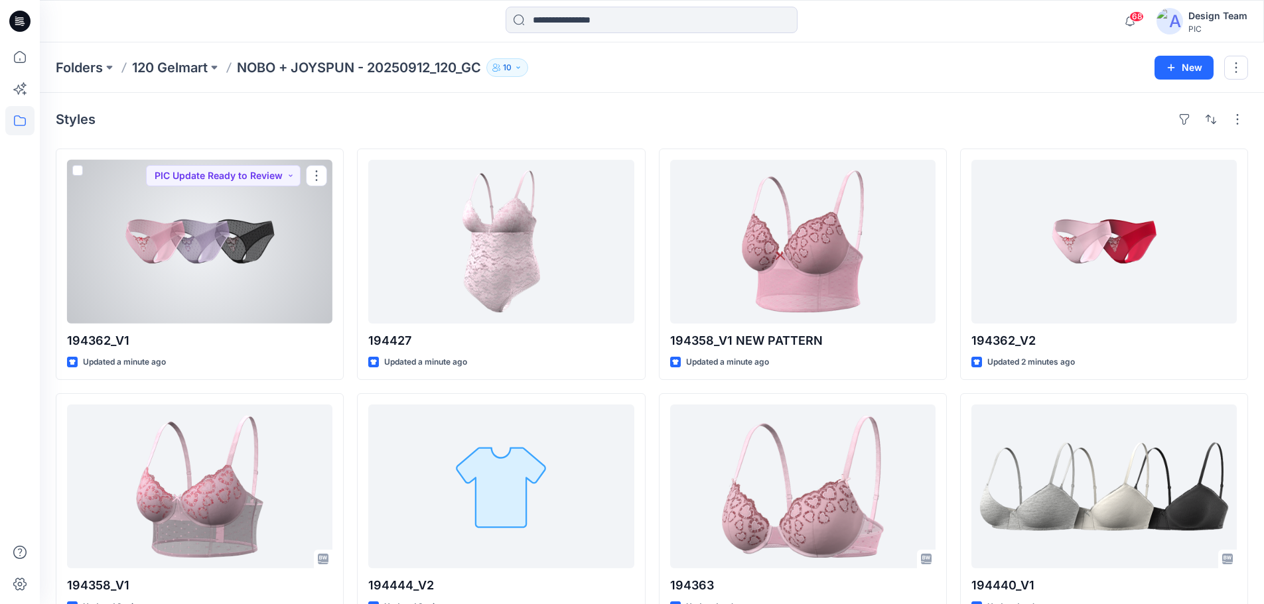
click at [255, 289] on div at bounding box center [199, 242] width 265 height 164
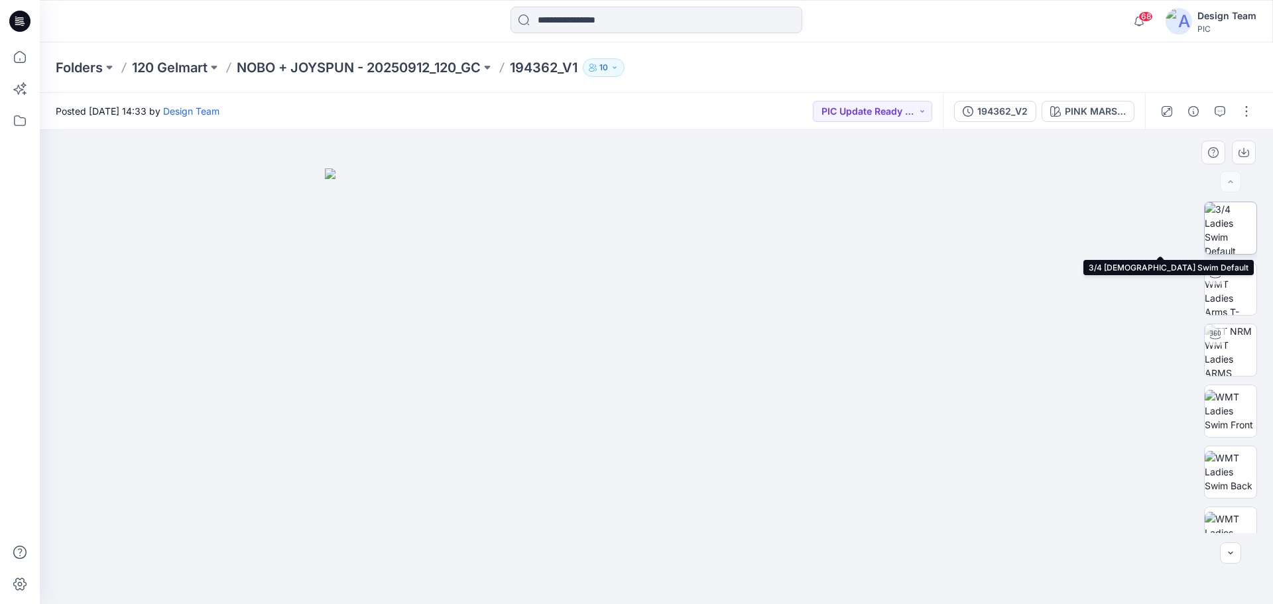
click at [1222, 242] on img at bounding box center [1231, 228] width 52 height 52
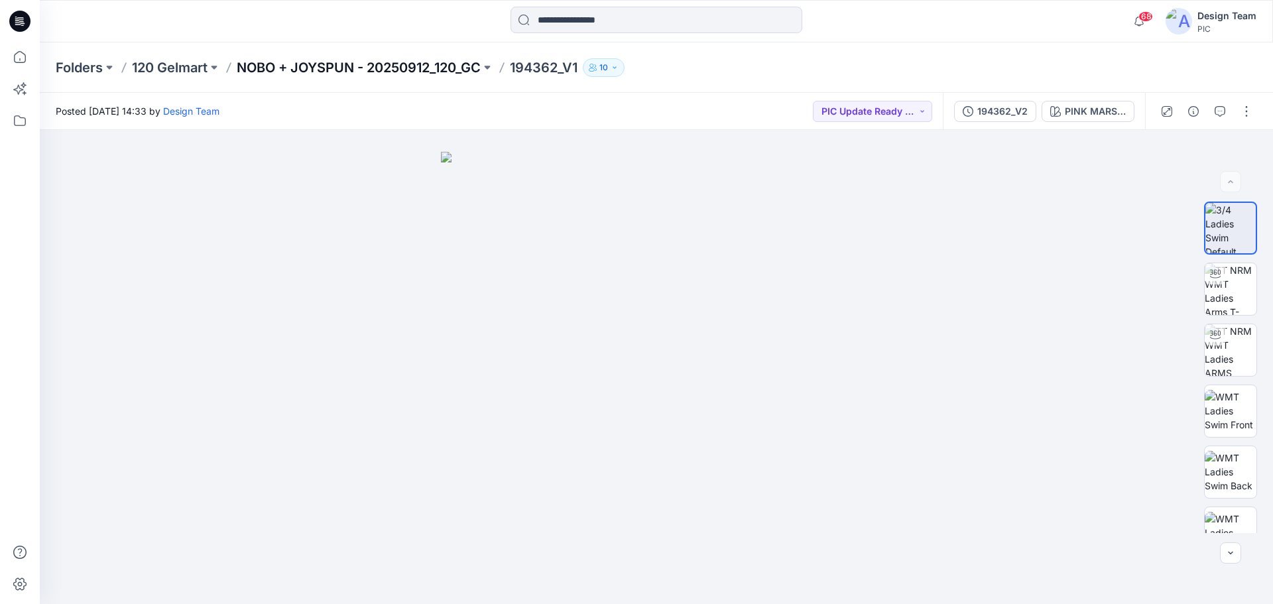
click at [344, 68] on p "NOBO + JOYSPUN - 20250912_120_GC" at bounding box center [359, 67] width 244 height 19
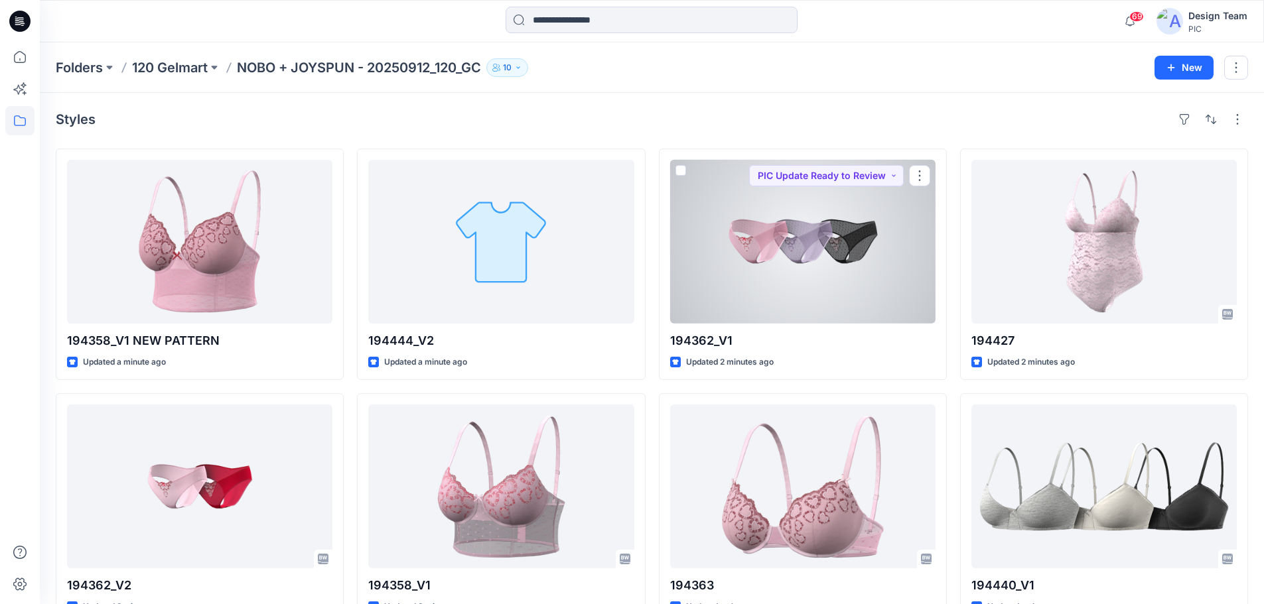
click at [811, 256] on div at bounding box center [802, 242] width 265 height 164
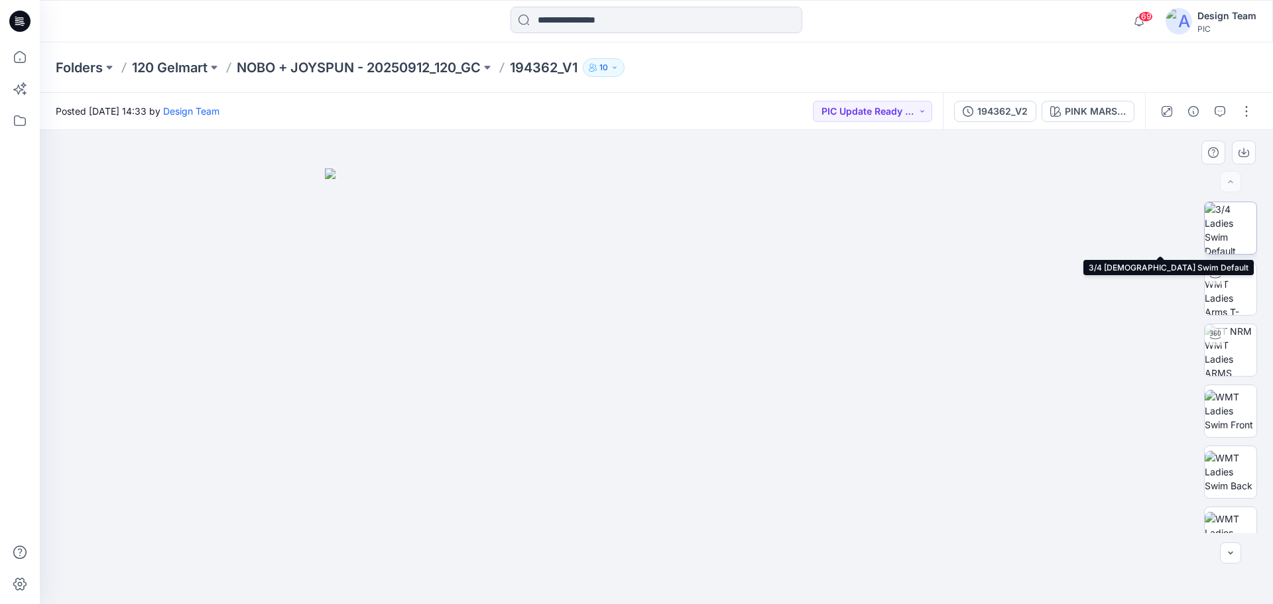
click at [1234, 235] on img at bounding box center [1231, 228] width 52 height 52
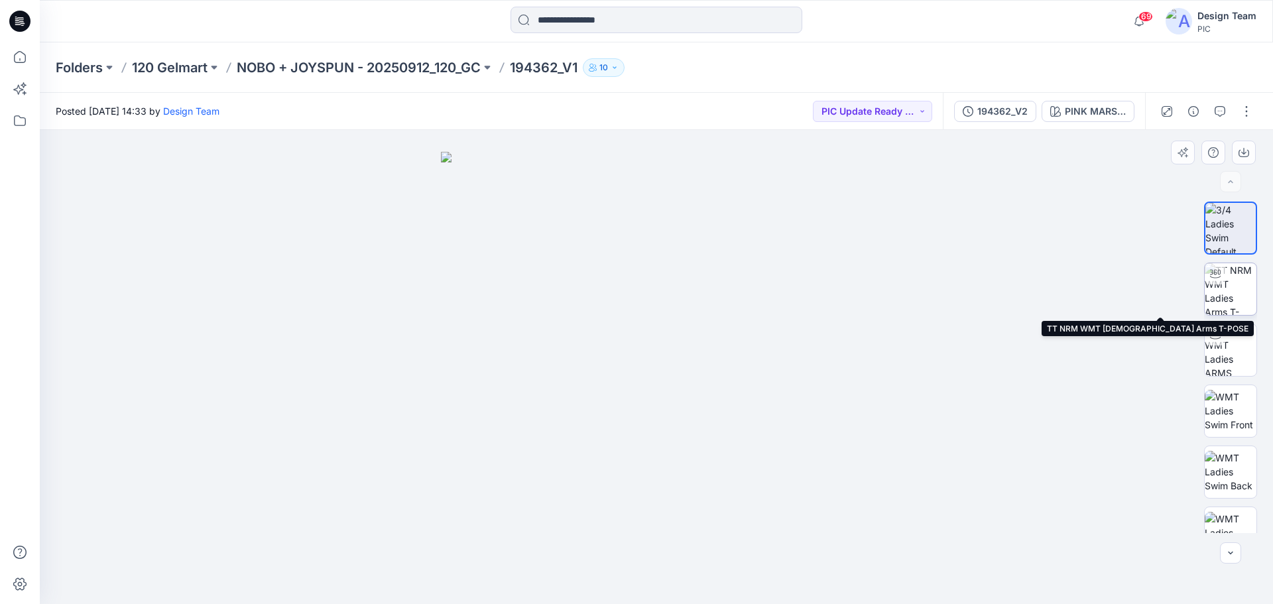
click at [1216, 275] on icon at bounding box center [1215, 274] width 11 height 11
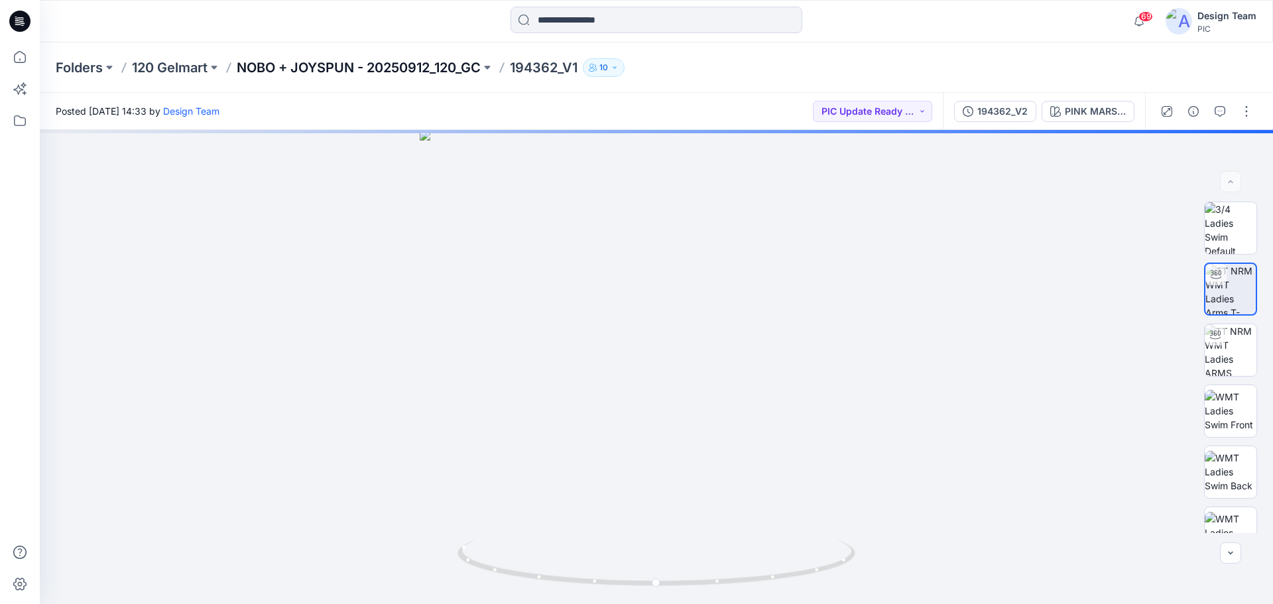
click at [456, 67] on p "NOBO + JOYSPUN - 20250912_120_GC" at bounding box center [359, 67] width 244 height 19
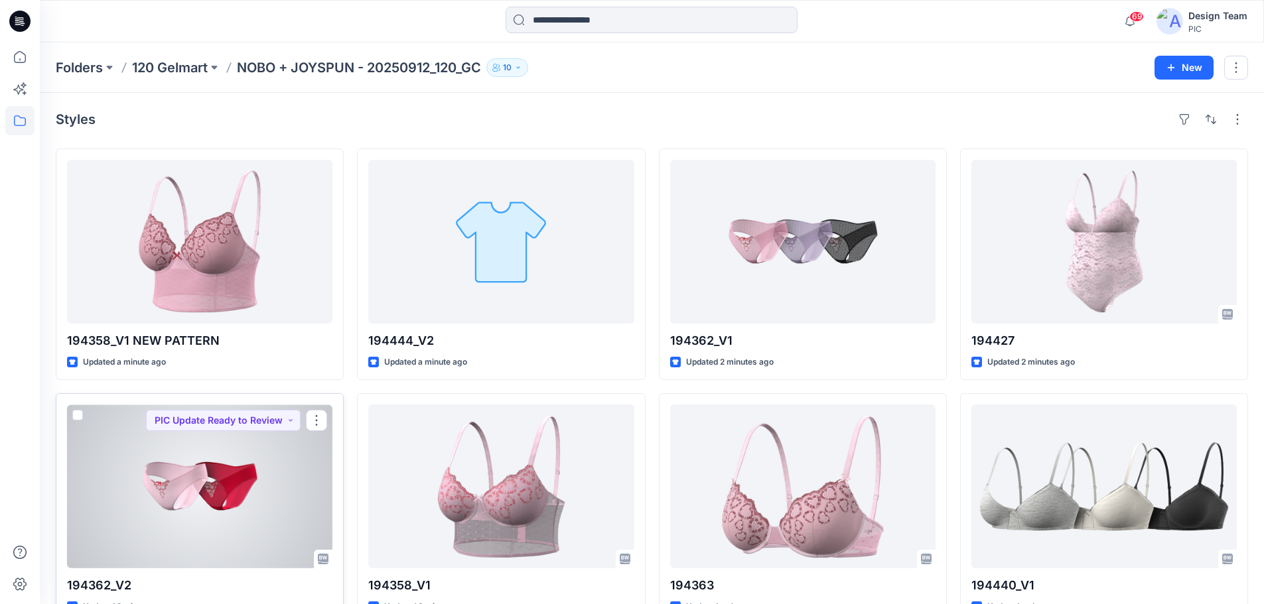
click at [187, 464] on div at bounding box center [199, 487] width 265 height 164
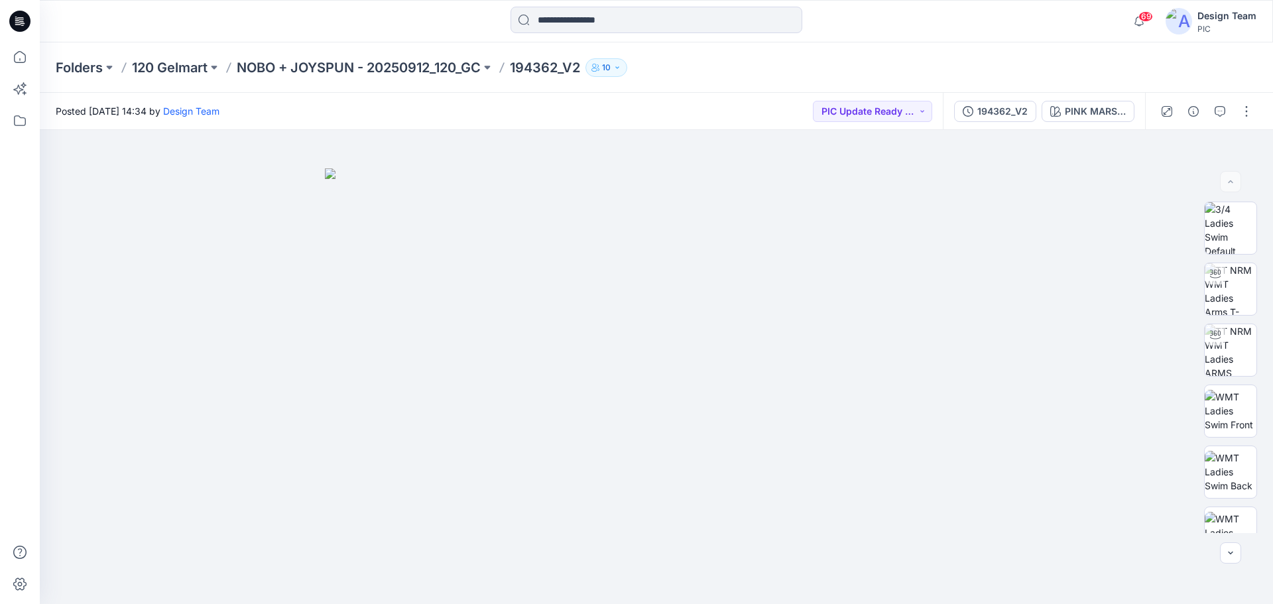
click at [271, 80] on div "Folders 120 Gelmart NOBO + JOYSPUN - 20250912_120_GC 194362_V2 10" at bounding box center [657, 67] width 1234 height 50
click at [285, 66] on p "NOBO + JOYSPUN - 20250912_120_GC" at bounding box center [359, 67] width 244 height 19
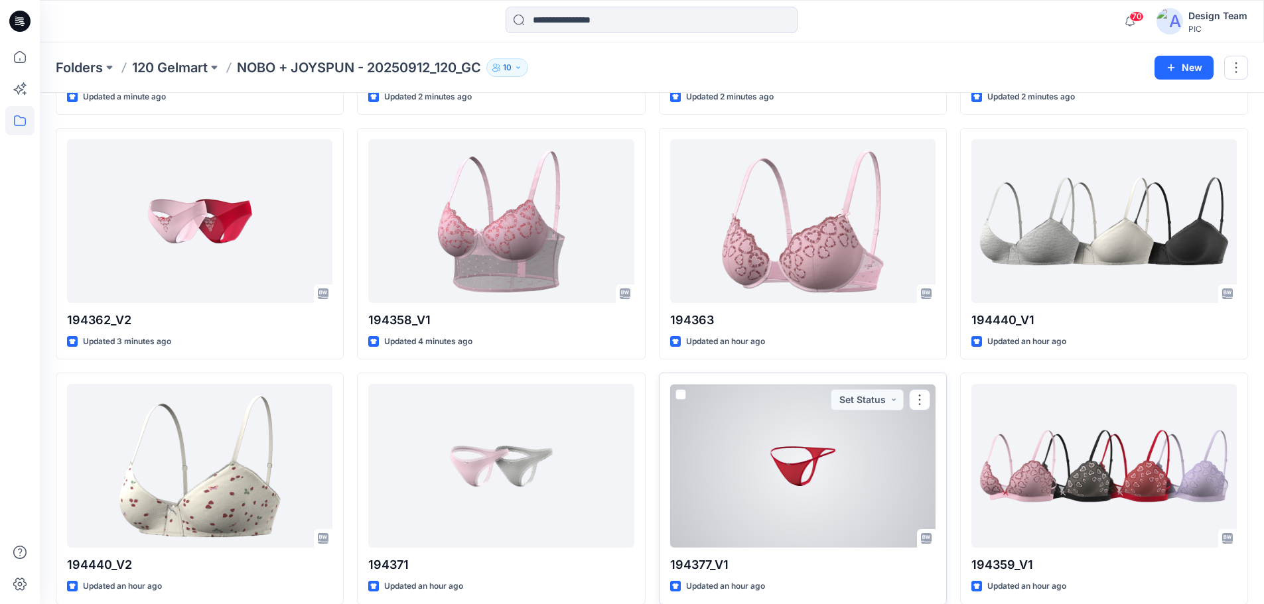
scroll to position [330, 0]
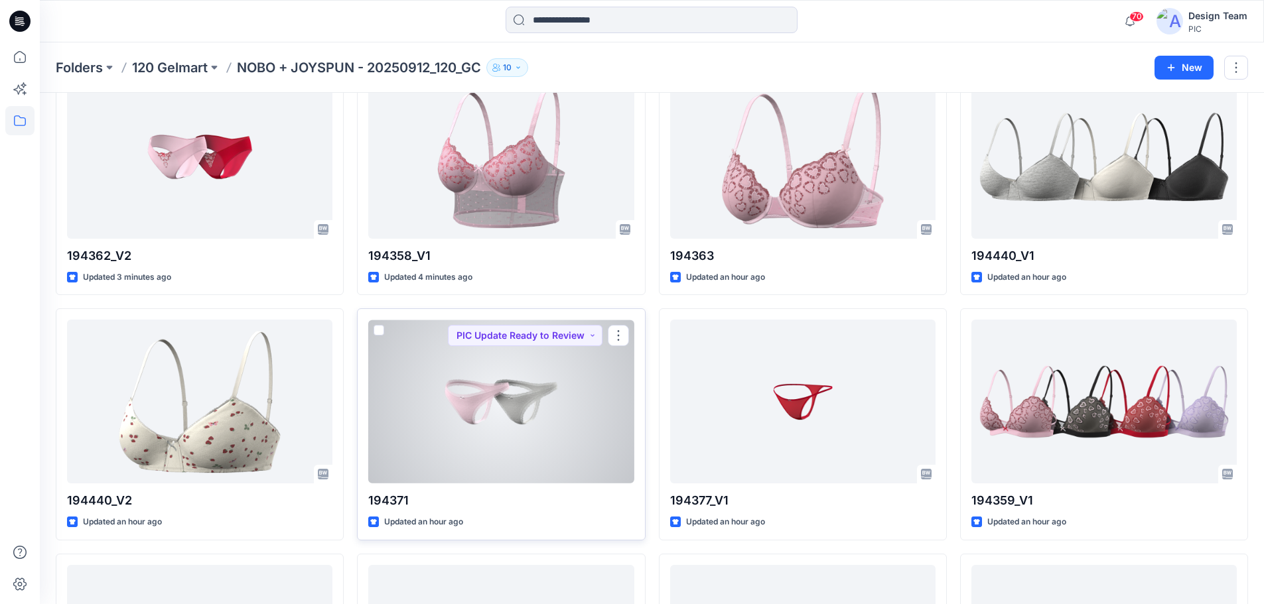
click at [517, 439] on div at bounding box center [500, 402] width 265 height 164
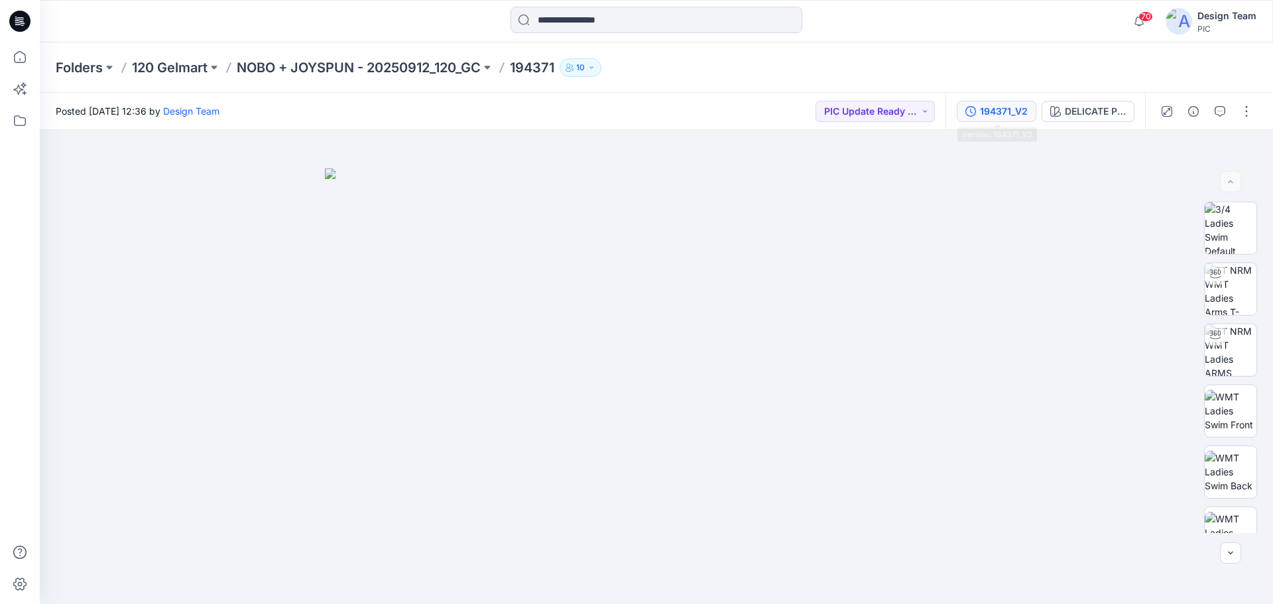
click at [1010, 117] on div "194371_V2" at bounding box center [1004, 111] width 48 height 15
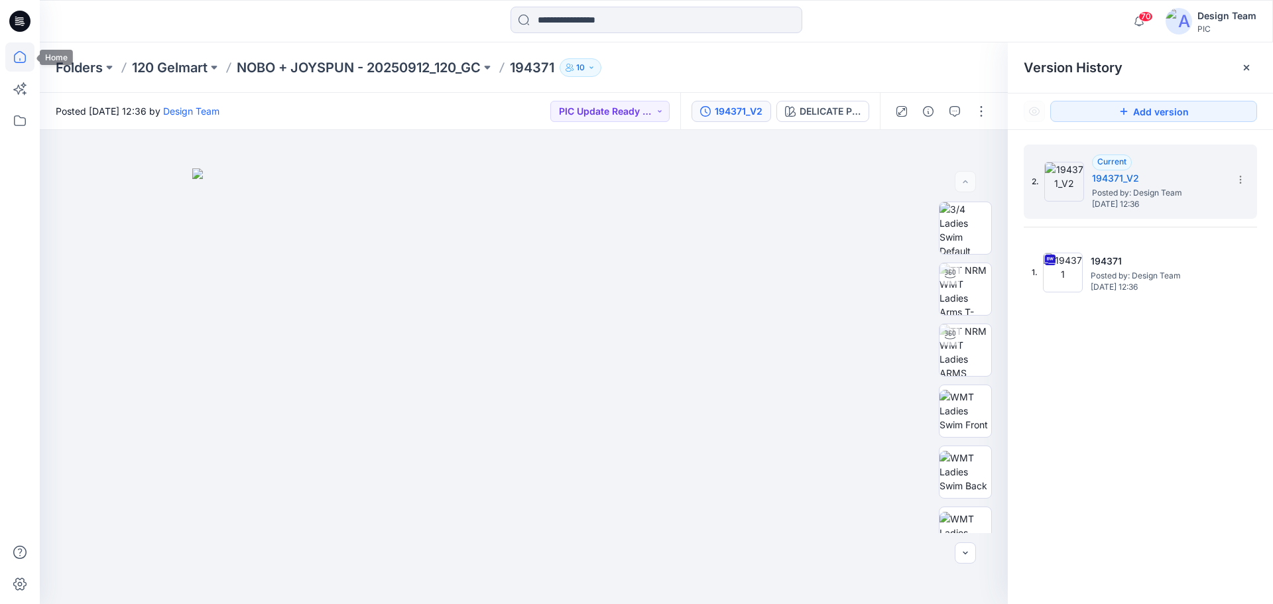
click at [21, 55] on icon at bounding box center [19, 56] width 29 height 29
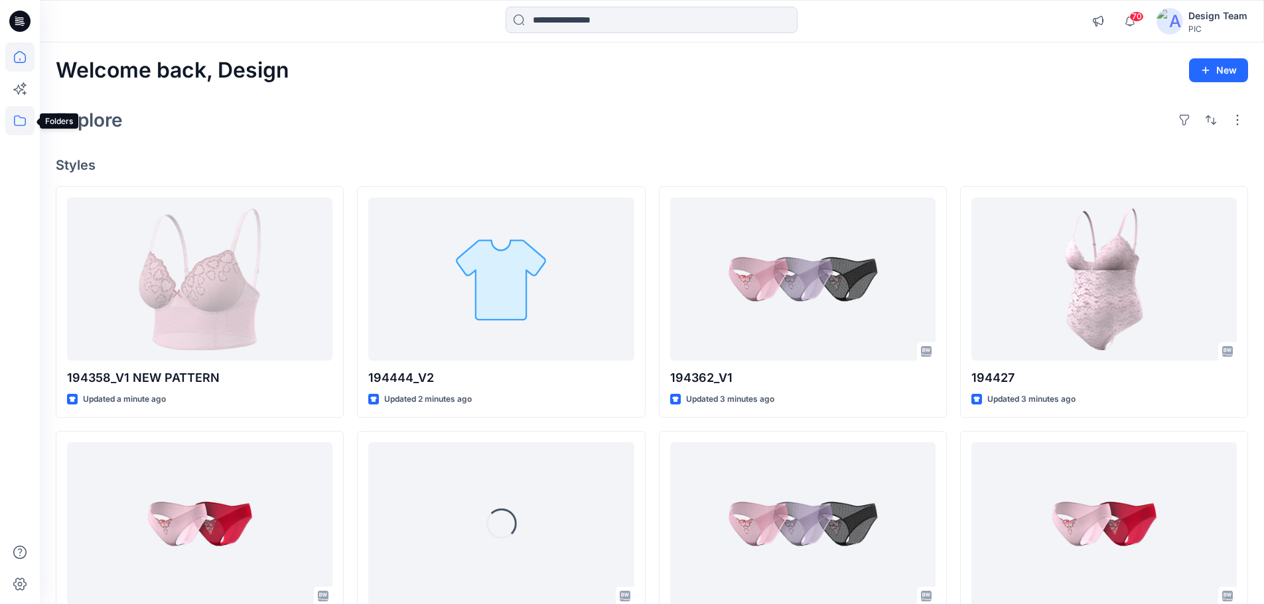
click at [17, 121] on icon at bounding box center [19, 120] width 29 height 29
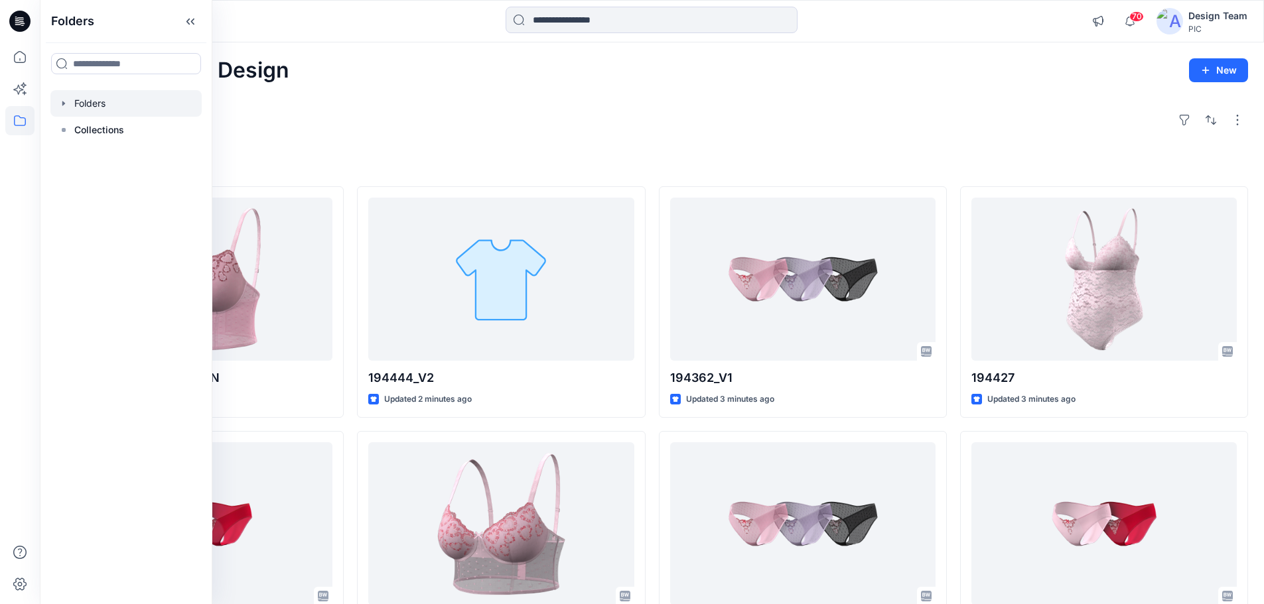
click at [63, 106] on icon "button" at bounding box center [63, 103] width 11 height 11
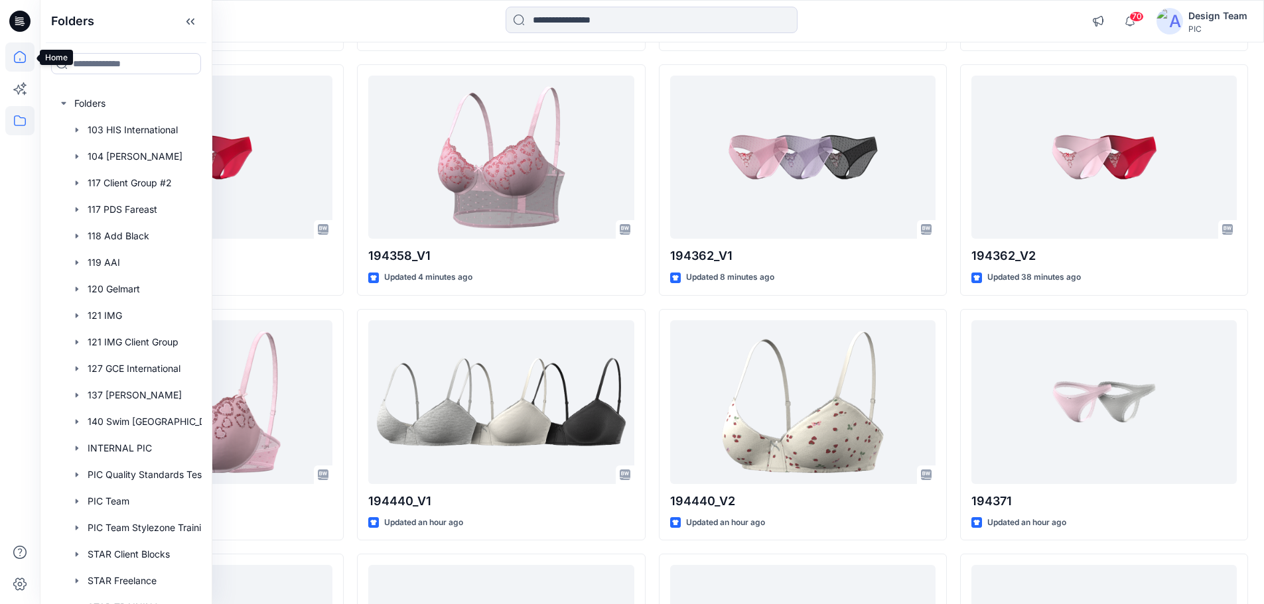
click at [21, 56] on icon at bounding box center [19, 56] width 29 height 29
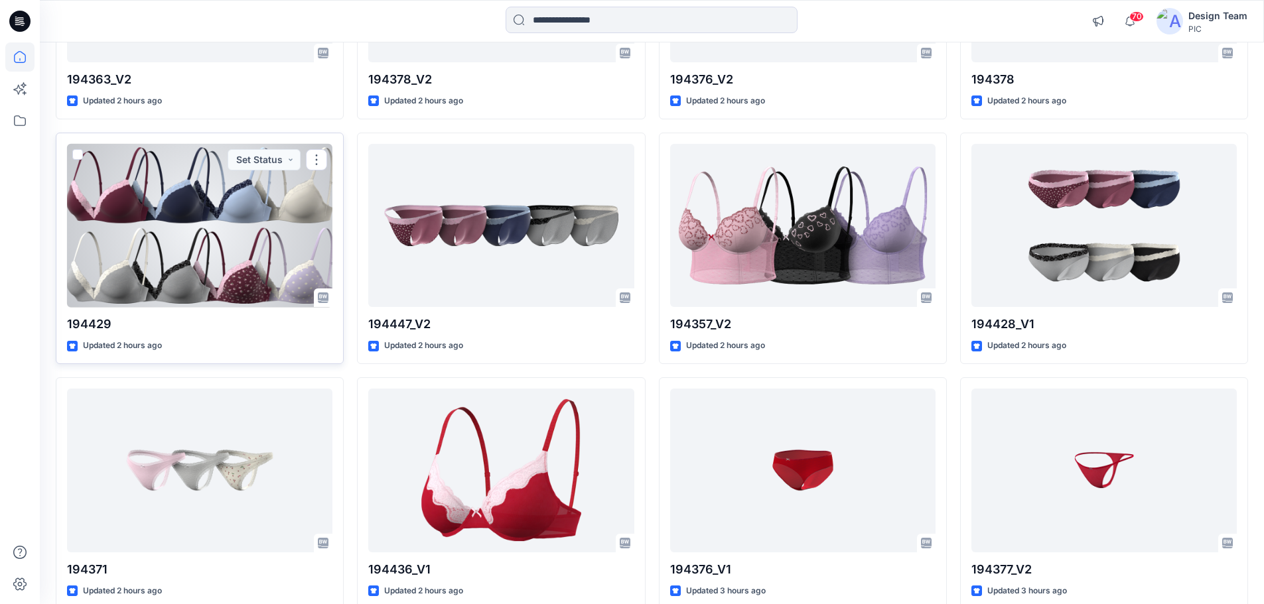
scroll to position [1765, 0]
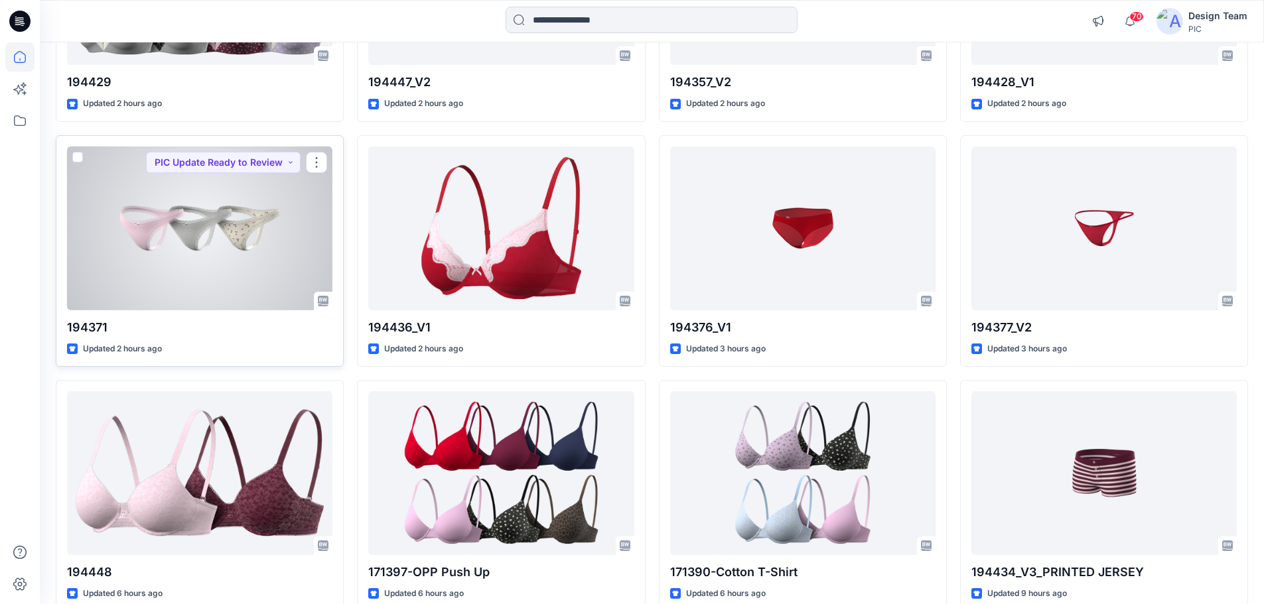
click at [222, 261] on div at bounding box center [199, 229] width 265 height 164
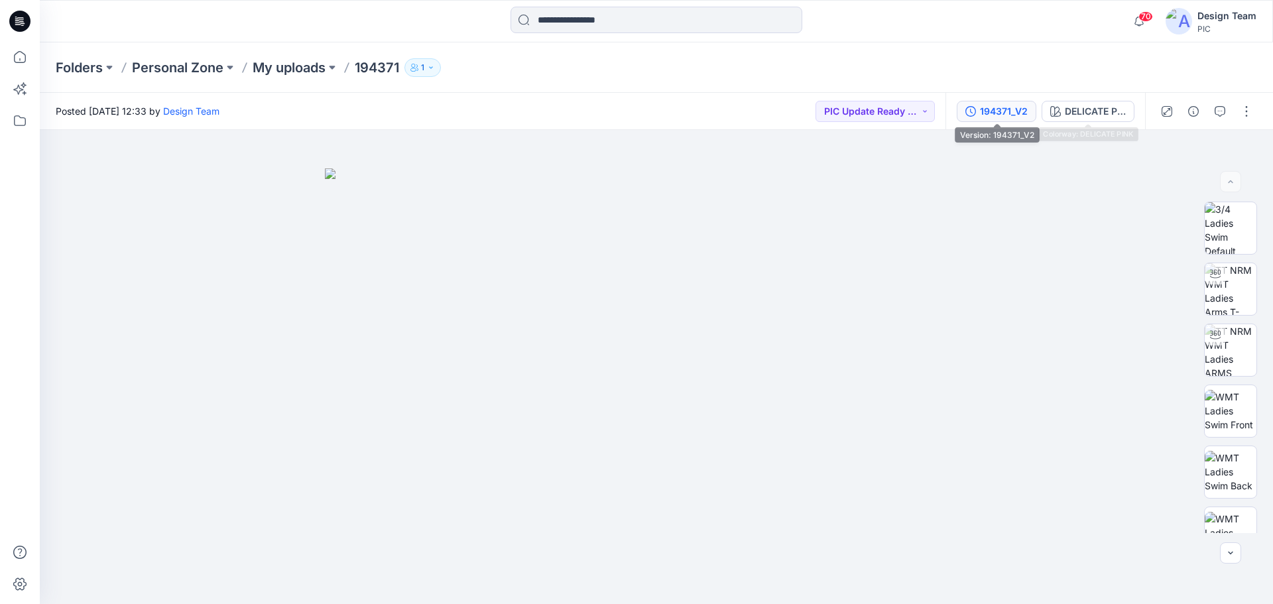
click at [1002, 111] on div "194371_V2" at bounding box center [1004, 111] width 48 height 15
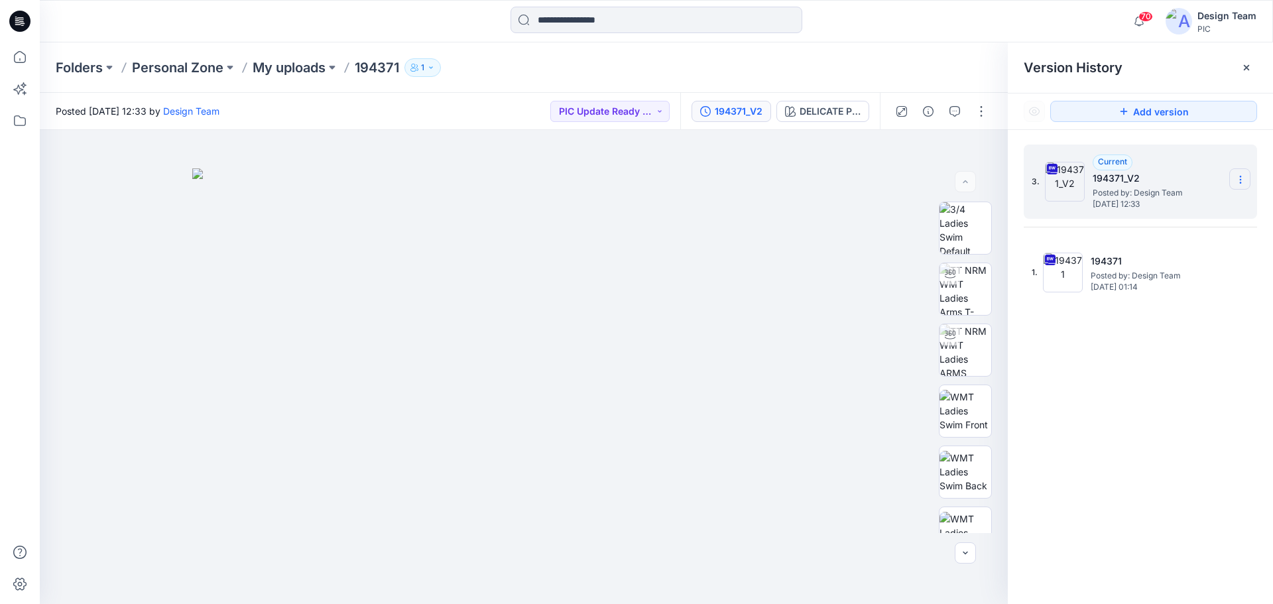
click at [1241, 176] on icon at bounding box center [1240, 176] width 1 height 1
click at [1179, 211] on span "Download Source BW File" at bounding box center [1173, 206] width 111 height 16
click at [15, 59] on icon at bounding box center [20, 57] width 12 height 12
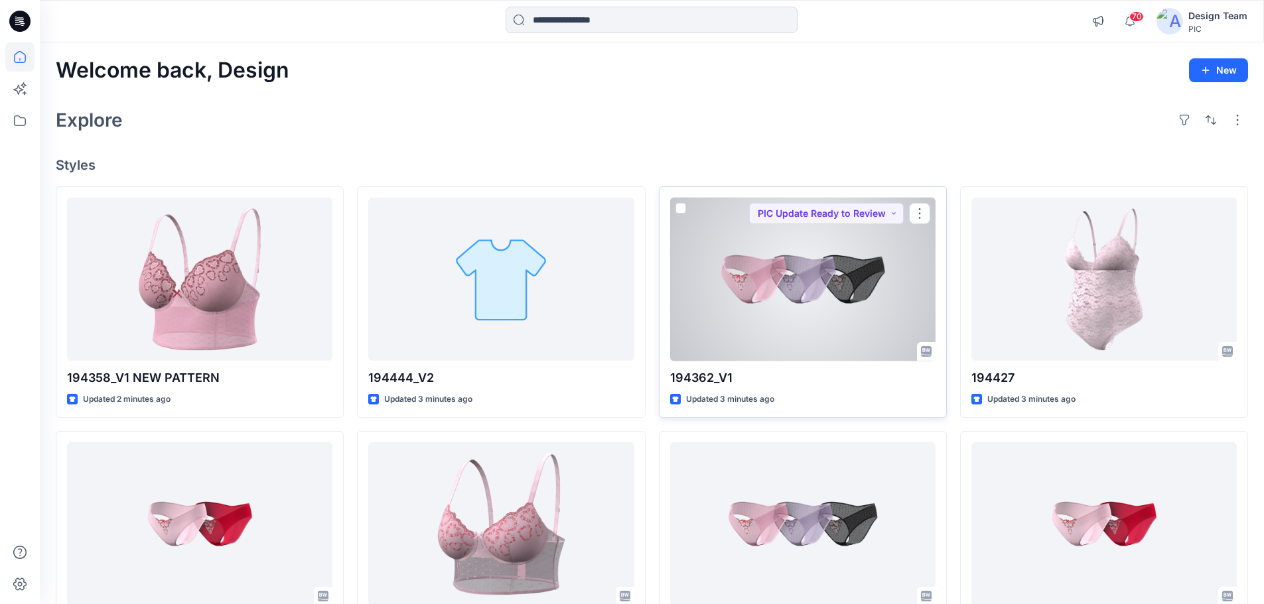
click at [779, 325] on div at bounding box center [802, 280] width 265 height 164
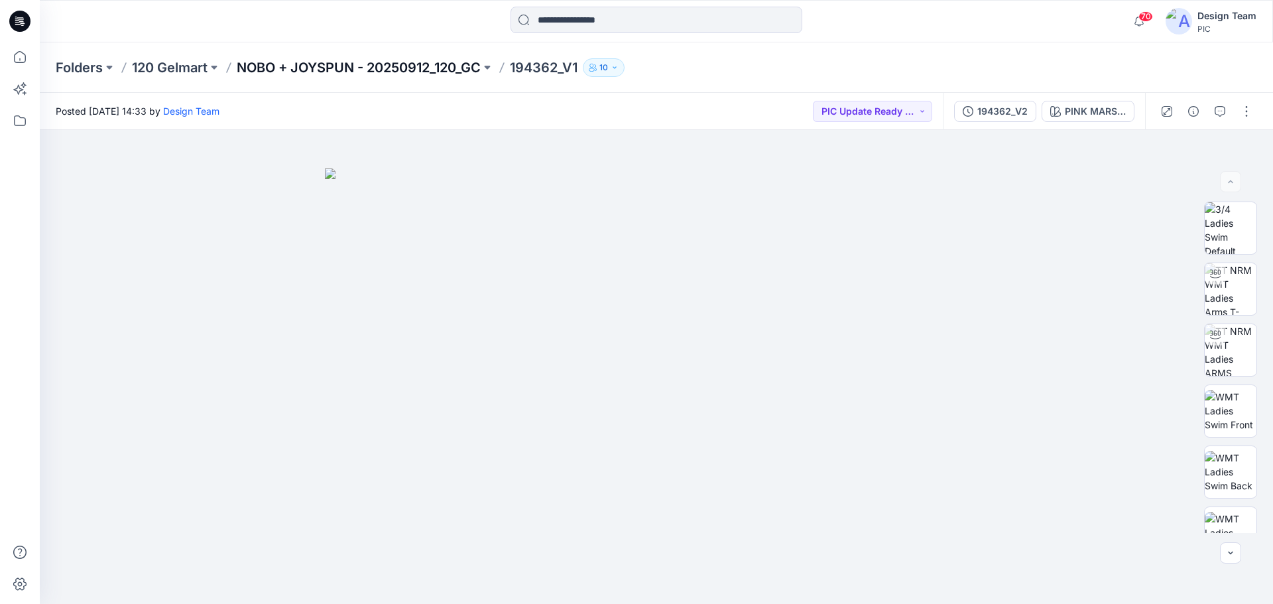
click at [293, 69] on p "NOBO + JOYSPUN - 20250912_120_GC" at bounding box center [359, 67] width 244 height 19
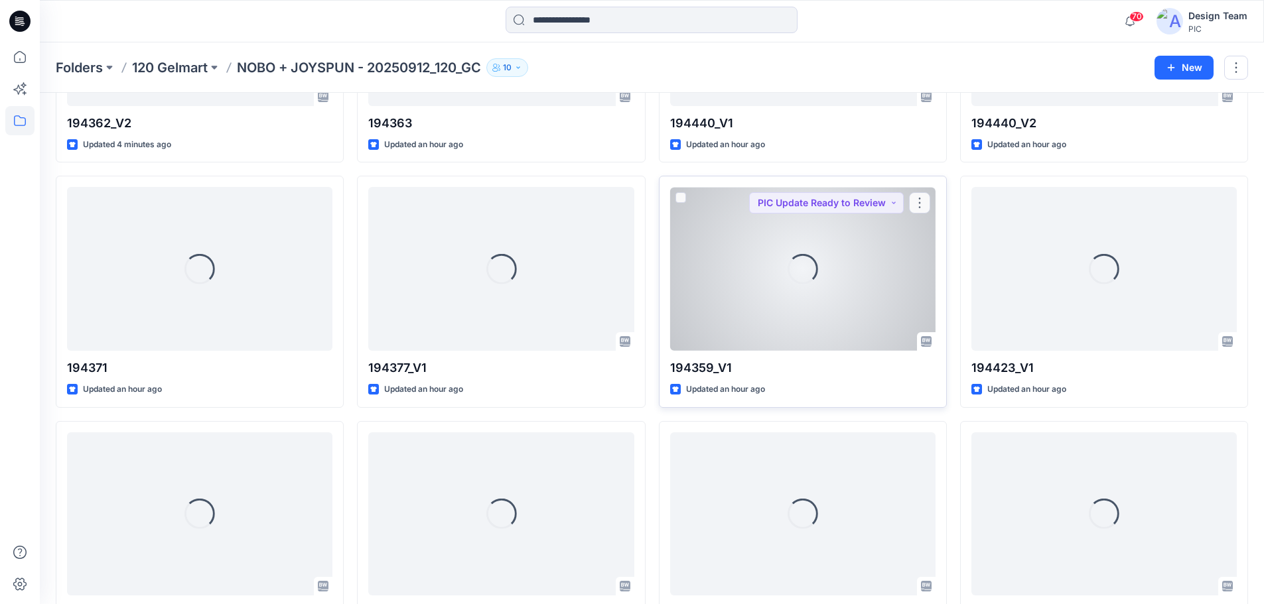
scroll to position [464, 0]
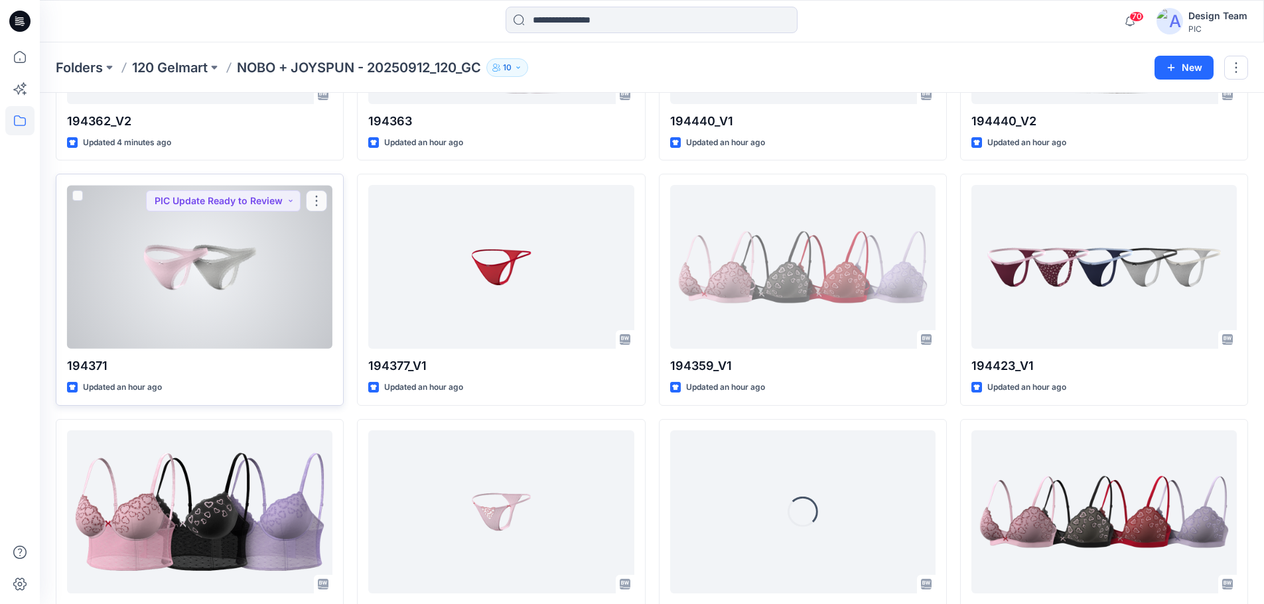
click at [196, 261] on div at bounding box center [199, 267] width 265 height 164
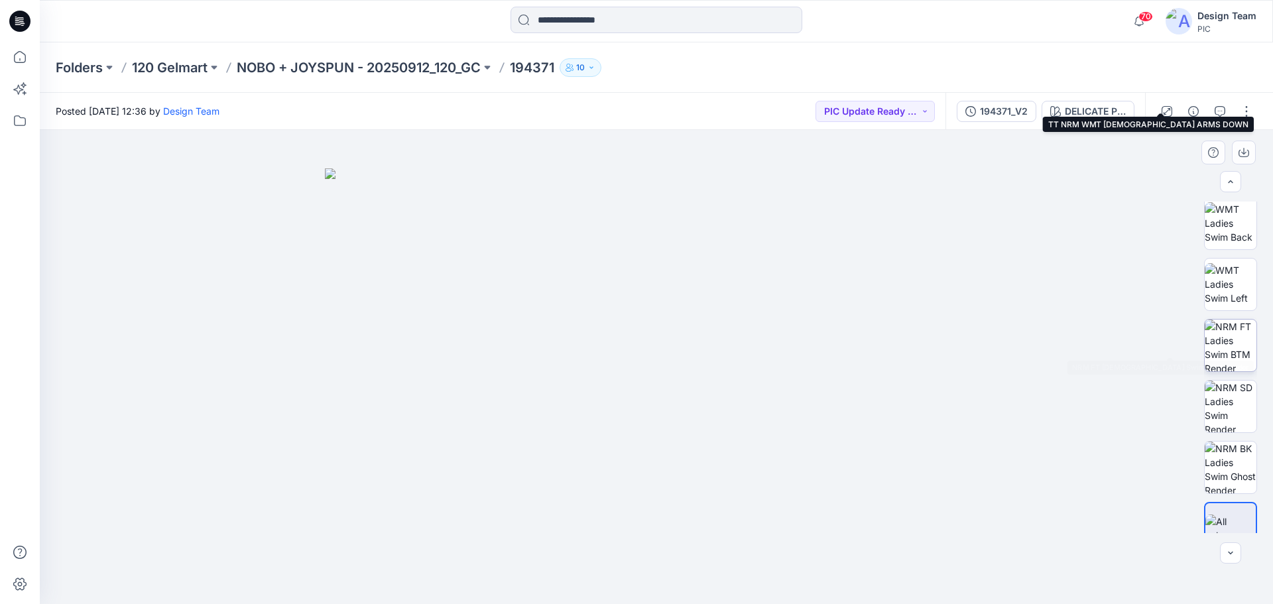
scroll to position [265, 0]
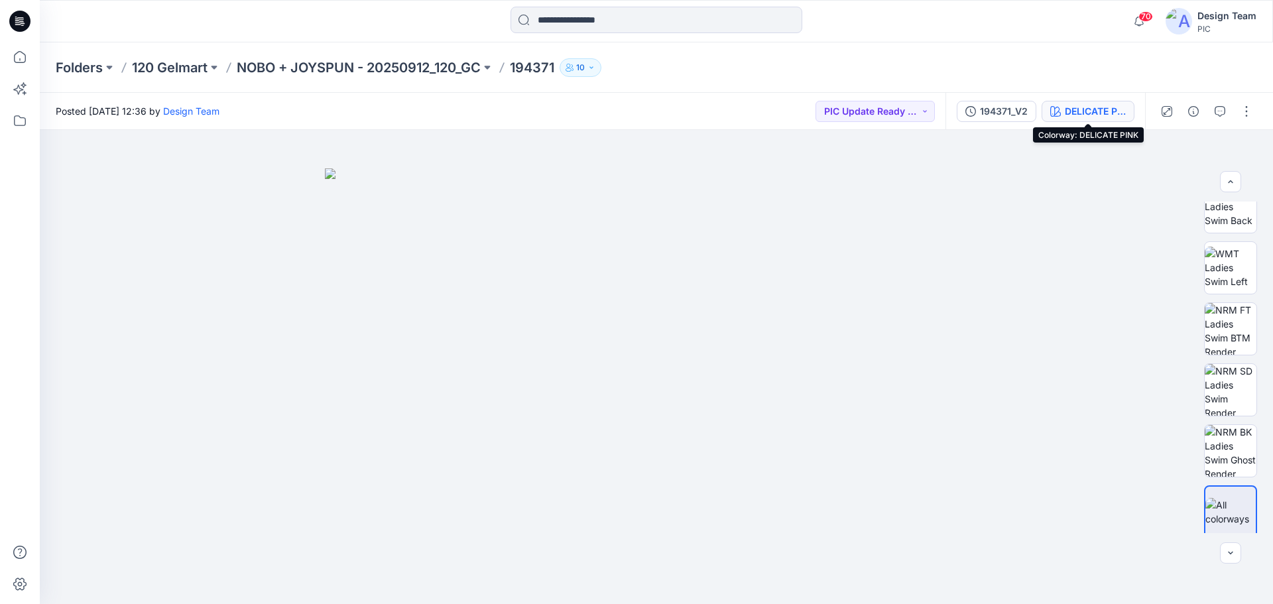
click at [1112, 116] on div "DELICATE PINK" at bounding box center [1095, 111] width 61 height 15
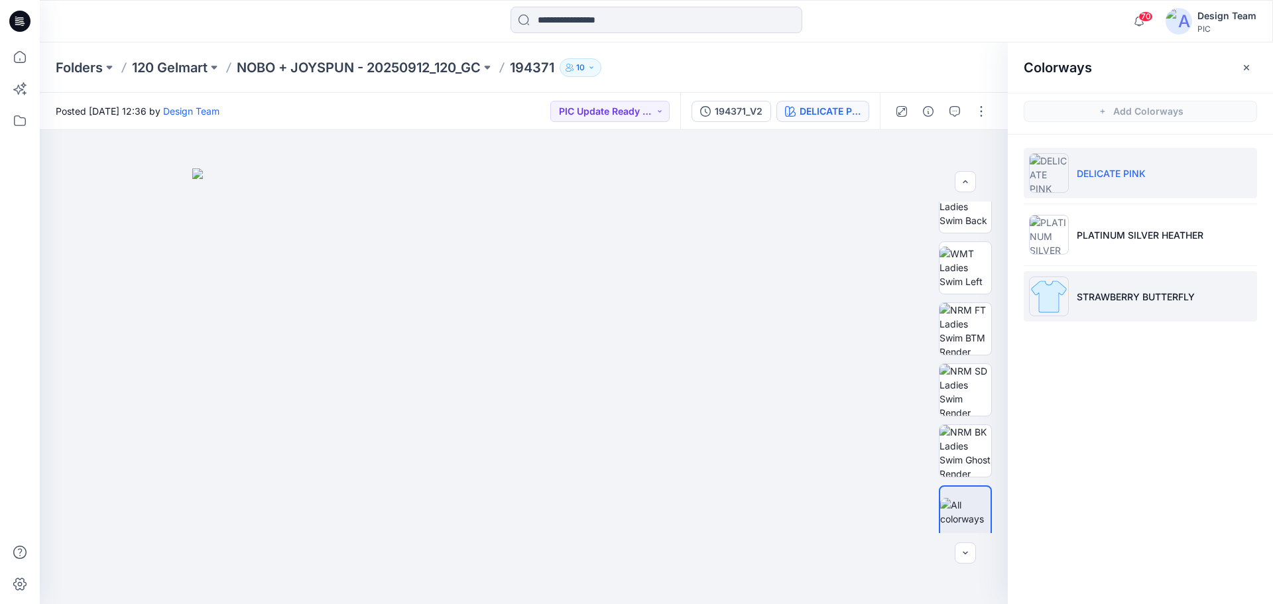
click at [1155, 288] on li "STRAWBERRY BUTTERFLY" at bounding box center [1140, 296] width 233 height 50
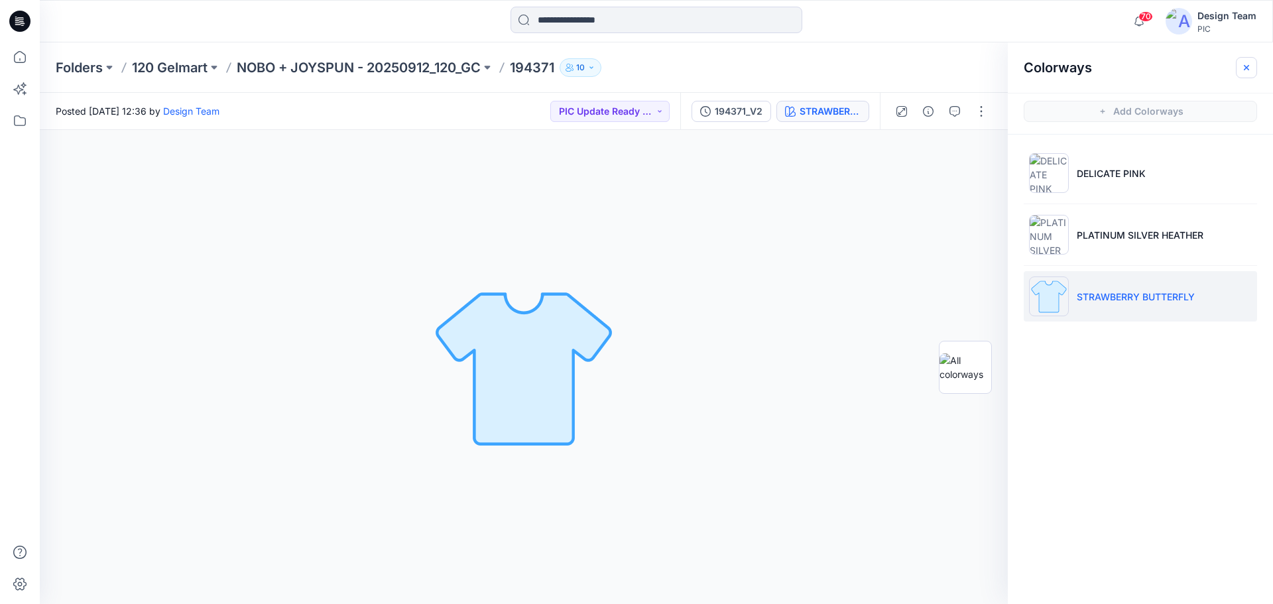
click at [1247, 70] on icon "button" at bounding box center [1247, 67] width 11 height 11
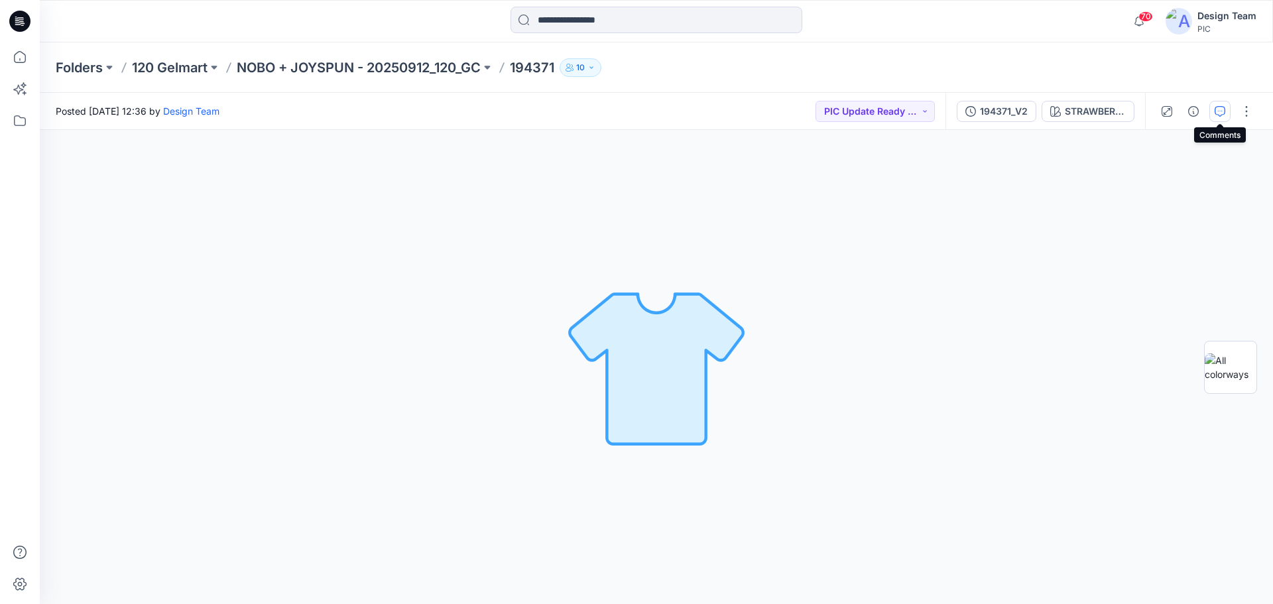
click at [1222, 109] on icon "button" at bounding box center [1220, 111] width 11 height 11
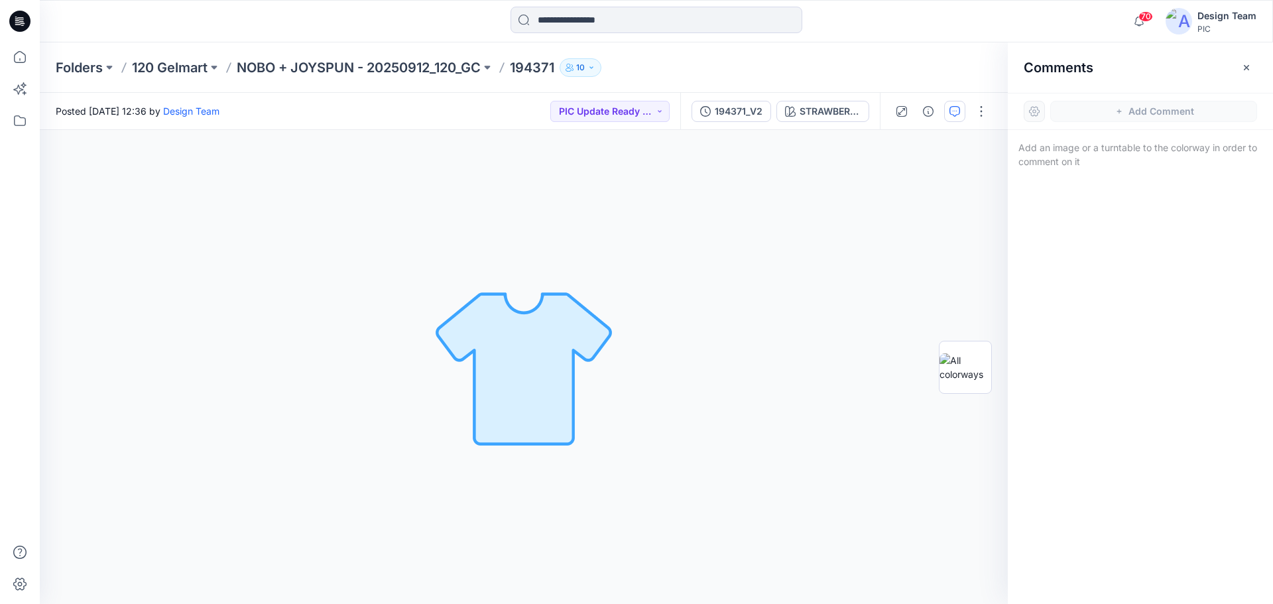
click at [918, 190] on div "STRAWBERRY BUTTERFLY Loading... Material Properties Loading..." at bounding box center [524, 367] width 968 height 474
click at [1245, 73] on button "button" at bounding box center [1246, 67] width 21 height 21
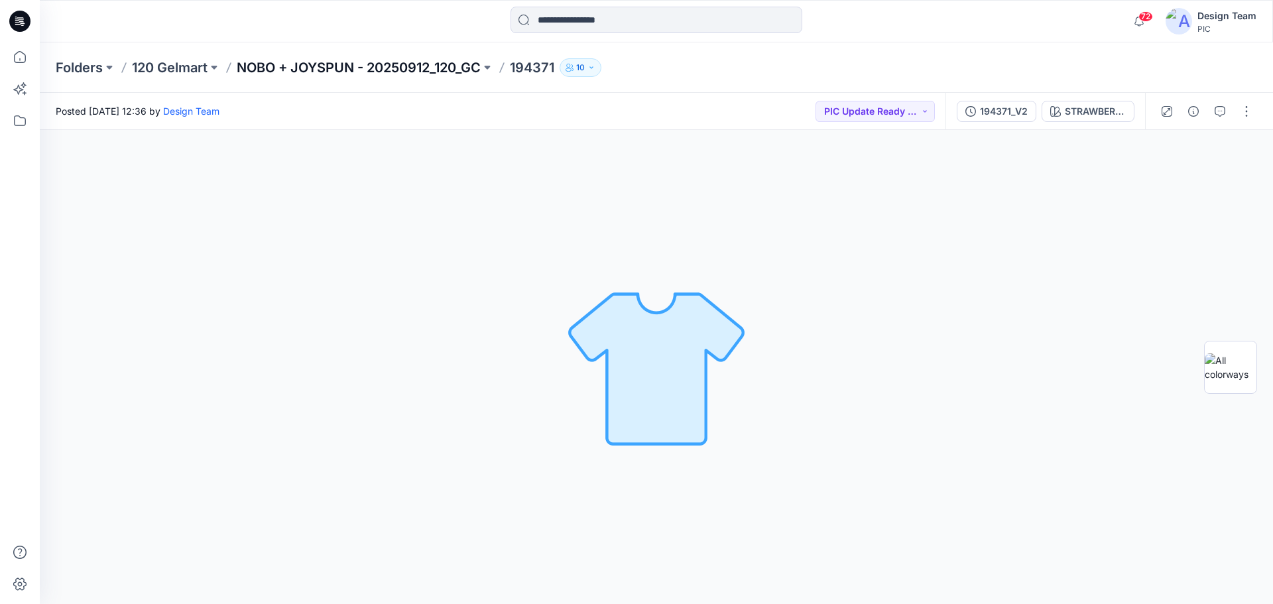
click at [285, 62] on p "NOBO + JOYSPUN - 20250912_120_GC" at bounding box center [359, 67] width 244 height 19
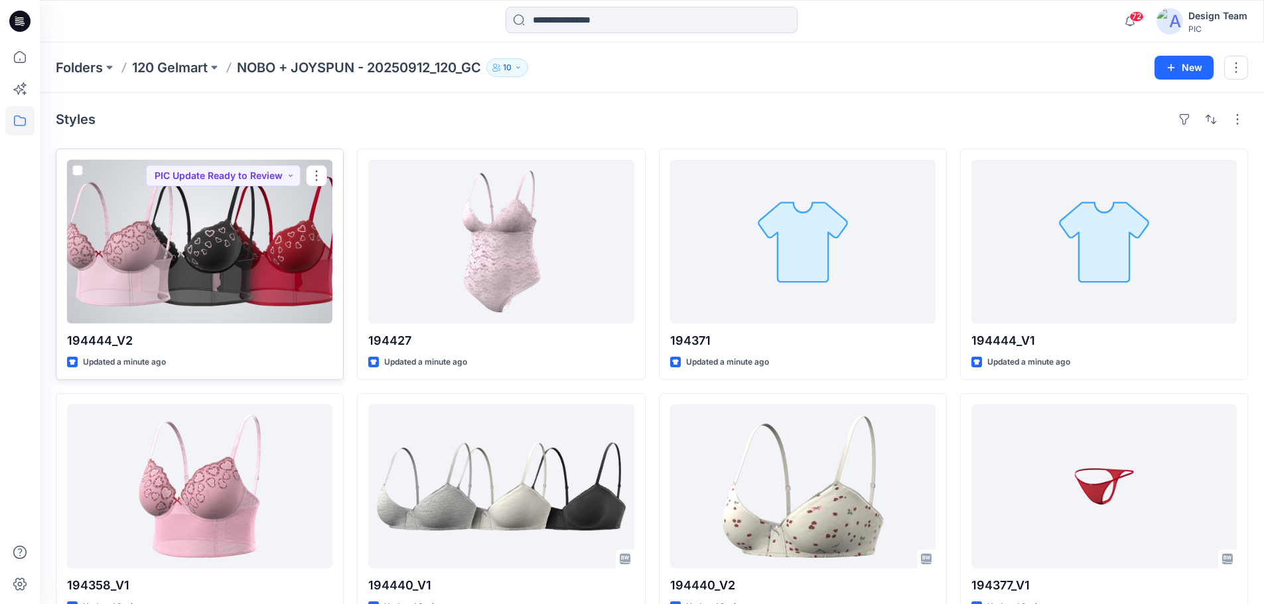
click at [279, 296] on div at bounding box center [199, 242] width 265 height 164
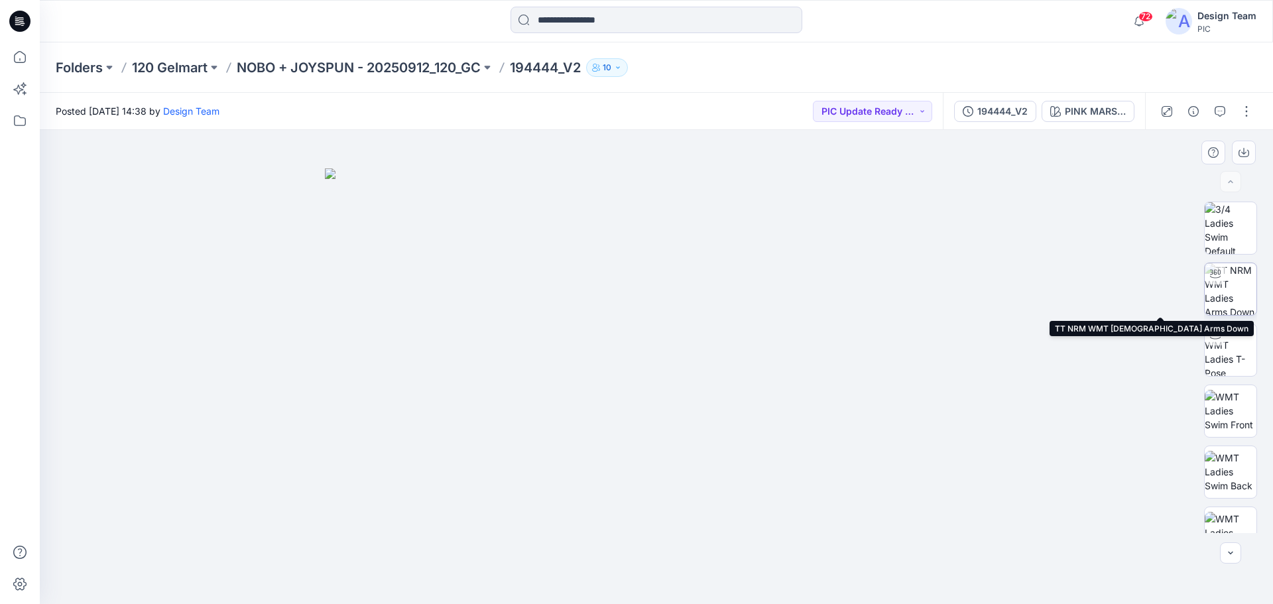
click at [1231, 294] on img at bounding box center [1231, 289] width 52 height 52
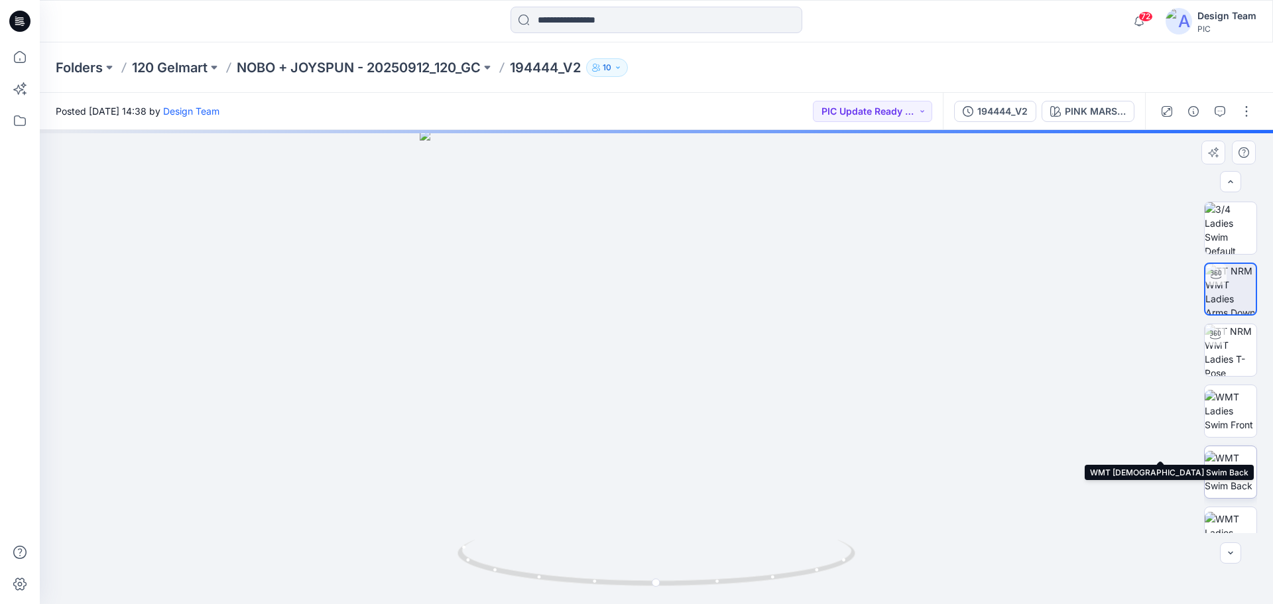
scroll to position [265, 0]
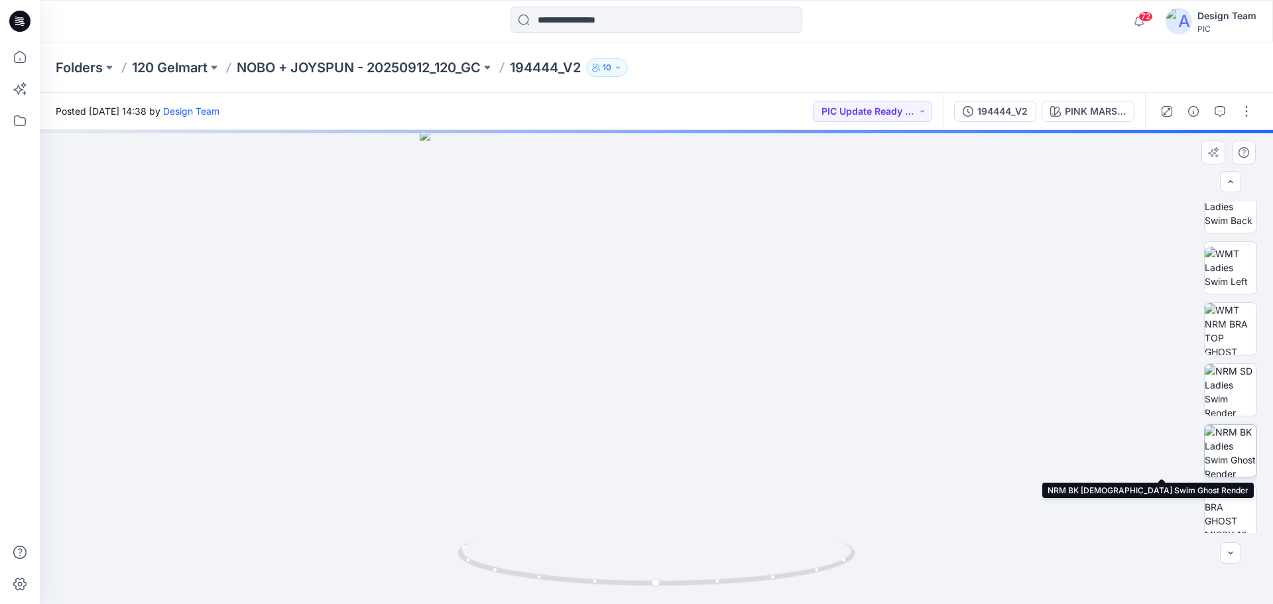
click at [1228, 463] on img at bounding box center [1231, 451] width 52 height 52
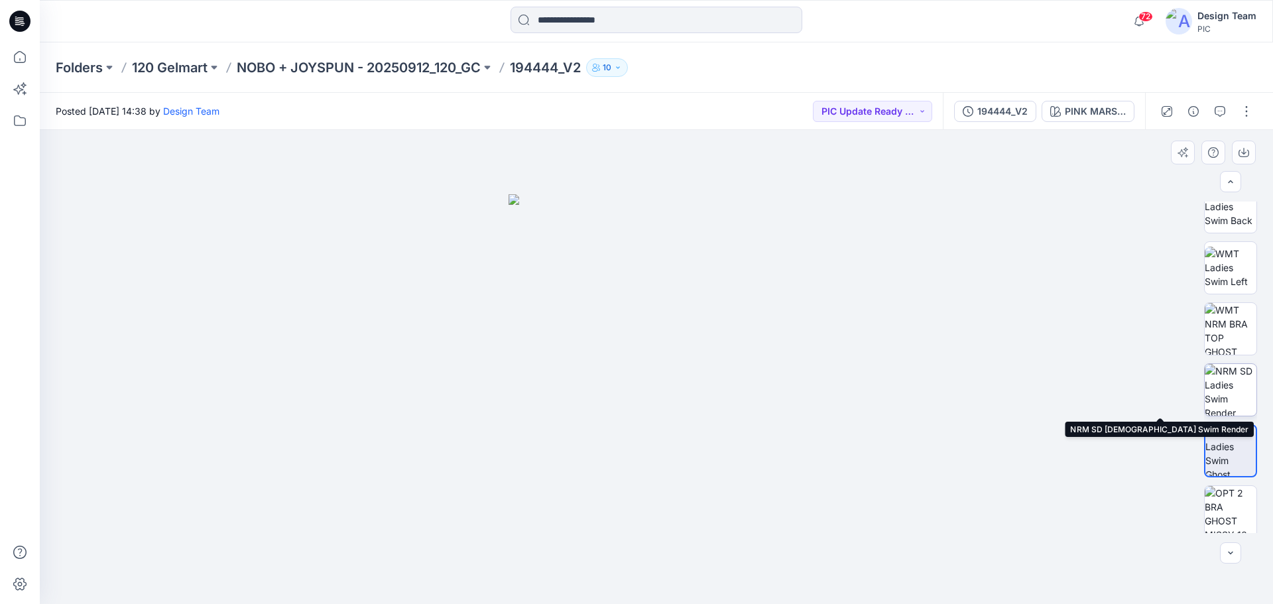
click at [1230, 397] on img at bounding box center [1231, 390] width 52 height 52
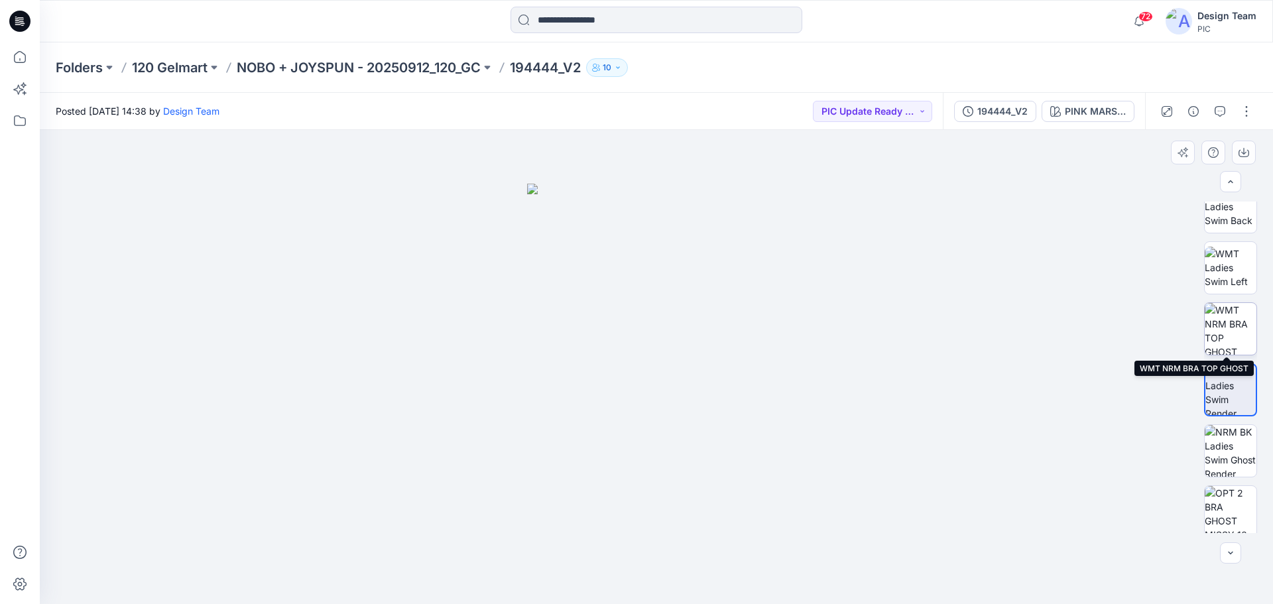
click at [1240, 338] on img at bounding box center [1231, 329] width 52 height 52
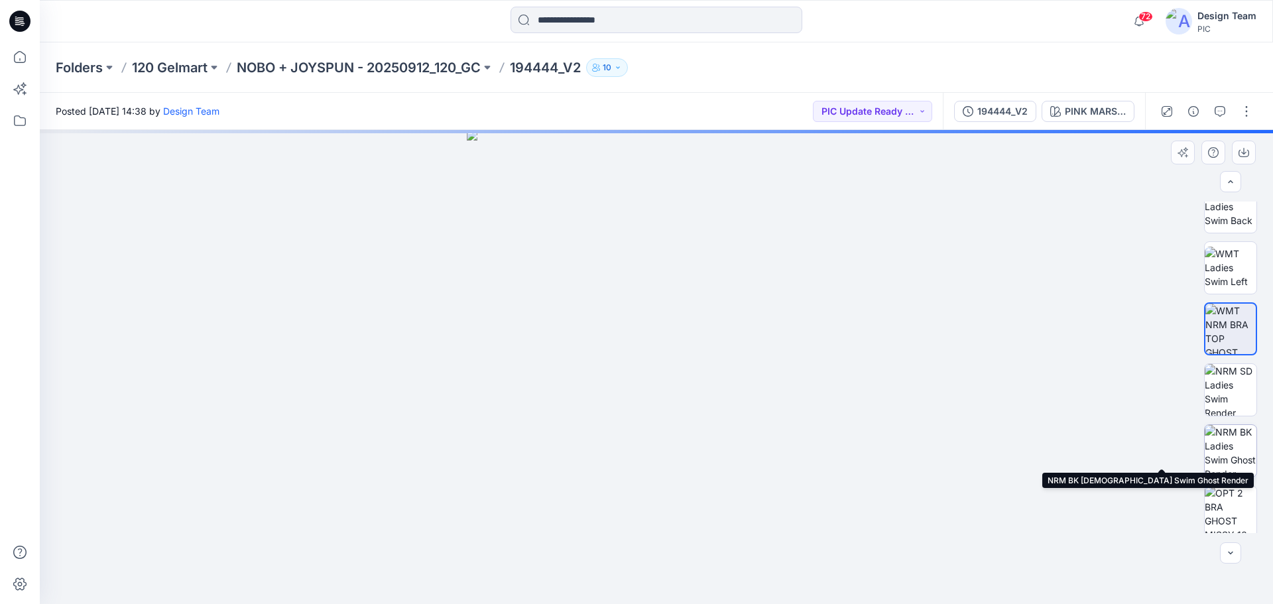
scroll to position [332, 0]
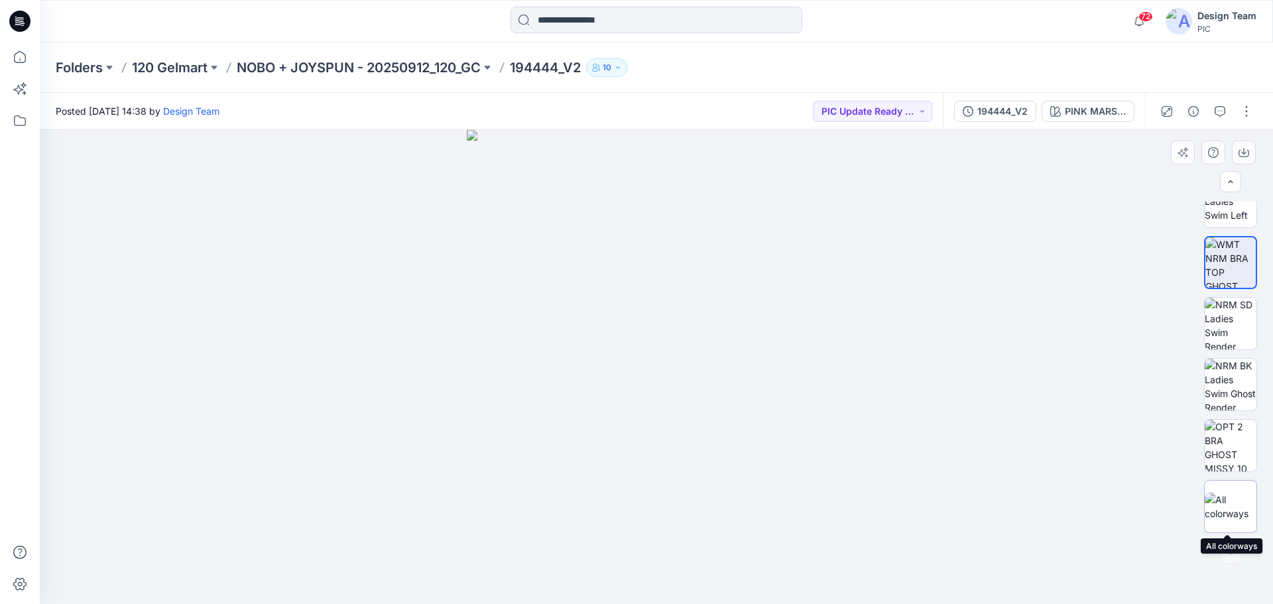
click at [1229, 504] on img at bounding box center [1231, 507] width 52 height 28
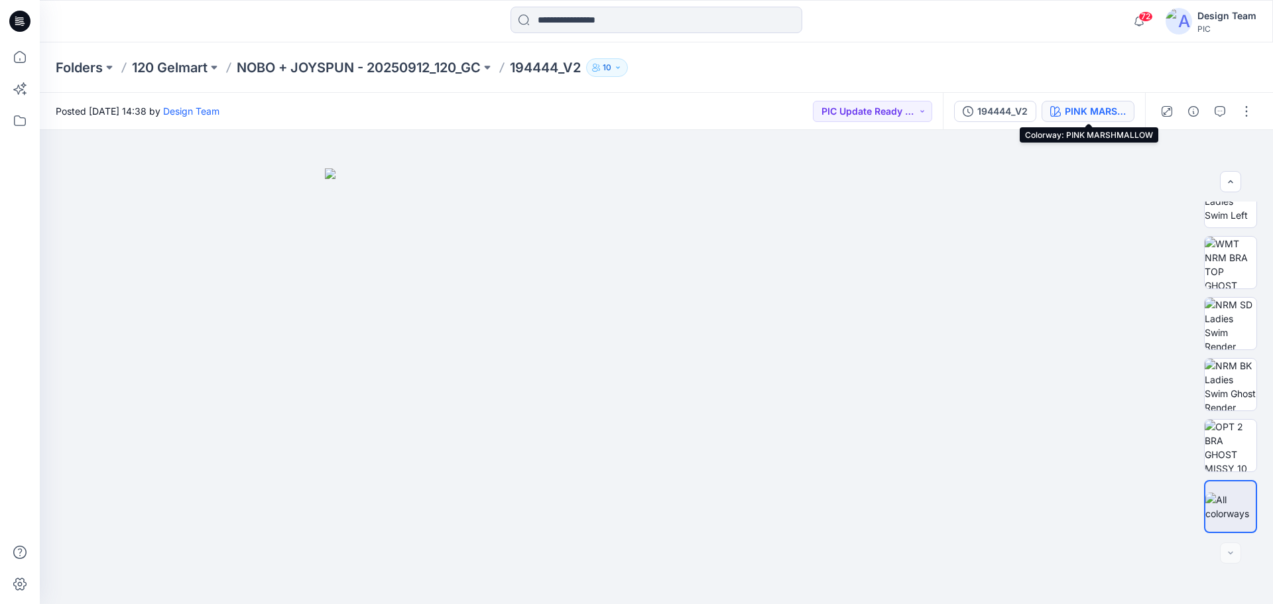
click at [1076, 109] on div "PINK MARSHMALLOW" at bounding box center [1095, 111] width 61 height 15
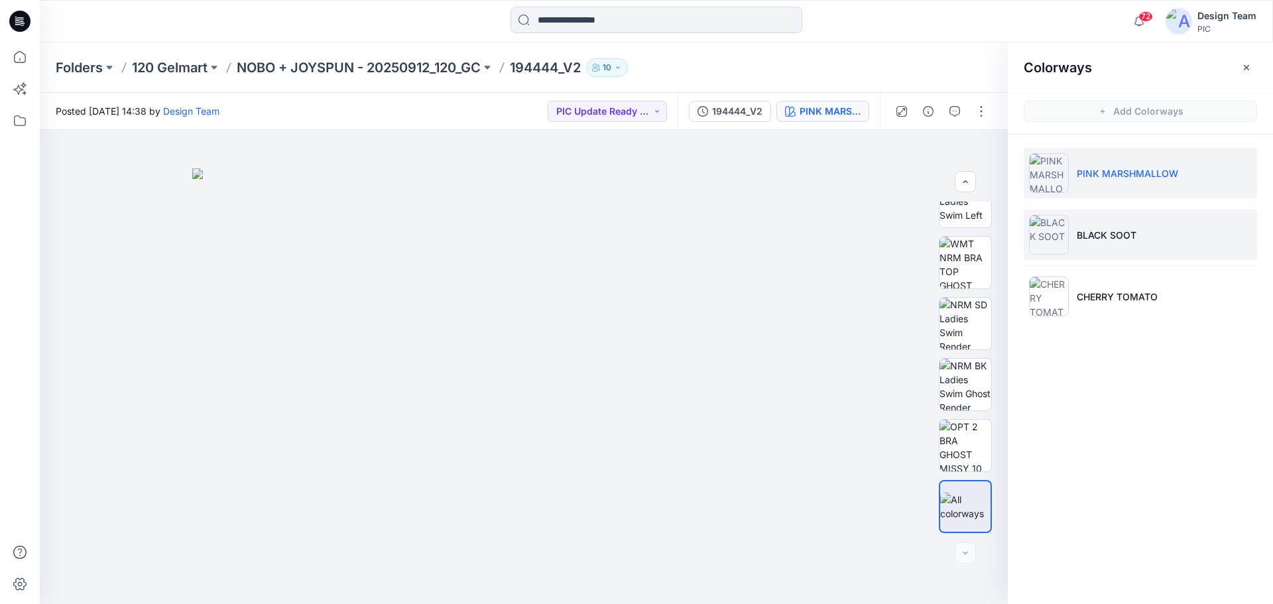
click at [1092, 228] on p "BLACK SOOT" at bounding box center [1107, 235] width 60 height 14
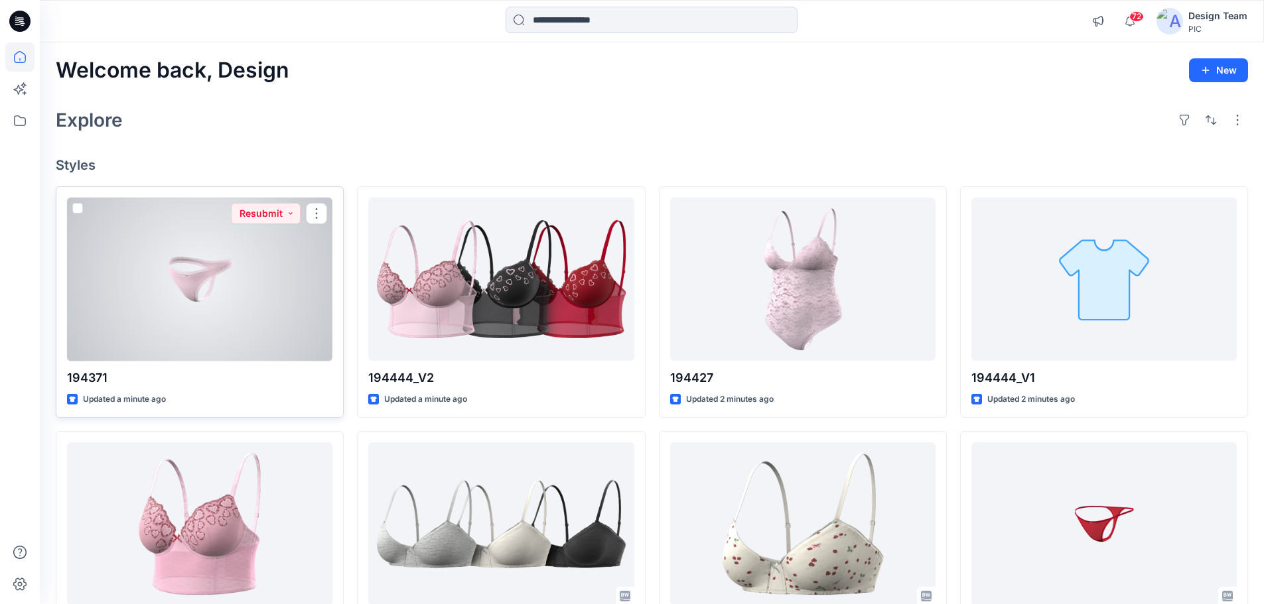
click at [229, 294] on div at bounding box center [199, 280] width 265 height 164
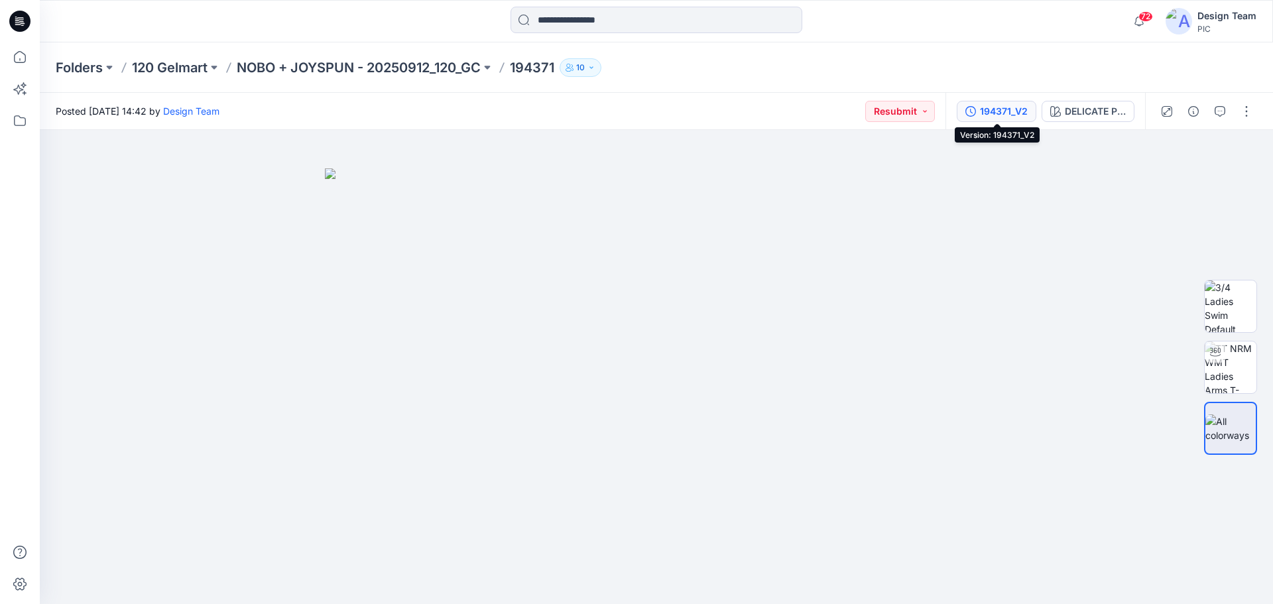
click at [1001, 110] on div "194371_V2" at bounding box center [1004, 111] width 48 height 15
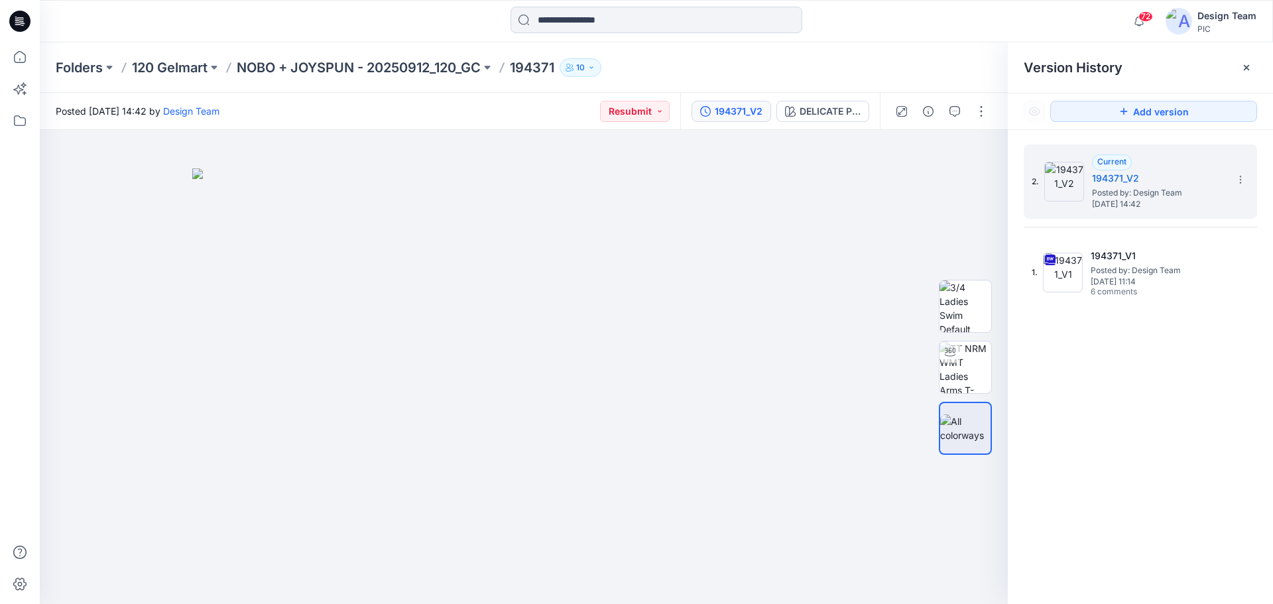
click at [456, 111] on div "Posted [DATE] 14:42 by Design Team Resubmit" at bounding box center [360, 111] width 641 height 36
click at [283, 70] on p "NOBO + JOYSPUN - 20250912_120_GC" at bounding box center [359, 67] width 244 height 19
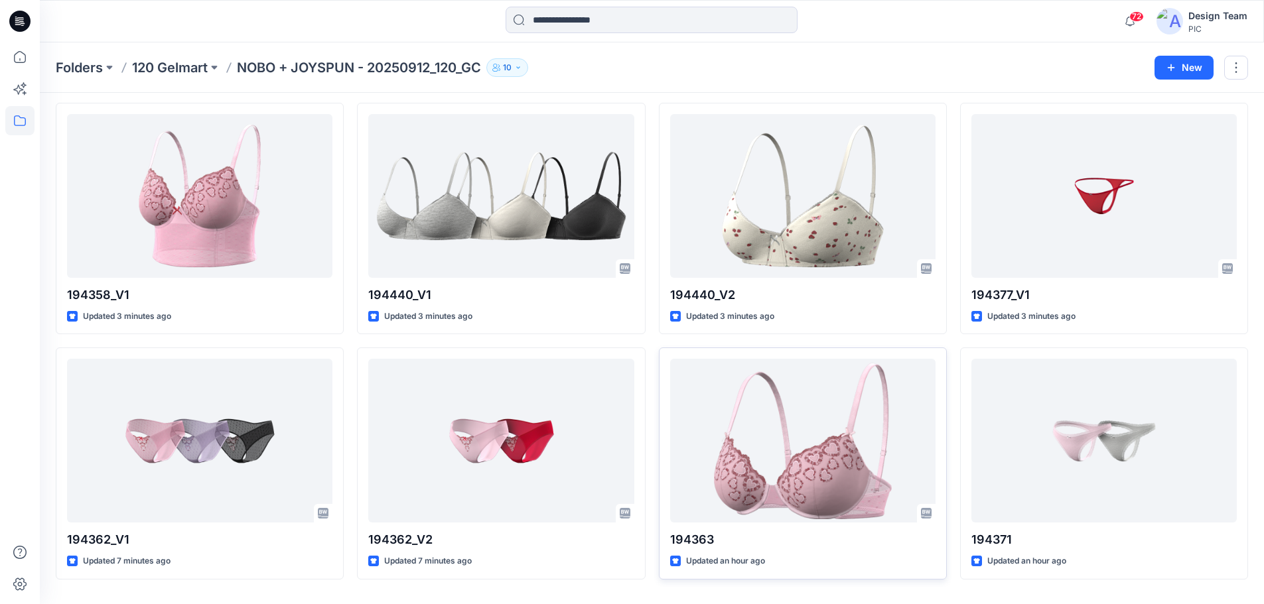
scroll to position [330, 0]
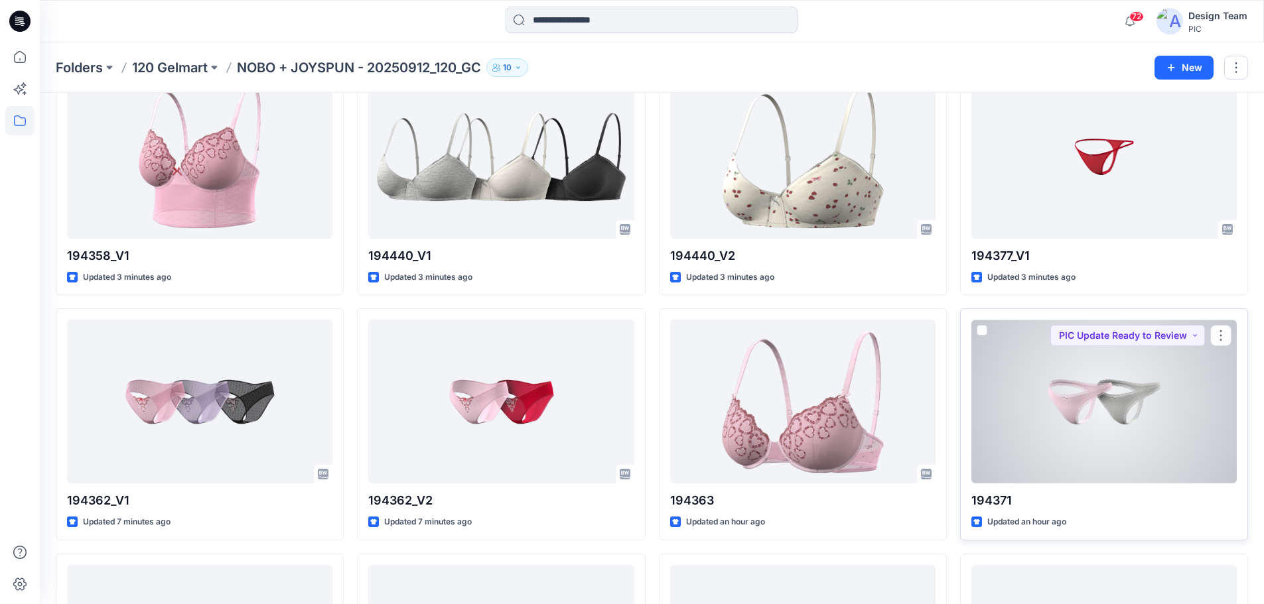
click at [1055, 386] on div at bounding box center [1103, 402] width 265 height 164
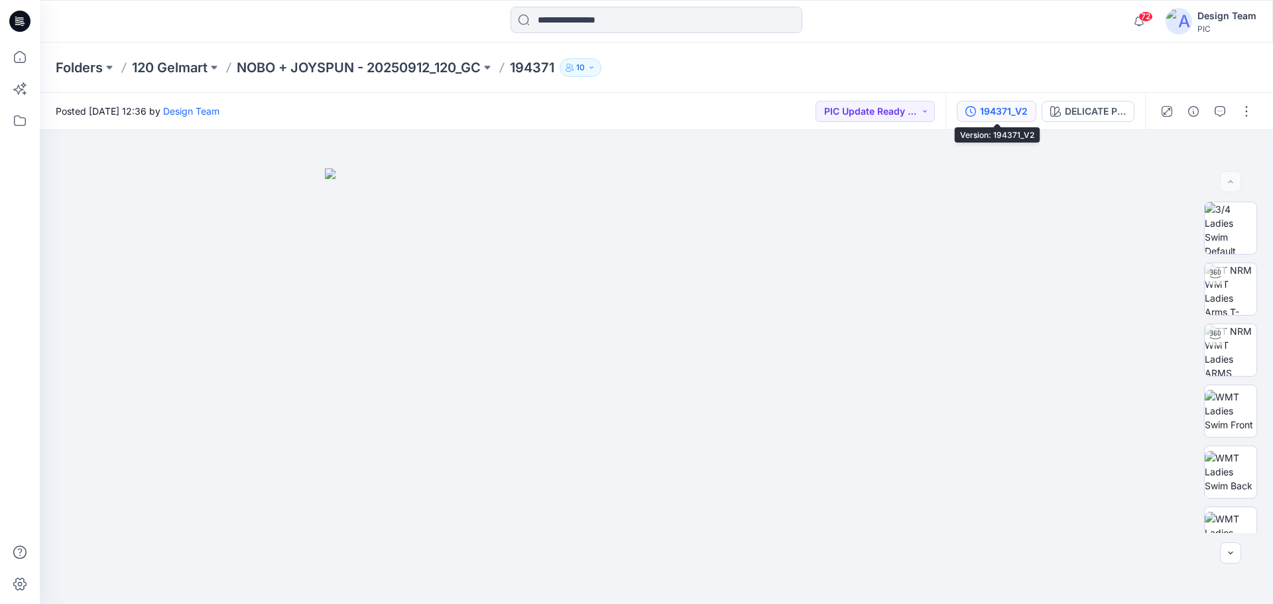
click at [1014, 113] on div "194371_V2" at bounding box center [1004, 111] width 48 height 15
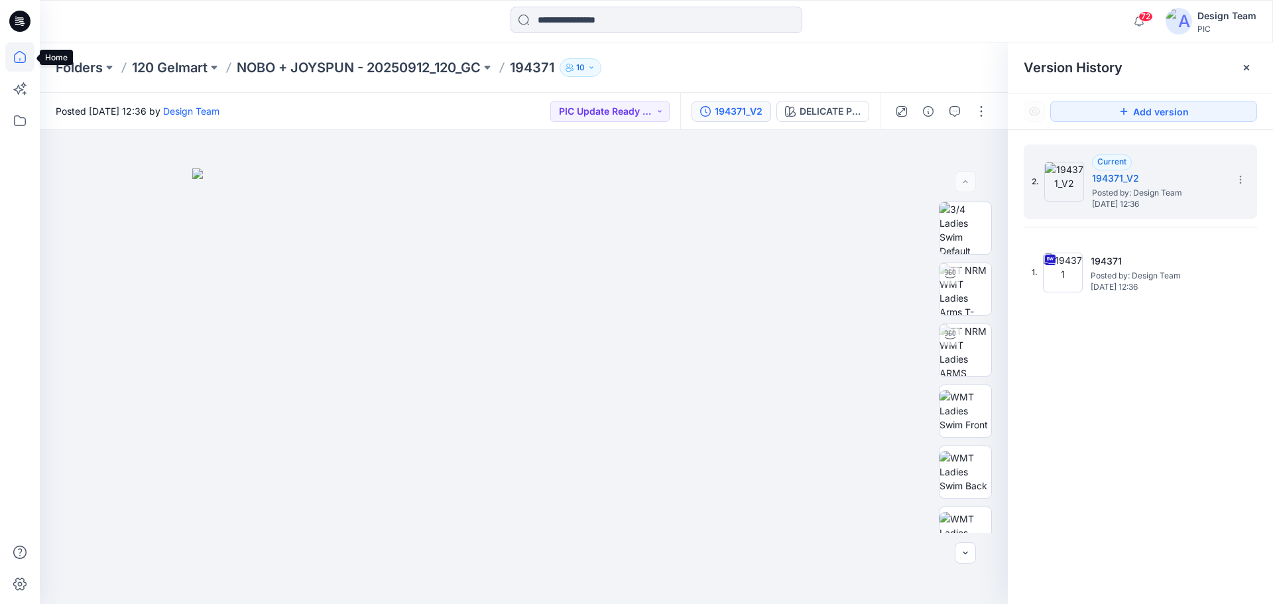
click at [26, 56] on icon at bounding box center [19, 56] width 29 height 29
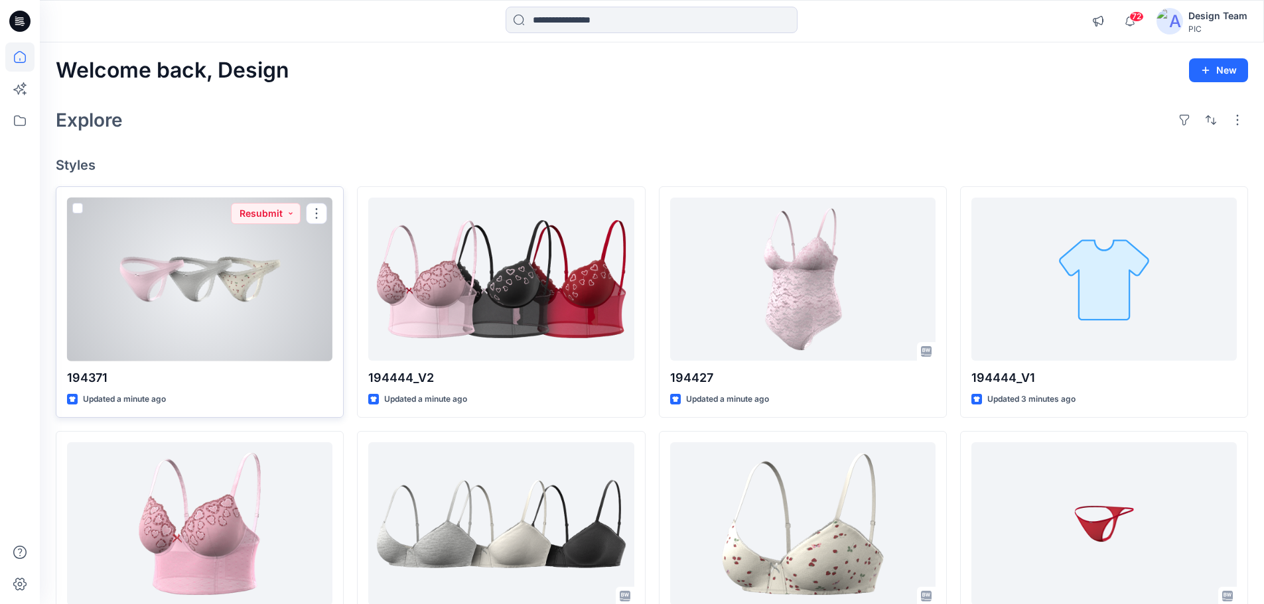
click at [218, 280] on div at bounding box center [199, 280] width 265 height 164
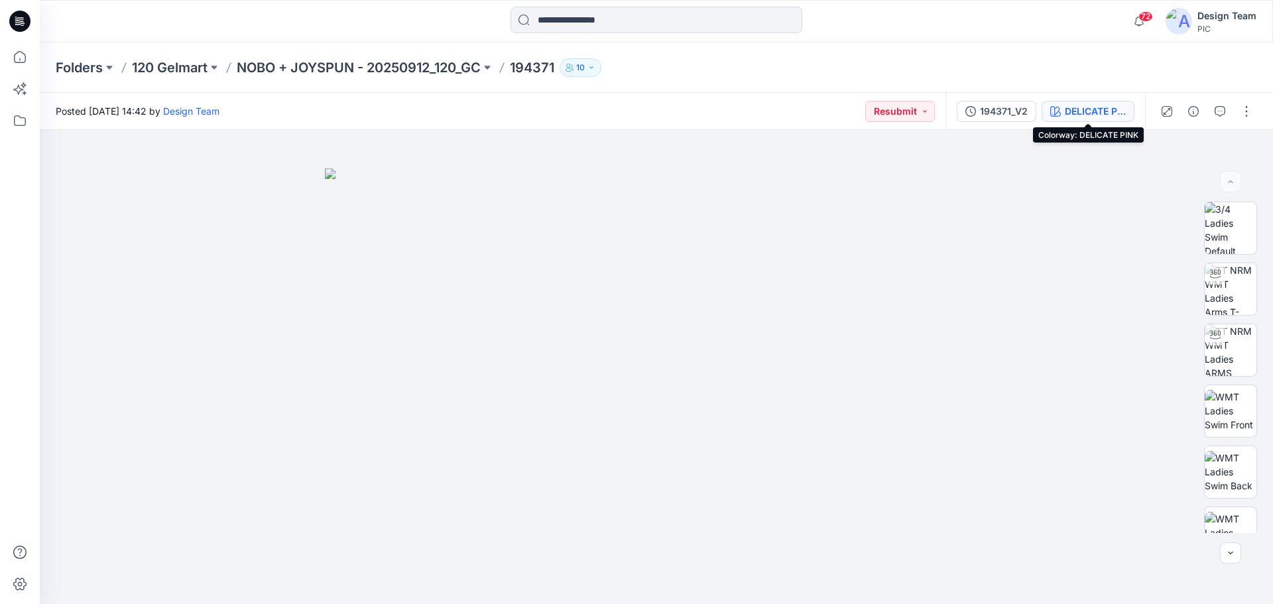
click at [1088, 114] on div "DELICATE PINK" at bounding box center [1095, 111] width 61 height 15
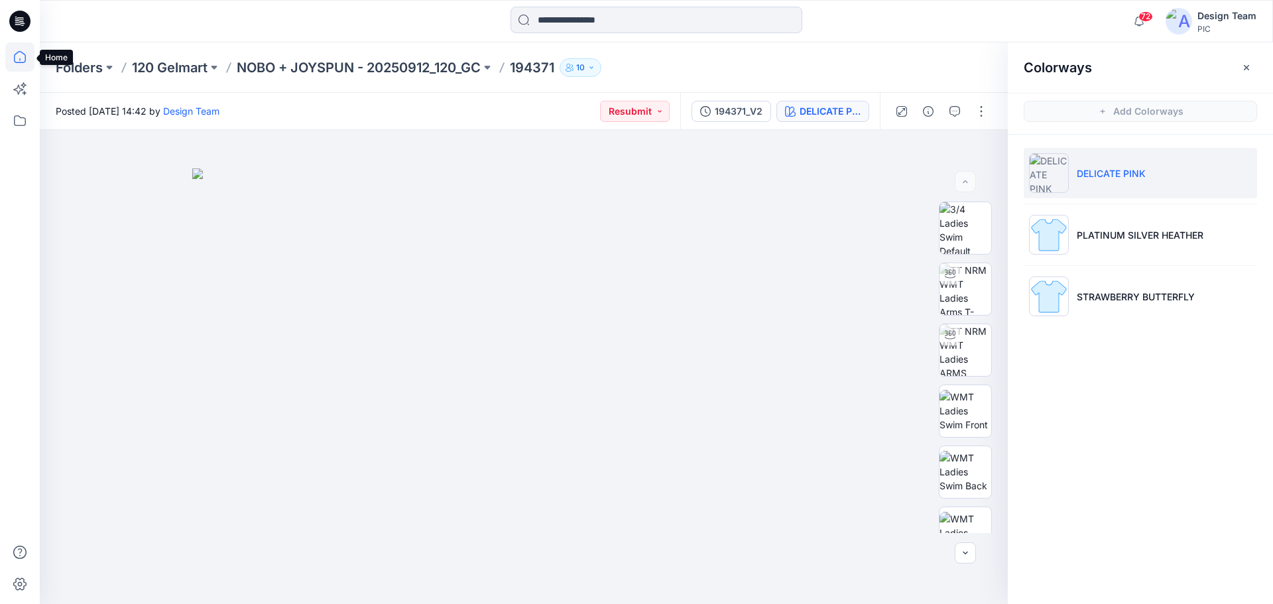
click at [16, 58] on icon at bounding box center [19, 56] width 29 height 29
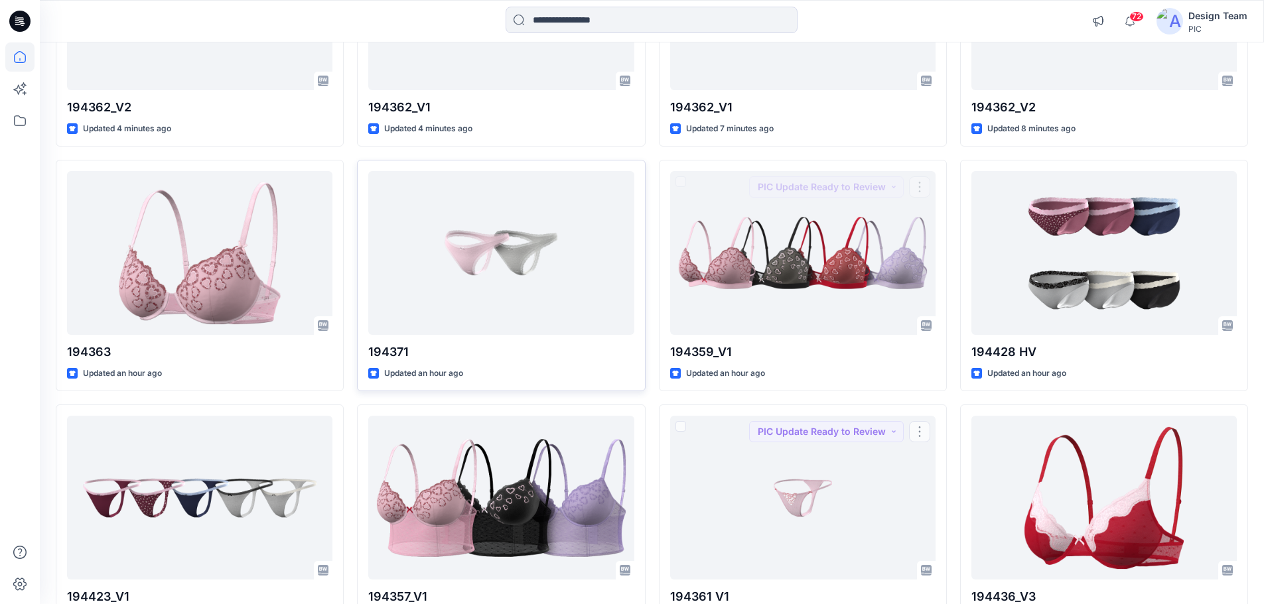
scroll to position [765, 0]
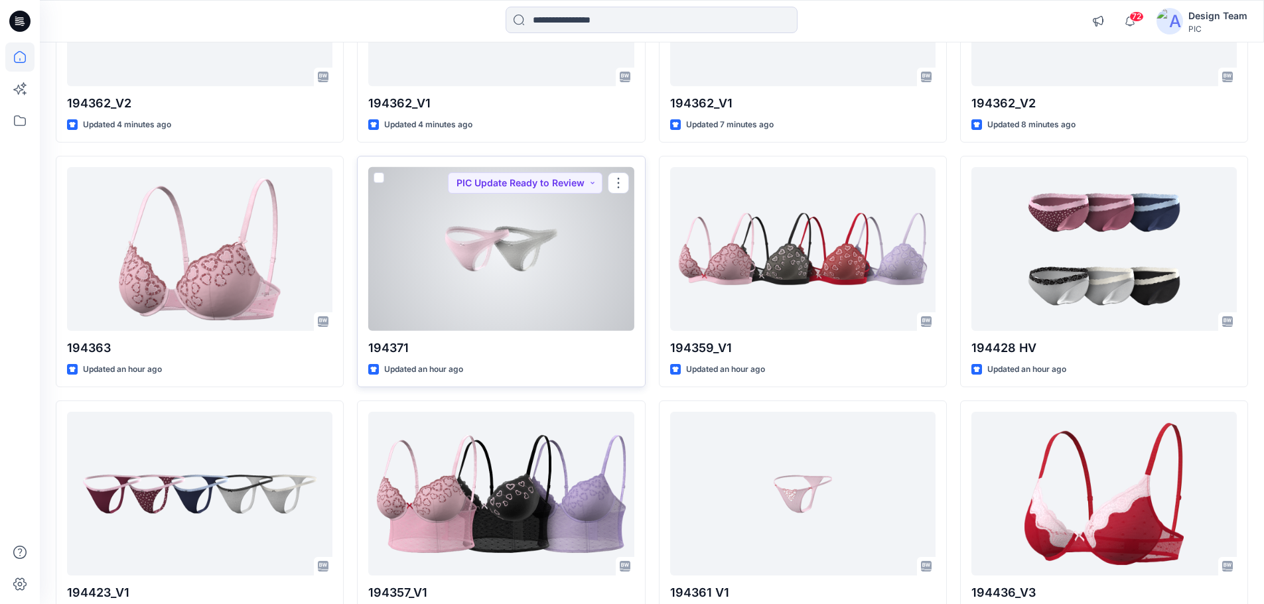
click at [516, 286] on div at bounding box center [500, 249] width 265 height 164
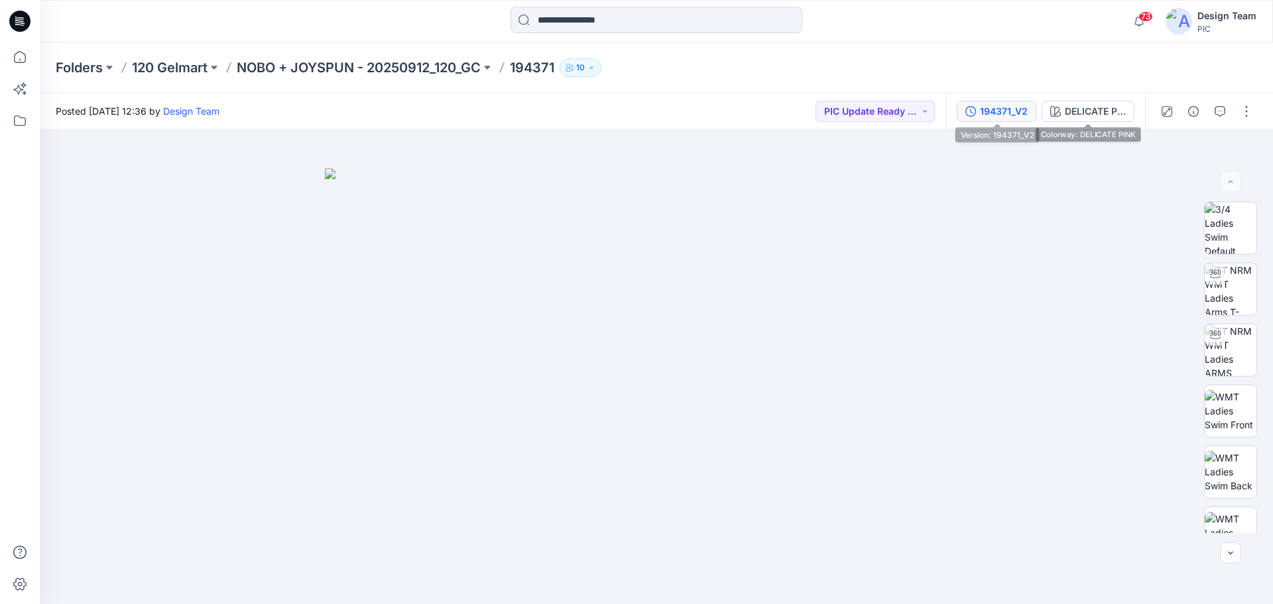
click at [1021, 115] on div "194371_V2" at bounding box center [1004, 111] width 48 height 15
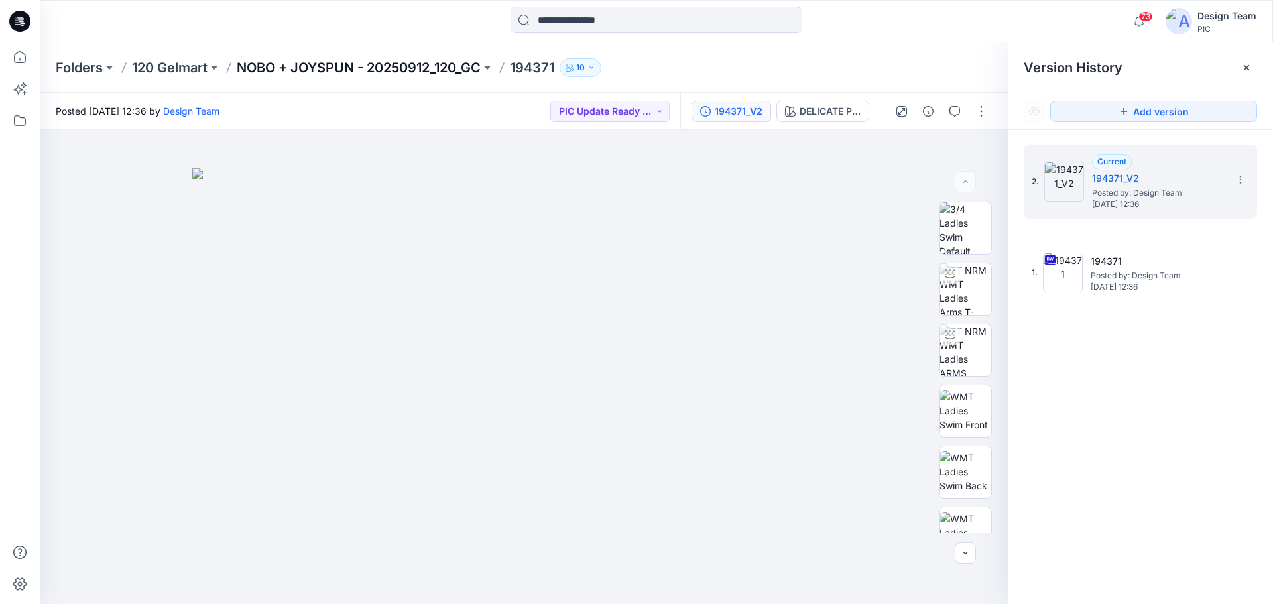
click at [287, 67] on p "NOBO + JOYSPUN - 20250912_120_GC" at bounding box center [359, 67] width 244 height 19
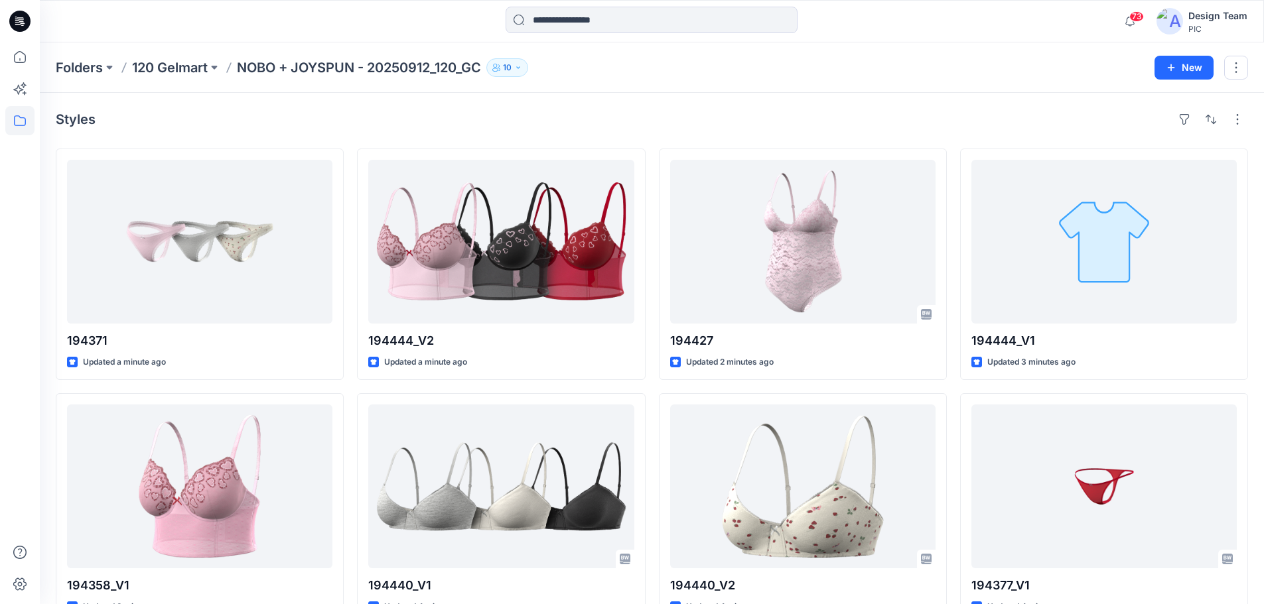
click at [391, 121] on div "Styles" at bounding box center [652, 119] width 1192 height 21
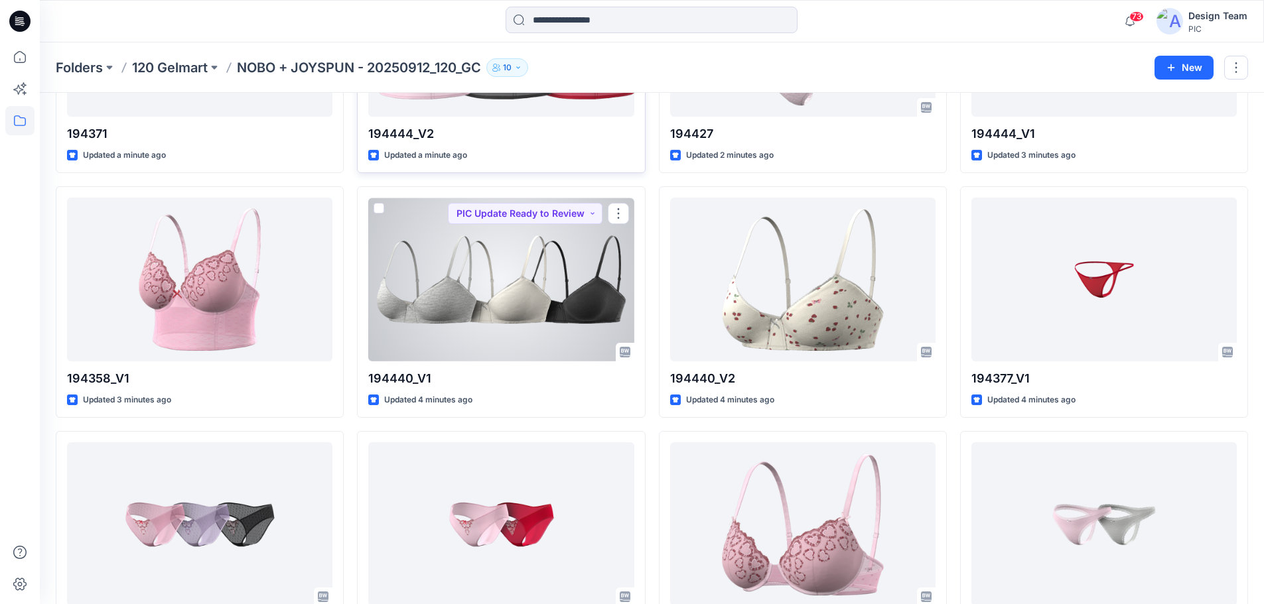
scroll to position [66, 0]
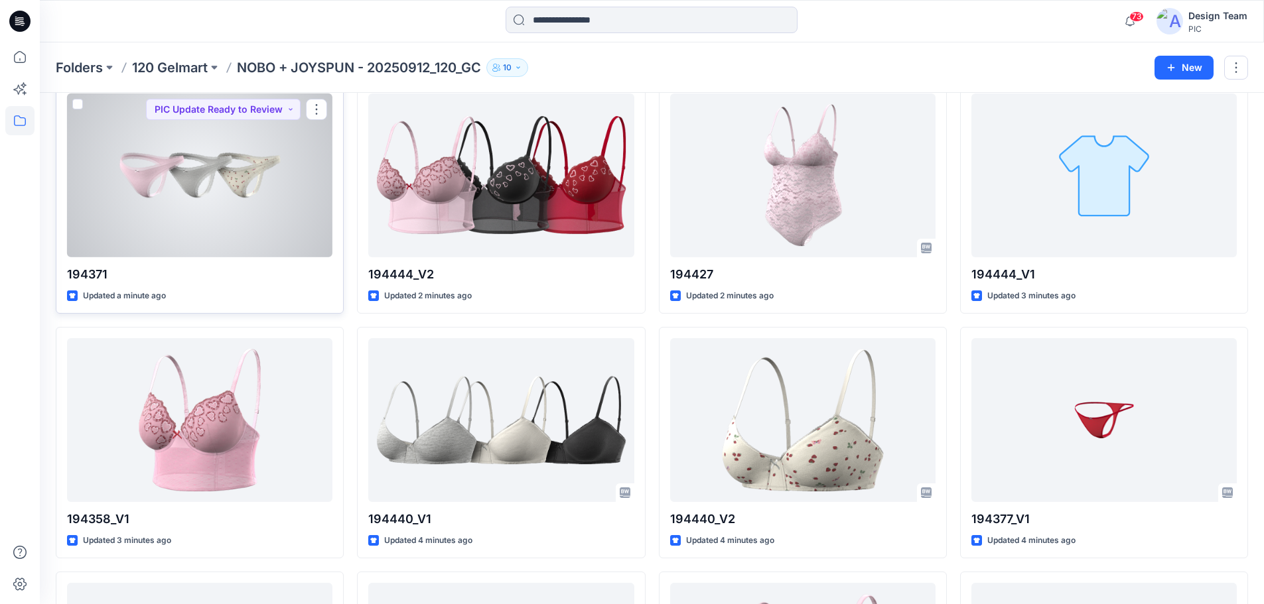
click at [249, 212] on div at bounding box center [199, 176] width 265 height 164
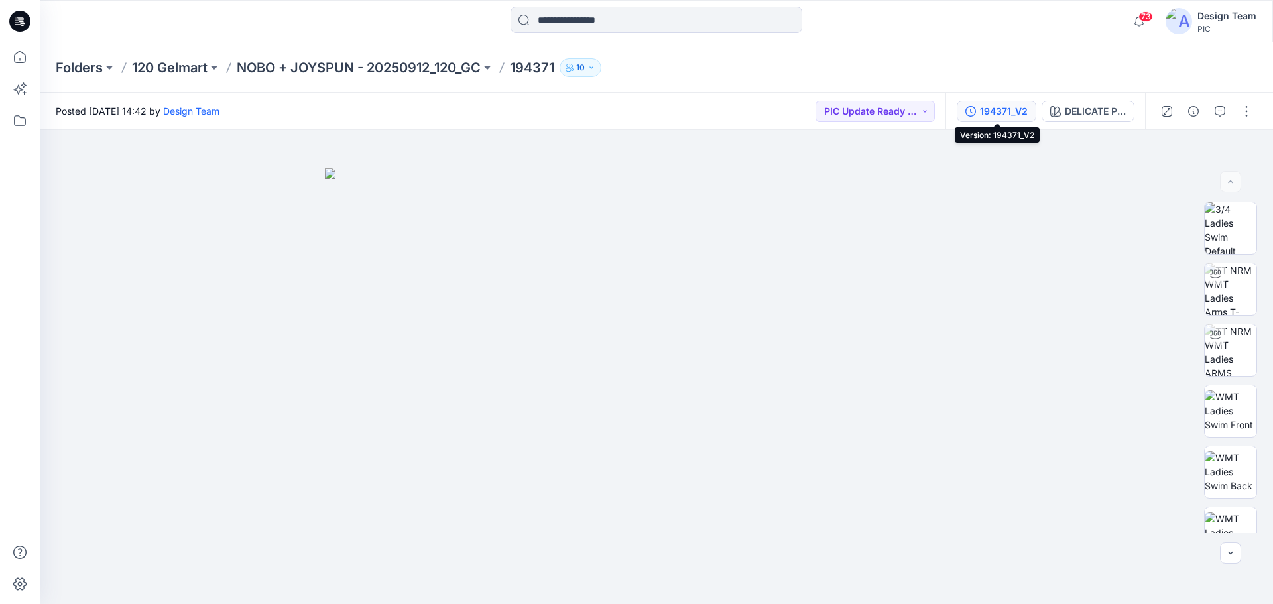
click at [1001, 110] on div "194371_V2" at bounding box center [1004, 111] width 48 height 15
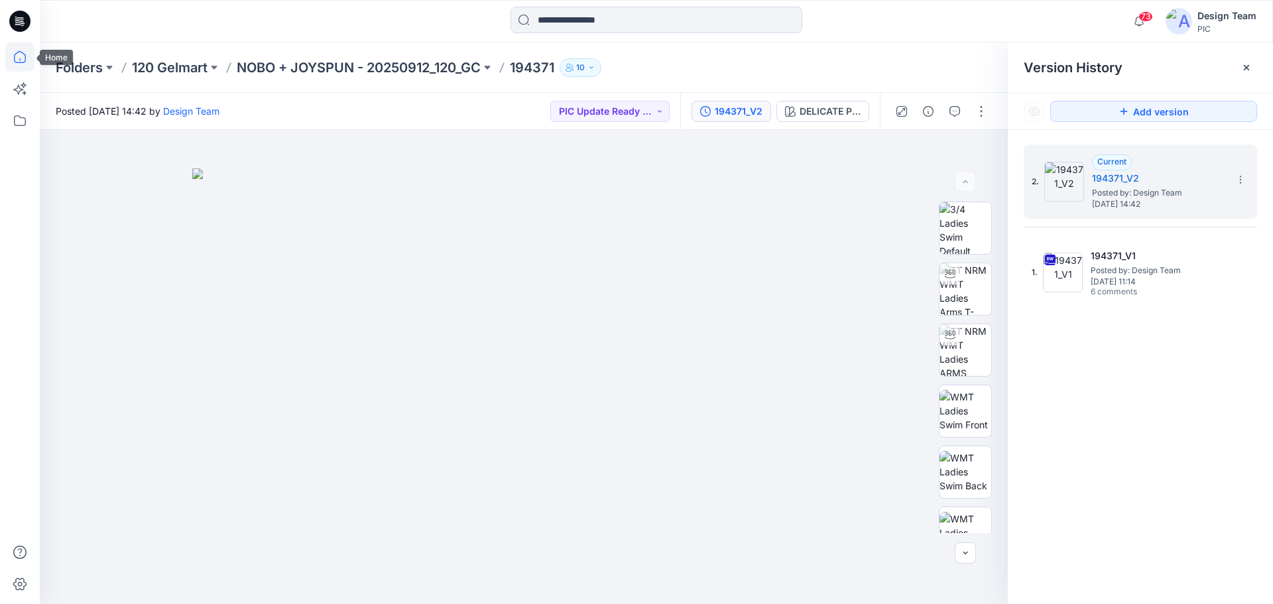
click at [23, 56] on icon at bounding box center [19, 56] width 29 height 29
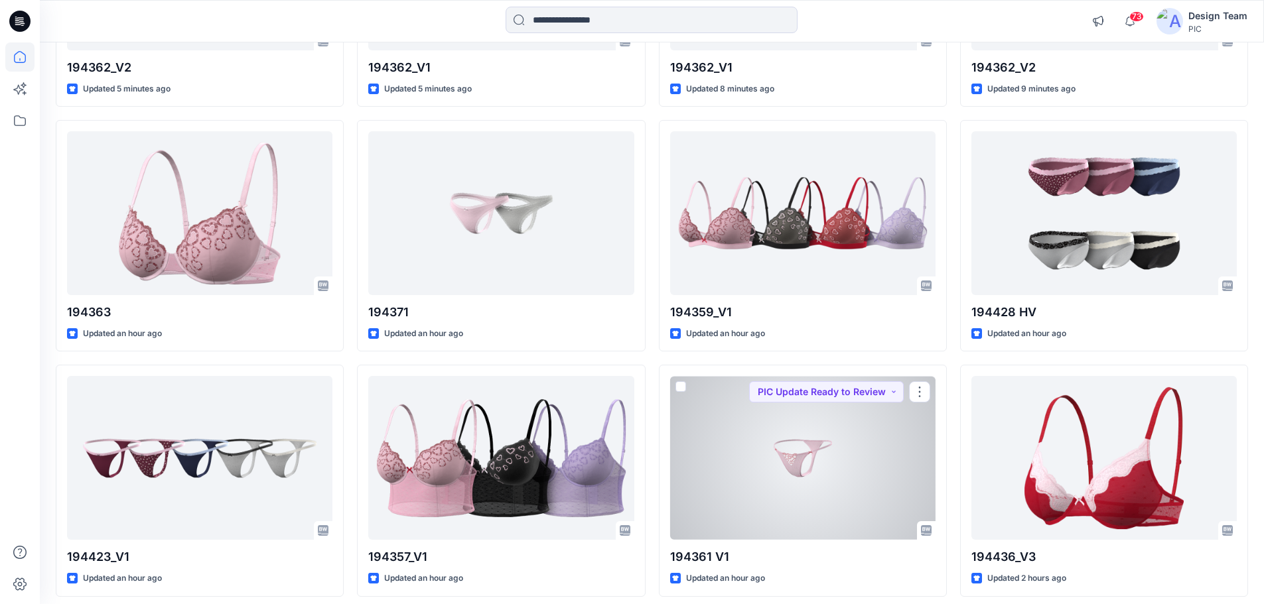
scroll to position [929, 0]
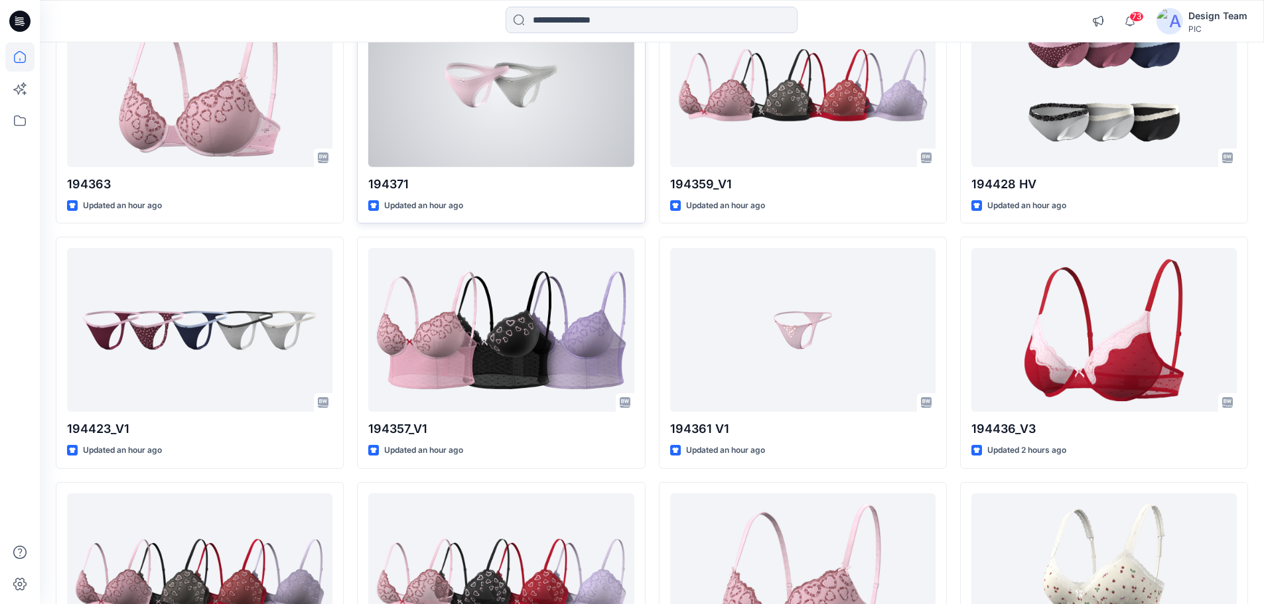
click at [548, 125] on div at bounding box center [500, 85] width 265 height 164
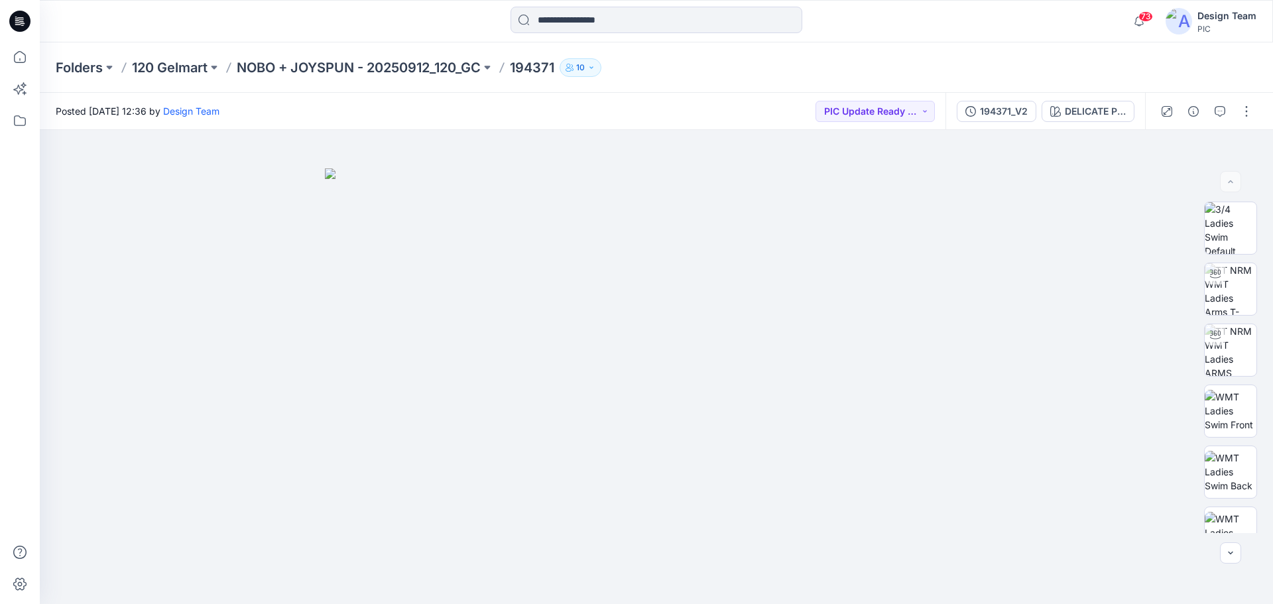
click at [413, 94] on div "Posted Friday, October 03, 2025 12:36 by Design Team PIC Update Ready to Review" at bounding box center [493, 111] width 906 height 36
click at [998, 107] on div "194371_V2" at bounding box center [1004, 111] width 48 height 15
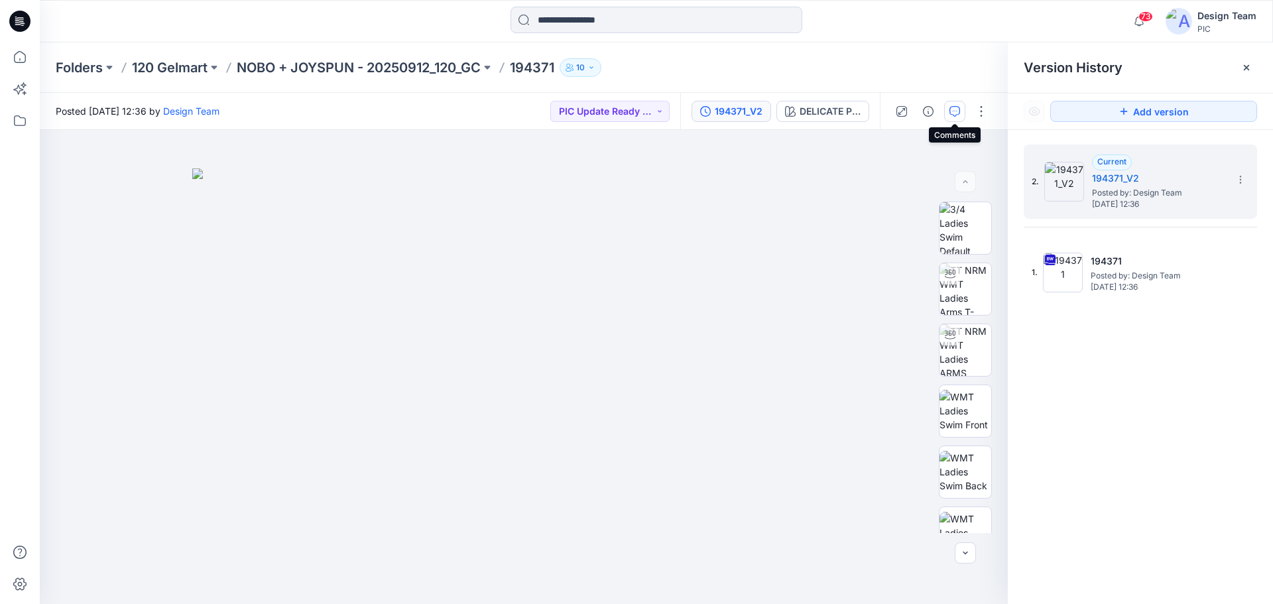
click at [958, 115] on icon "button" at bounding box center [955, 111] width 11 height 11
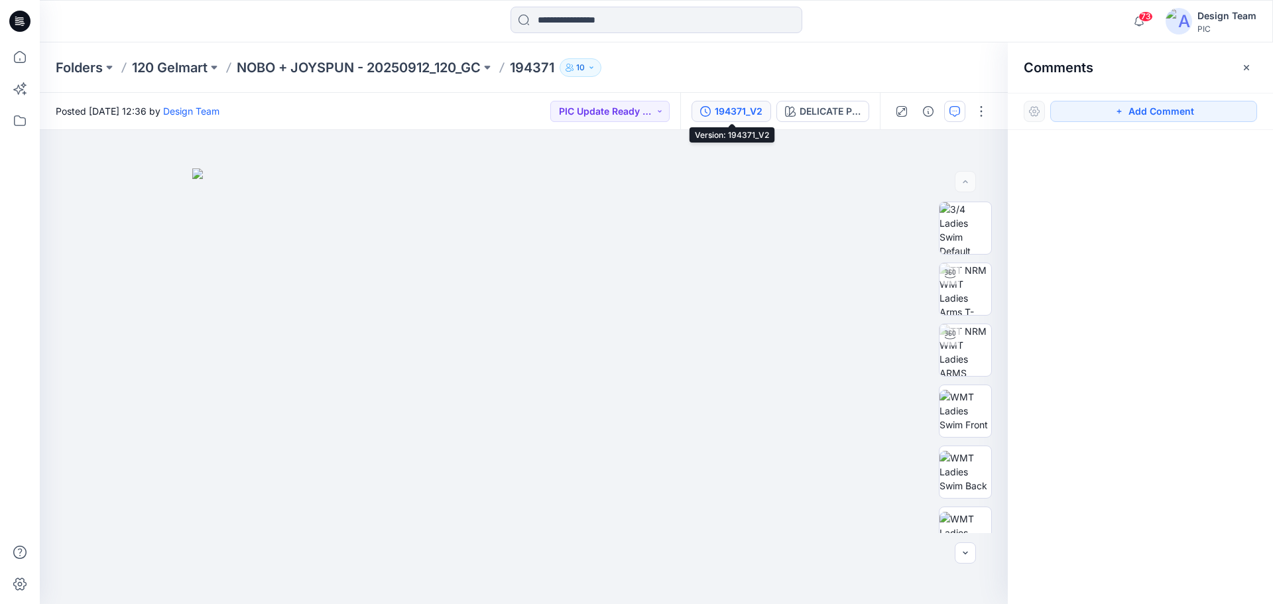
click at [736, 110] on div "194371_V2" at bounding box center [739, 111] width 48 height 15
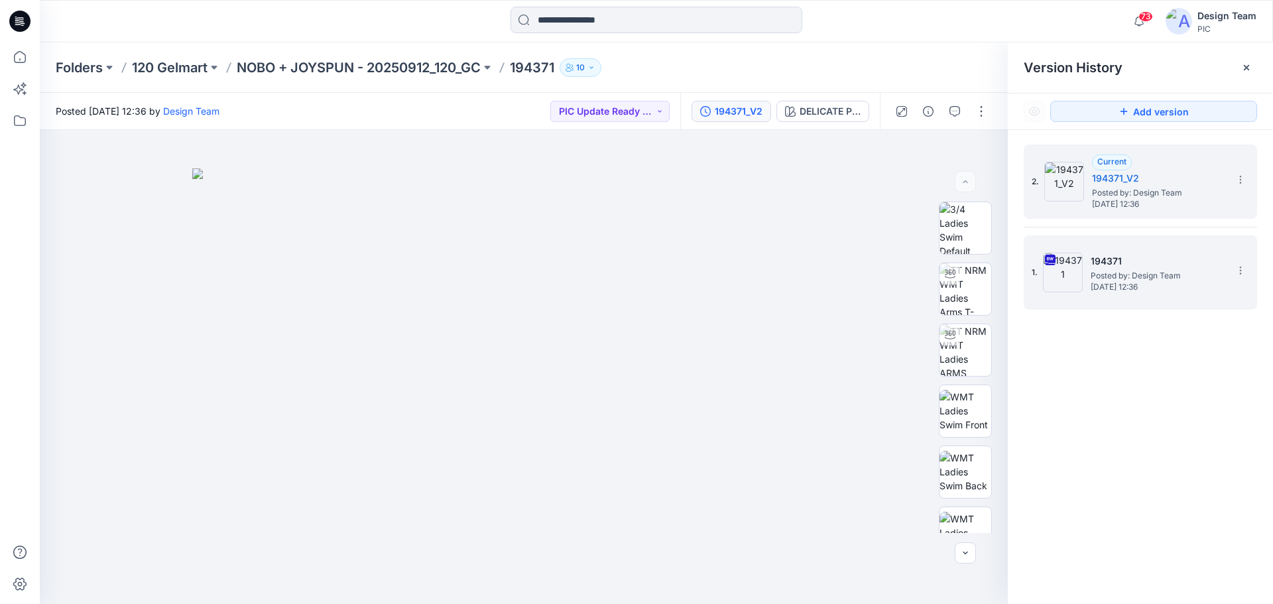
click at [1143, 257] on h5 "194371" at bounding box center [1157, 261] width 133 height 16
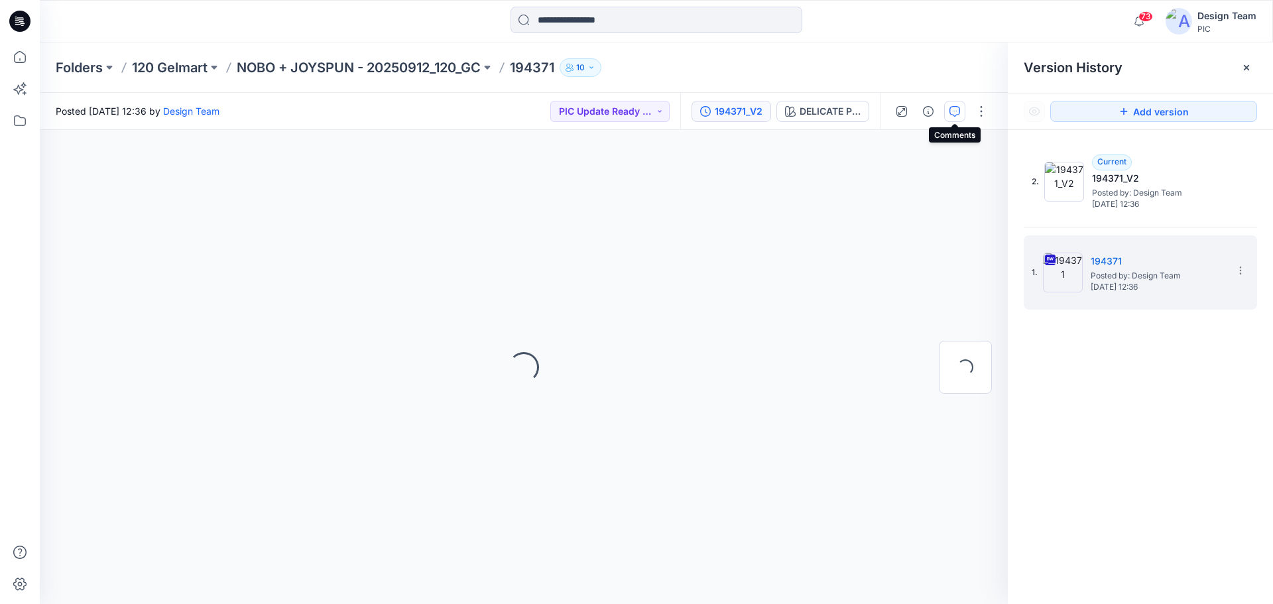
click at [961, 114] on button "button" at bounding box center [955, 111] width 21 height 21
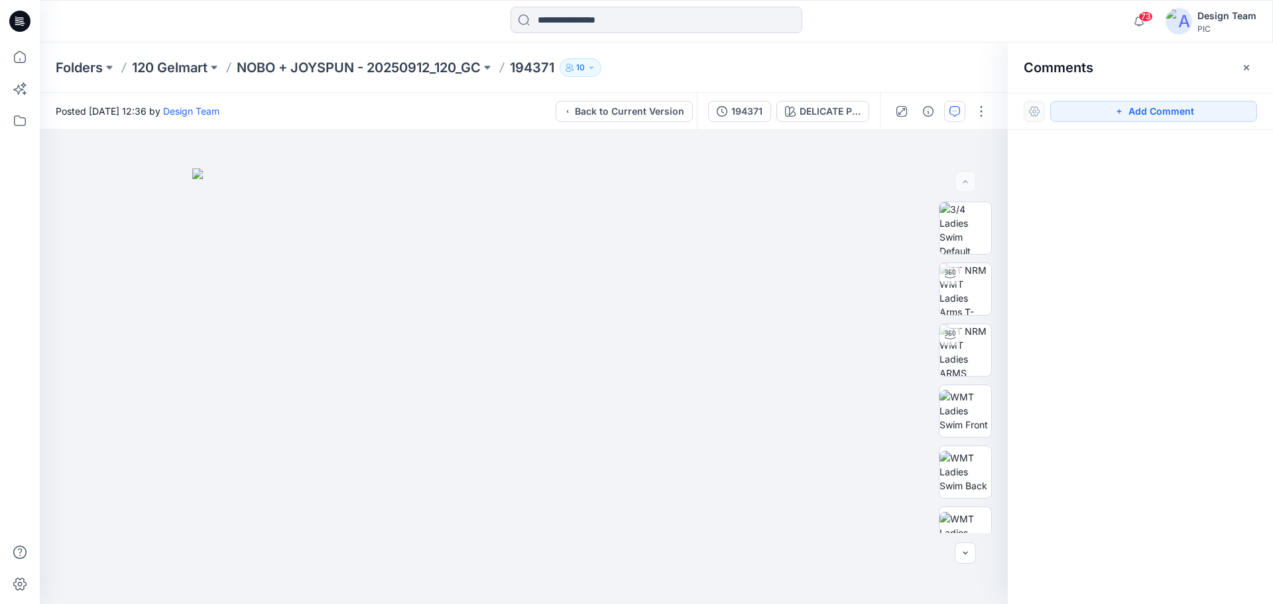
click at [956, 113] on icon "button" at bounding box center [955, 111] width 11 height 11
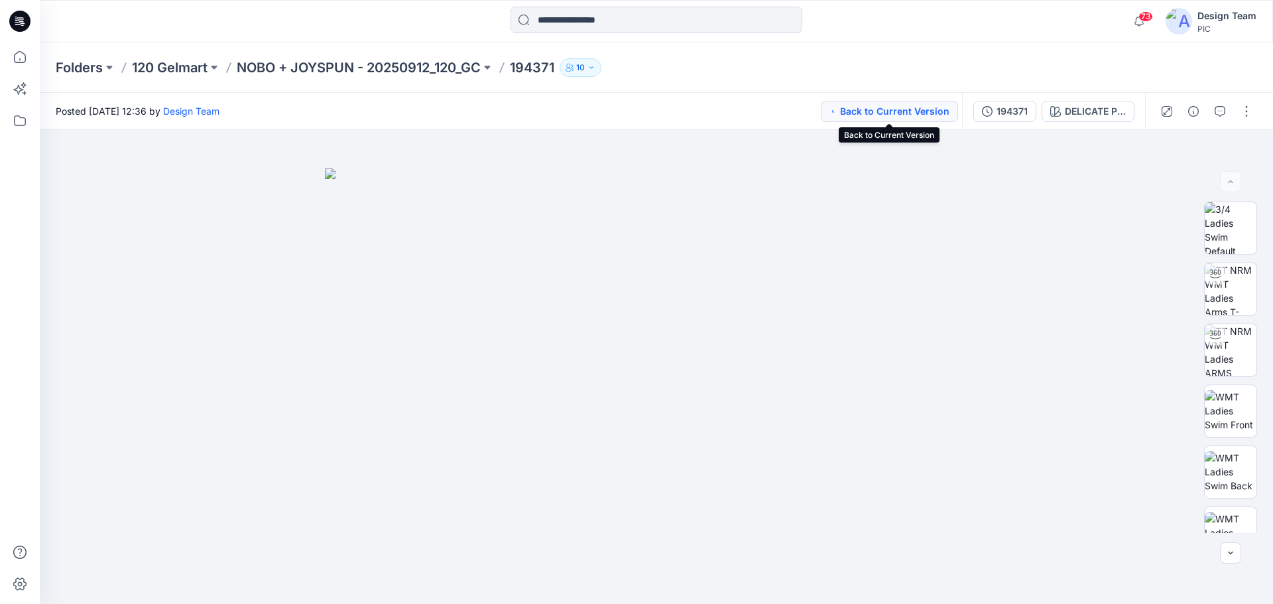
click at [834, 108] on icon "button" at bounding box center [833, 111] width 7 height 11
click at [19, 58] on icon at bounding box center [19, 56] width 29 height 29
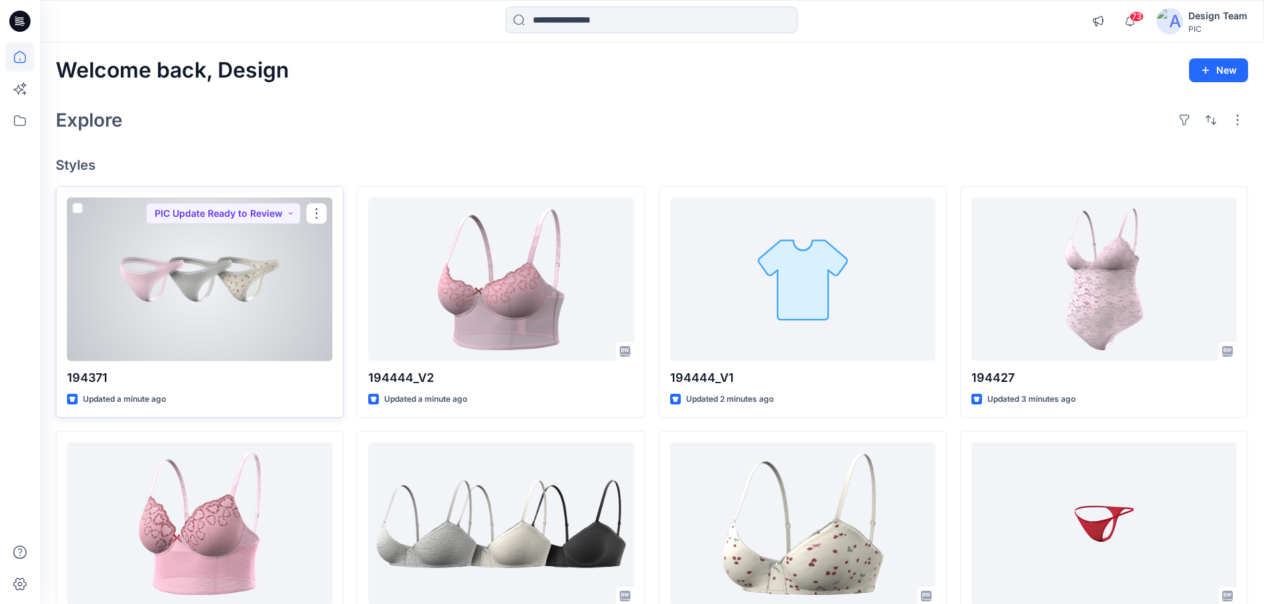
click at [235, 286] on div at bounding box center [199, 280] width 265 height 164
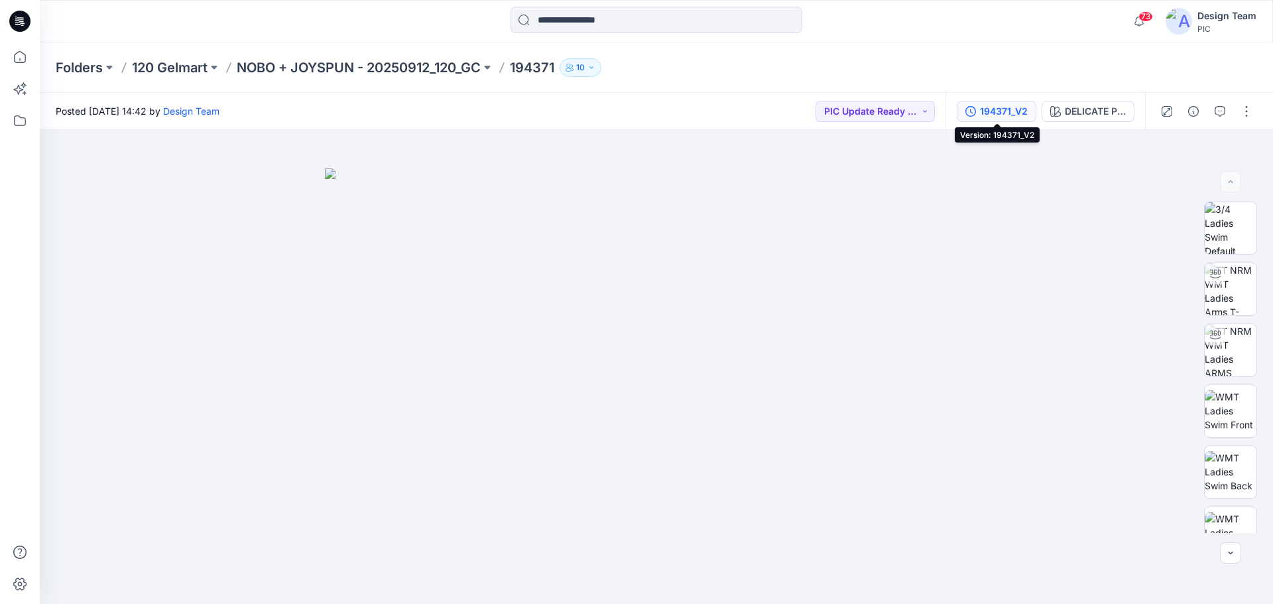
click at [1011, 117] on div "194371_V2" at bounding box center [1004, 111] width 48 height 15
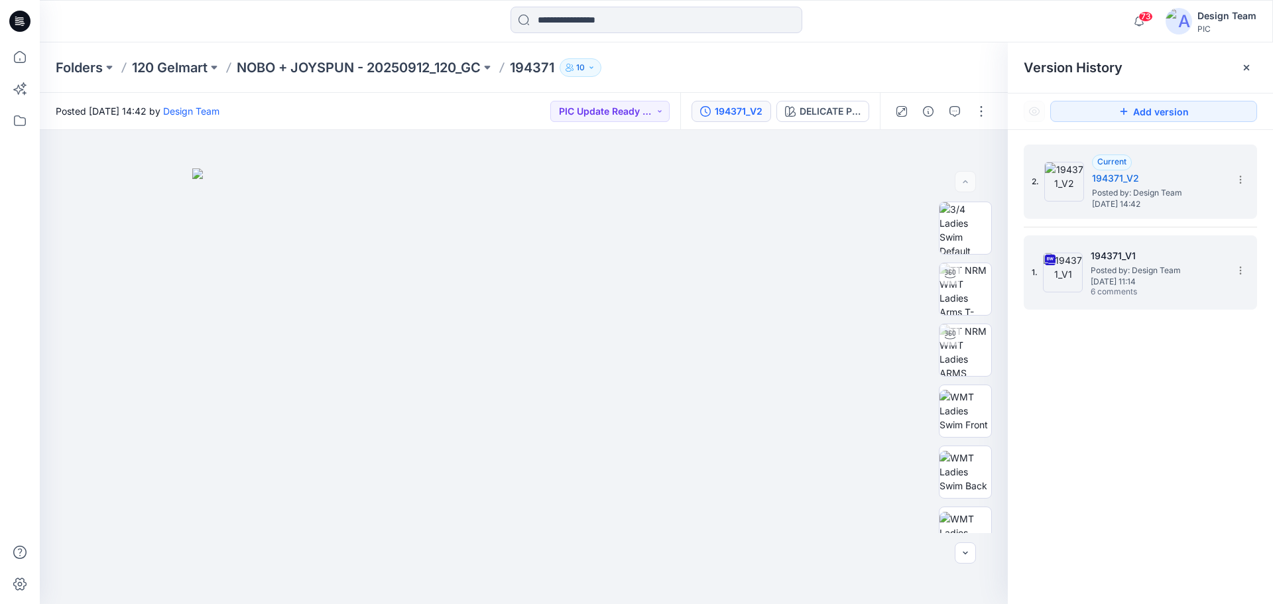
click at [1176, 297] on span "6 comments" at bounding box center [1137, 292] width 93 height 11
click at [1148, 205] on span "Friday, October 03, 2025 14:42" at bounding box center [1158, 204] width 133 height 9
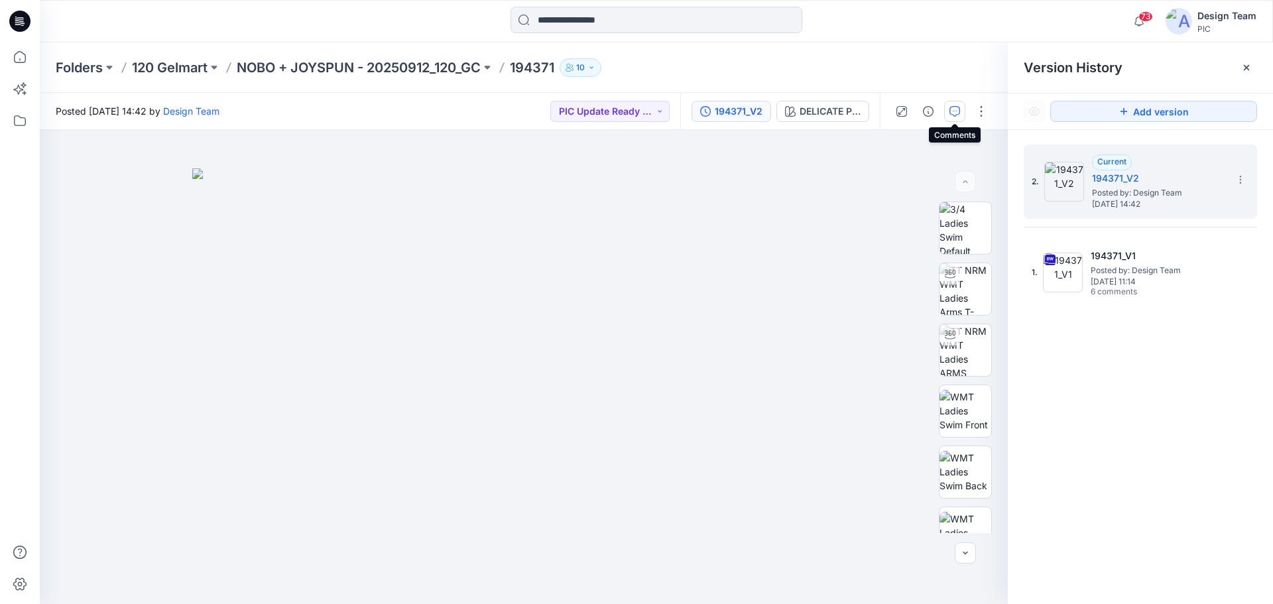
click at [951, 115] on icon "button" at bounding box center [955, 111] width 11 height 11
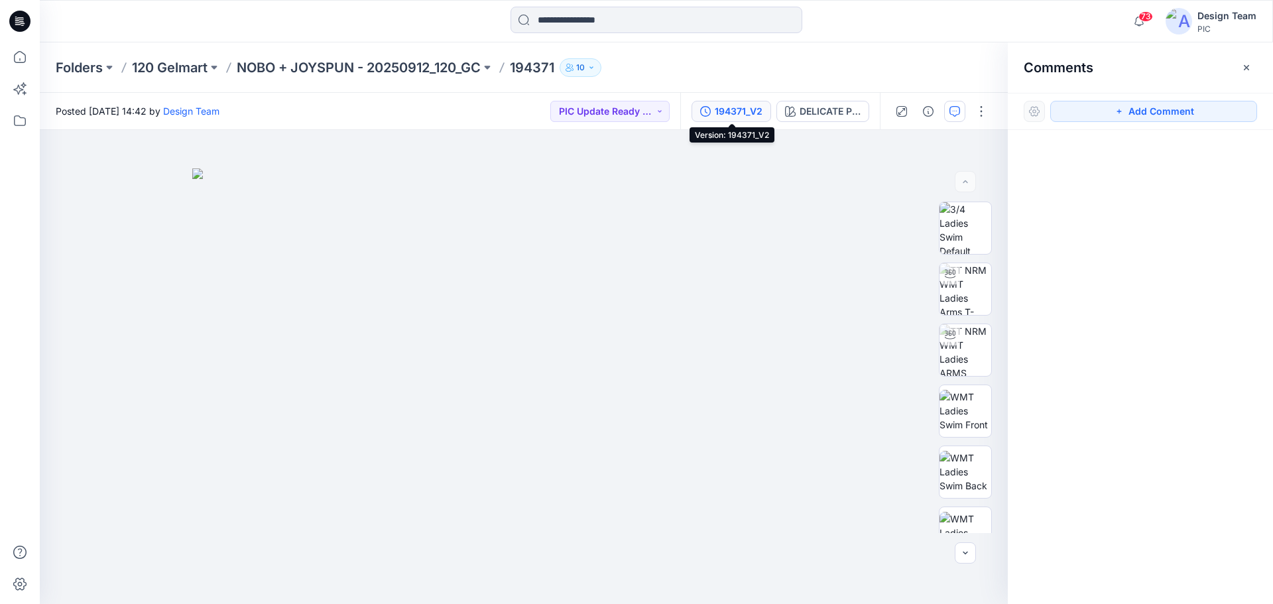
click at [765, 115] on button "194371_V2" at bounding box center [732, 111] width 80 height 21
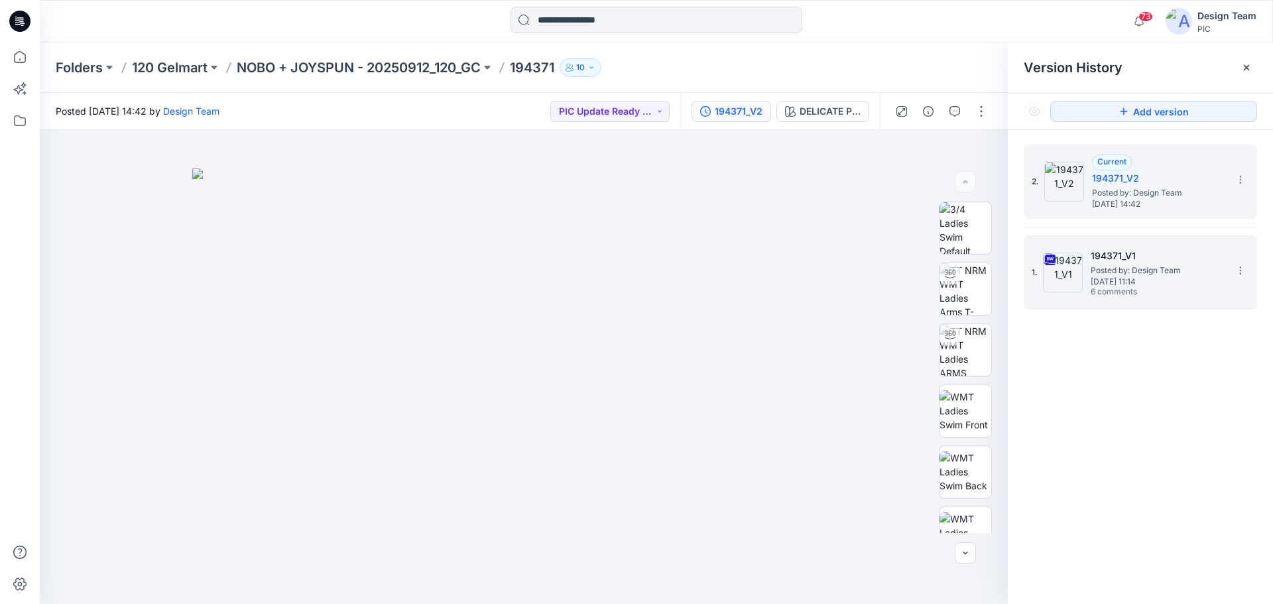
click at [1154, 279] on span "Monday, September 29, 2025 11:14" at bounding box center [1157, 281] width 133 height 9
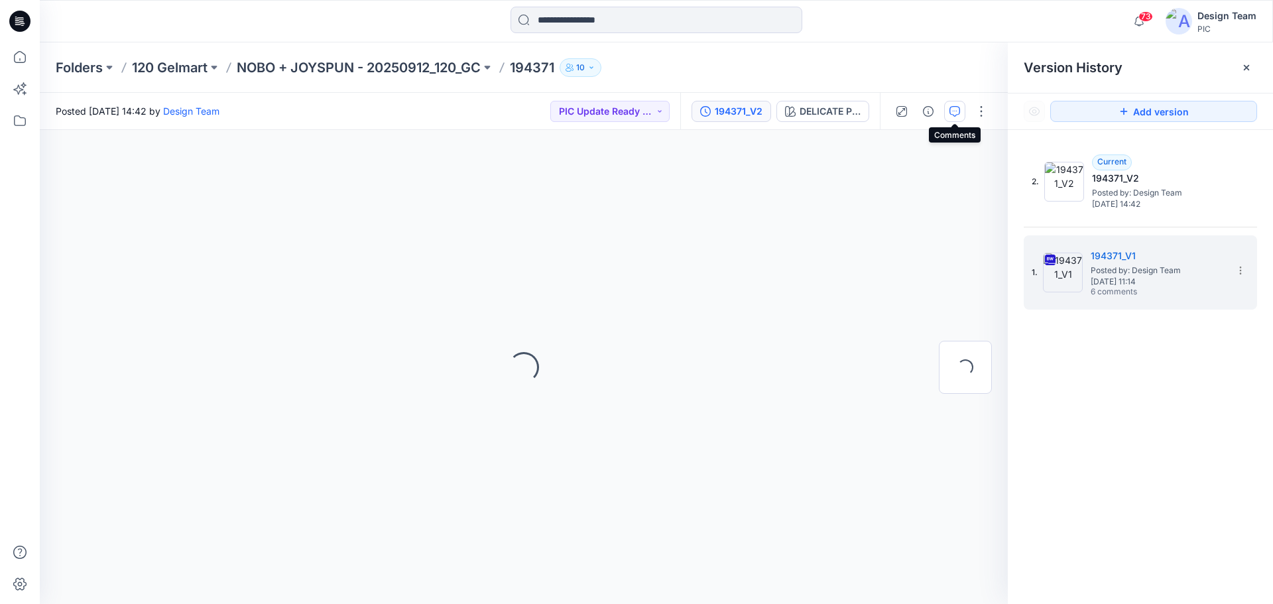
click at [952, 115] on icon "button" at bounding box center [955, 111] width 11 height 11
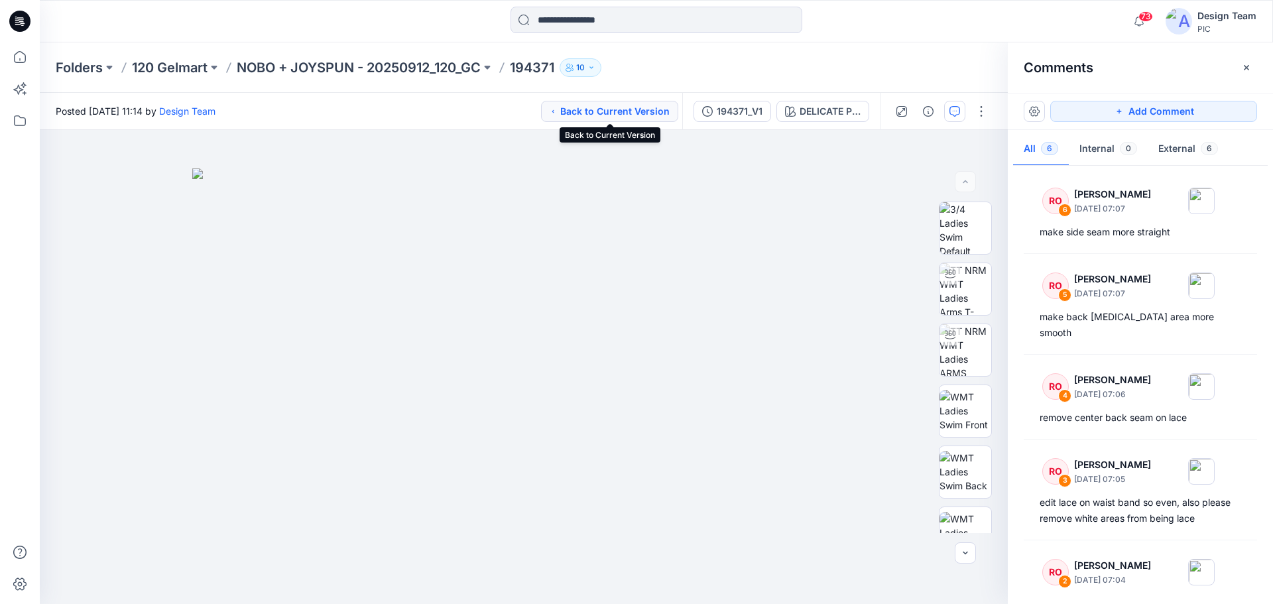
click at [641, 113] on button "Back to Current Version" at bounding box center [609, 111] width 137 height 21
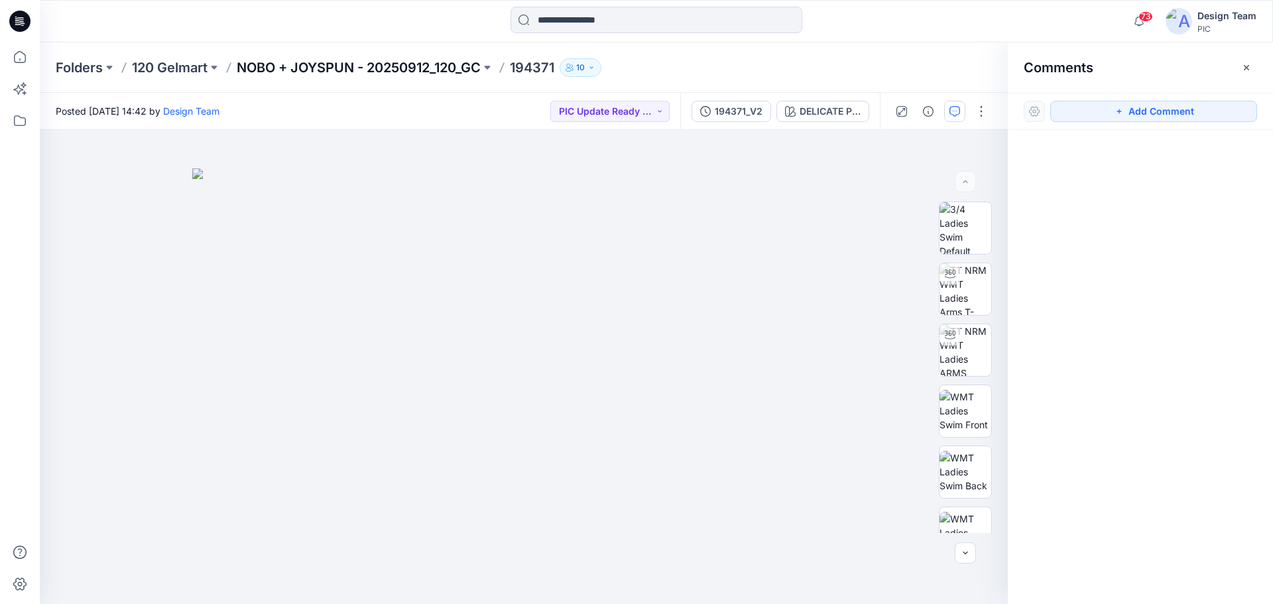
click at [302, 68] on p "NOBO + JOYSPUN - 20250912_120_GC" at bounding box center [359, 67] width 244 height 19
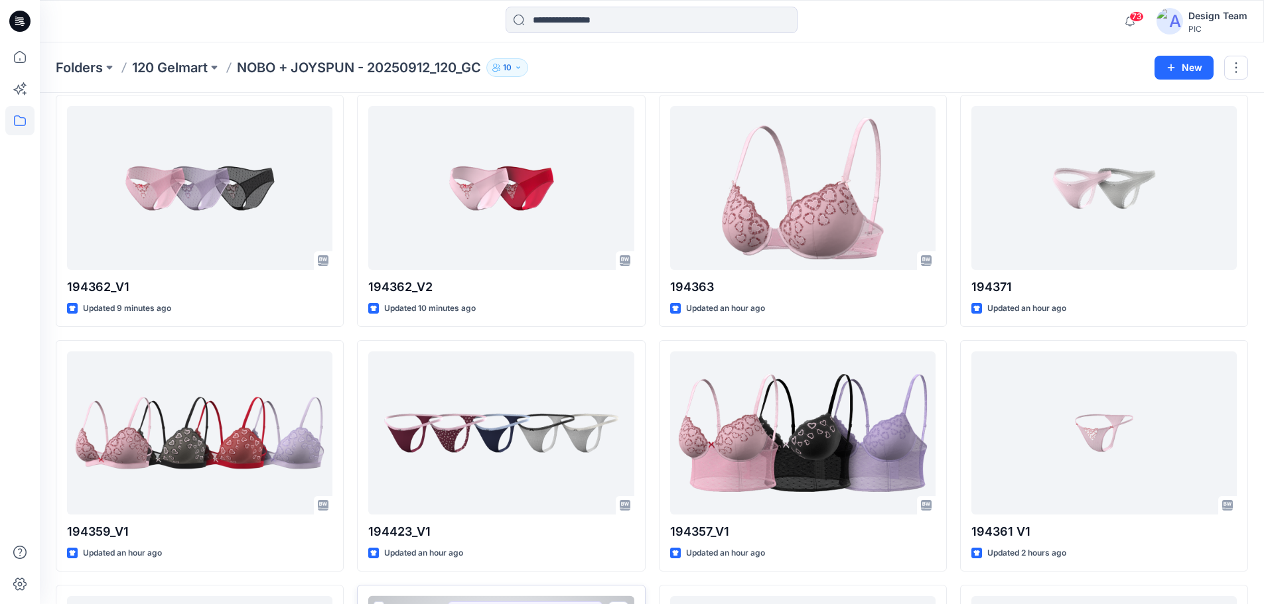
scroll to position [533, 0]
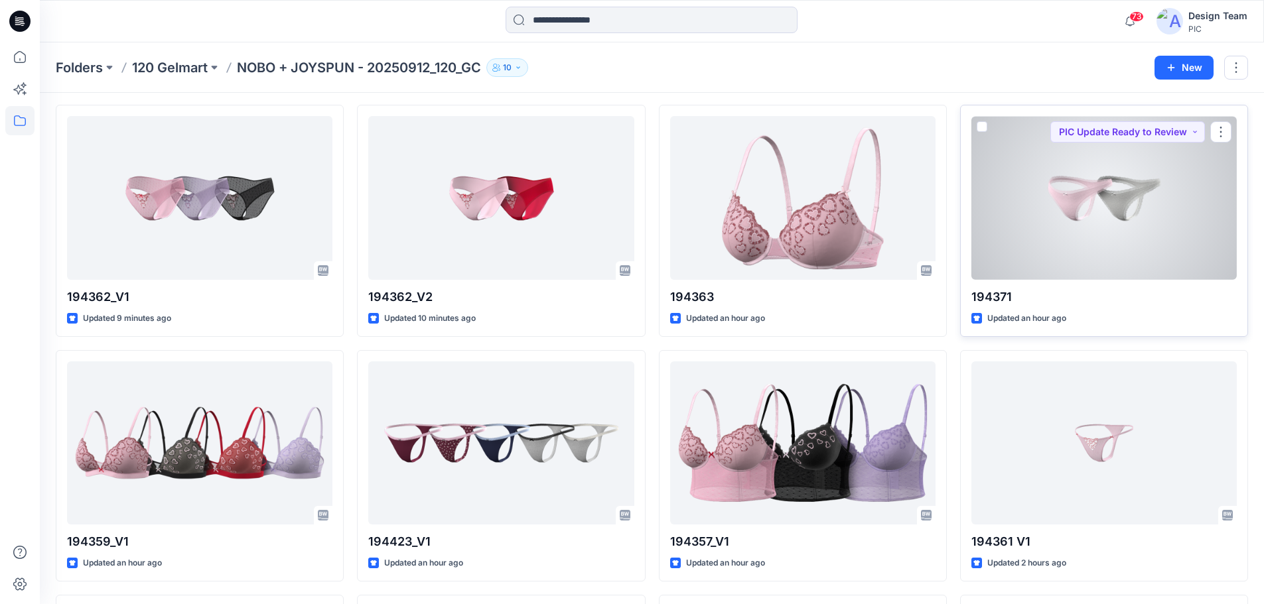
click at [1155, 229] on div at bounding box center [1103, 198] width 265 height 164
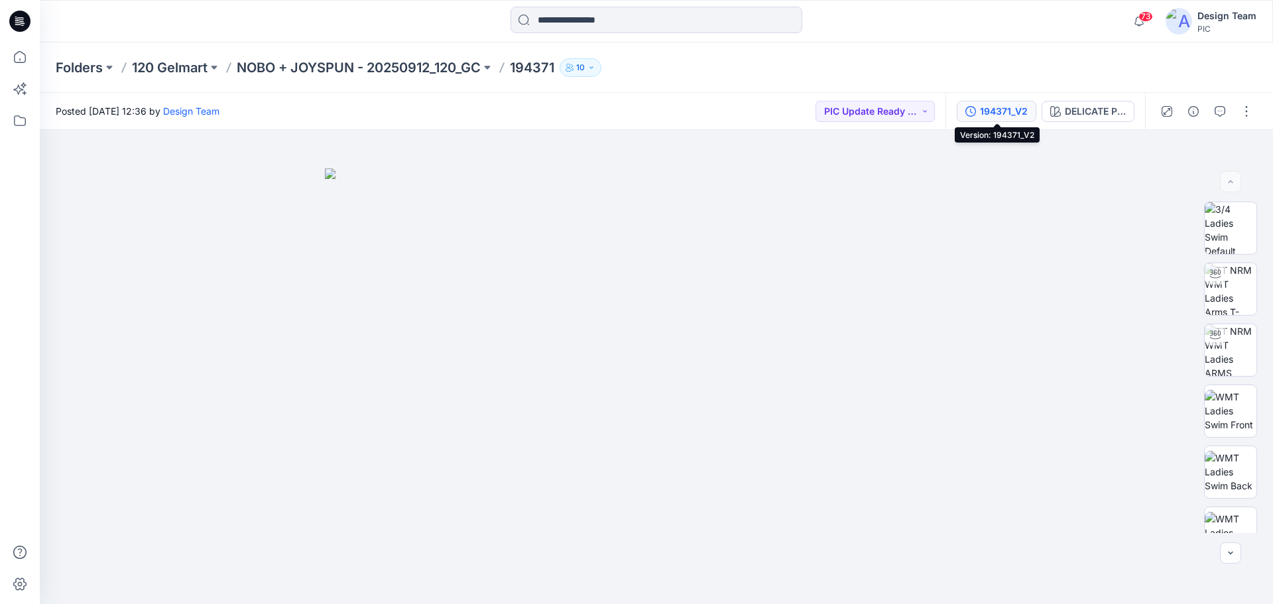
click at [1015, 115] on div "194371_V2" at bounding box center [1004, 111] width 48 height 15
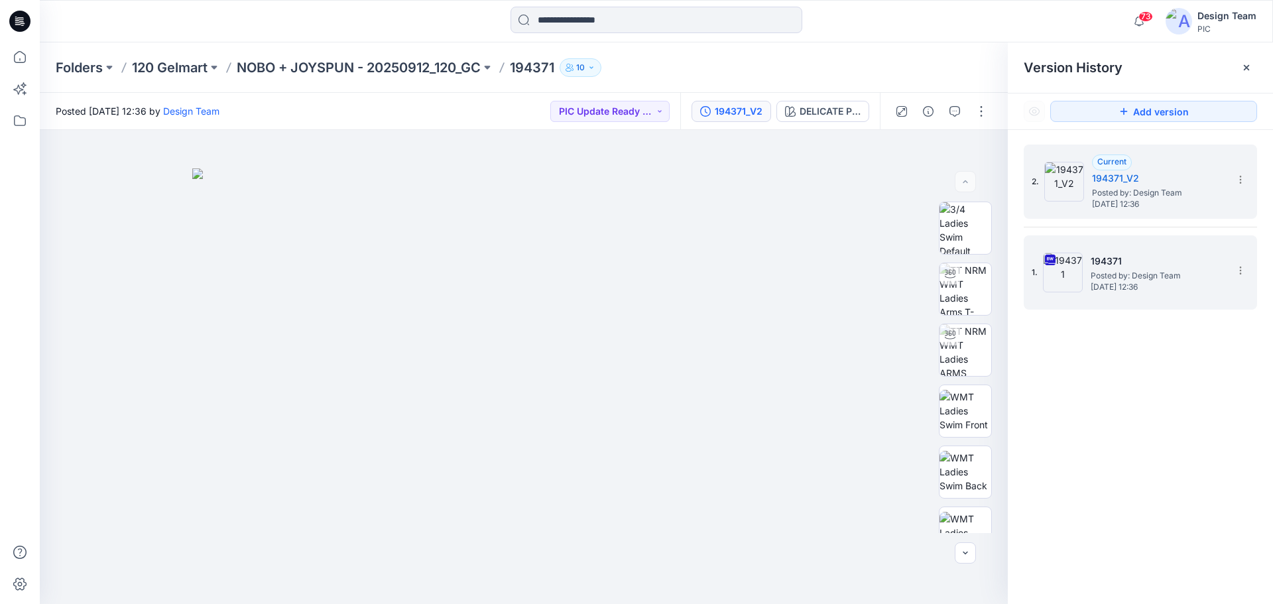
click at [1107, 265] on h5 "194371" at bounding box center [1157, 261] width 133 height 16
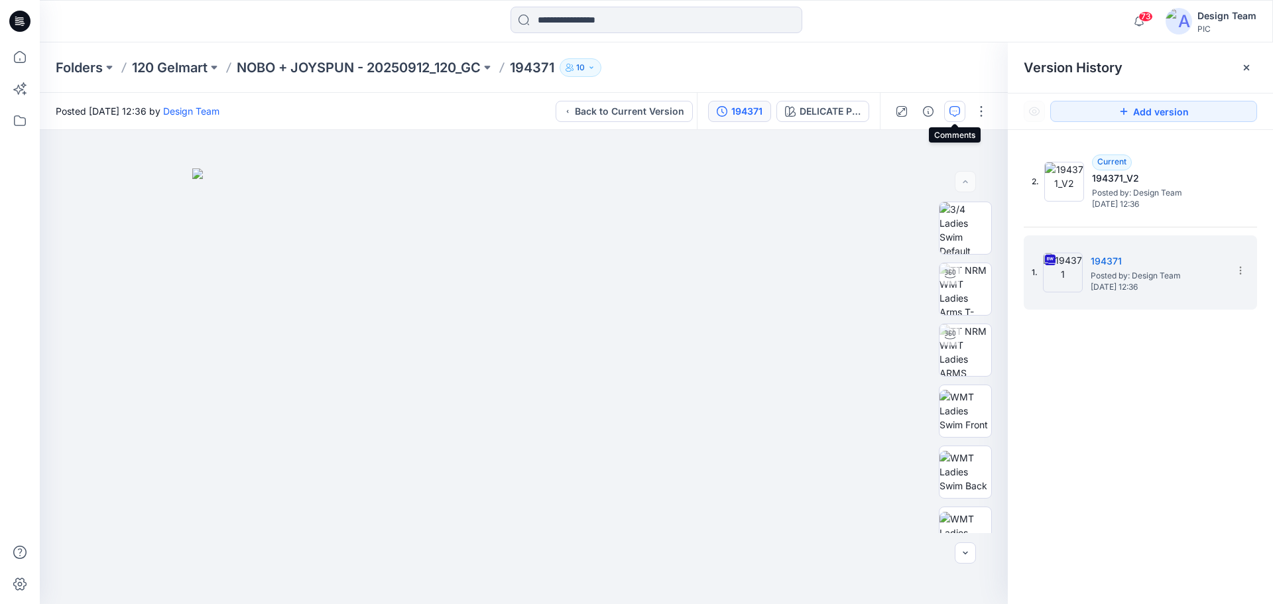
click at [952, 109] on icon "button" at bounding box center [955, 111] width 11 height 11
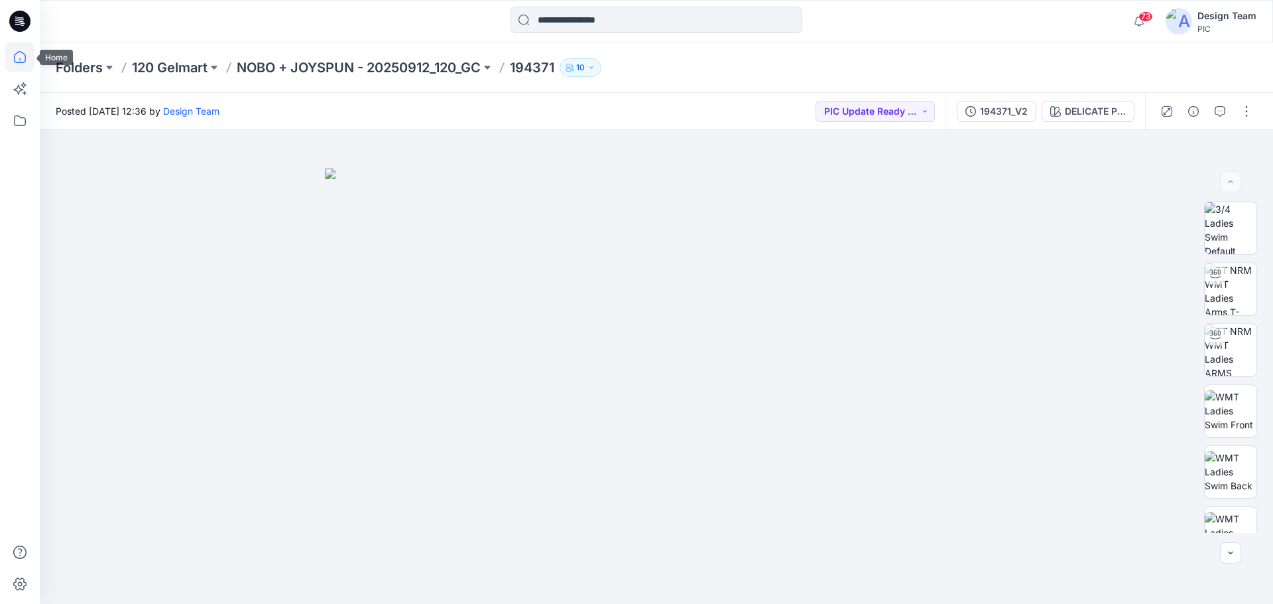
click at [18, 57] on icon at bounding box center [19, 56] width 29 height 29
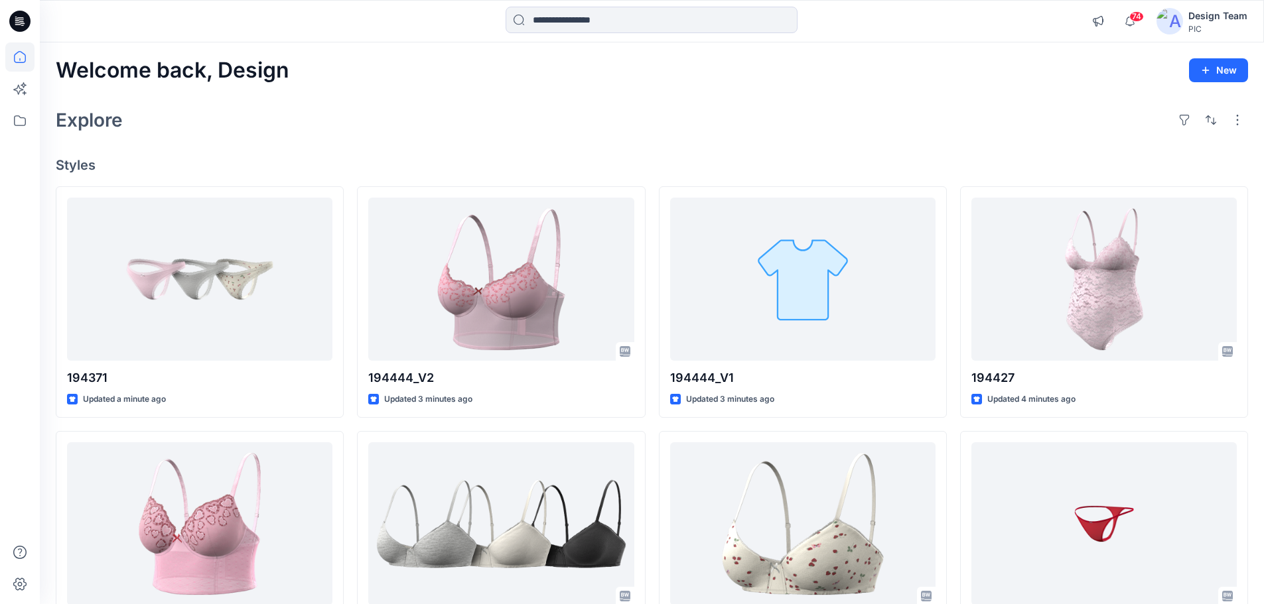
click at [1002, 106] on div "Explore" at bounding box center [652, 120] width 1192 height 32
